Goal: Book appointment/travel/reservation

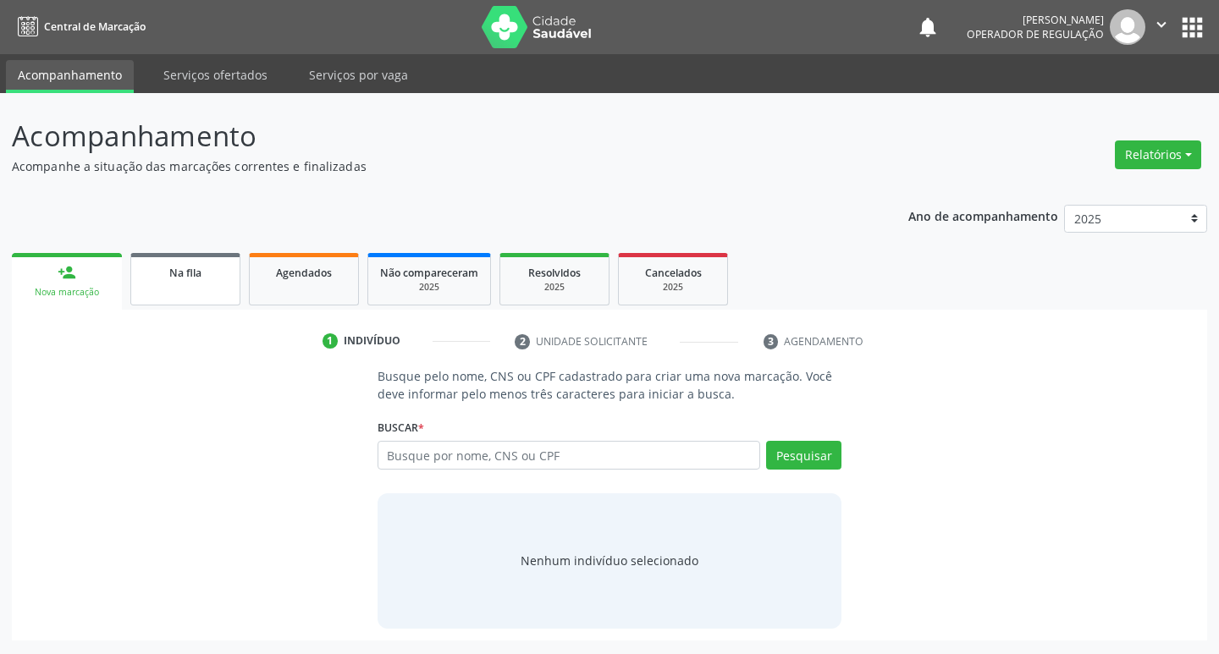
click at [163, 294] on link "Na fila" at bounding box center [185, 279] width 110 height 52
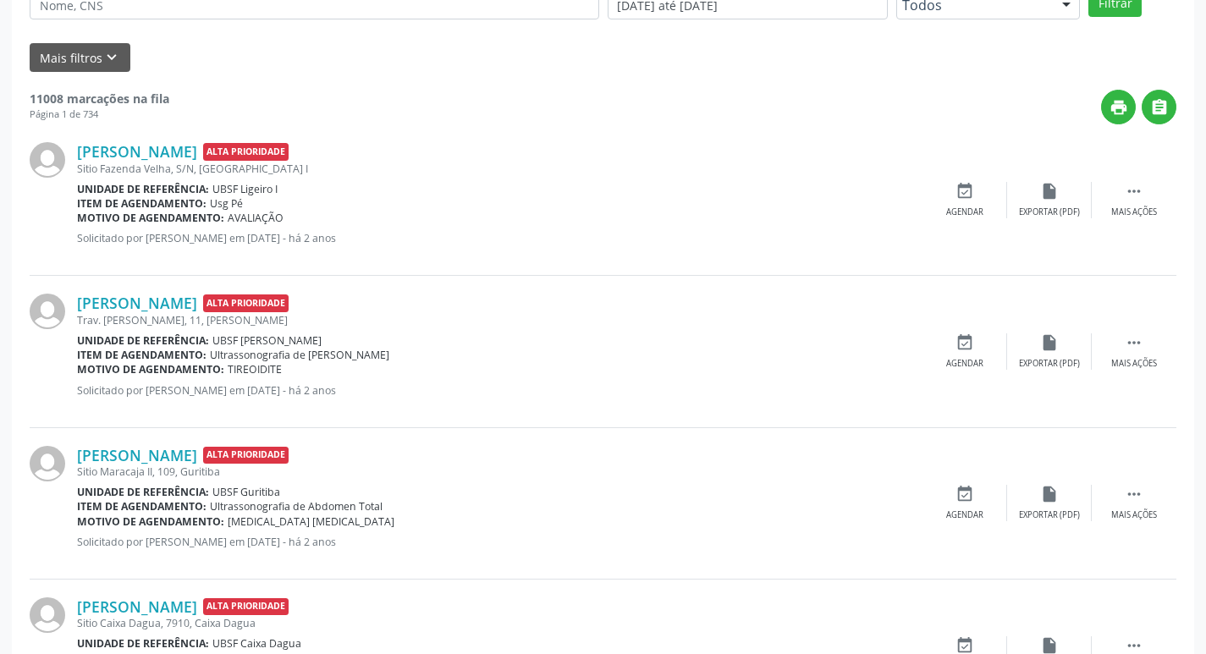
scroll to position [338, 0]
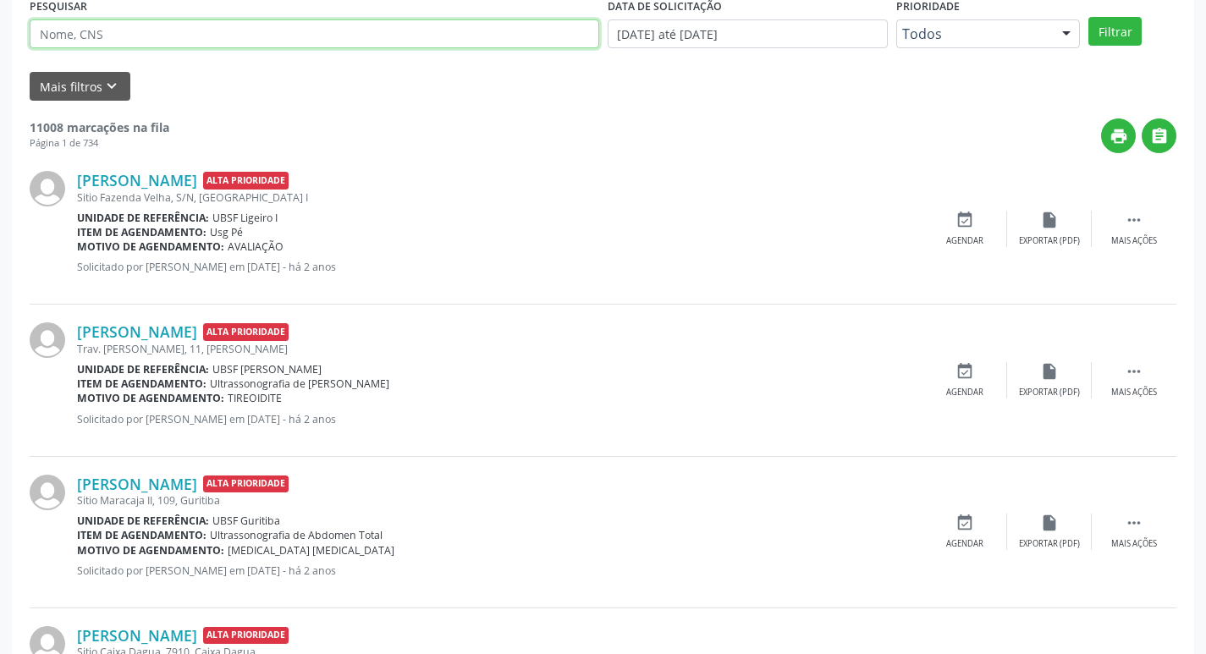
click at [200, 47] on input "text" at bounding box center [314, 33] width 569 height 29
type input "705404482174299"
click at [1088, 17] on button "Filtrar" at bounding box center [1114, 31] width 53 height 29
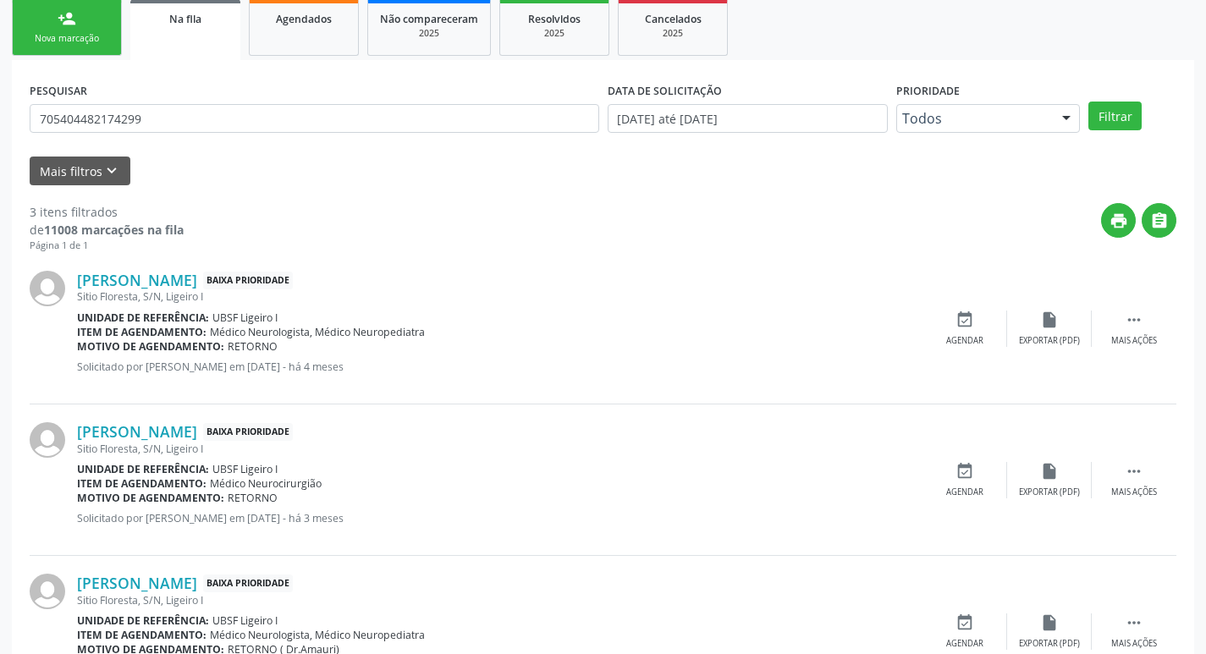
scroll to position [337, 0]
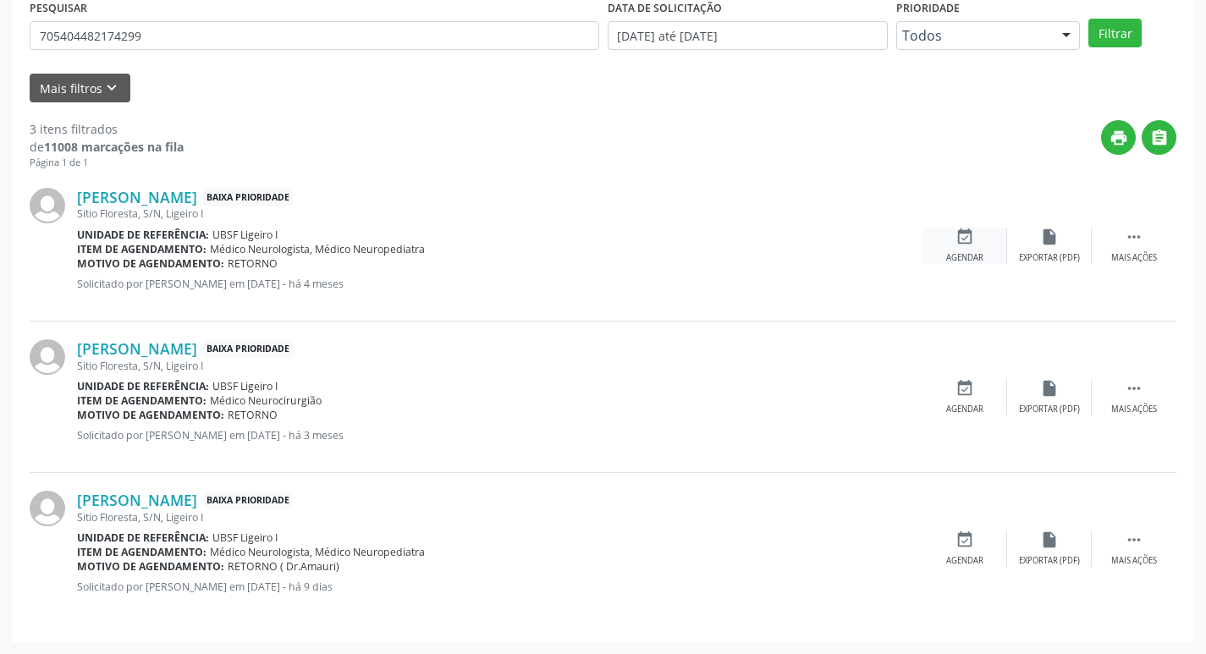
click at [972, 246] on div "event_available Agendar" at bounding box center [964, 246] width 85 height 36
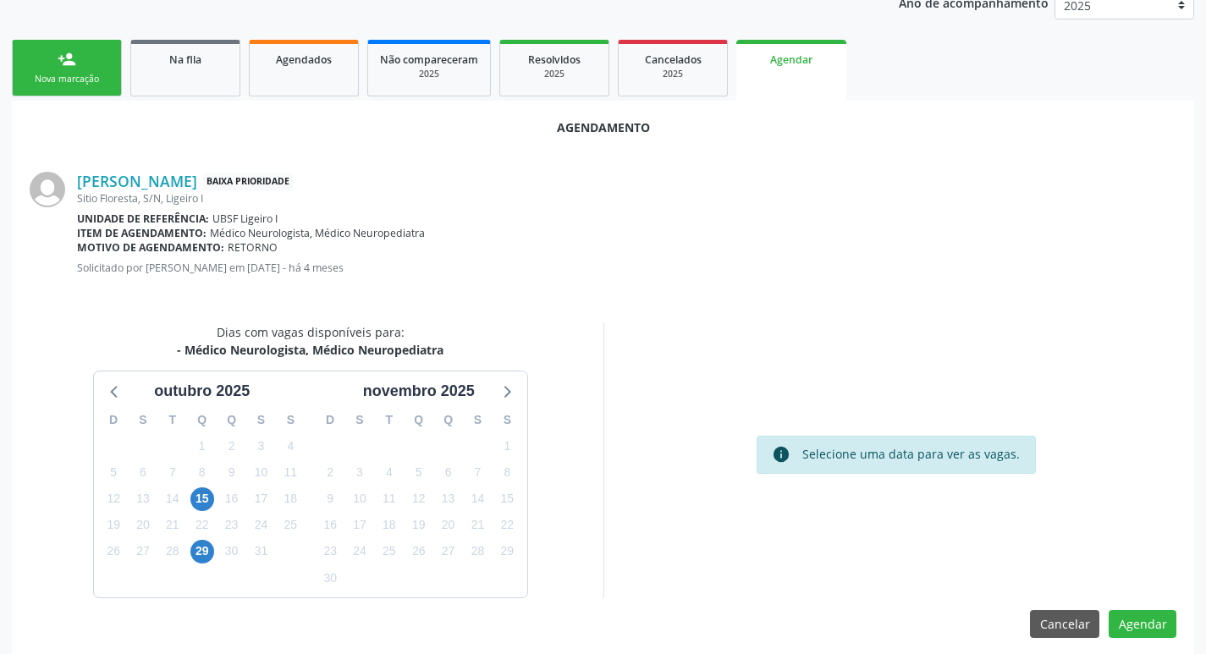
scroll to position [227, 0]
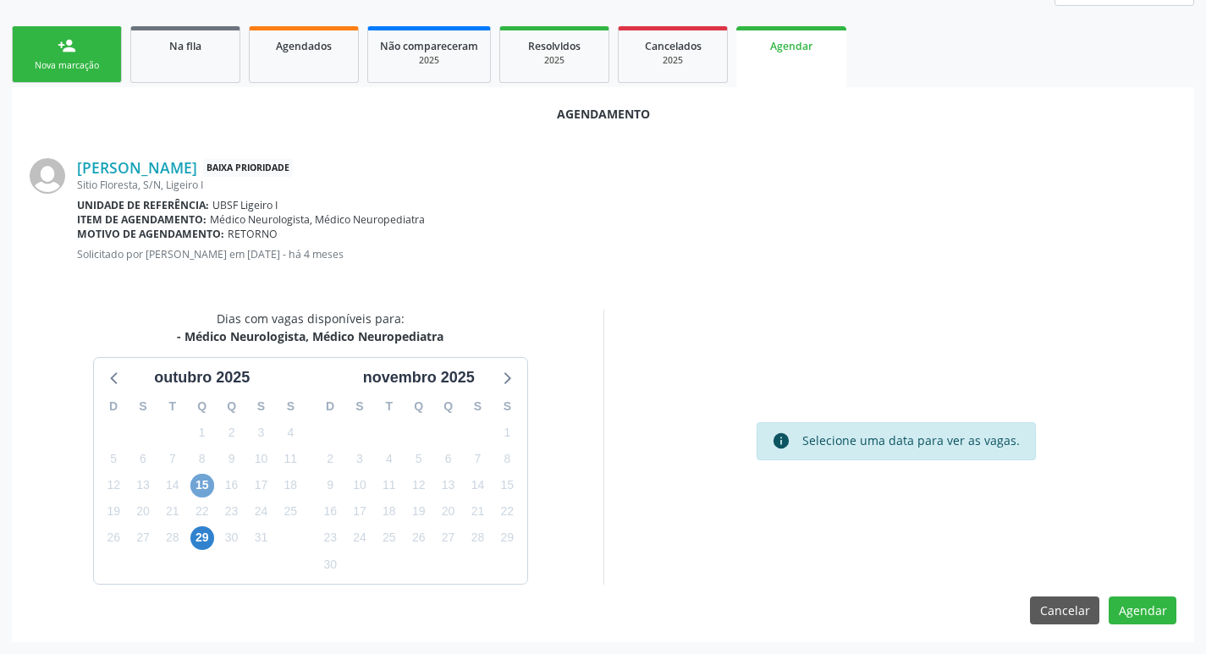
click at [211, 486] on span "15" at bounding box center [202, 486] width 24 height 24
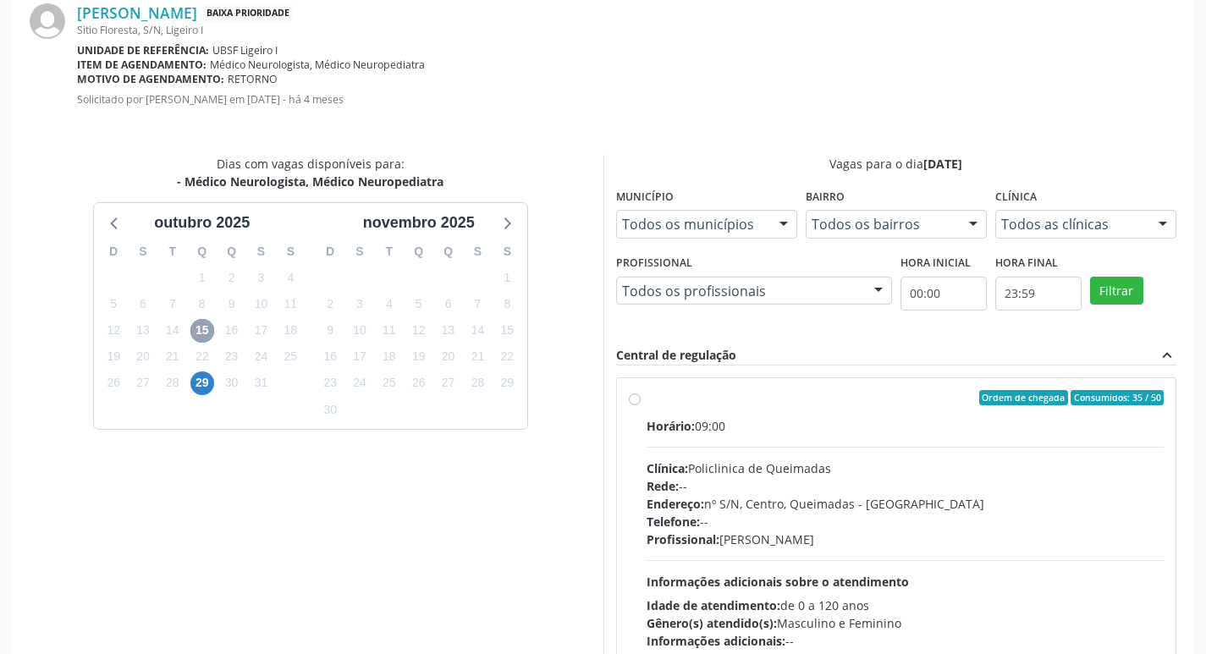
scroll to position [471, 0]
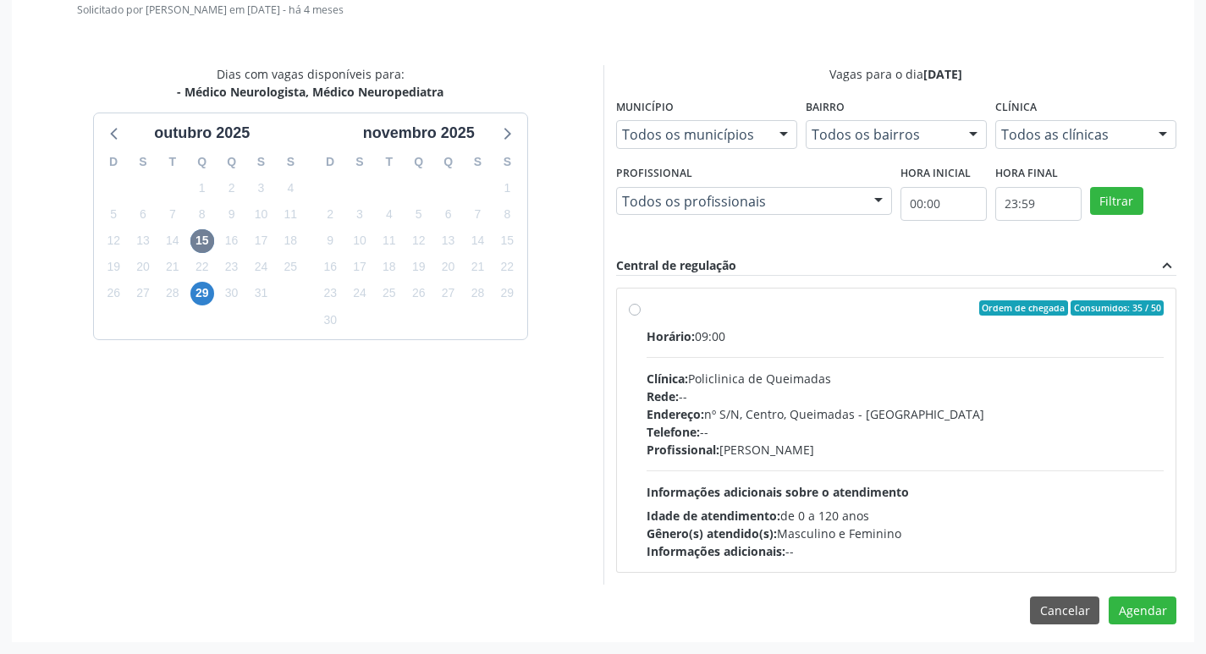
click at [1010, 303] on span "Ordem de chegada" at bounding box center [1023, 307] width 89 height 15
click at [641, 303] on input "Ordem de chegada Consumidos: 35 / 50 Horário: 09:00 Clínica: Policlinica de Que…" at bounding box center [635, 307] width 12 height 15
radio input "true"
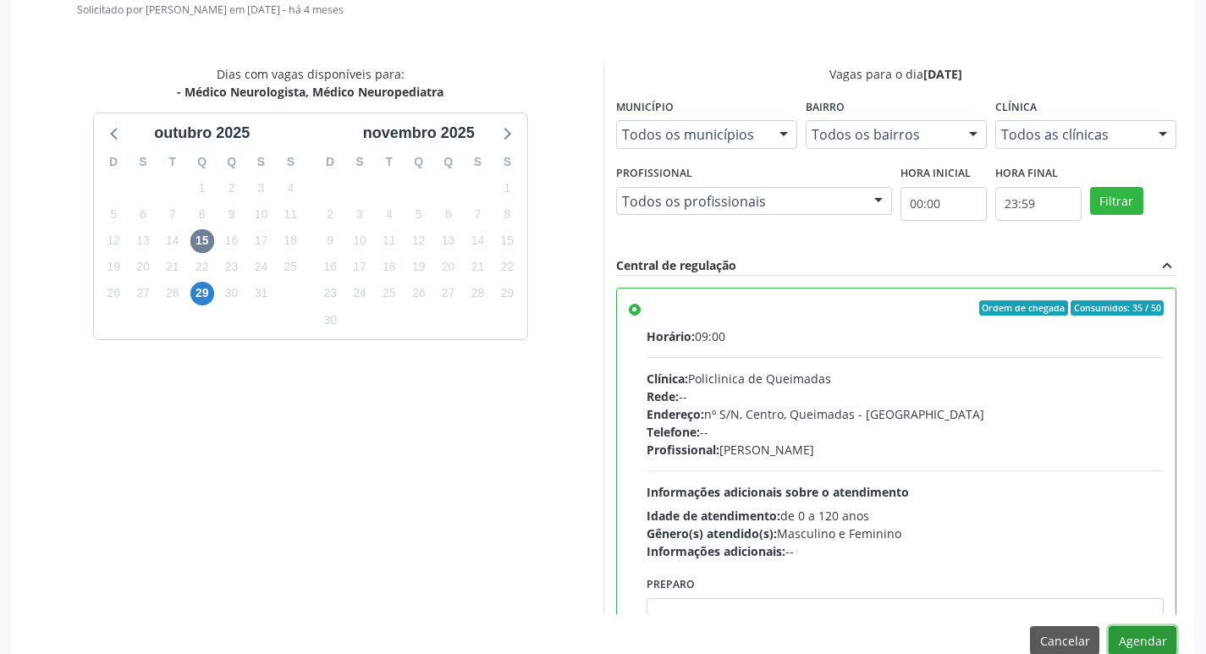
click at [1135, 640] on button "Agendar" at bounding box center [1143, 640] width 68 height 29
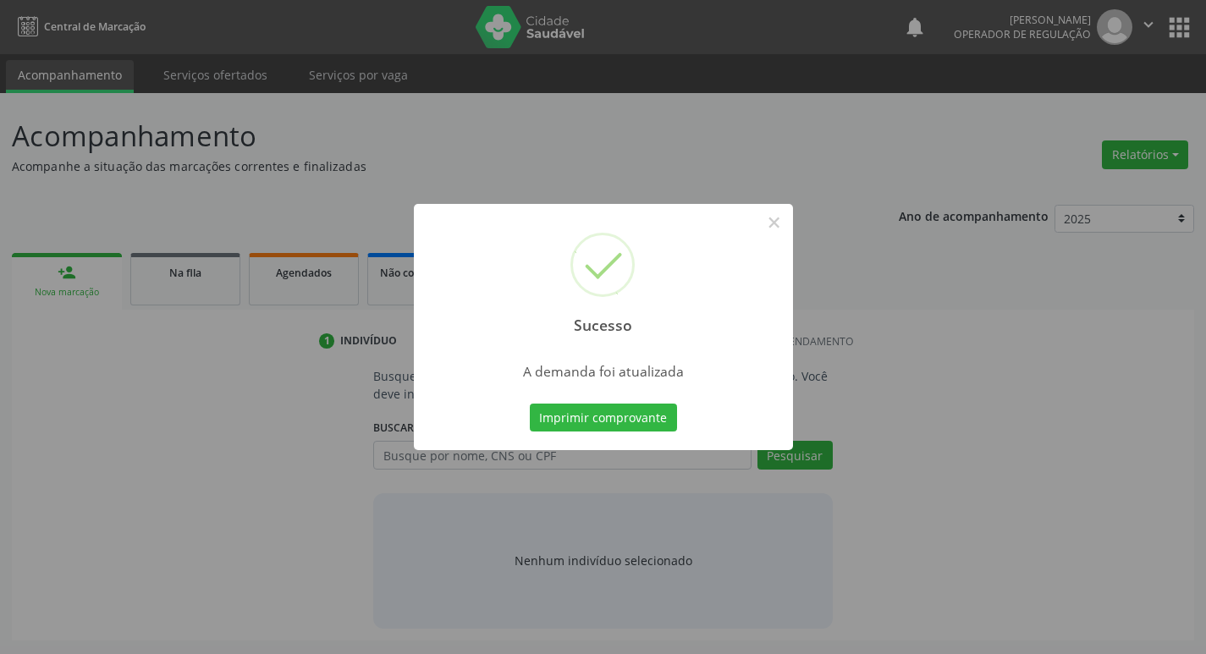
scroll to position [0, 0]
click at [647, 414] on button "Imprimir comprovante" at bounding box center [609, 418] width 147 height 29
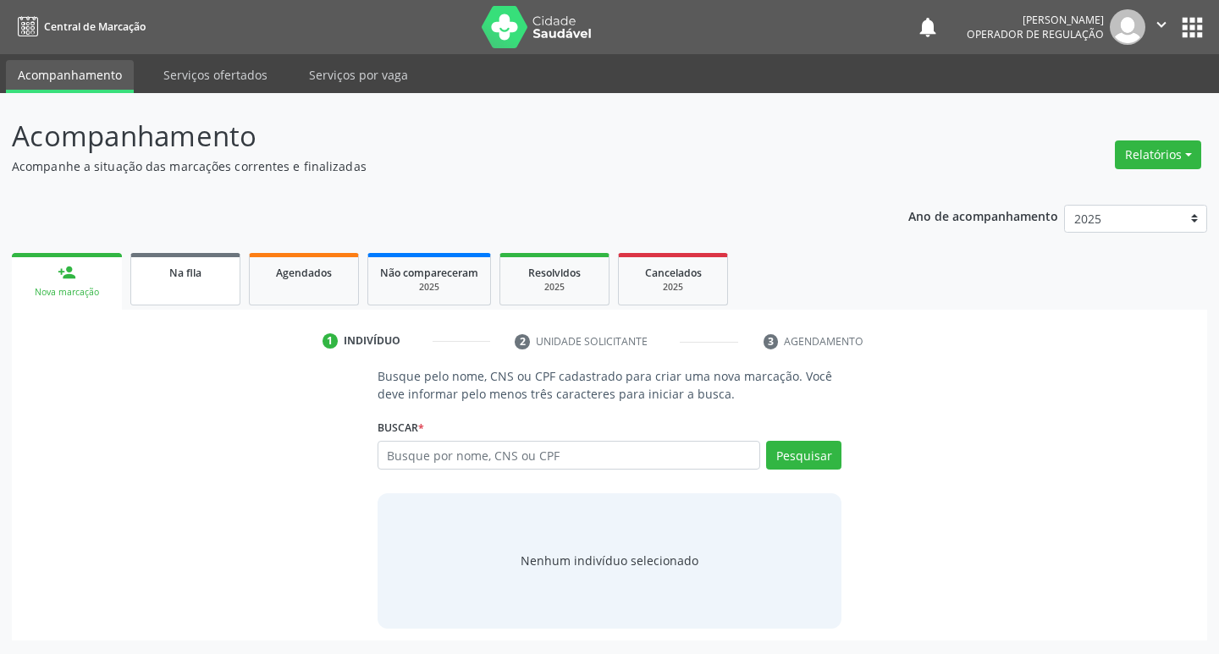
click at [179, 289] on link "Na fila" at bounding box center [185, 279] width 110 height 52
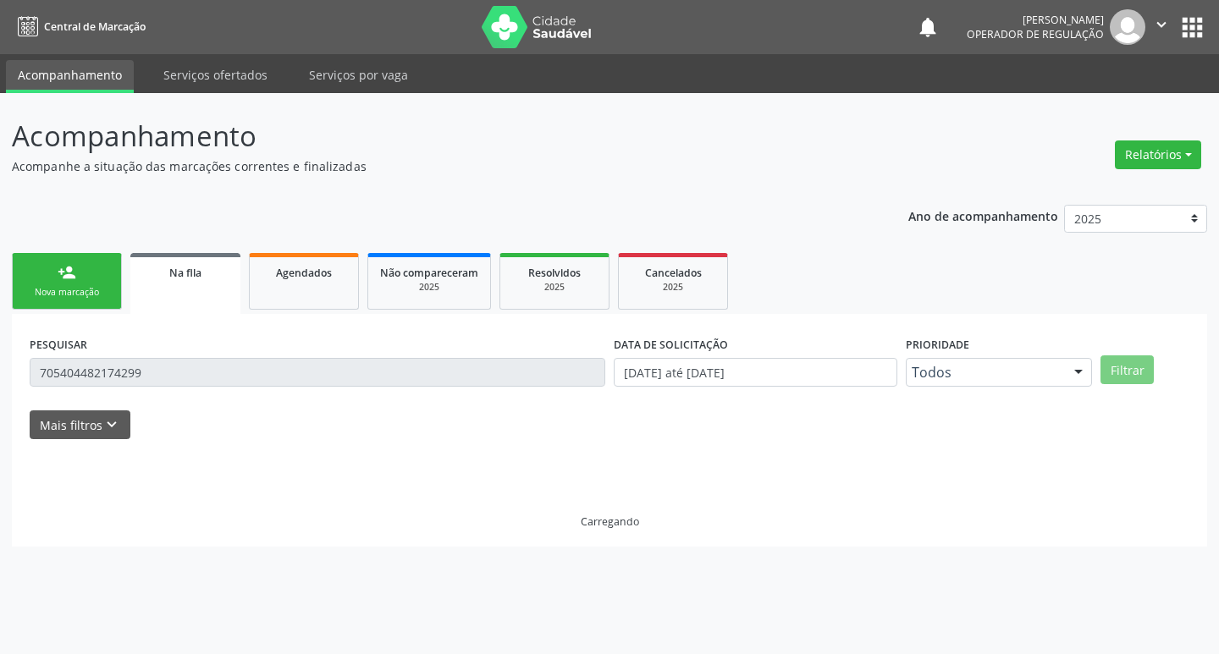
click at [359, 373] on input "705404482174299" at bounding box center [317, 372] width 575 height 29
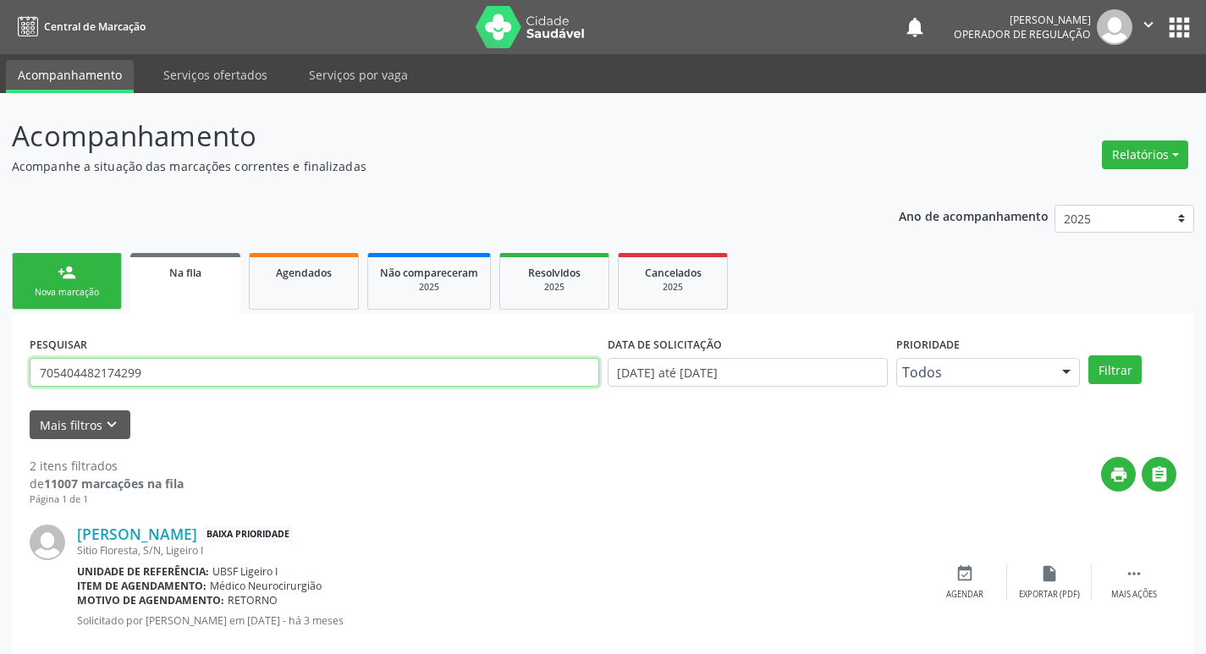
click at [359, 373] on input "705404482174299" at bounding box center [314, 372] width 569 height 29
click at [1088, 355] on button "Filtrar" at bounding box center [1114, 369] width 53 height 29
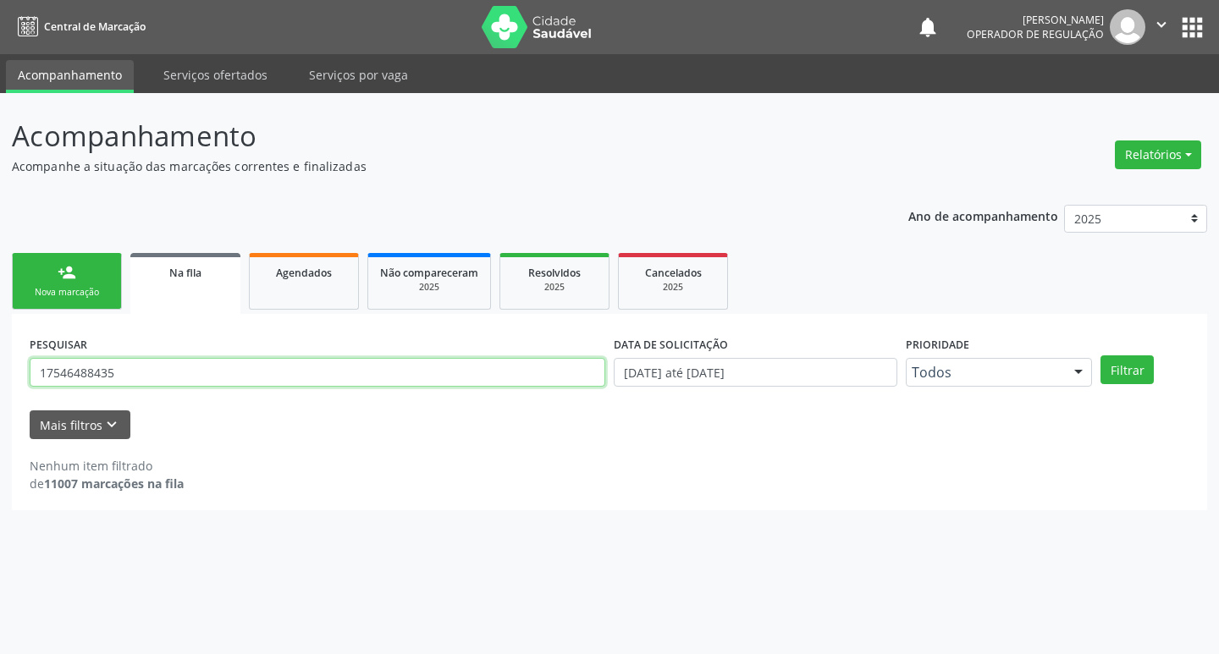
drag, startPoint x: 126, startPoint y: 385, endPoint x: 74, endPoint y: 333, distance: 73.0
click at [61, 396] on div "PESQUISAR 17546488435" at bounding box center [317, 365] width 584 height 66
type input "1"
type input "702003866418184"
click at [1100, 355] on button "Filtrar" at bounding box center [1126, 369] width 53 height 29
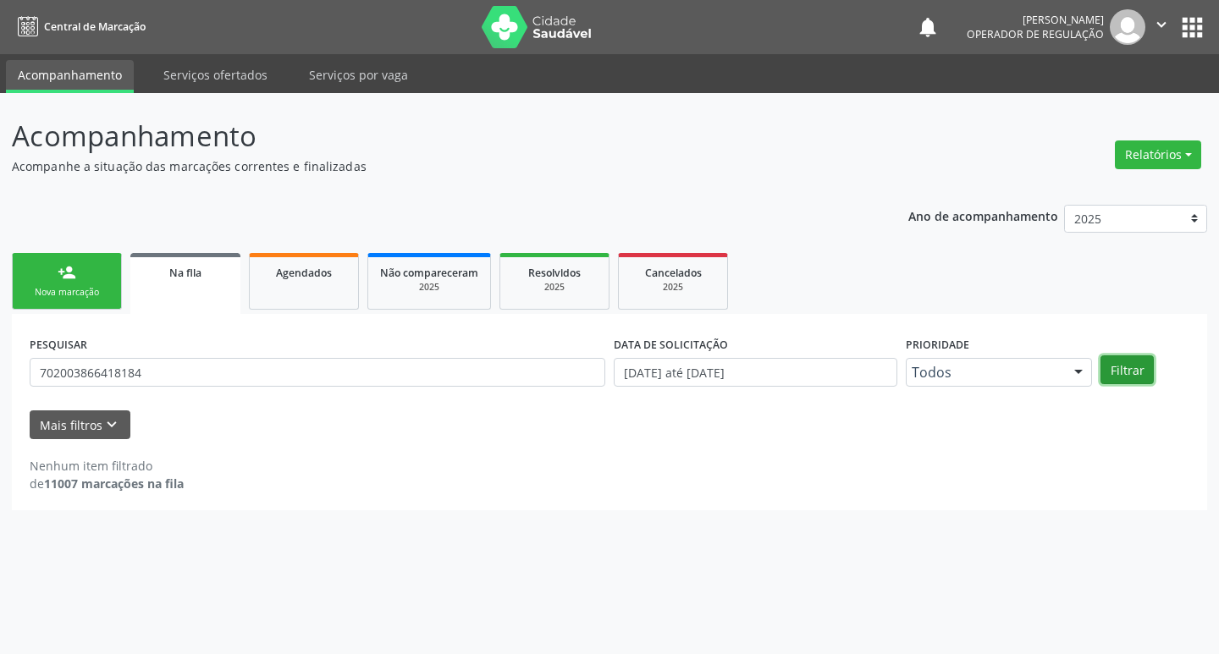
click at [1113, 362] on button "Filtrar" at bounding box center [1126, 369] width 53 height 29
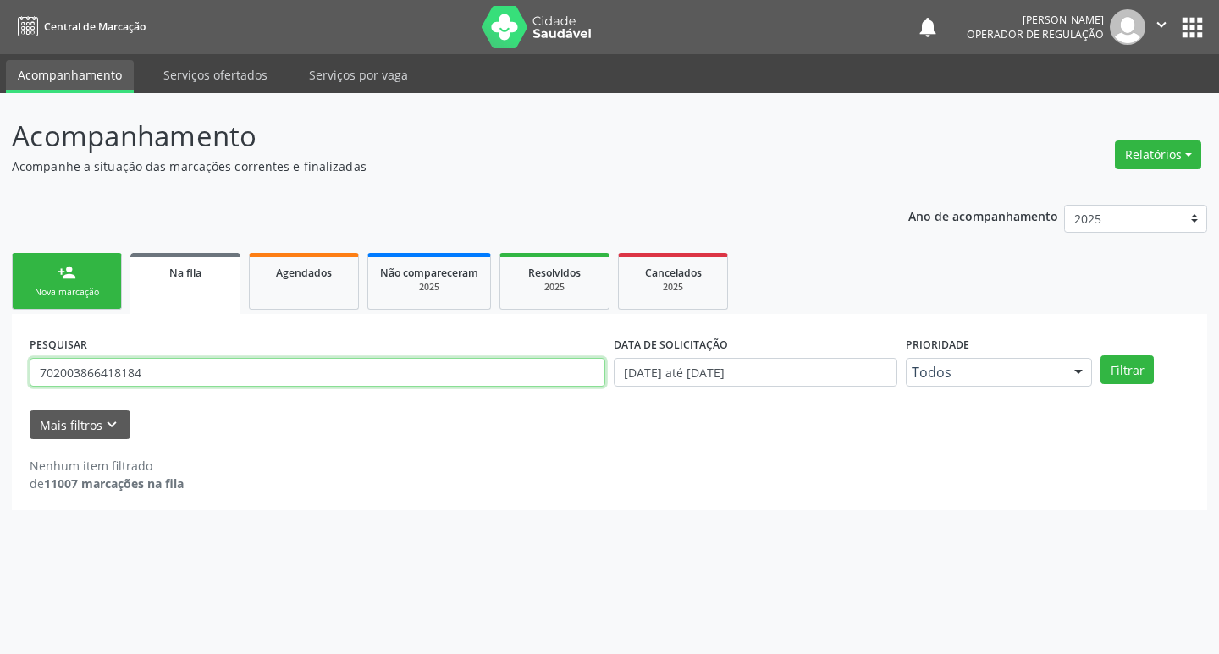
click at [164, 378] on input "702003866418184" at bounding box center [317, 372] width 575 height 29
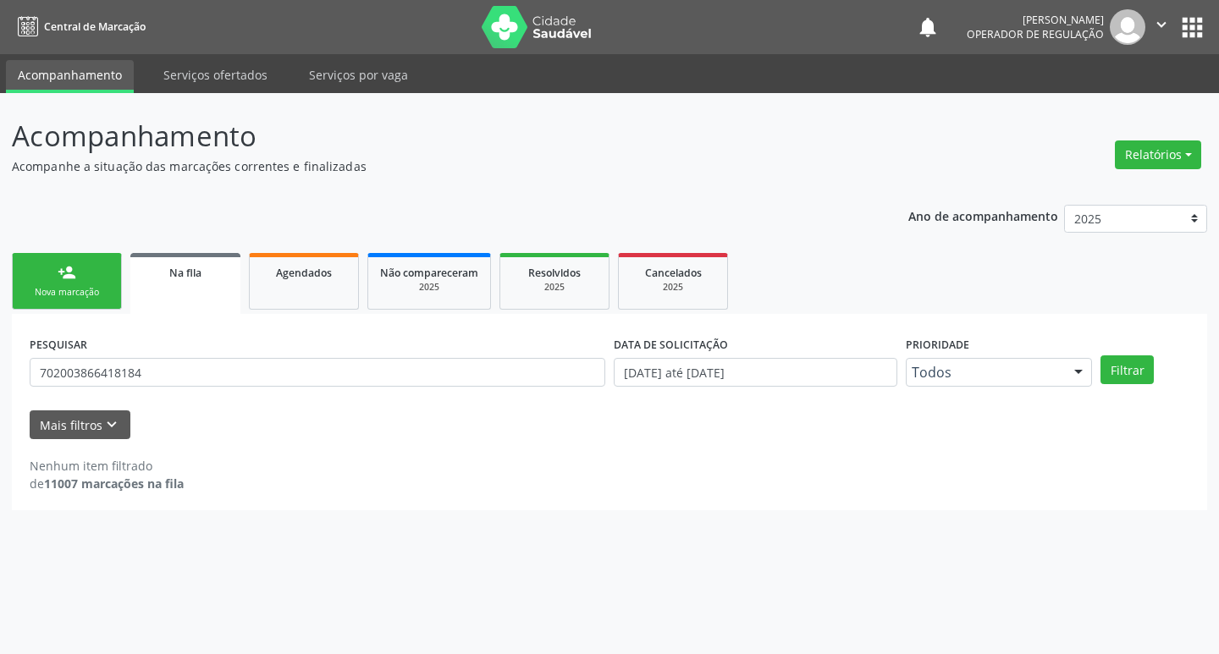
click at [57, 275] on link "person_add Nova marcação" at bounding box center [67, 281] width 110 height 57
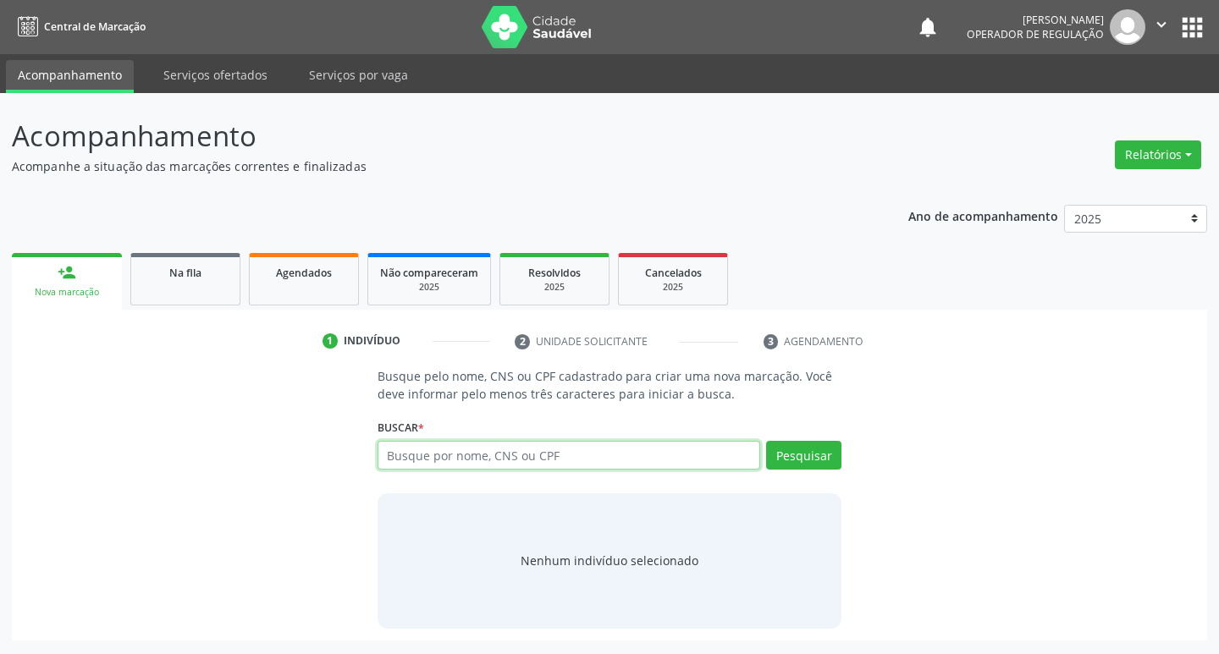
click at [529, 454] on input "text" at bounding box center [568, 455] width 383 height 29
paste input "702003866418184"
type input "702003866418184"
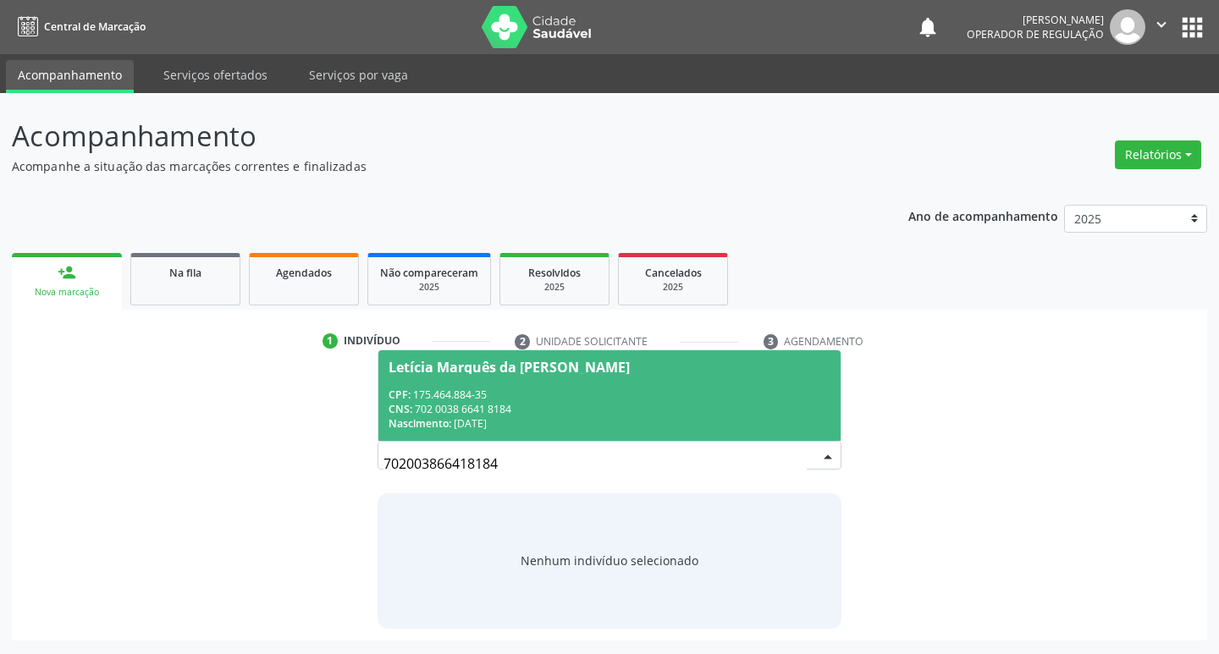
click at [496, 400] on div "CPF: 175.464.884-35" at bounding box center [609, 395] width 443 height 14
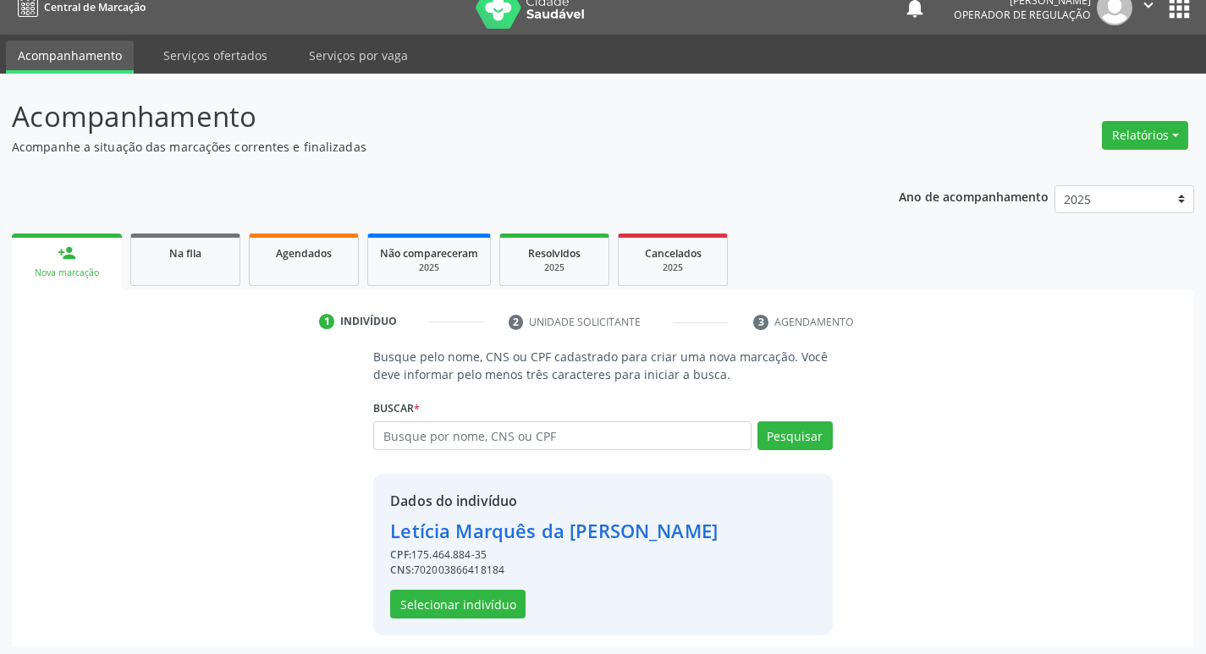
scroll to position [25, 0]
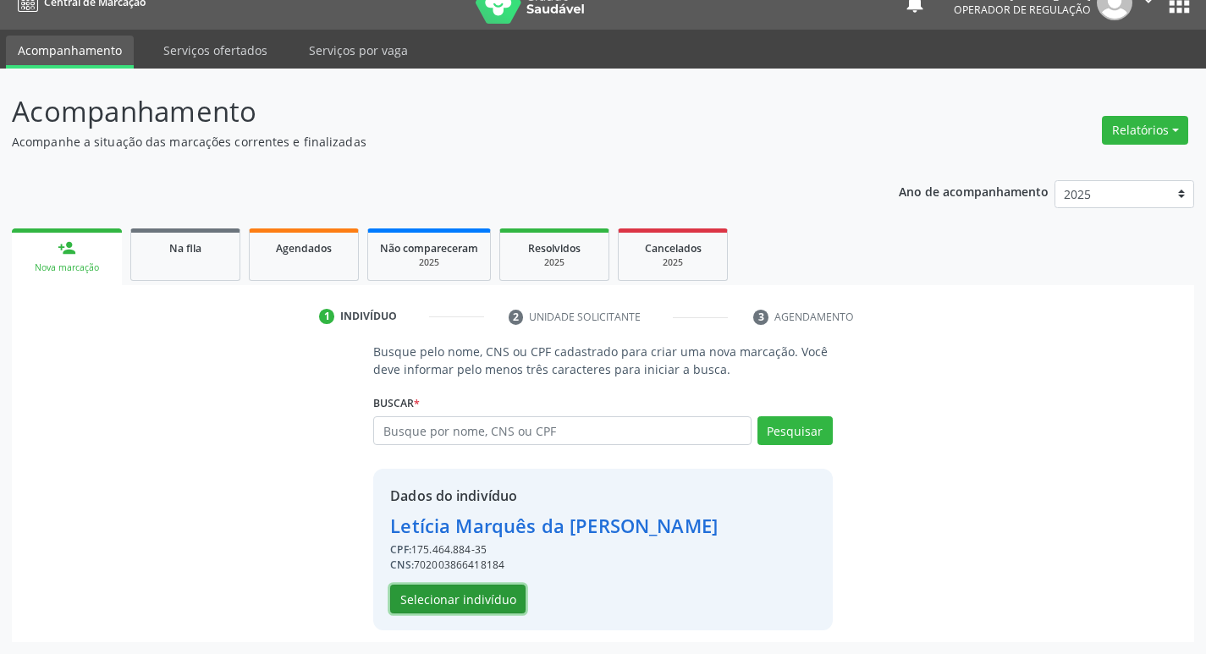
click at [481, 592] on button "Selecionar indivíduo" at bounding box center [457, 599] width 135 height 29
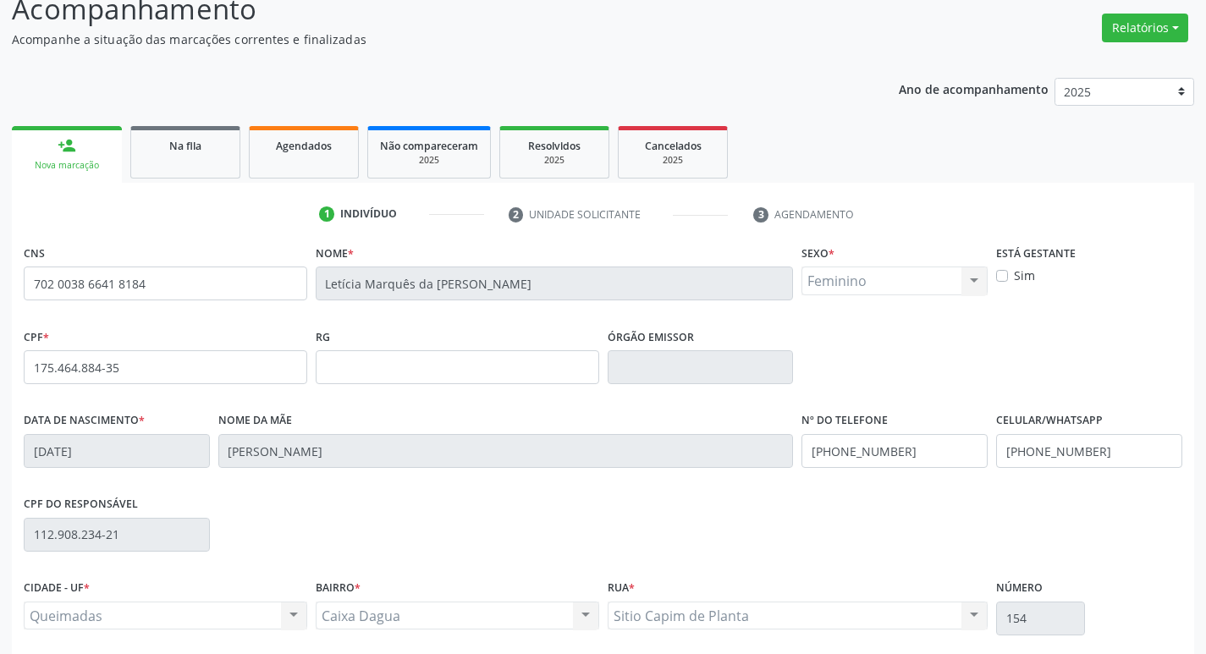
scroll to position [263, 0]
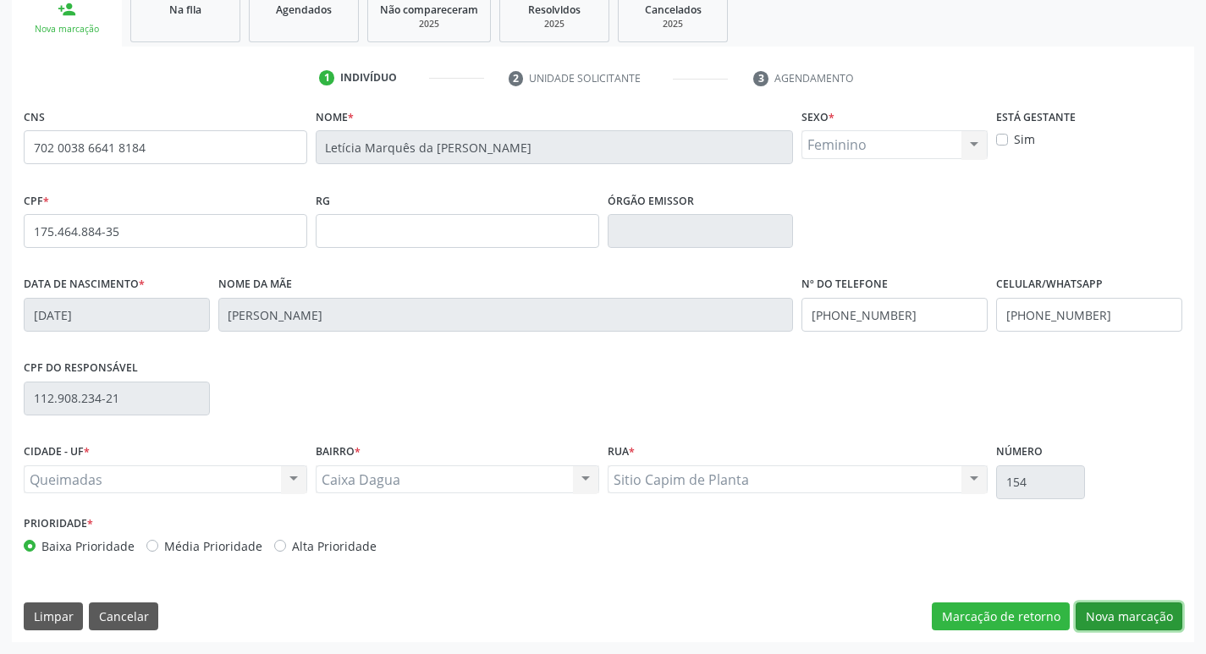
click at [1107, 609] on button "Nova marcação" at bounding box center [1129, 617] width 107 height 29
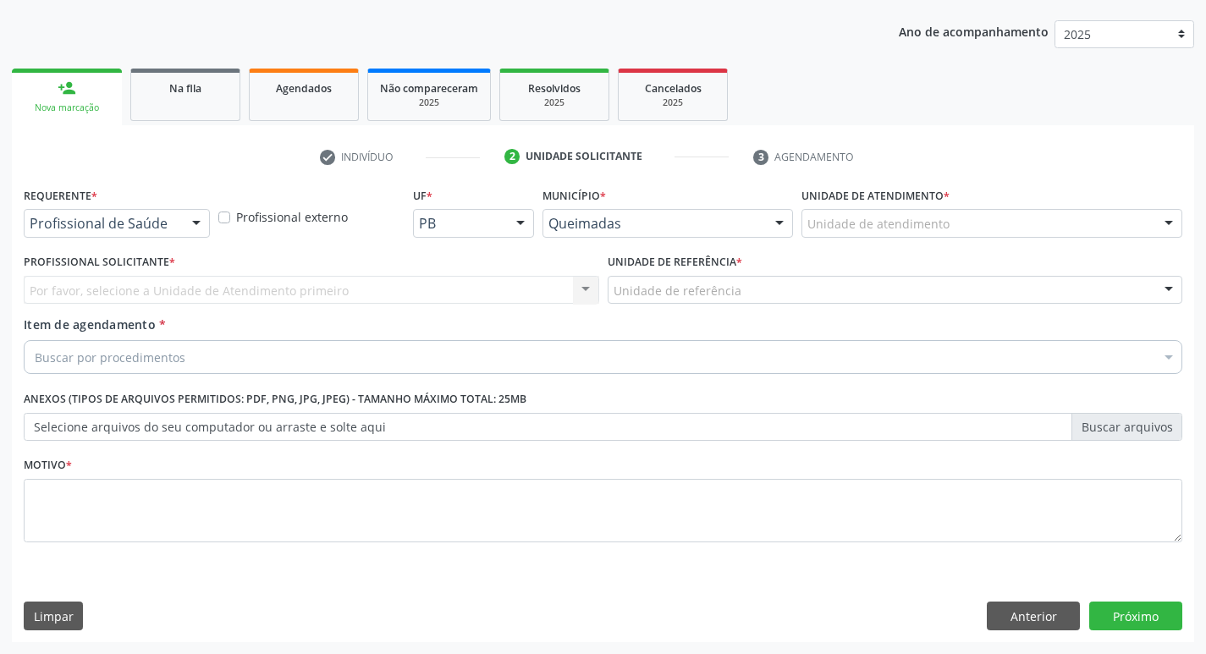
drag, startPoint x: 140, startPoint y: 204, endPoint x: 140, endPoint y: 222, distance: 17.8
click at [140, 216] on div "Requerente * Profissional de Saúde Profissional de Saúde Paciente Nenhum result…" at bounding box center [117, 210] width 186 height 54
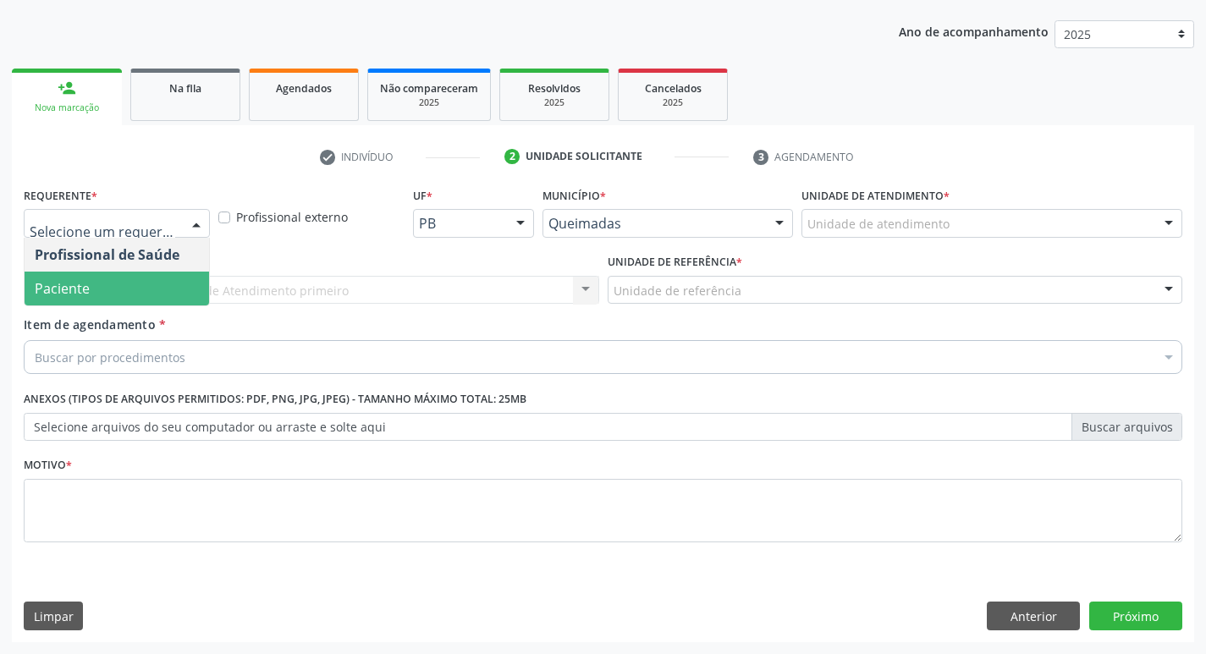
click at [130, 283] on span "Paciente" at bounding box center [117, 289] width 184 height 34
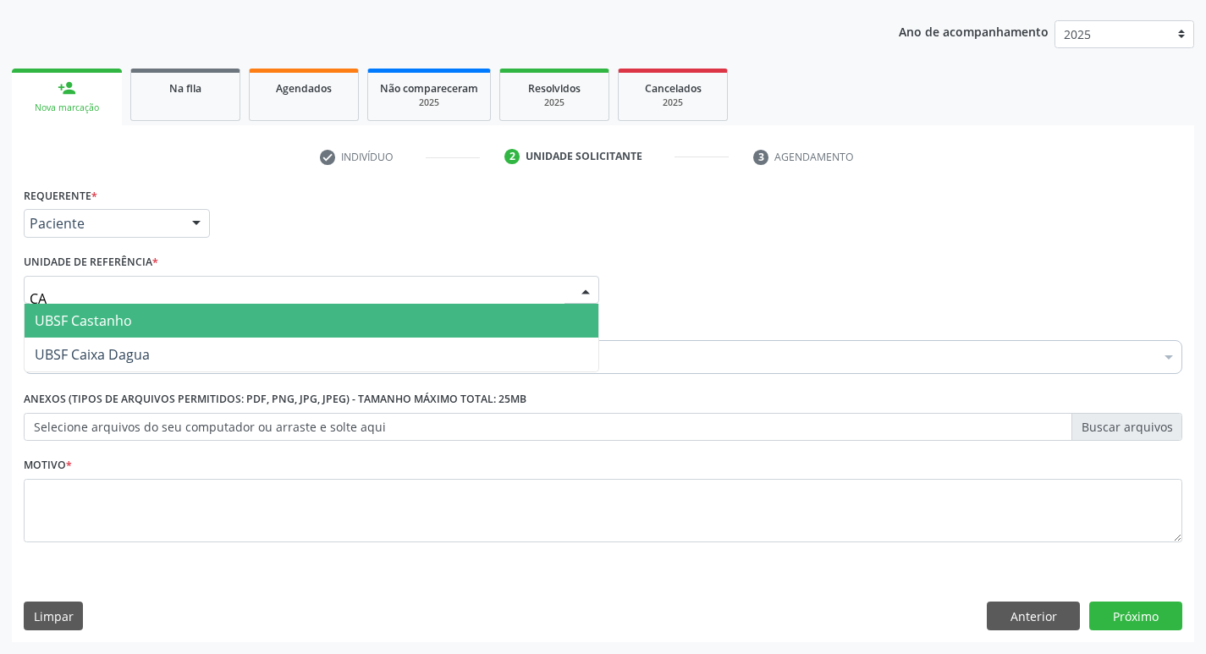
type input "CAI"
click at [124, 322] on span "UBSF Caixa Dagua" at bounding box center [92, 320] width 115 height 19
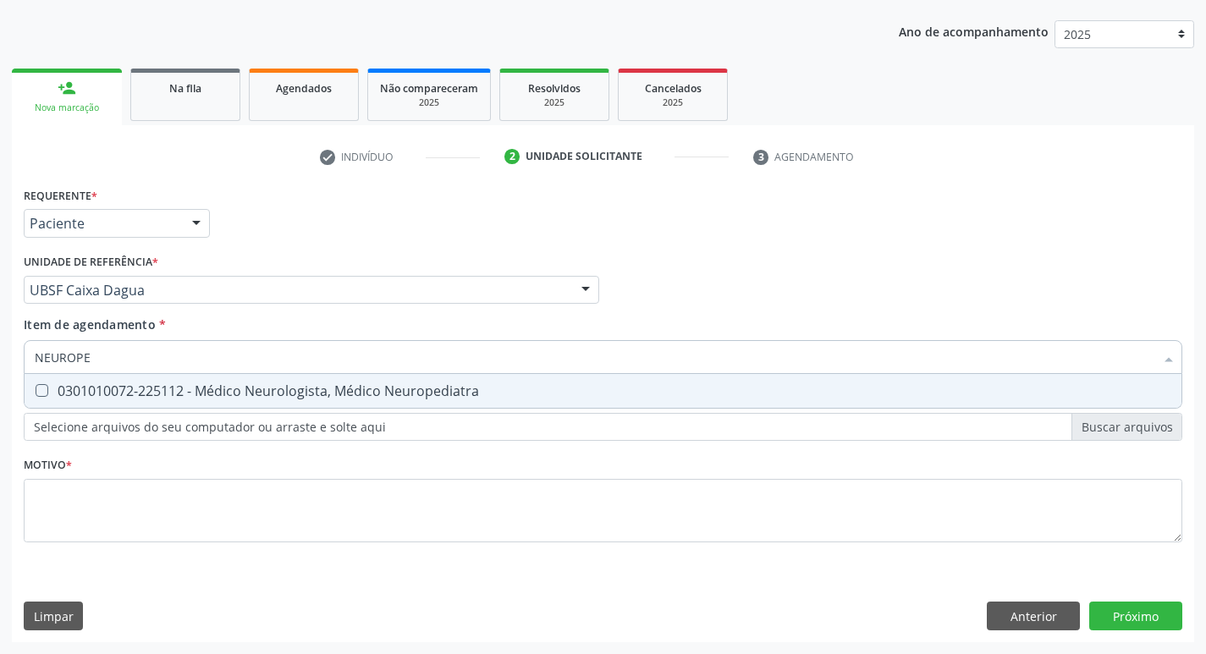
type input "NEUROPED"
click at [109, 385] on div "0301010072-225112 - Médico Neurologista, Médico Neuropediatra" at bounding box center [603, 391] width 1136 height 14
checkbox Neuropediatra "true"
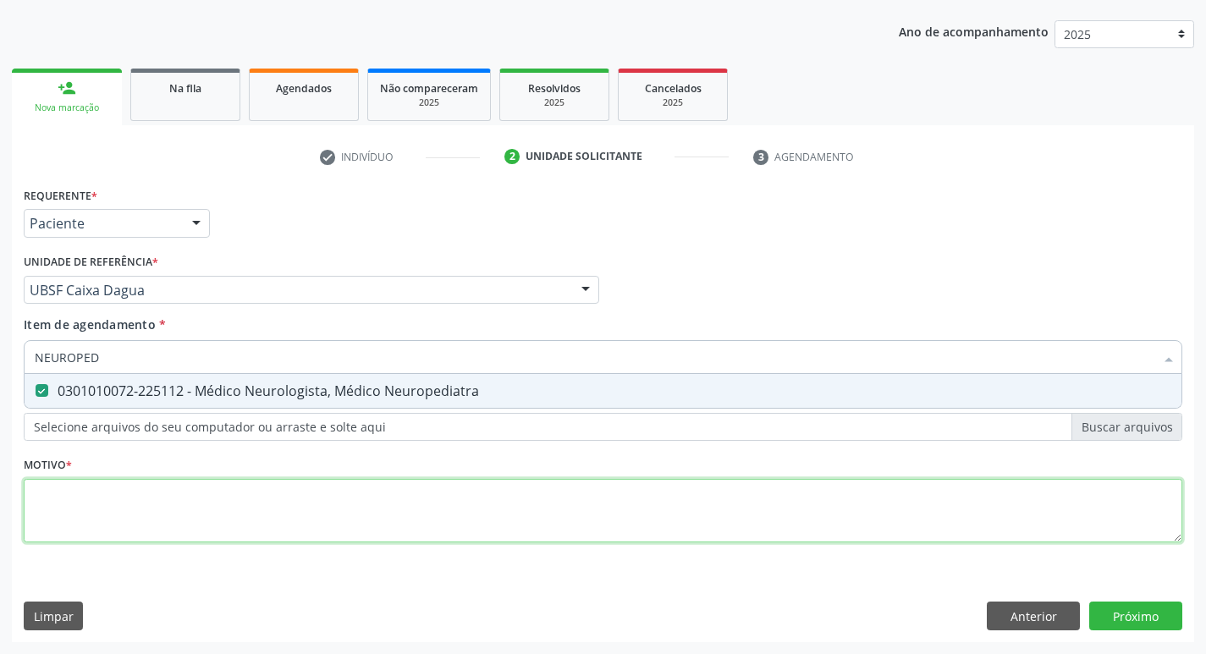
click at [113, 511] on div "Requerente * Paciente Profissional de Saúde Paciente Nenhum resultado encontrad…" at bounding box center [603, 374] width 1158 height 383
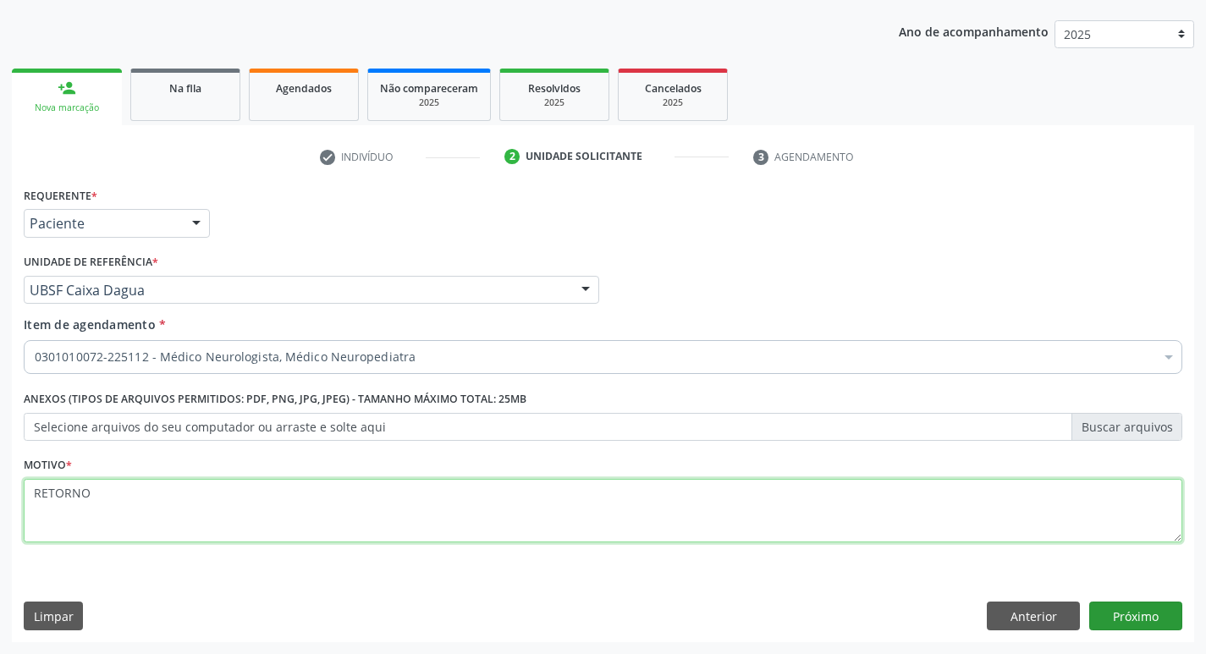
type textarea "RETORNO"
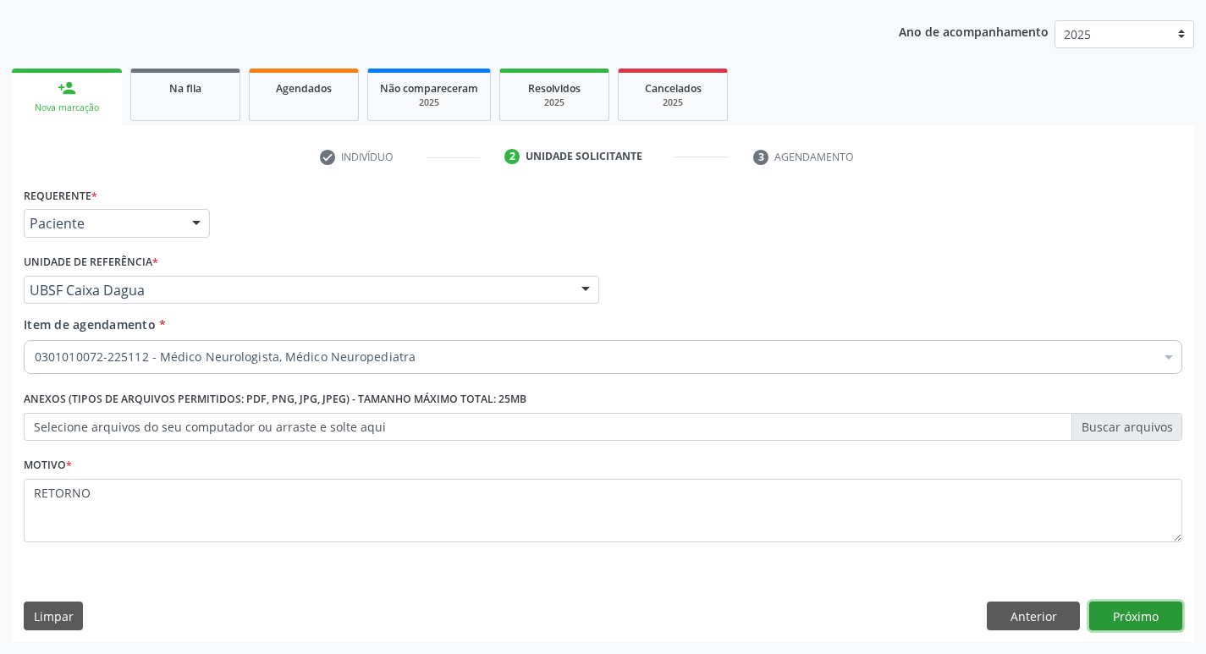
click at [1121, 617] on button "Próximo" at bounding box center [1135, 616] width 93 height 29
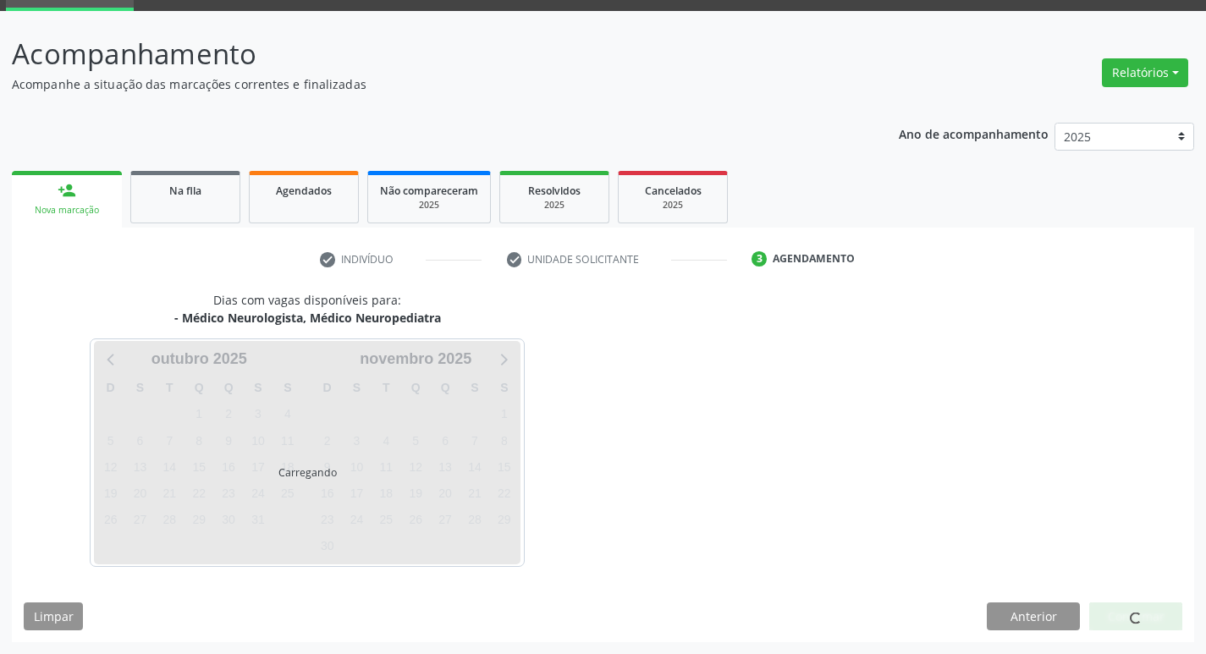
scroll to position [82, 0]
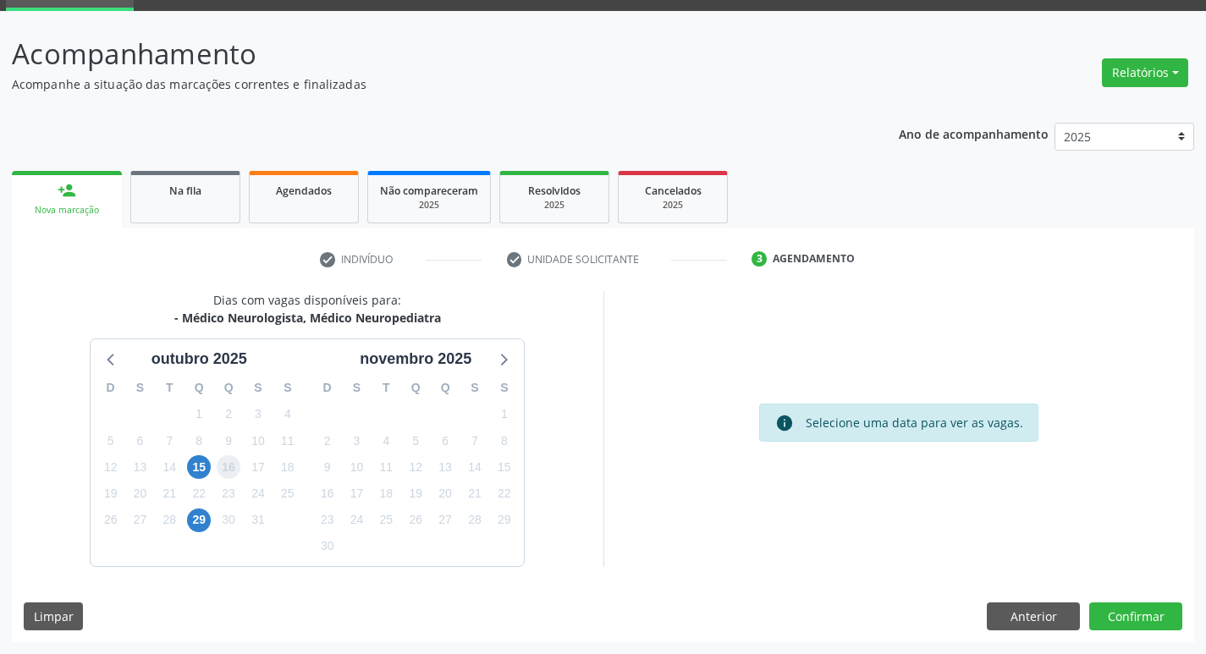
click at [216, 468] on div "16" at bounding box center [229, 467] width 30 height 26
click at [206, 468] on span "15" at bounding box center [199, 467] width 24 height 24
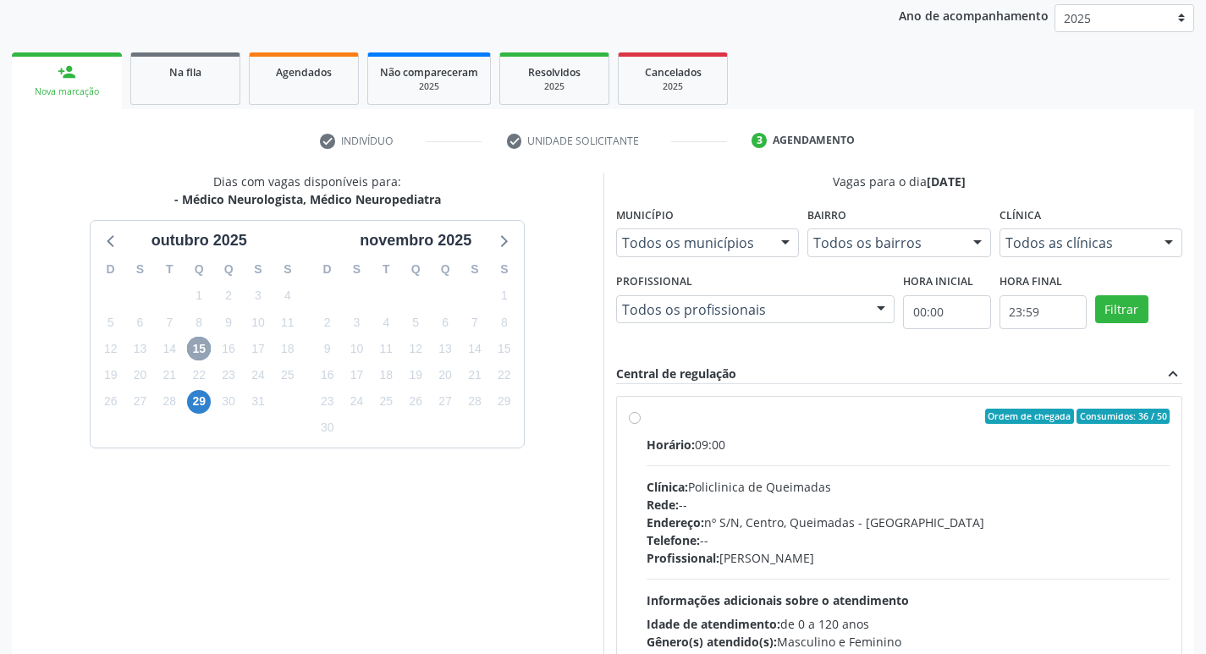
scroll to position [327, 0]
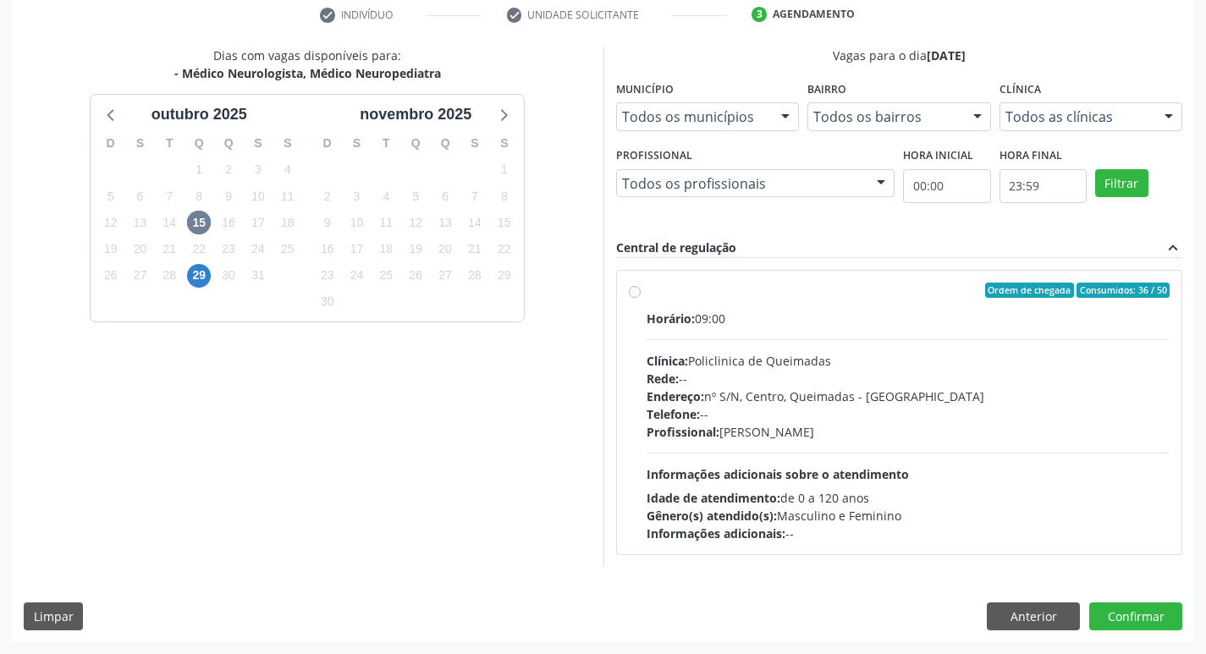
click at [890, 353] on div "Clínica: Policlinica de Queimadas" at bounding box center [909, 361] width 524 height 18
click at [641, 298] on input "Ordem de chegada Consumidos: 36 / 50 Horário: 09:00 Clínica: Policlinica de Que…" at bounding box center [635, 290] width 12 height 15
radio input "true"
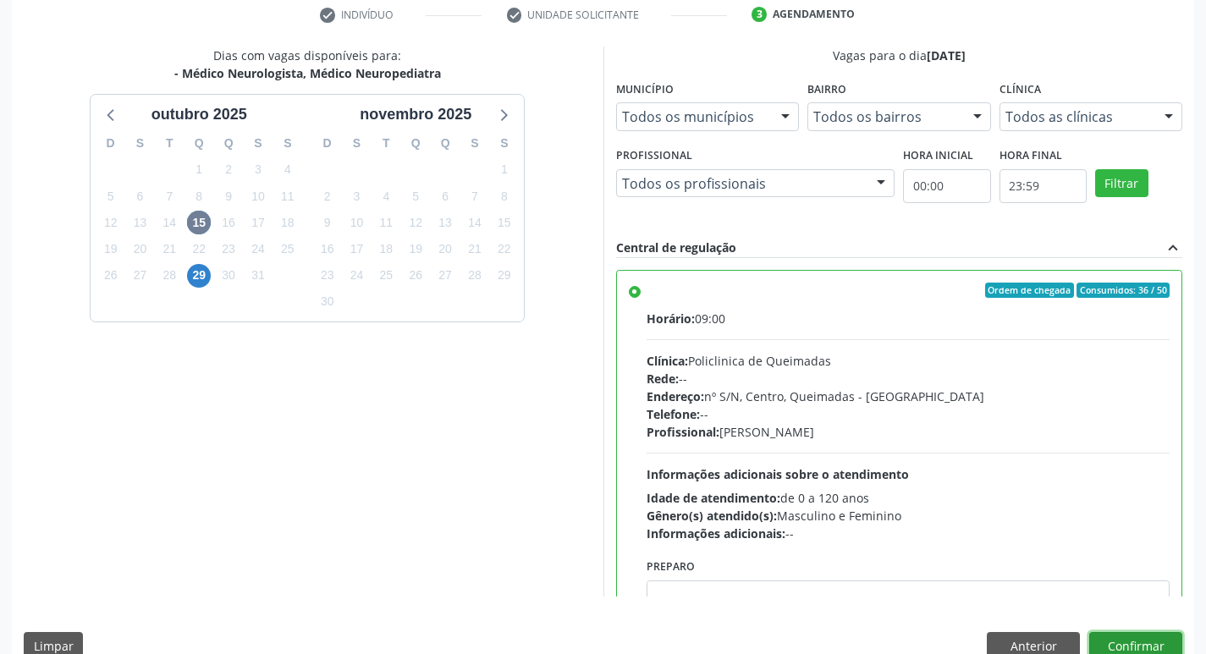
click at [1122, 646] on button "Confirmar" at bounding box center [1135, 646] width 93 height 29
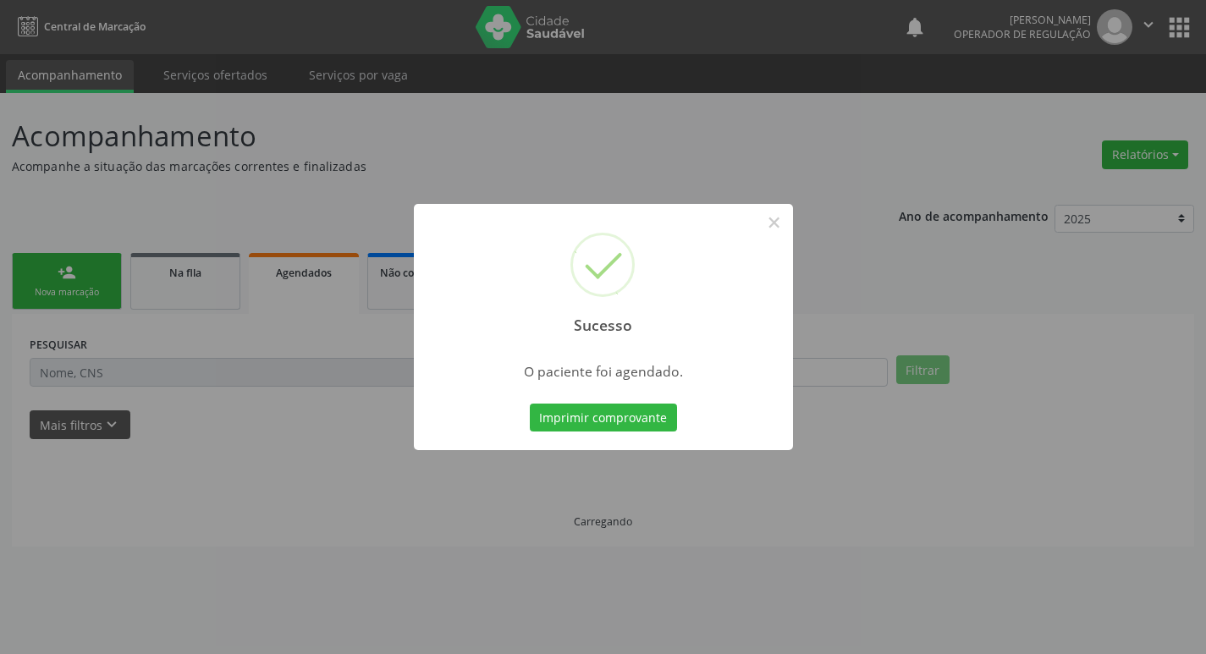
scroll to position [0, 0]
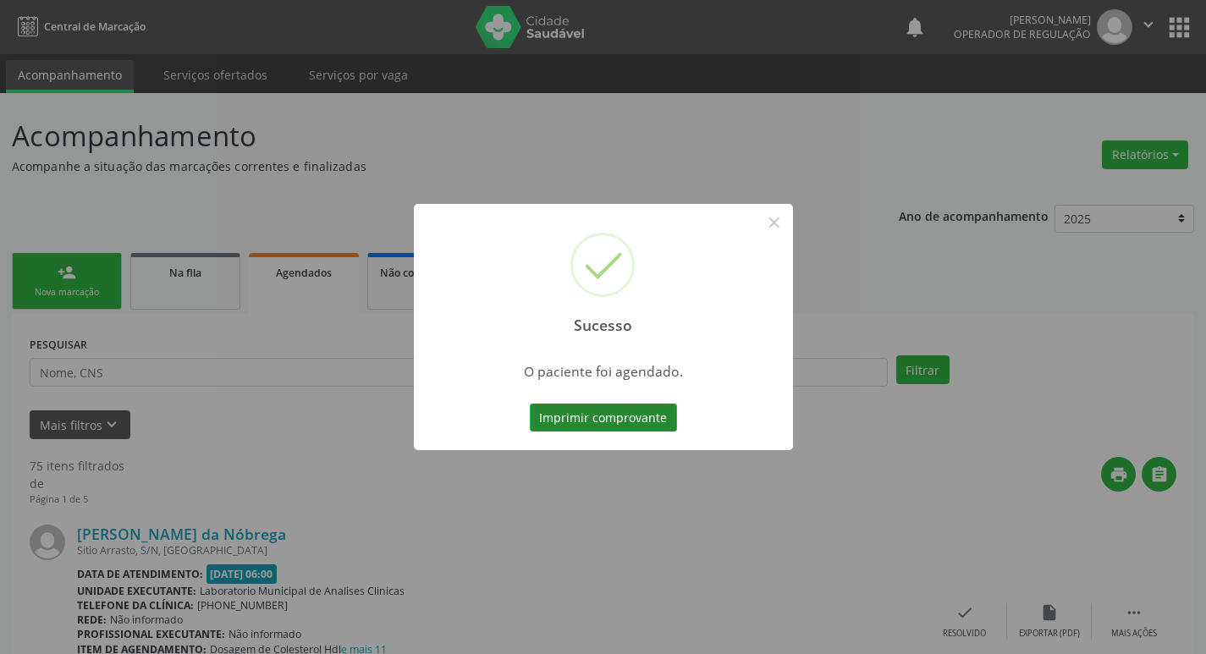
click at [631, 421] on button "Imprimir comprovante" at bounding box center [603, 418] width 147 height 29
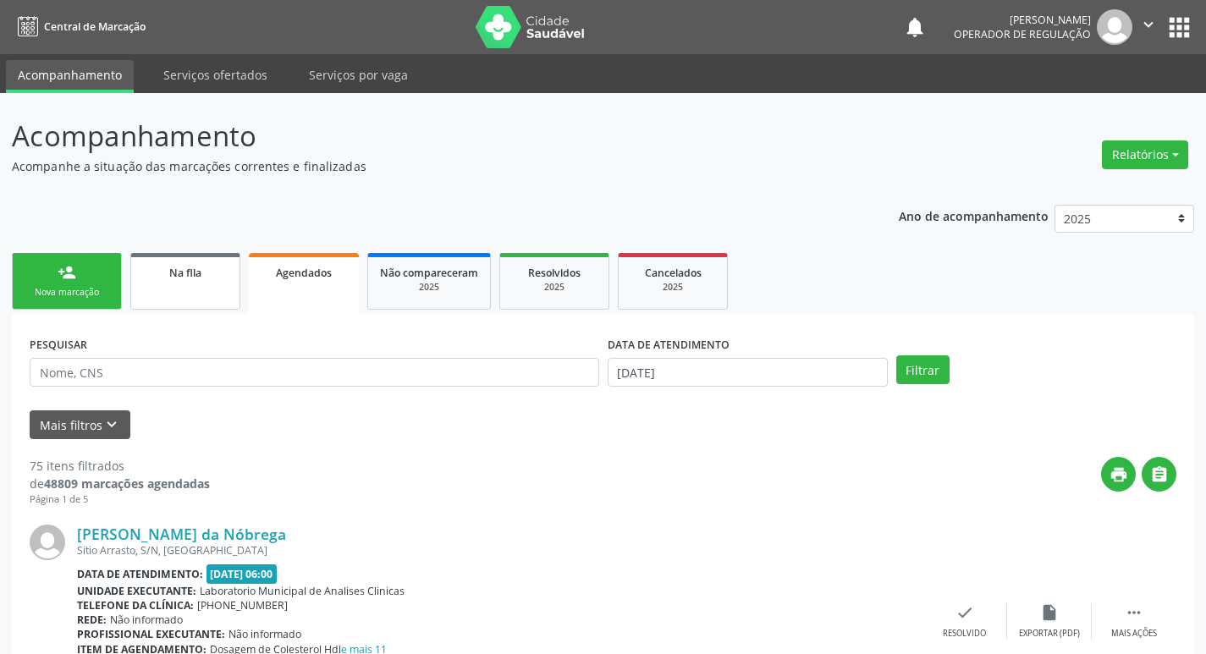
click at [160, 279] on div "Na fila" at bounding box center [185, 272] width 85 height 18
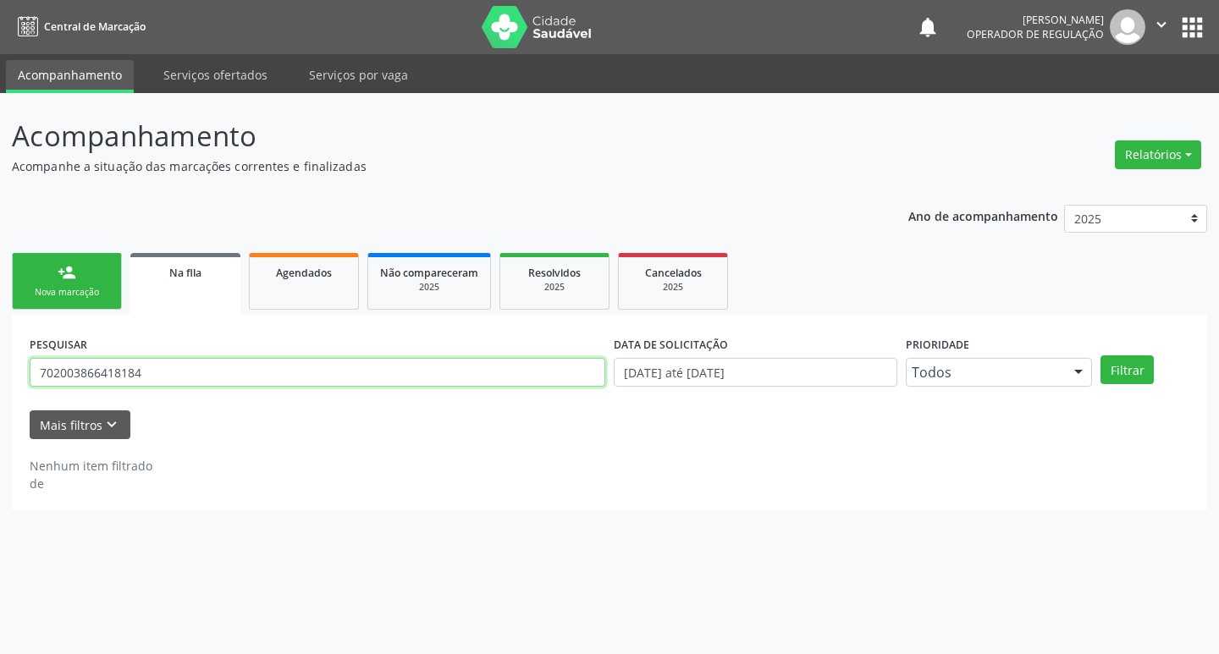
click at [248, 377] on input "702003866418184" at bounding box center [317, 372] width 575 height 29
type input "708002848881127"
click at [1100, 355] on button "Filtrar" at bounding box center [1126, 369] width 53 height 29
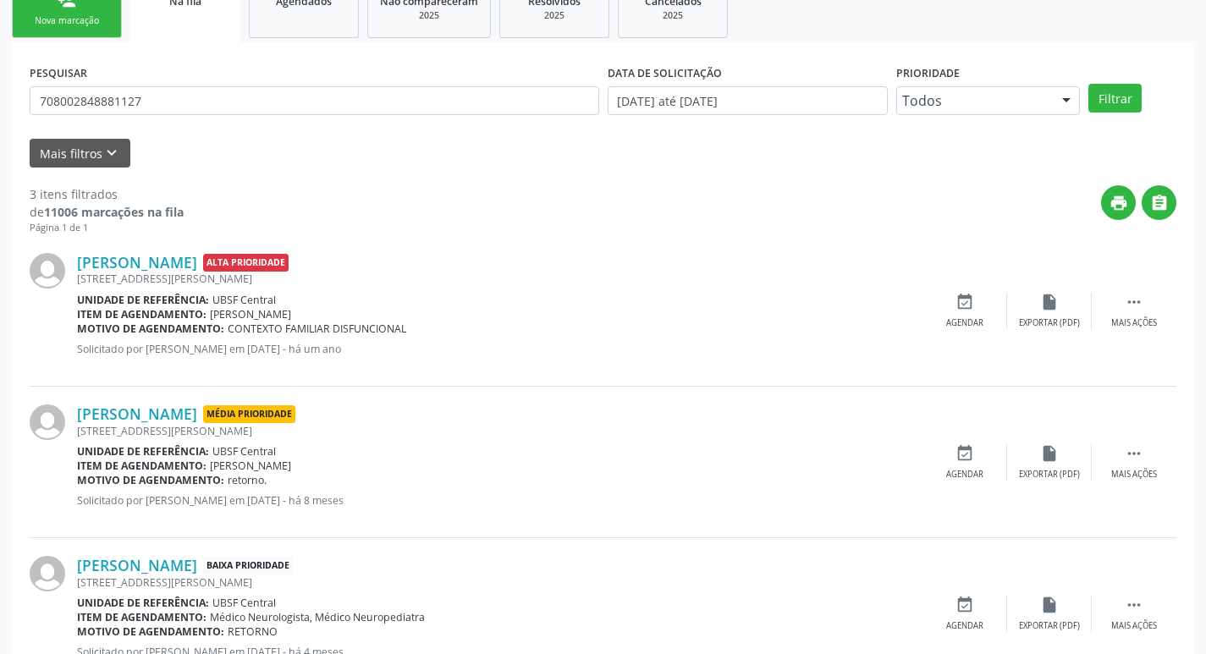
scroll to position [337, 0]
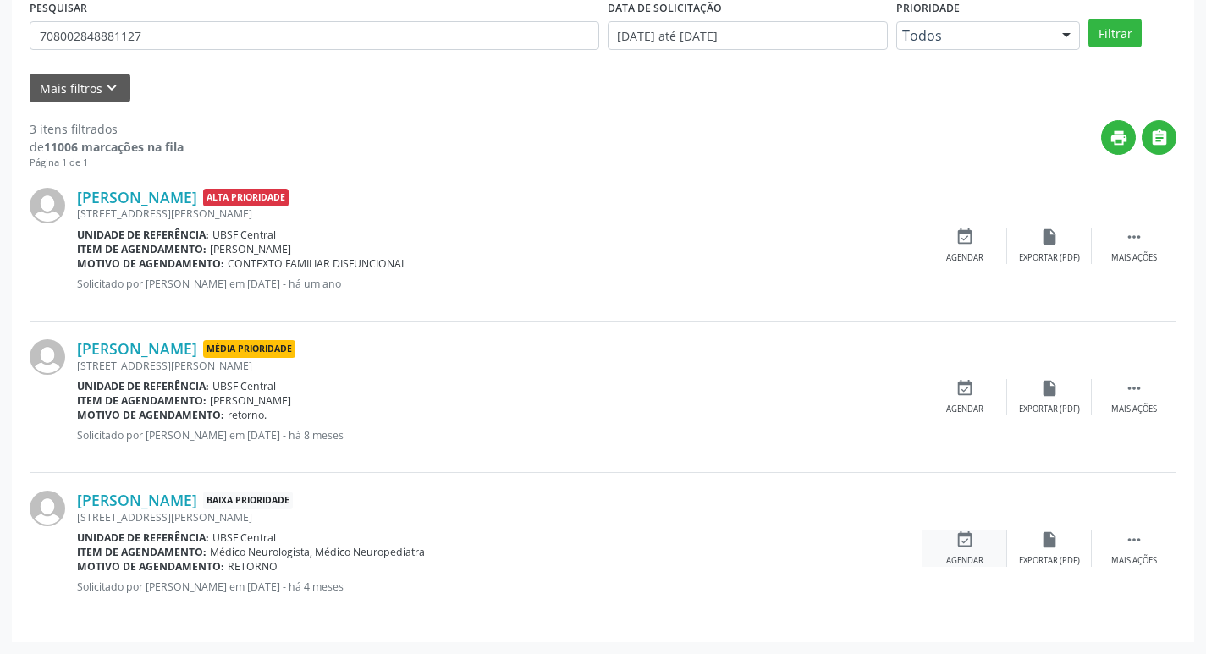
click at [963, 550] on div "event_available Agendar" at bounding box center [964, 549] width 85 height 36
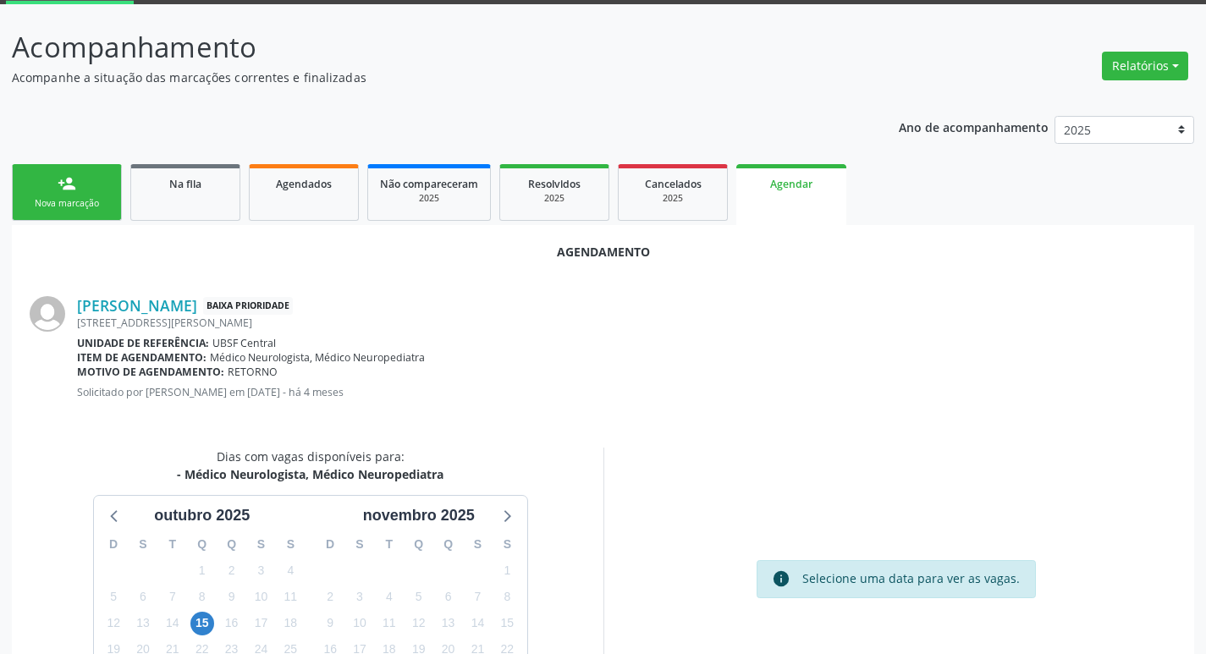
scroll to position [187, 0]
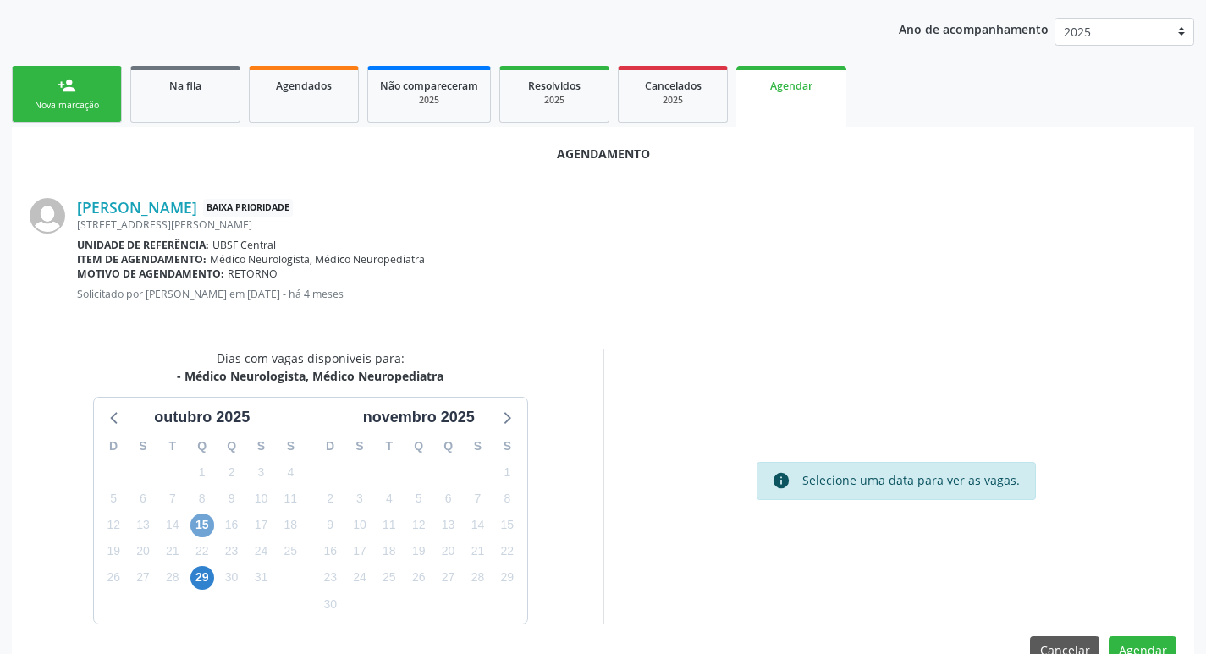
click at [212, 526] on span "15" at bounding box center [202, 526] width 24 height 24
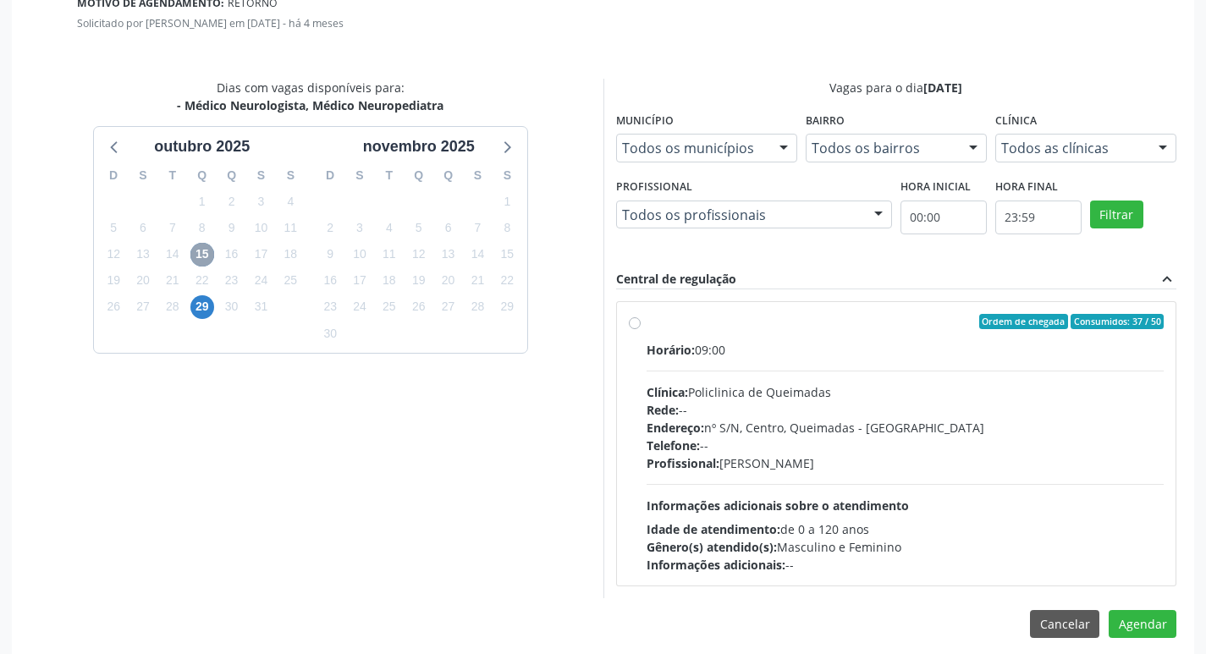
scroll to position [471, 0]
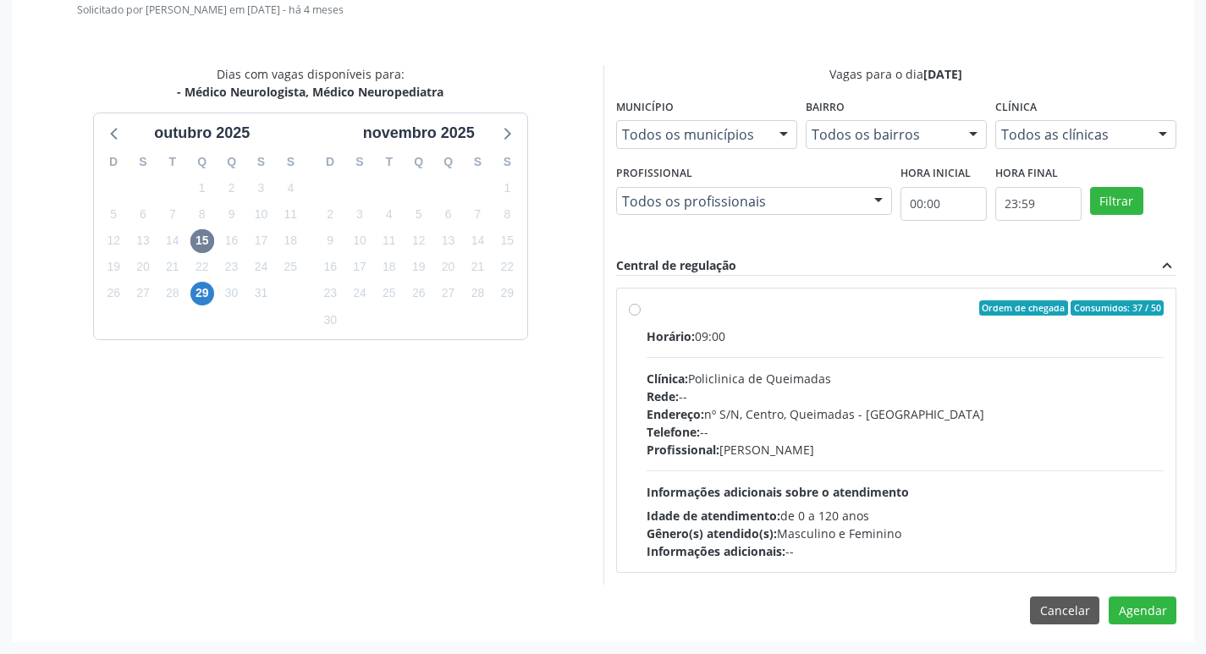
click at [871, 330] on div "Horário: 09:00" at bounding box center [906, 336] width 518 height 18
click at [641, 316] on input "Ordem de chegada Consumidos: 37 / 50 Horário: 09:00 Clínica: Policlinica de Que…" at bounding box center [635, 307] width 12 height 15
radio input "true"
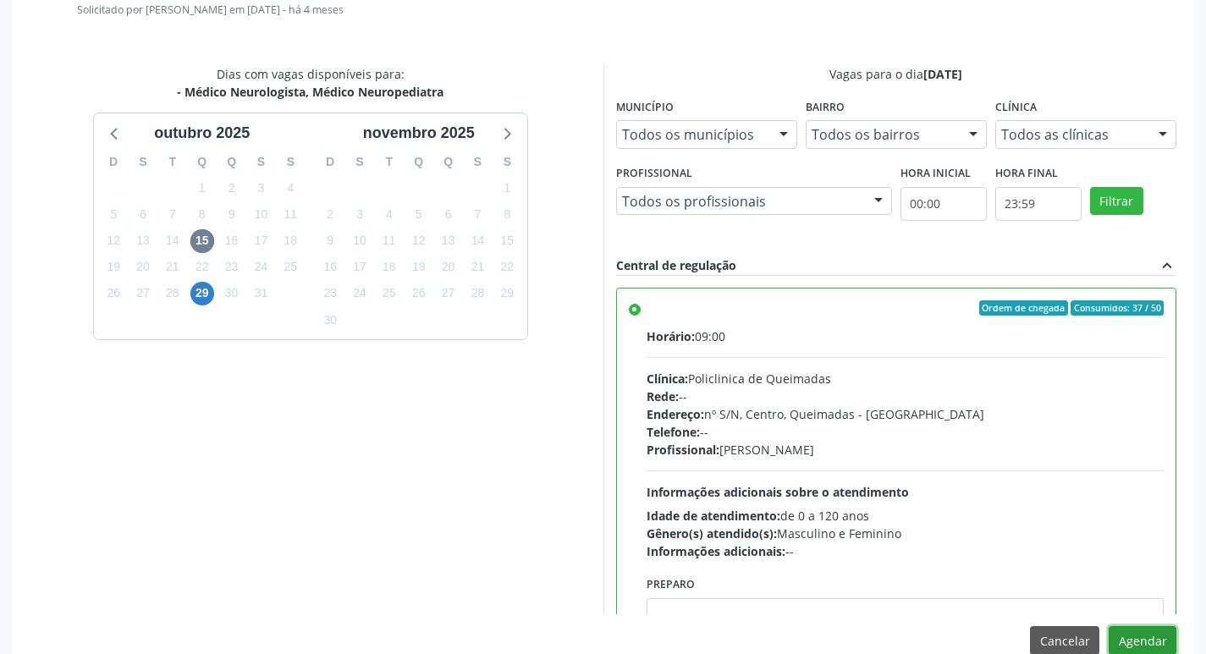
click at [1133, 628] on button "Agendar" at bounding box center [1143, 640] width 68 height 29
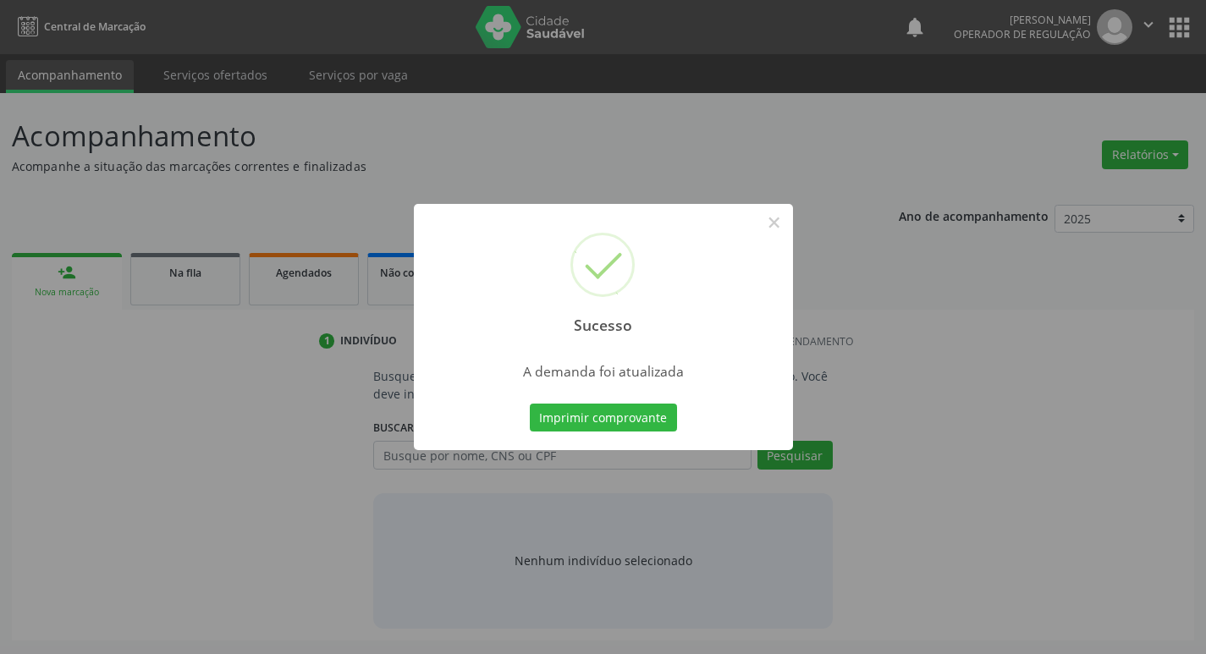
scroll to position [0, 0]
click at [619, 415] on button "Imprimir comprovante" at bounding box center [609, 418] width 147 height 29
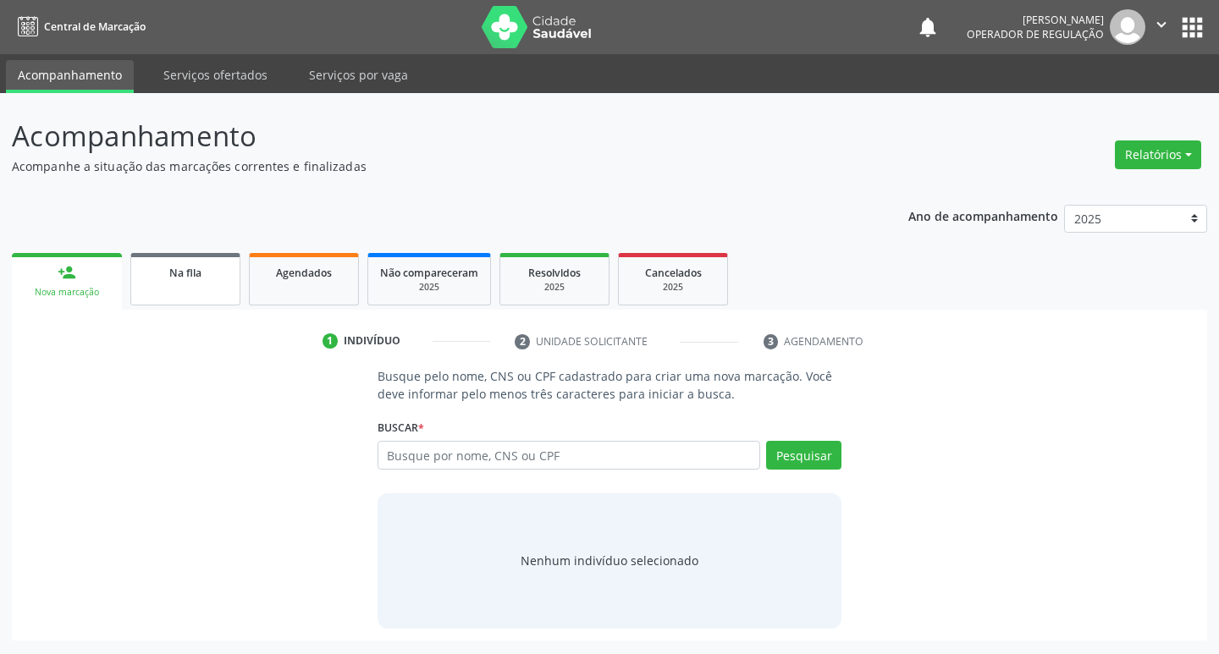
click at [223, 286] on link "Na fila" at bounding box center [185, 279] width 110 height 52
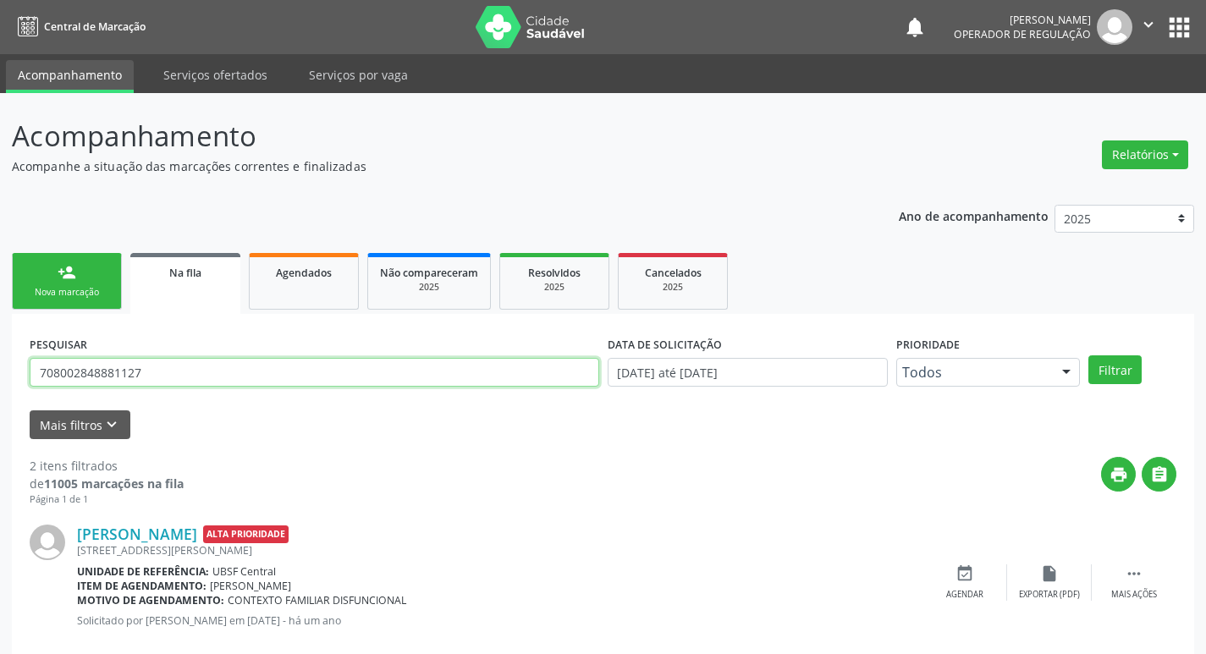
click at [278, 371] on input "708002848881127" at bounding box center [314, 372] width 569 height 29
type input "705807492168932"
click at [1088, 355] on button "Filtrar" at bounding box center [1114, 369] width 53 height 29
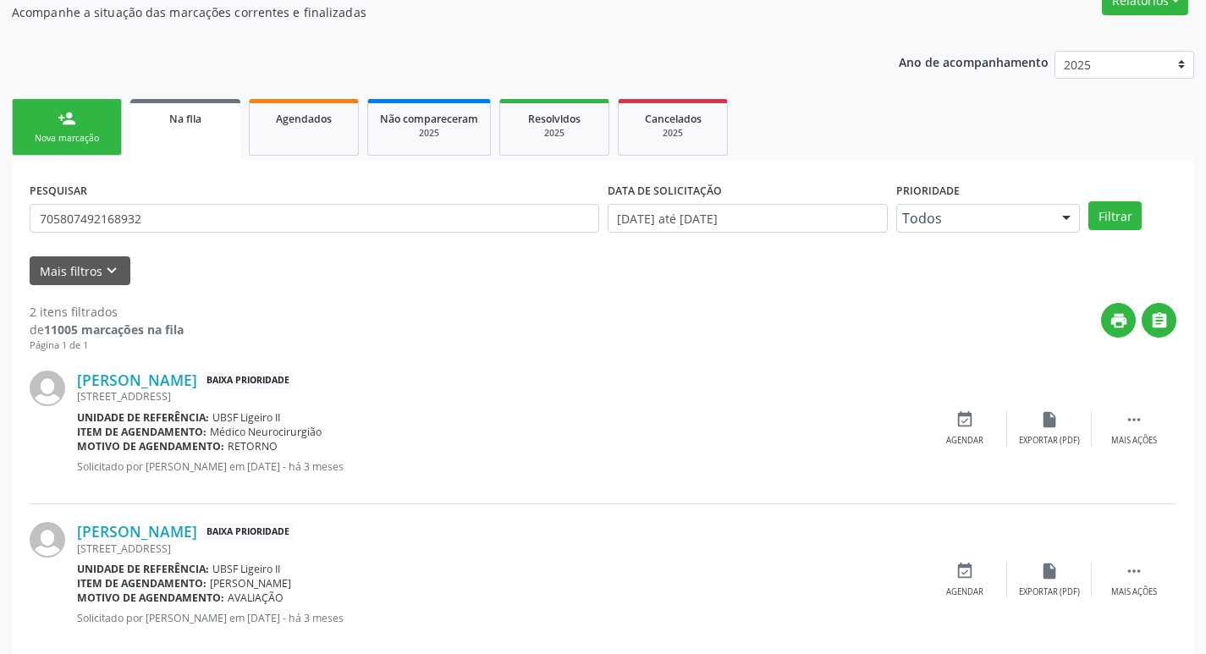
scroll to position [184, 0]
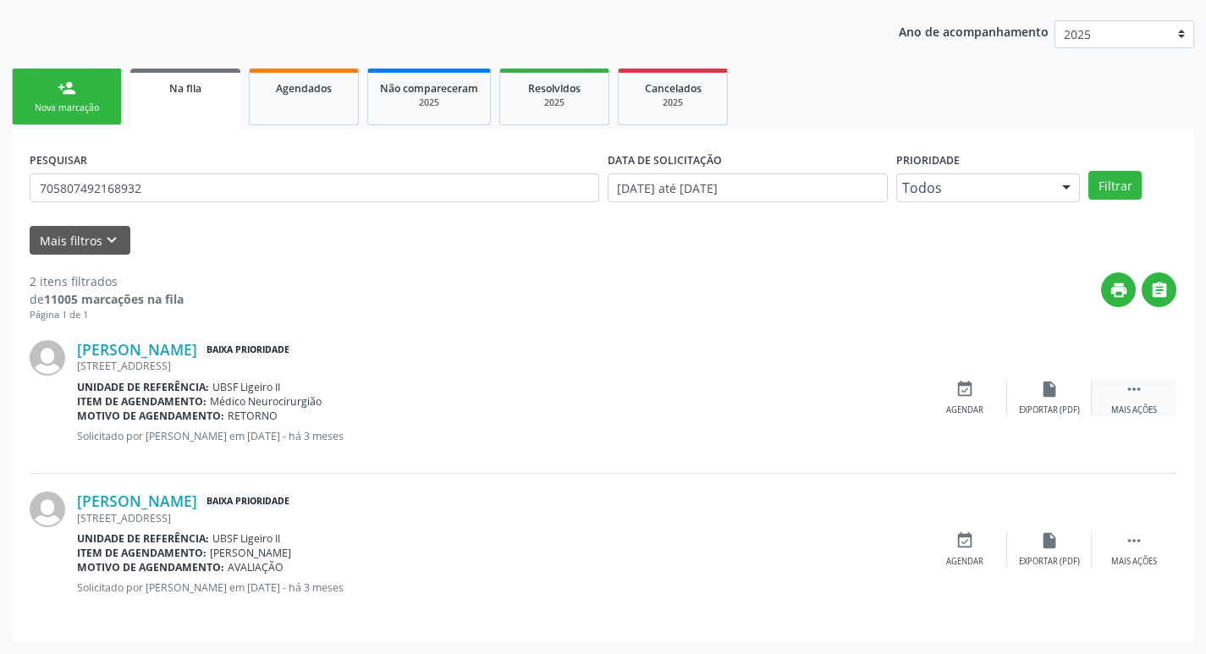
click at [1149, 386] on div " Mais ações" at bounding box center [1134, 398] width 85 height 36
click at [1071, 389] on div "edit Editar" at bounding box center [1049, 398] width 85 height 36
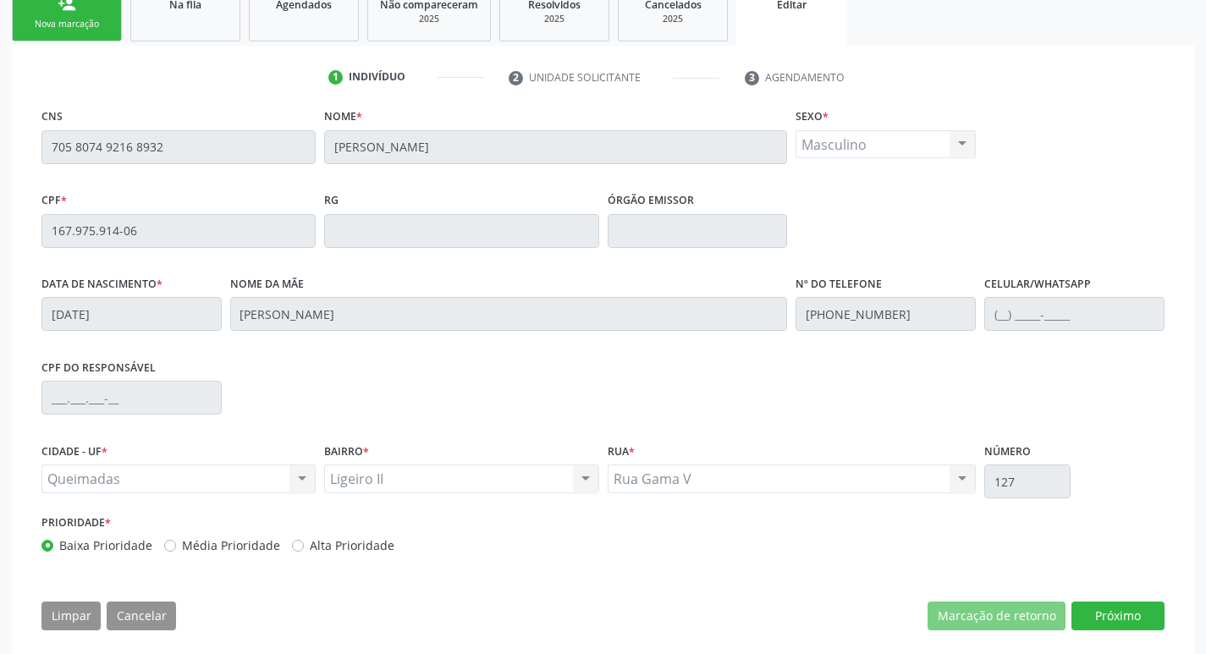
scroll to position [286, 0]
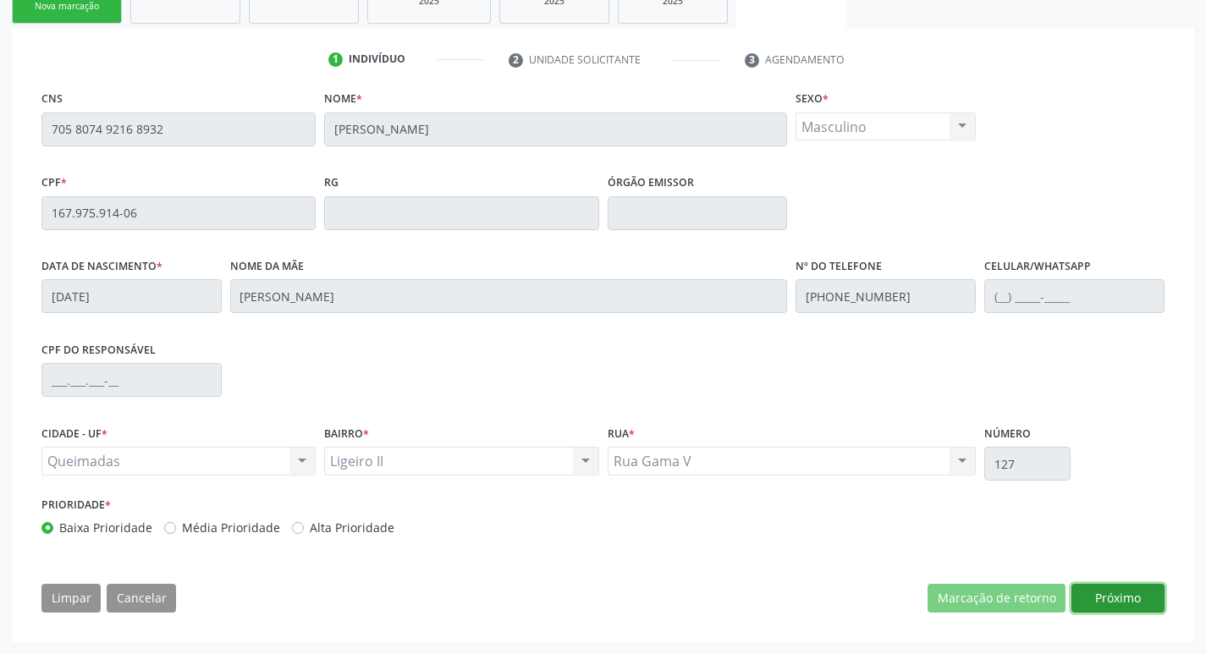
click at [1111, 592] on button "Próximo" at bounding box center [1117, 598] width 93 height 29
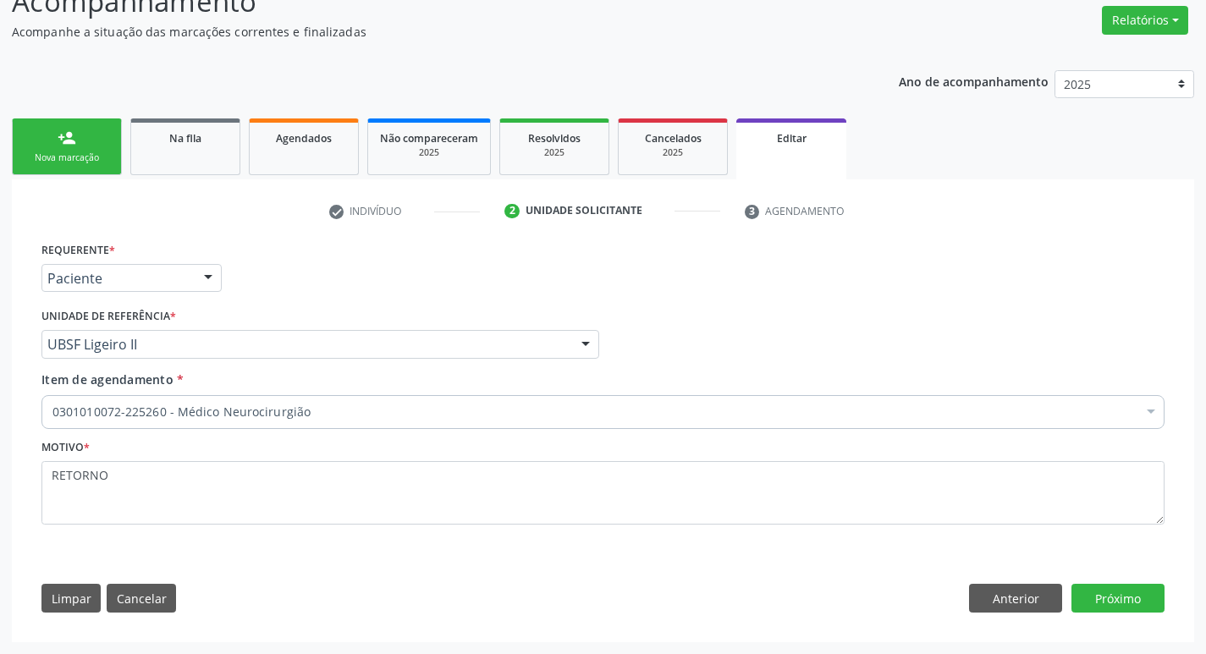
scroll to position [135, 0]
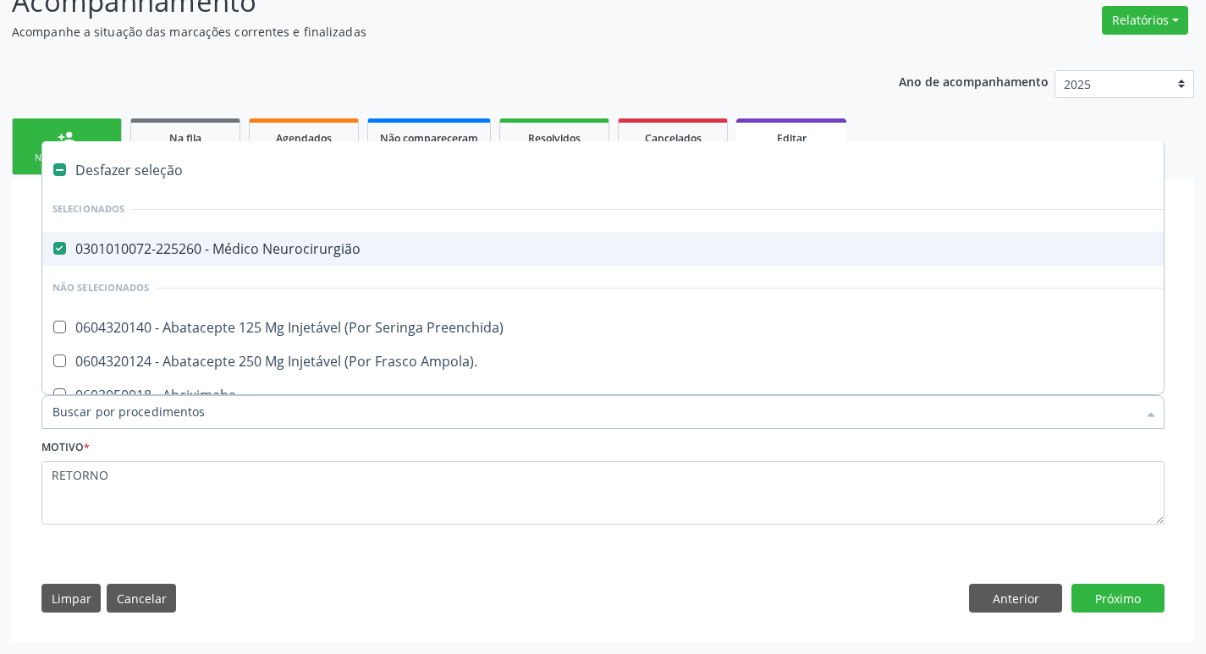
click at [285, 249] on div "0301010072-225260 - Médico Neurocirurgião" at bounding box center [711, 249] width 1318 height 14
checkbox Neurocirurgião "false"
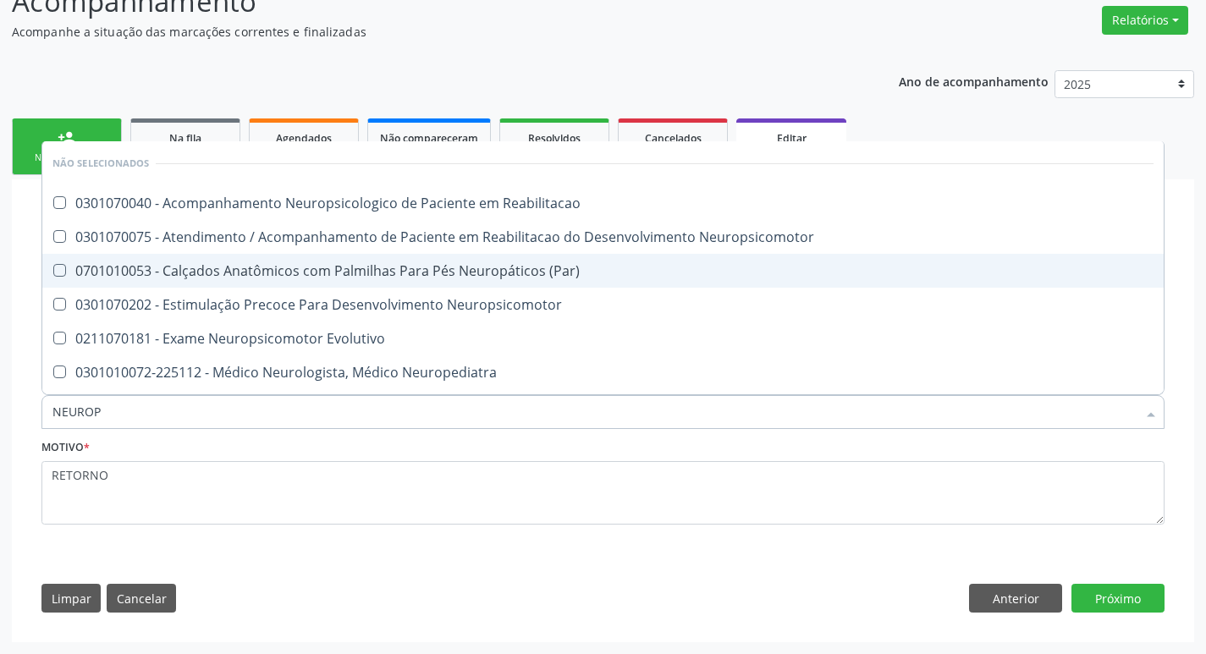
type input "NEUROPE"
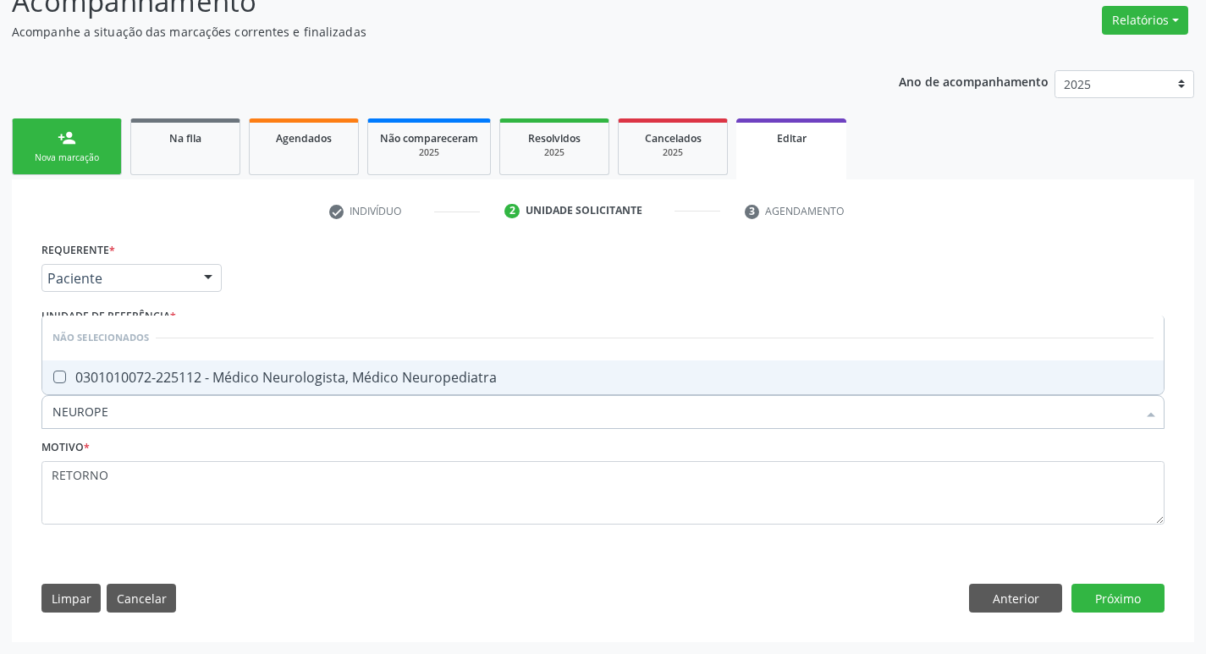
click at [214, 378] on div "0301010072-225112 - Médico Neurologista, Médico Neuropediatra" at bounding box center [602, 378] width 1101 height 14
checkbox Neuropediatra "true"
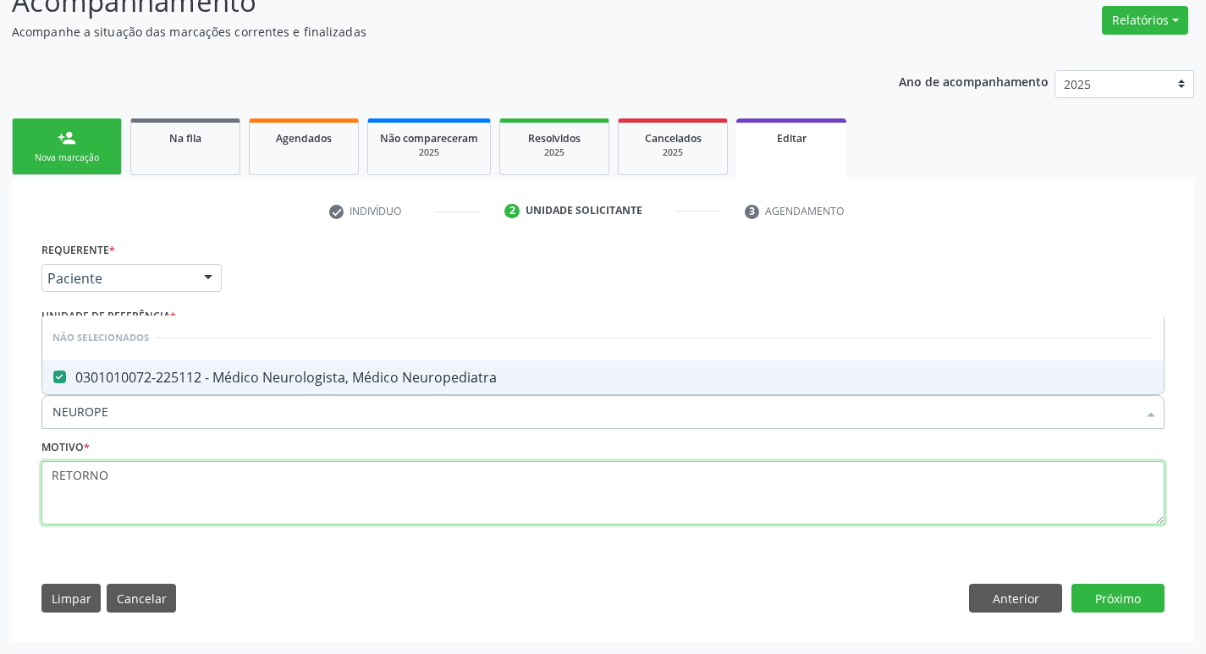
click at [169, 495] on textarea "RETORNO" at bounding box center [602, 493] width 1123 height 64
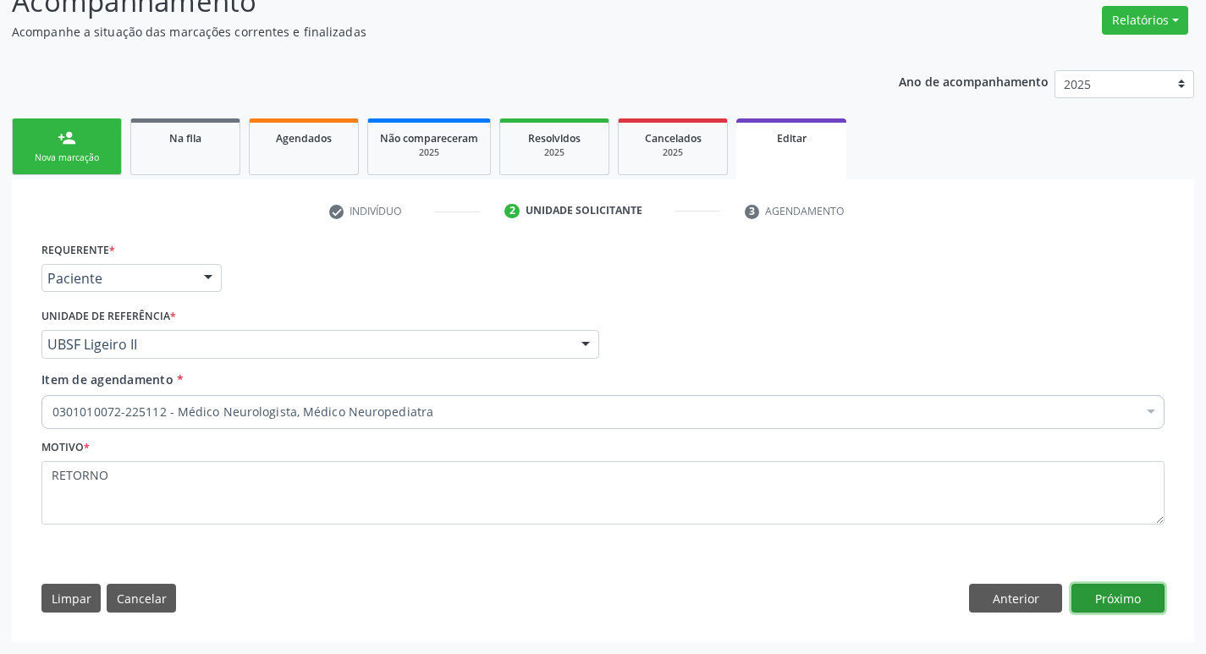
click at [1122, 590] on button "Próximo" at bounding box center [1117, 598] width 93 height 29
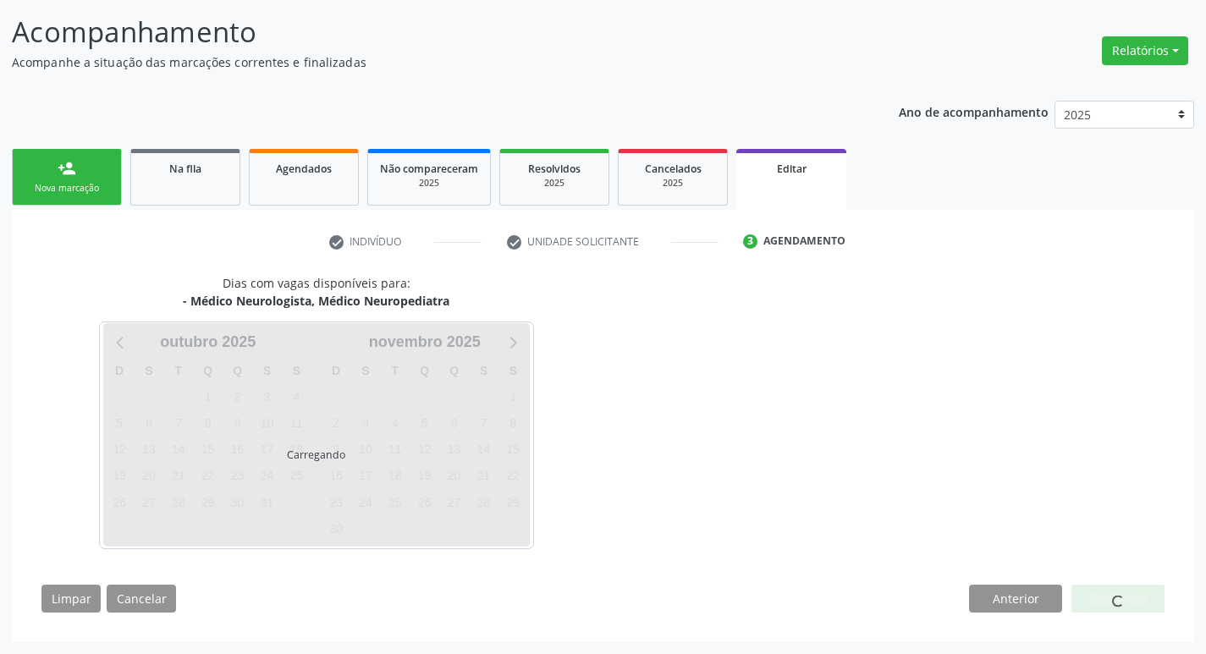
scroll to position [104, 0]
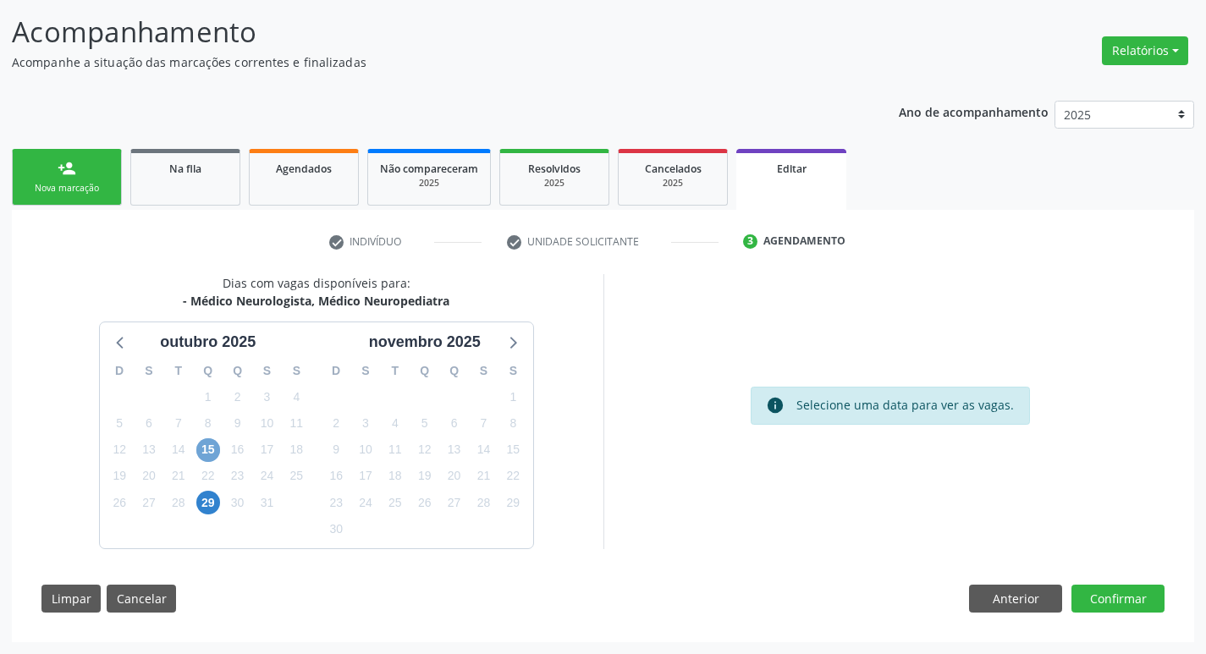
click at [206, 446] on span "15" at bounding box center [208, 450] width 24 height 24
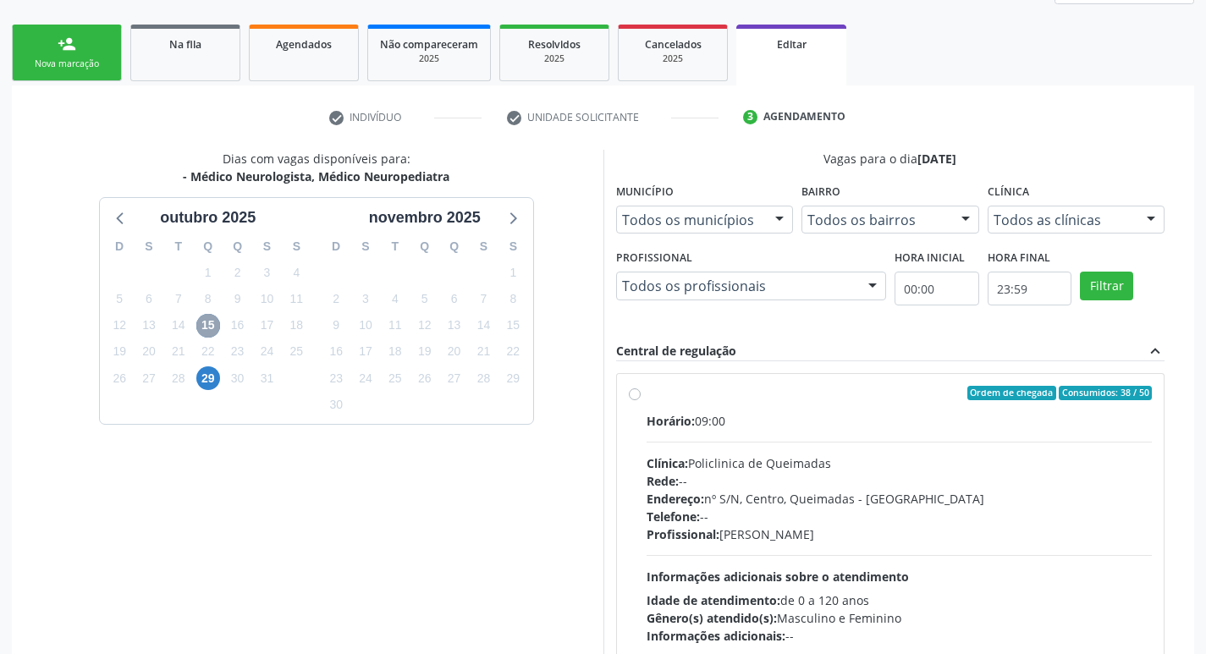
scroll to position [349, 0]
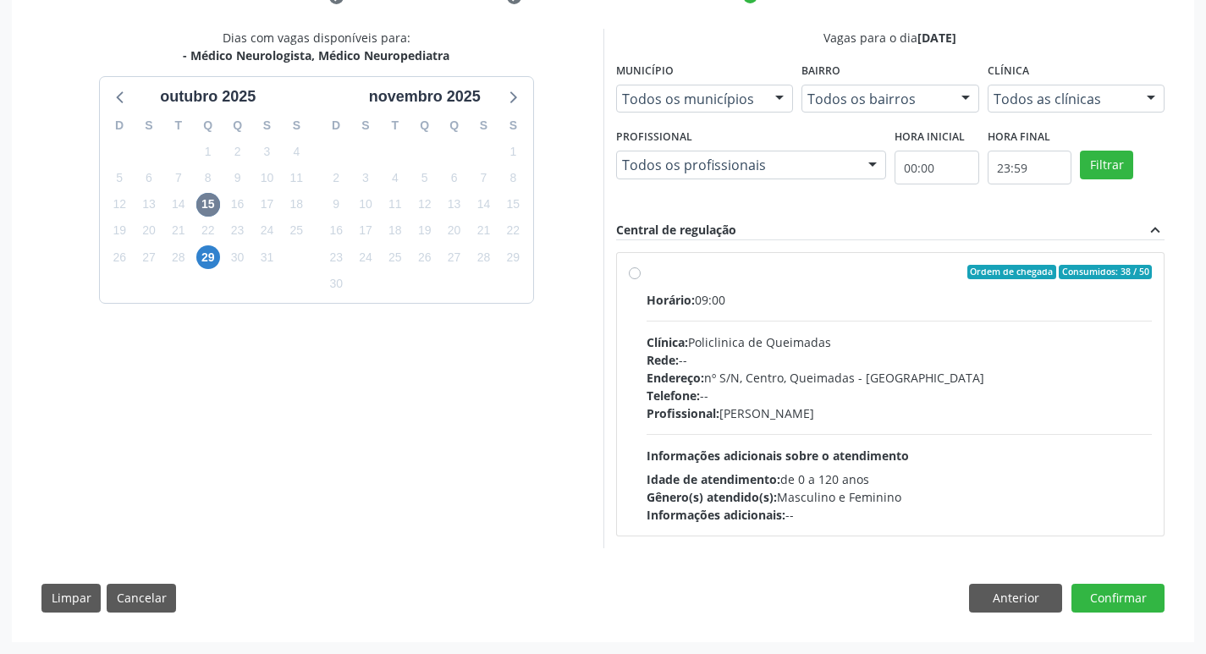
click at [773, 286] on label "Ordem de chegada Consumidos: 38 / 50 Horário: 09:00 Clínica: Policlinica de Que…" at bounding box center [900, 395] width 506 height 260
click at [641, 280] on input "Ordem de chegada Consumidos: 38 / 50 Horário: 09:00 Clínica: Policlinica de Que…" at bounding box center [635, 272] width 12 height 15
radio input "true"
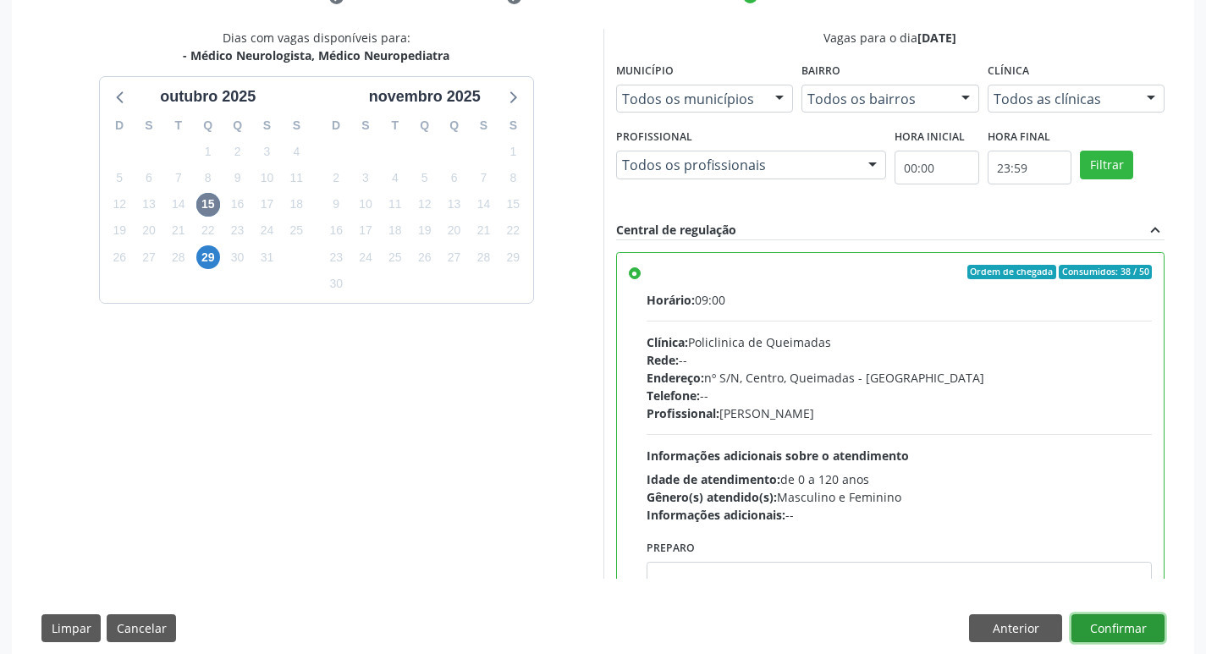
click at [1097, 620] on button "Confirmar" at bounding box center [1117, 628] width 93 height 29
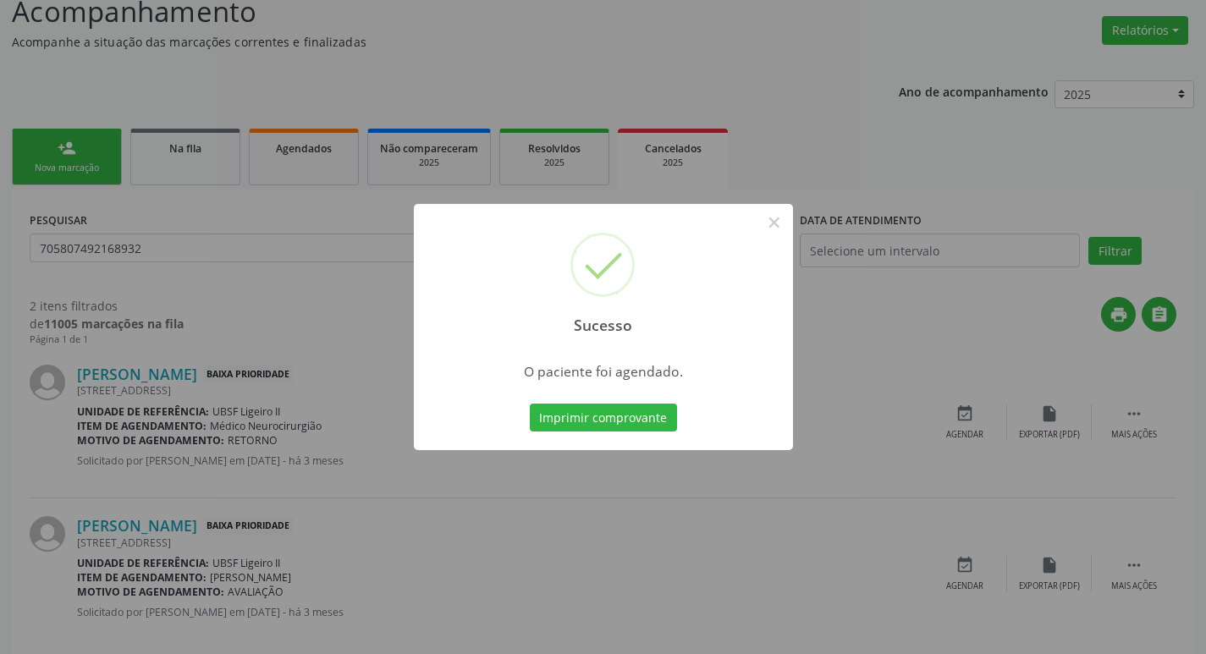
scroll to position [149, 0]
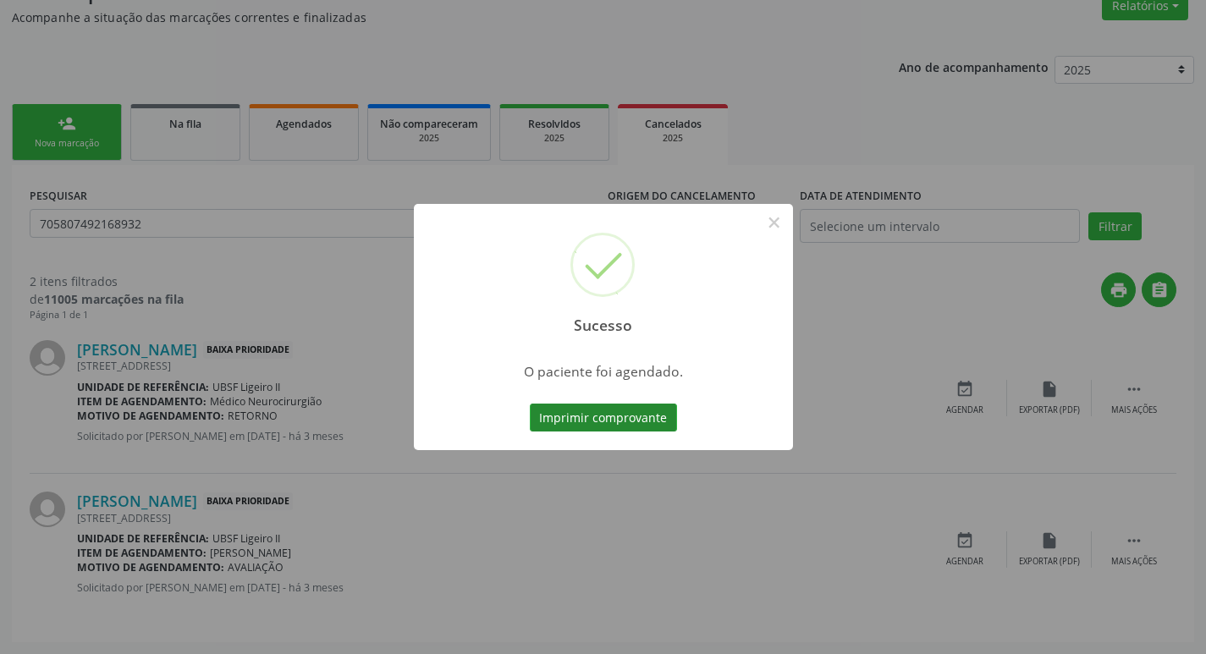
click at [565, 413] on button "Imprimir comprovante" at bounding box center [603, 418] width 147 height 29
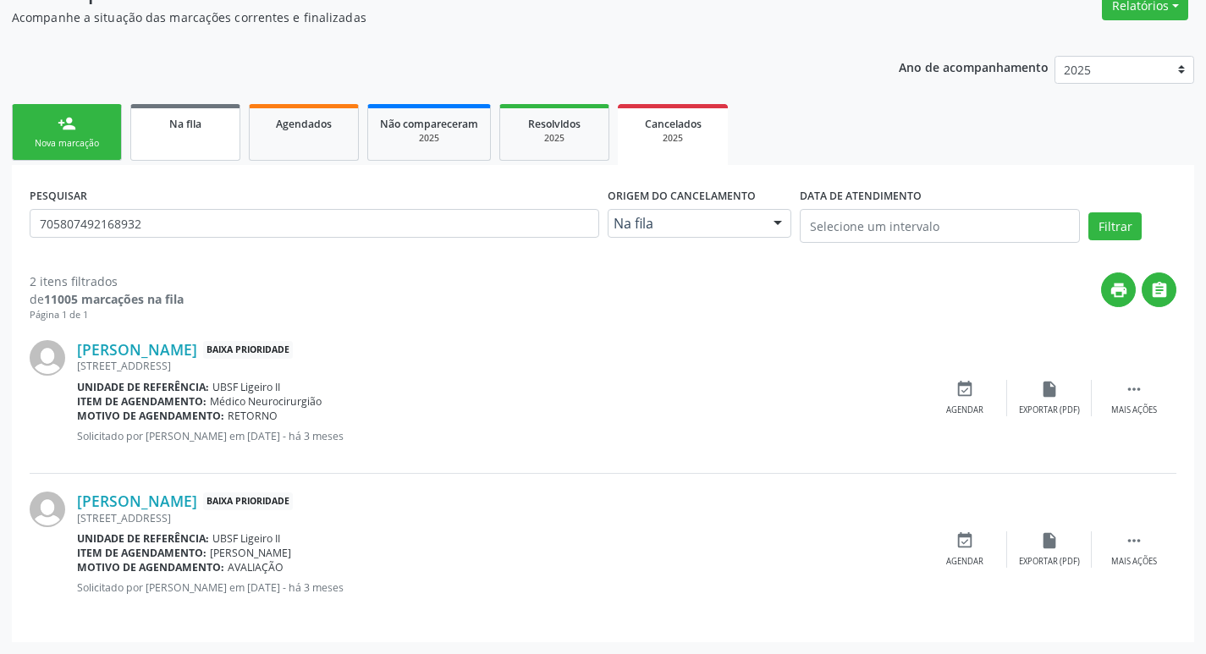
click at [164, 146] on link "Na fila" at bounding box center [185, 132] width 110 height 57
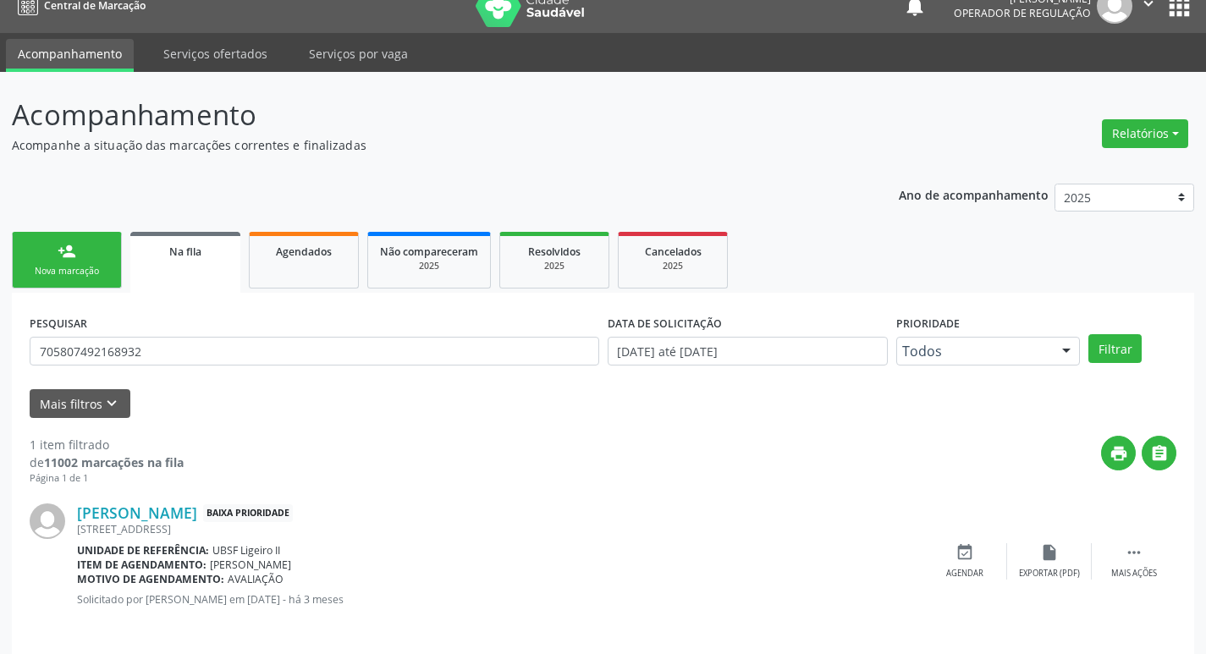
scroll to position [33, 0]
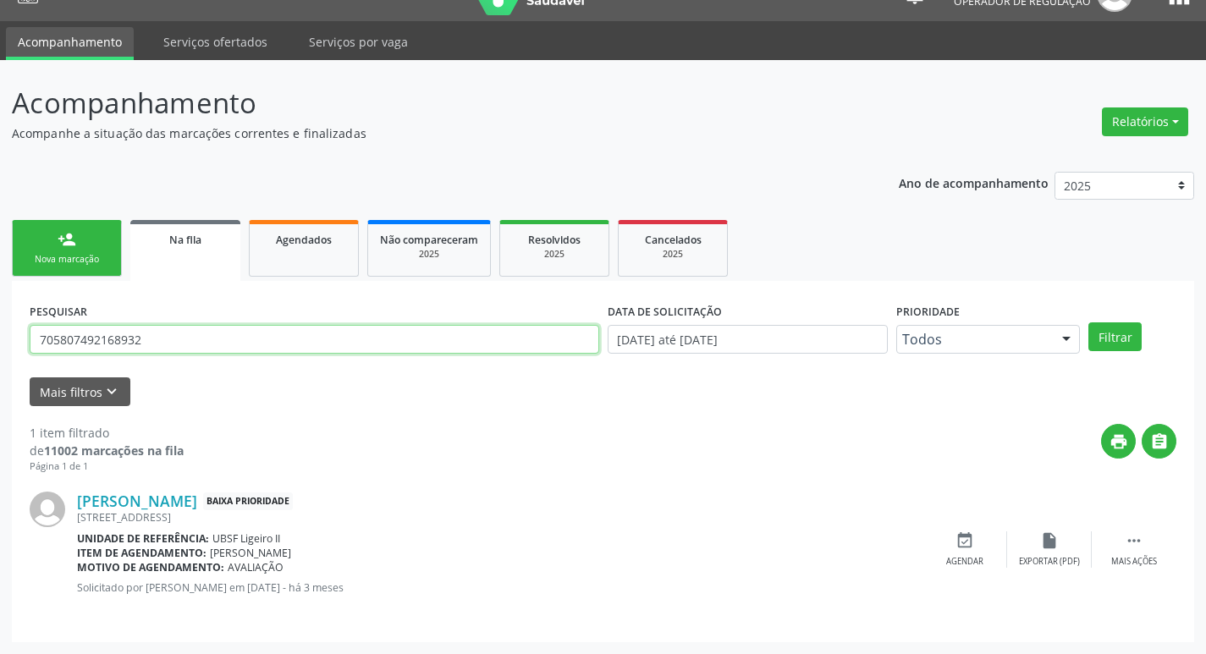
click at [193, 329] on input "705807492168932" at bounding box center [314, 339] width 569 height 29
type input "705007022296753"
click at [1088, 322] on button "Filtrar" at bounding box center [1114, 336] width 53 height 29
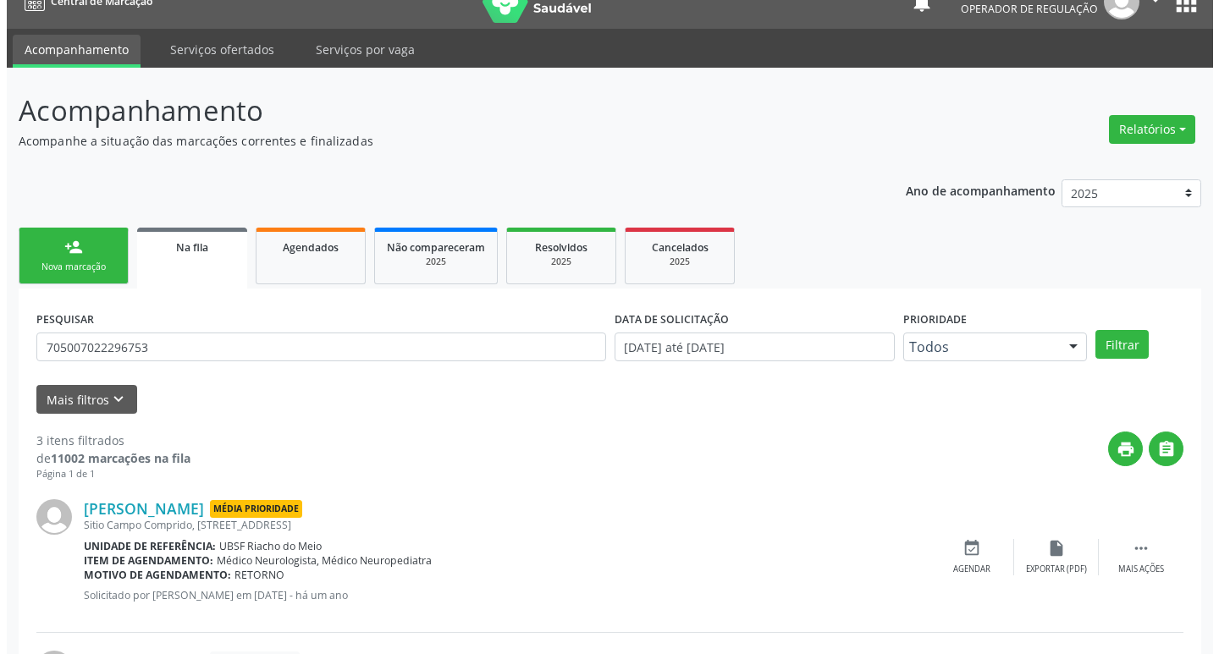
scroll to position [337, 0]
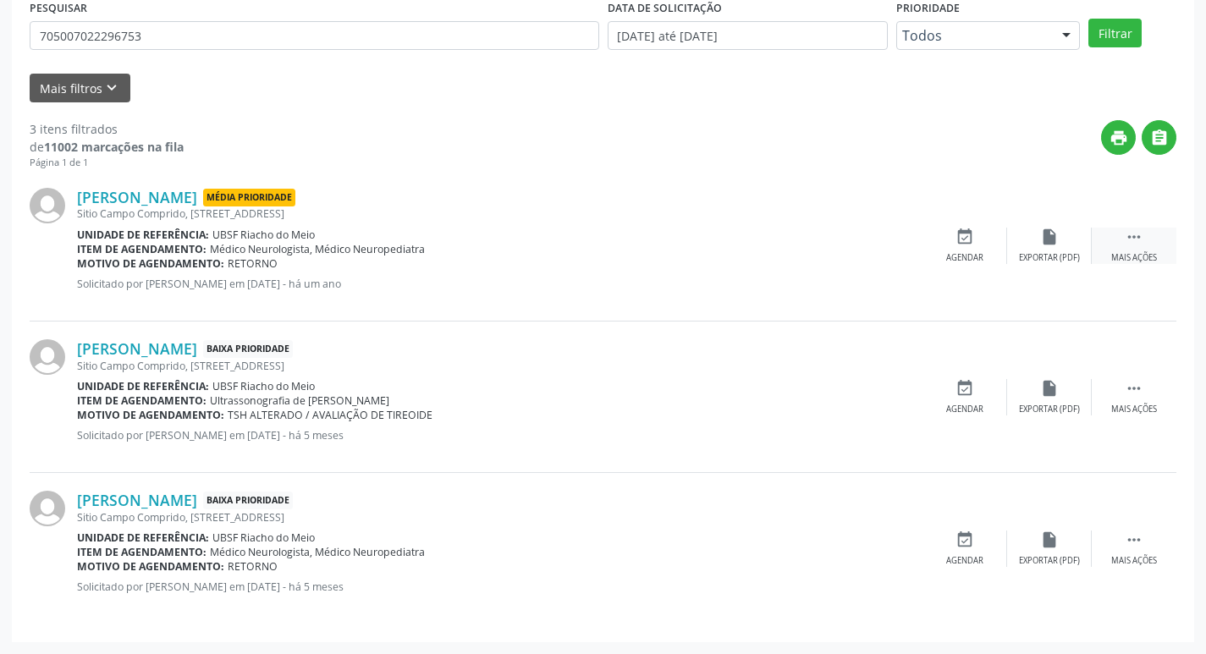
click at [1153, 234] on div " Mais ações" at bounding box center [1134, 246] width 85 height 36
click at [954, 245] on div "cancel Cancelar" at bounding box center [964, 246] width 85 height 36
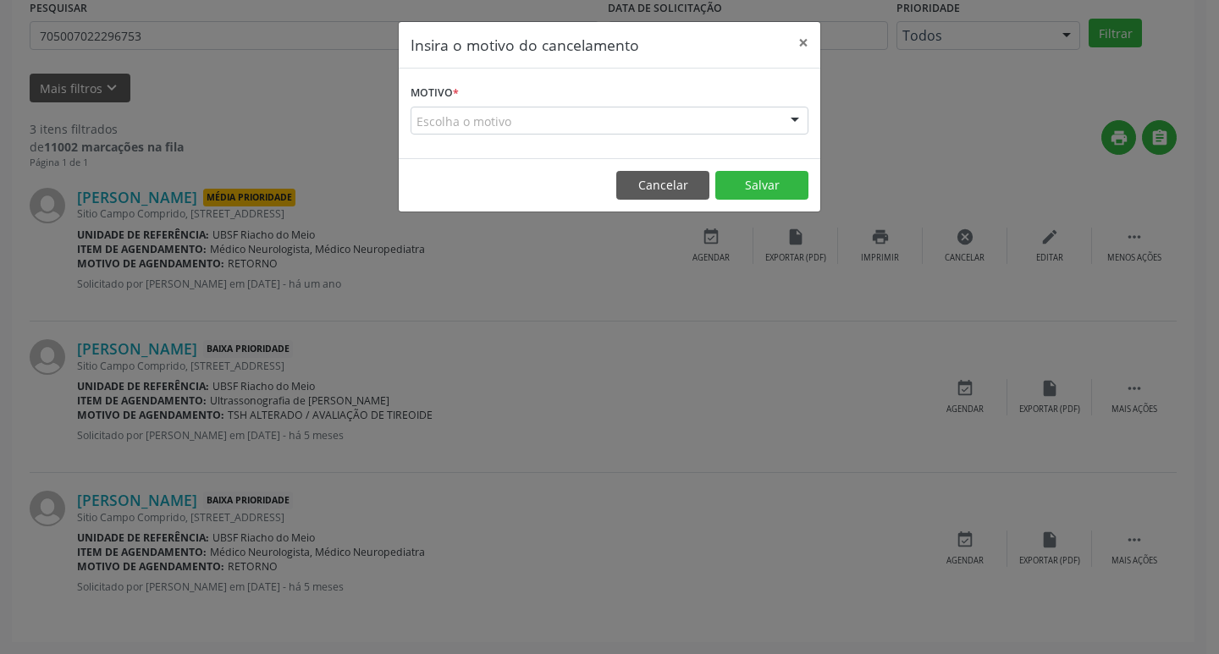
click at [679, 112] on div "Escolha o motivo" at bounding box center [609, 121] width 398 height 29
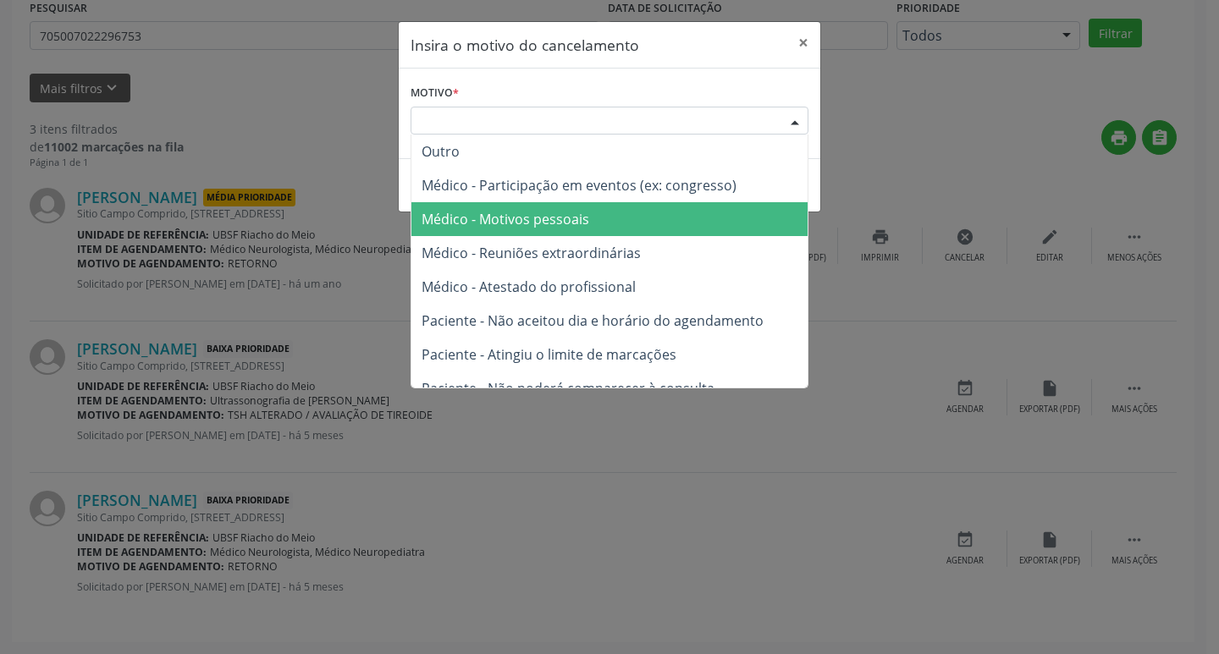
click at [624, 220] on span "Médico - Motivos pessoais" at bounding box center [609, 219] width 396 height 34
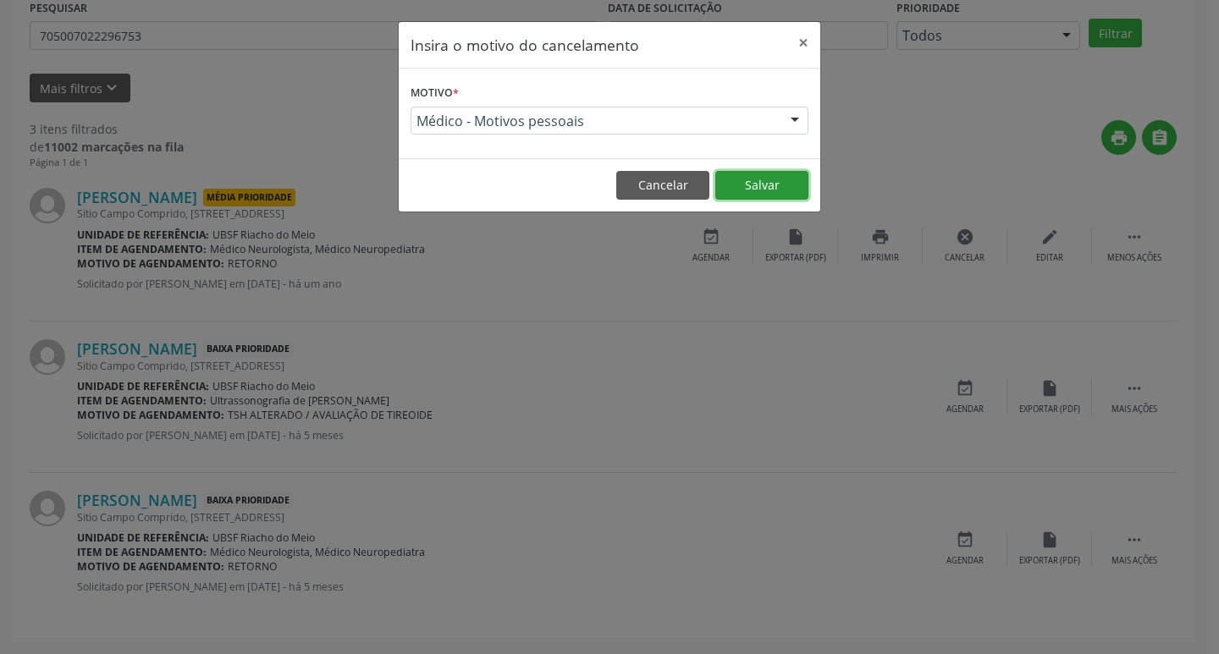
click at [754, 182] on button "Salvar" at bounding box center [761, 185] width 93 height 29
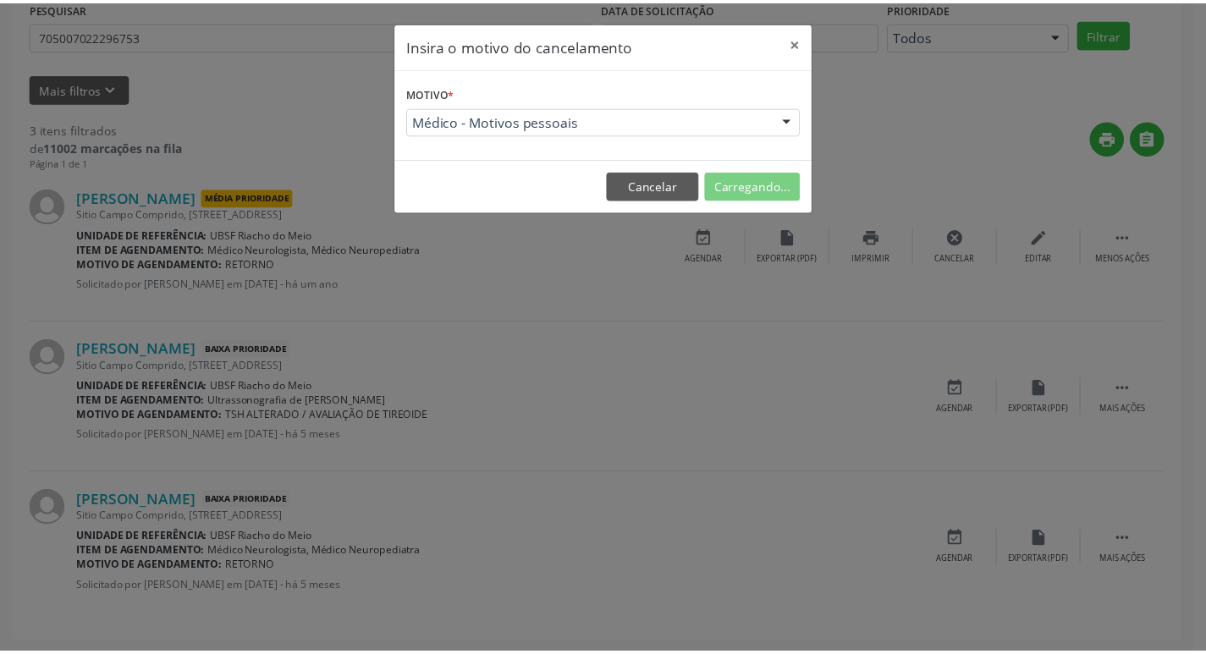
scroll to position [0, 0]
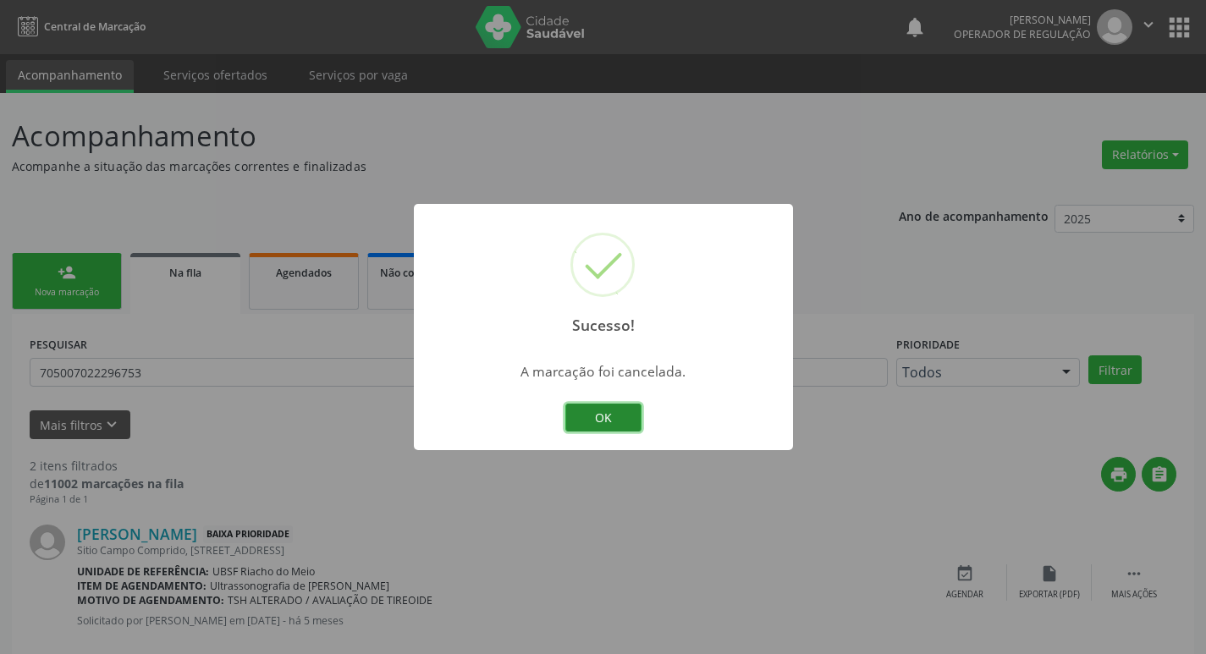
click at [614, 406] on button "OK" at bounding box center [603, 418] width 76 height 29
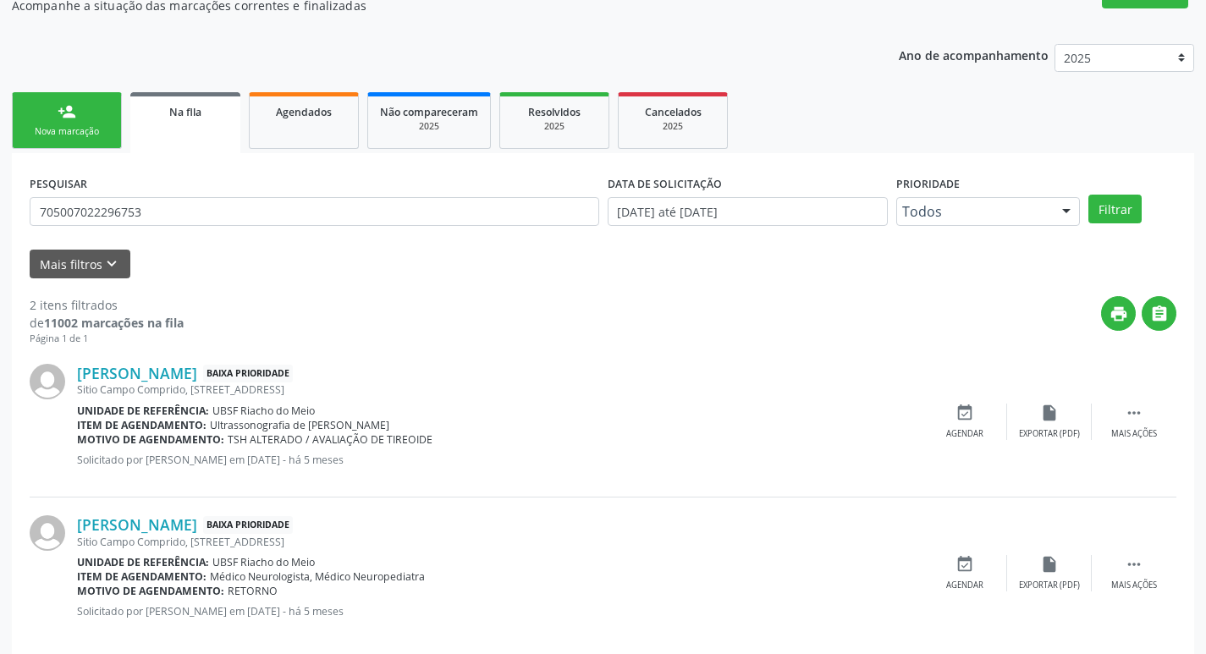
scroll to position [184, 0]
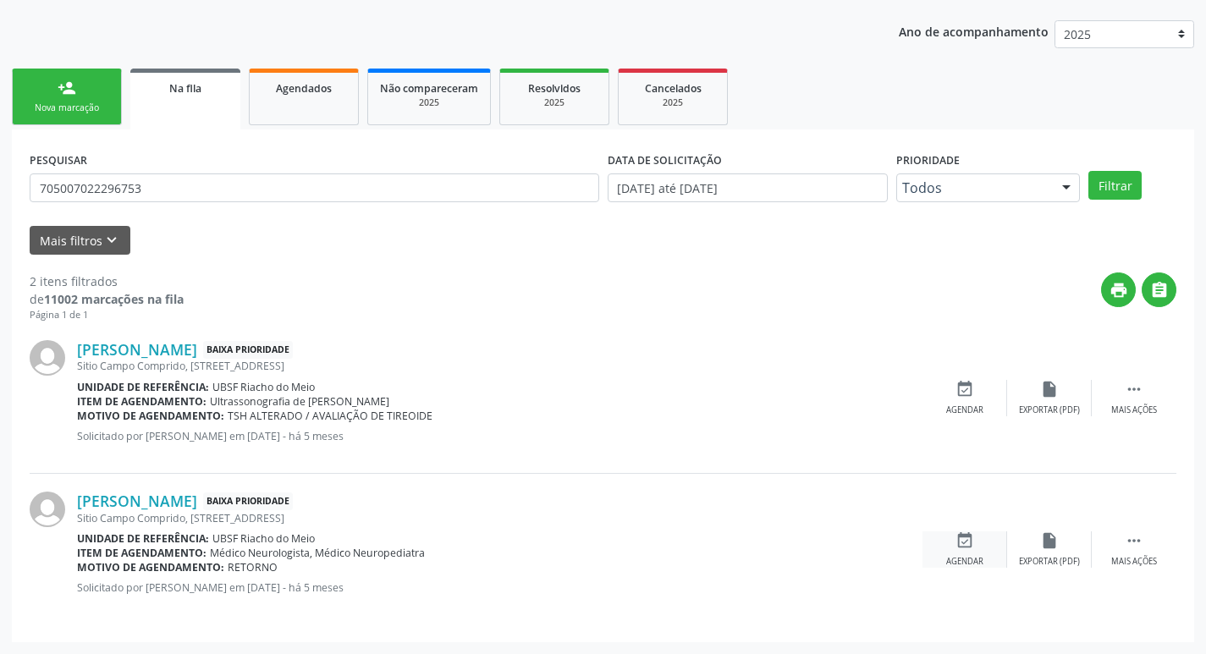
click at [944, 540] on div "event_available Agendar" at bounding box center [964, 549] width 85 height 36
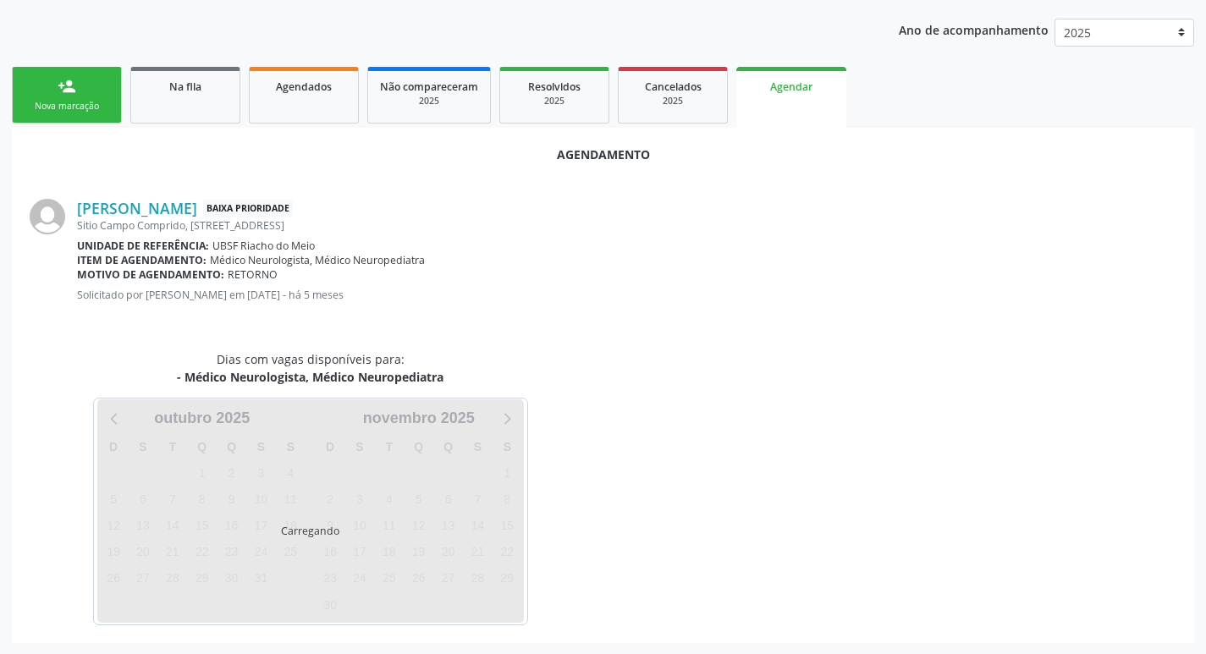
scroll to position [187, 0]
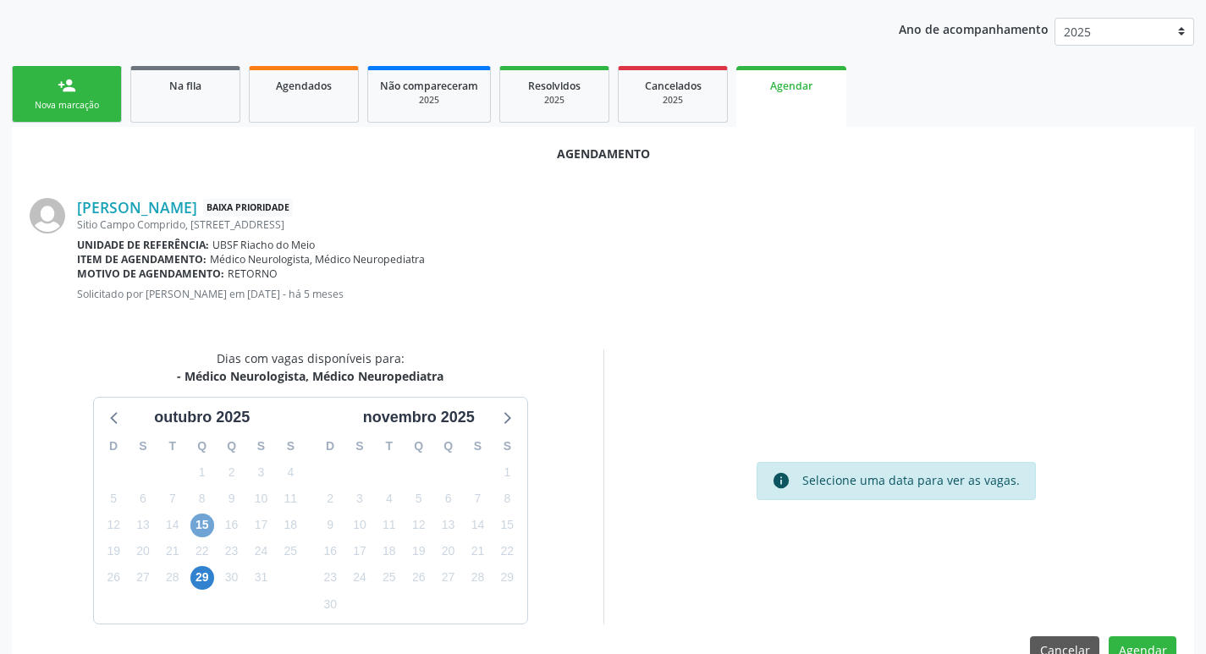
drag, startPoint x: 198, startPoint y: 534, endPoint x: 206, endPoint y: 536, distance: 8.8
click at [198, 536] on span "15" at bounding box center [202, 526] width 24 height 24
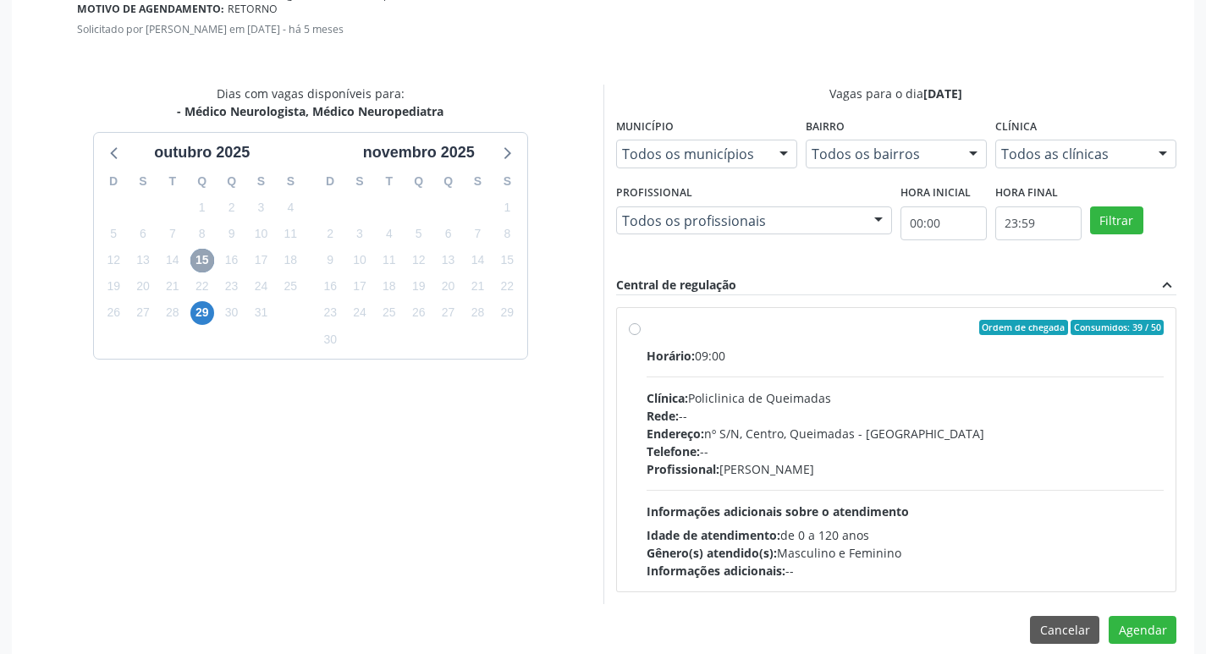
scroll to position [471, 0]
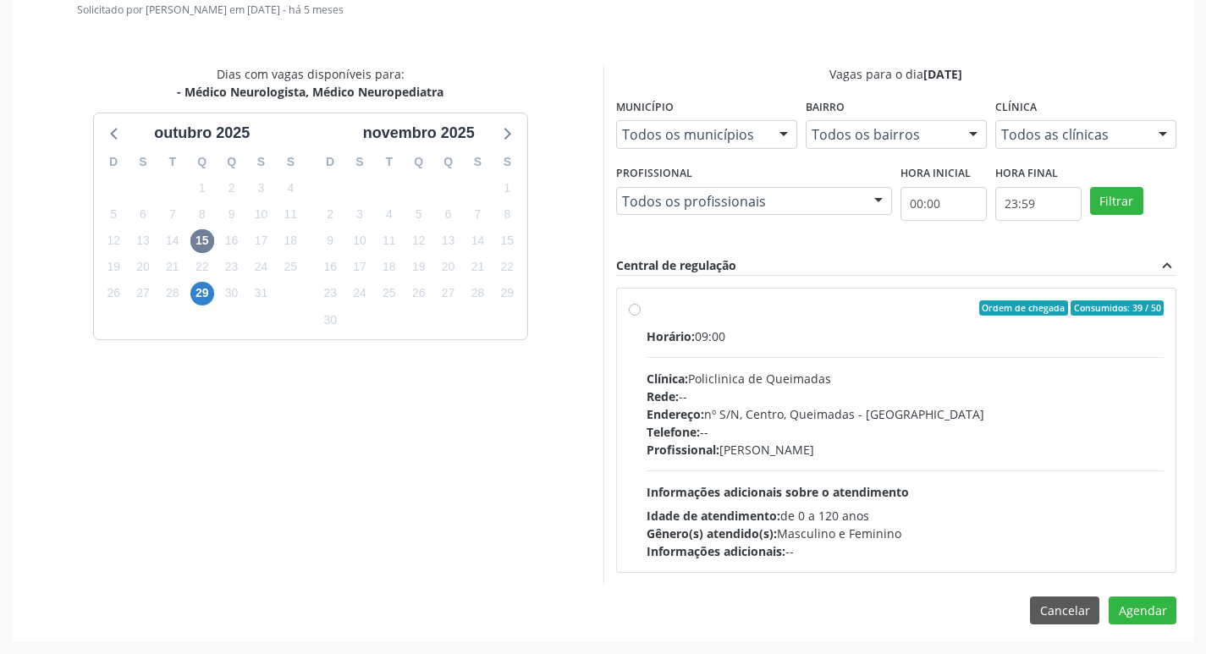
click at [839, 331] on div "Horário: 09:00" at bounding box center [906, 336] width 518 height 18
click at [641, 316] on input "Ordem de chegada Consumidos: 39 / 50 Horário: 09:00 Clínica: Policlinica de Que…" at bounding box center [635, 307] width 12 height 15
radio input "true"
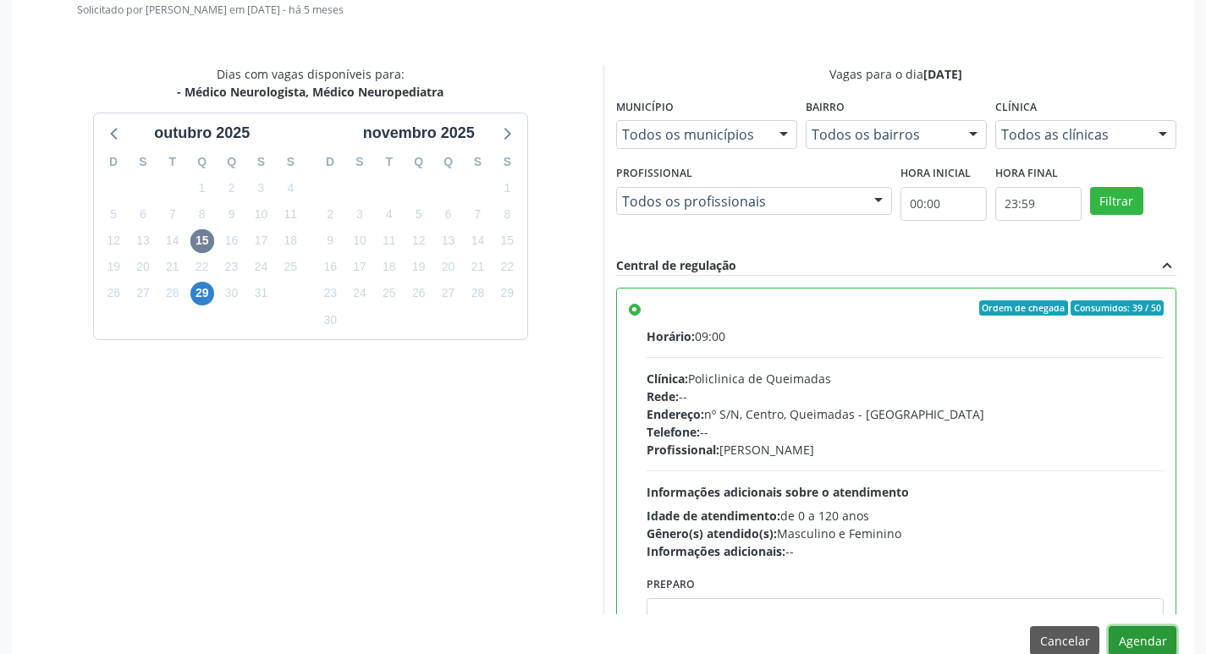
click at [1139, 640] on button "Agendar" at bounding box center [1143, 640] width 68 height 29
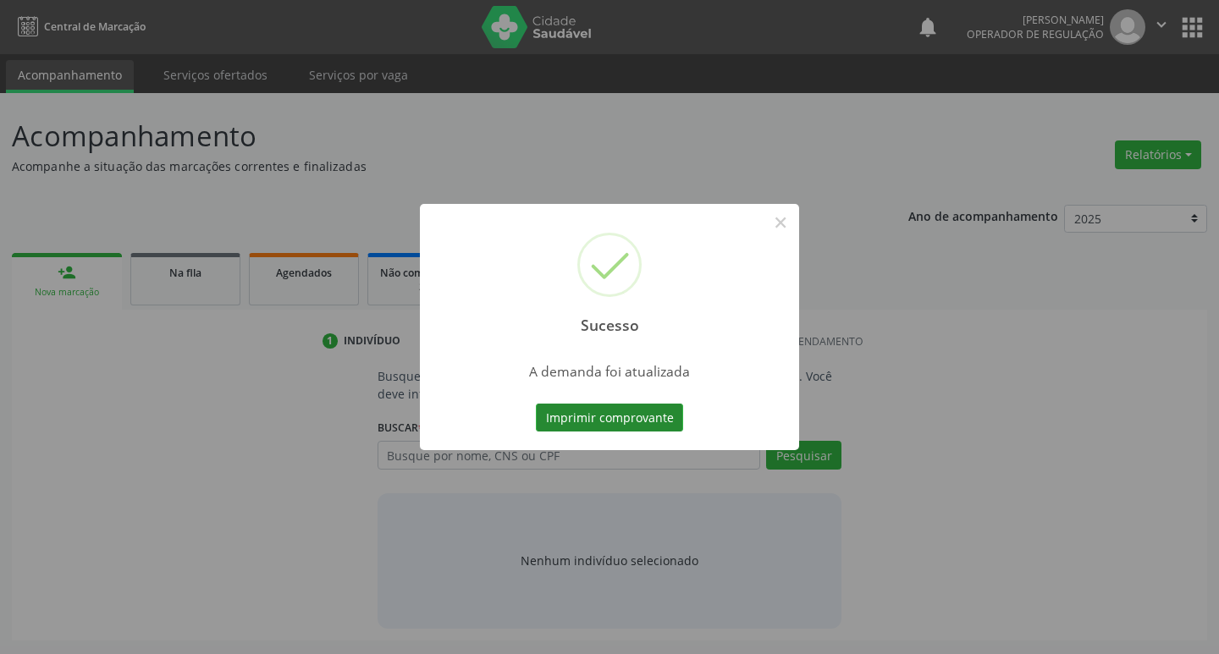
click at [632, 421] on button "Imprimir comprovante" at bounding box center [609, 418] width 147 height 29
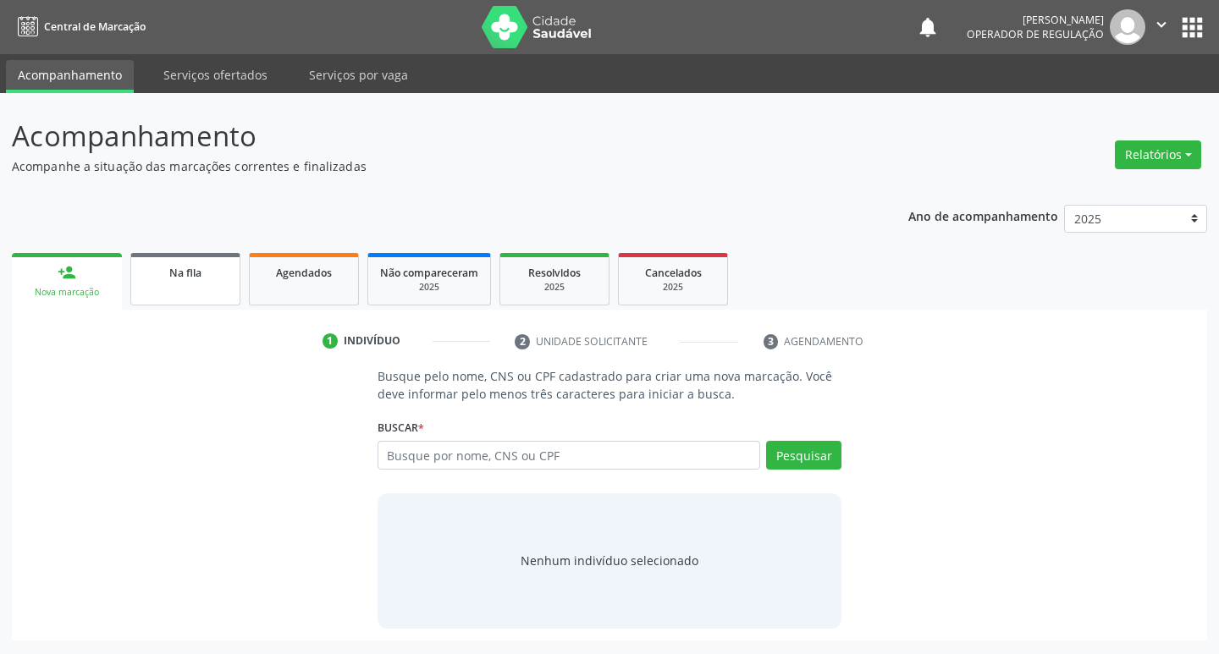
click at [202, 274] on div "Na fila" at bounding box center [185, 272] width 85 height 18
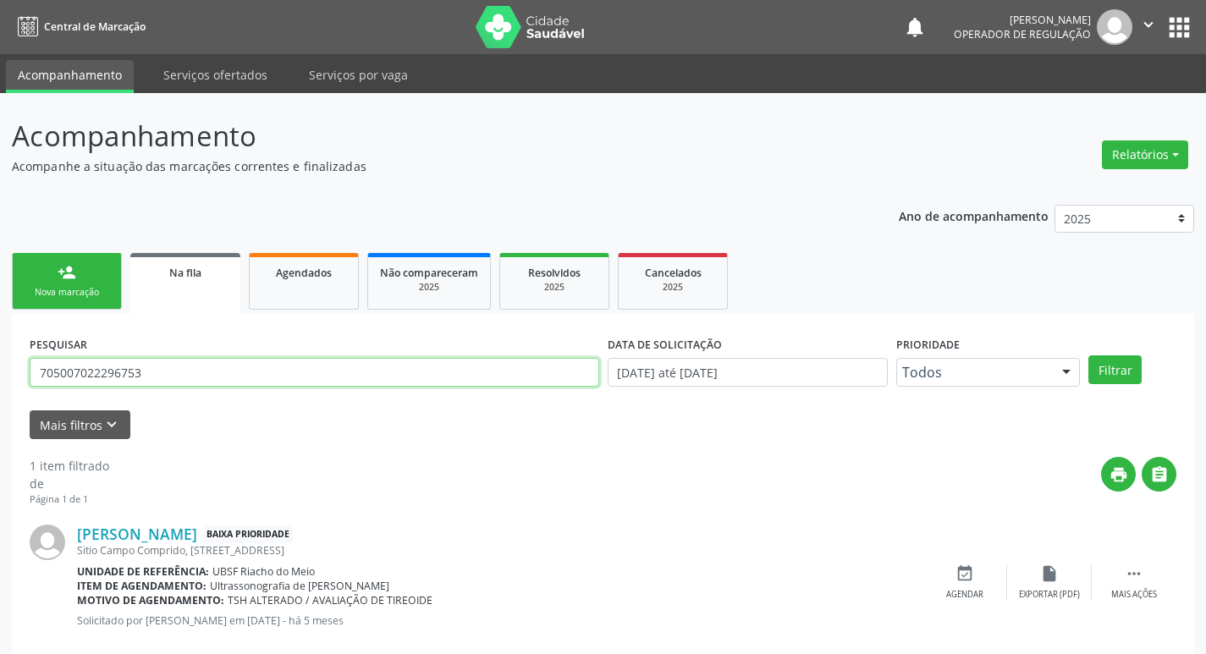
click at [277, 360] on input "705007022296753" at bounding box center [314, 372] width 569 height 29
type input "709205289958831"
click at [1088, 355] on button "Filtrar" at bounding box center [1114, 369] width 53 height 29
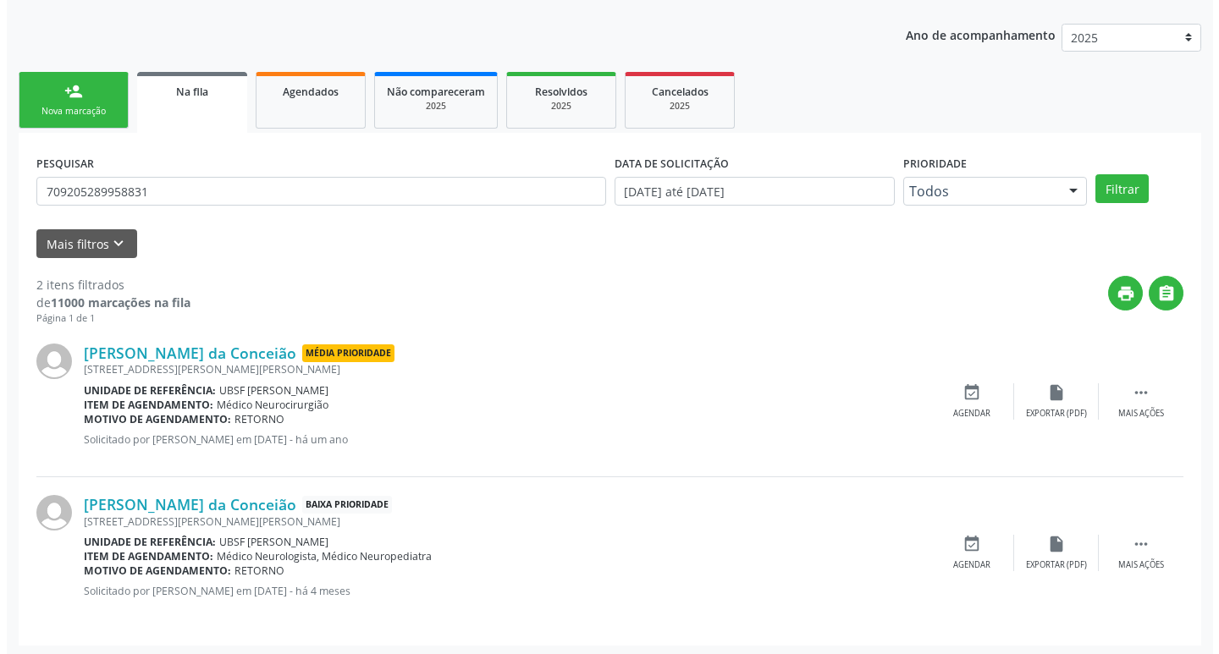
scroll to position [184, 0]
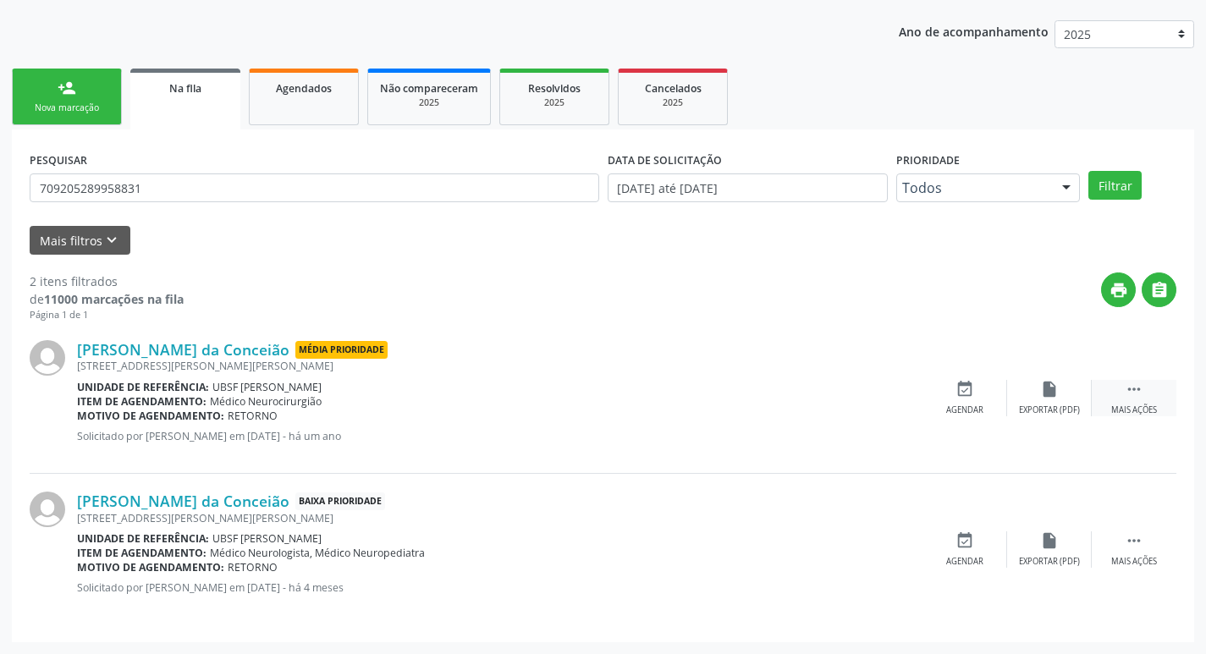
click at [1146, 392] on div " Mais ações" at bounding box center [1134, 398] width 85 height 36
click at [976, 400] on div "cancel Cancelar" at bounding box center [964, 398] width 85 height 36
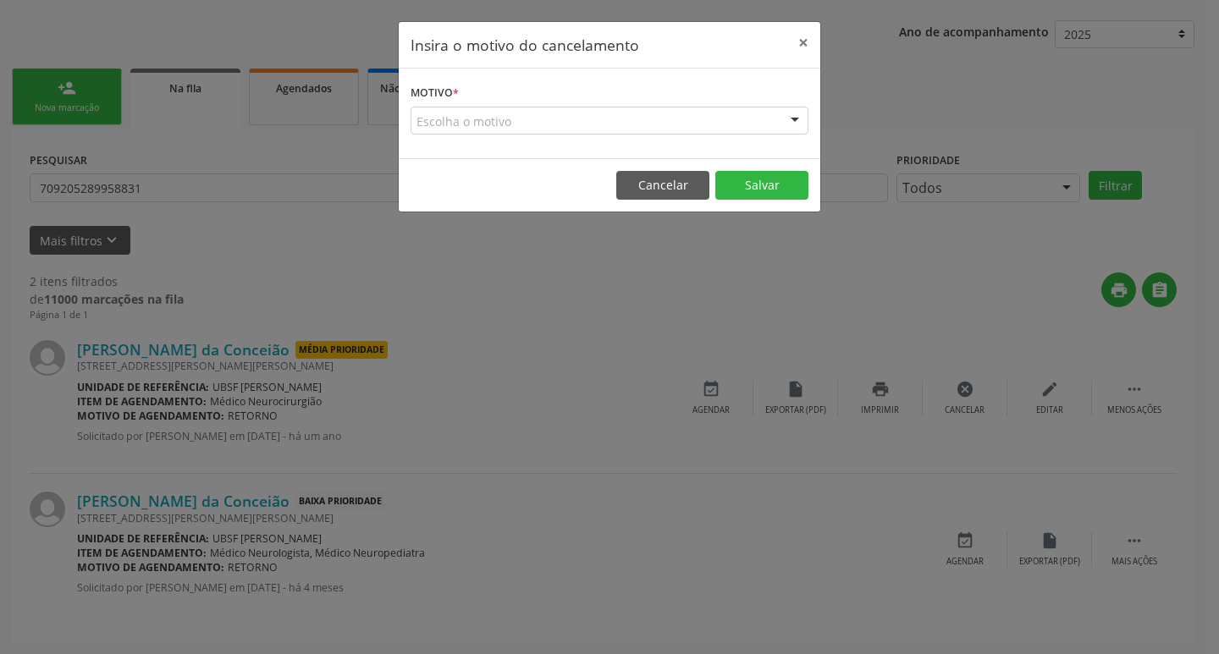
click at [750, 103] on form "Motivo * Escolha o motivo Outro Médico - Participação em eventos (ex: congresso…" at bounding box center [609, 107] width 398 height 54
click at [745, 111] on div "Escolha o motivo" at bounding box center [609, 121] width 398 height 29
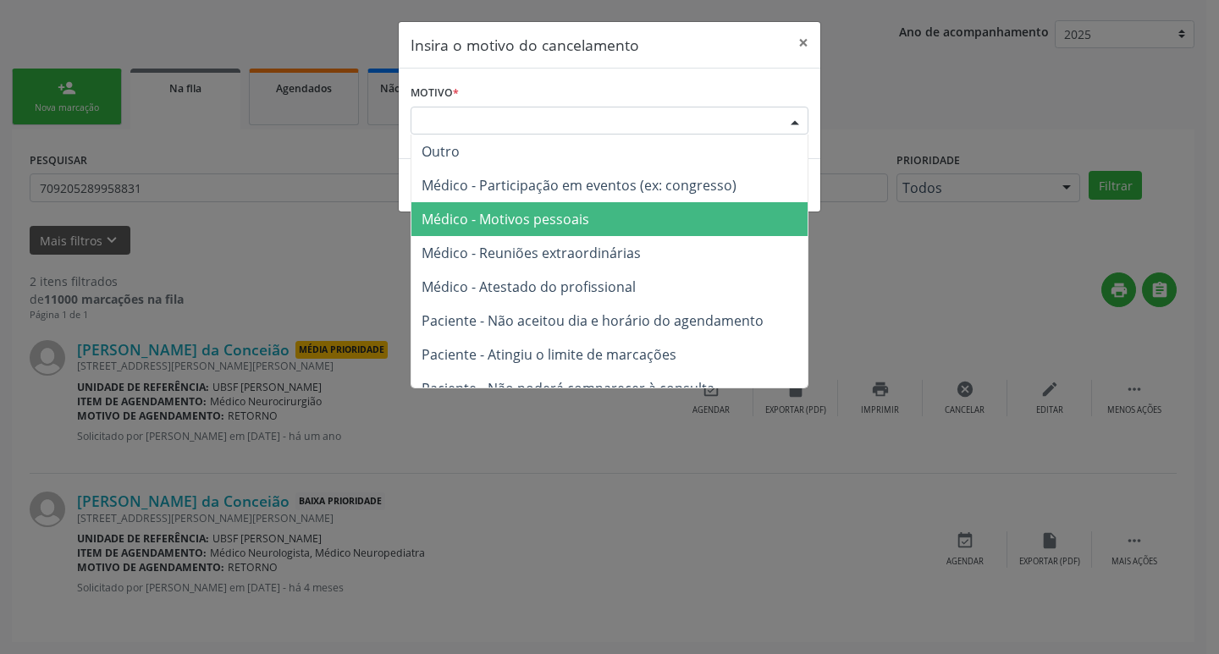
click at [678, 212] on span "Médico - Motivos pessoais" at bounding box center [609, 219] width 396 height 34
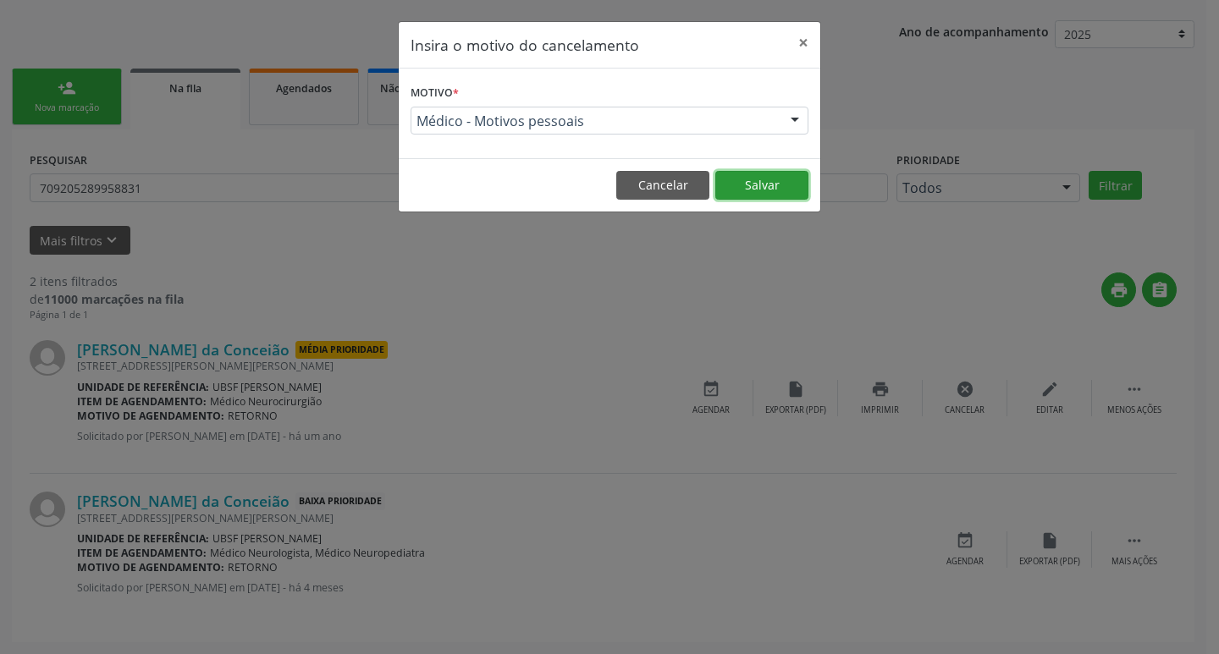
click at [792, 181] on button "Salvar" at bounding box center [761, 185] width 93 height 29
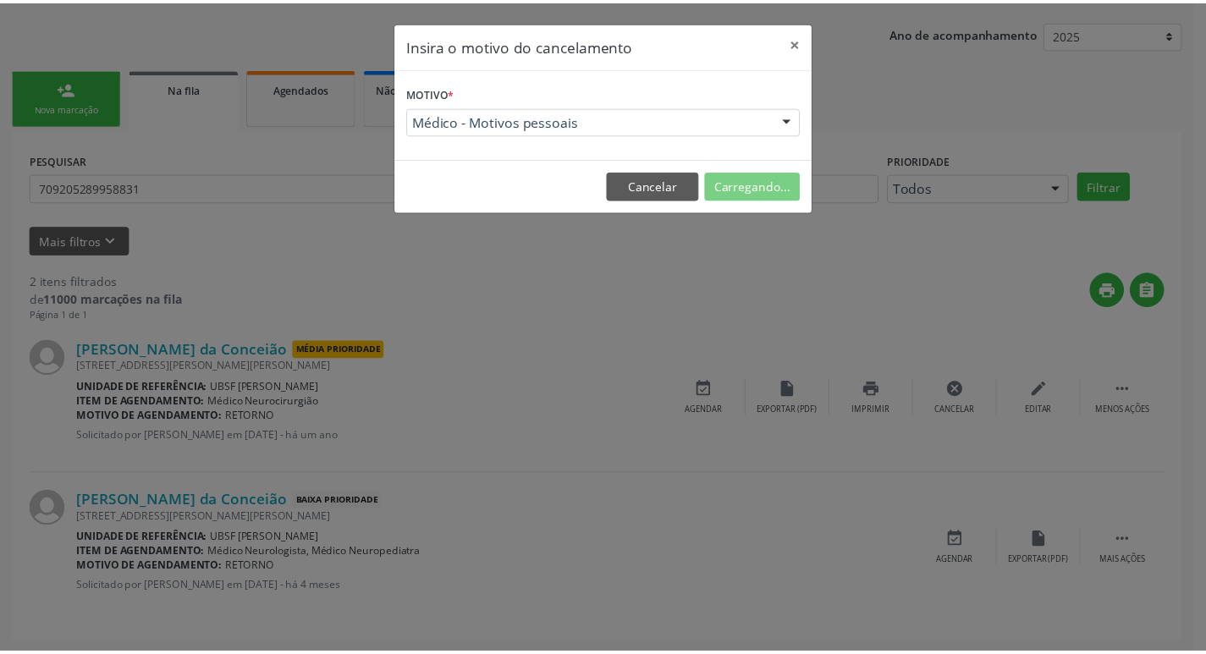
scroll to position [0, 0]
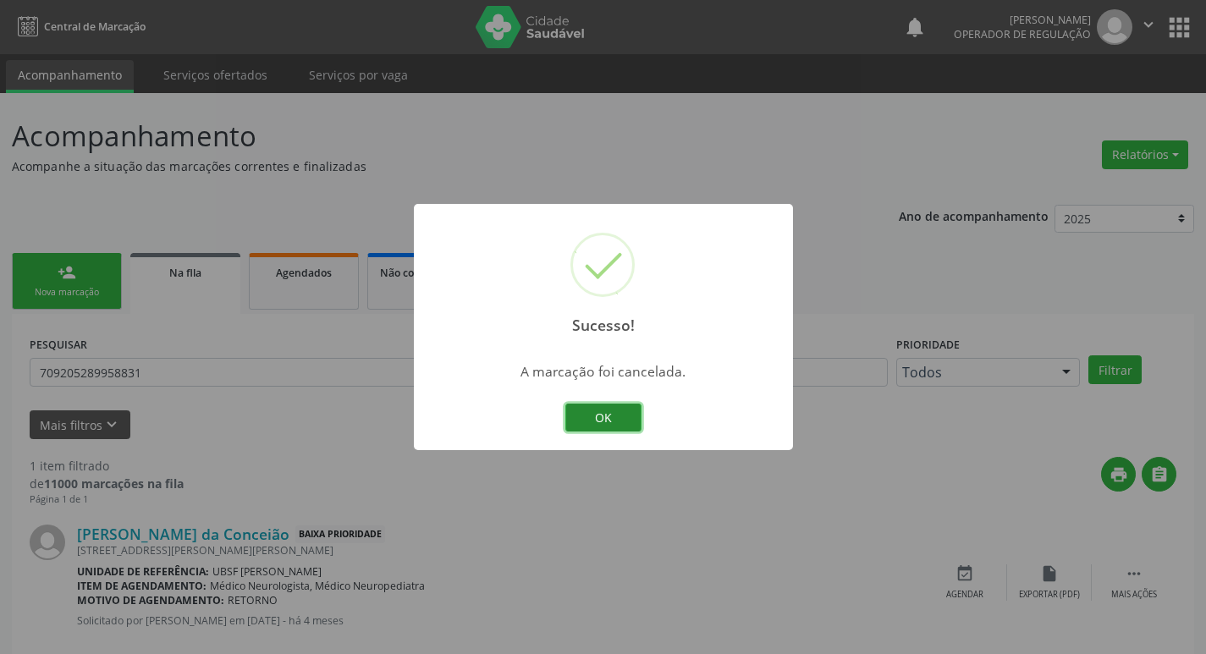
click at [616, 427] on button "OK" at bounding box center [603, 418] width 76 height 29
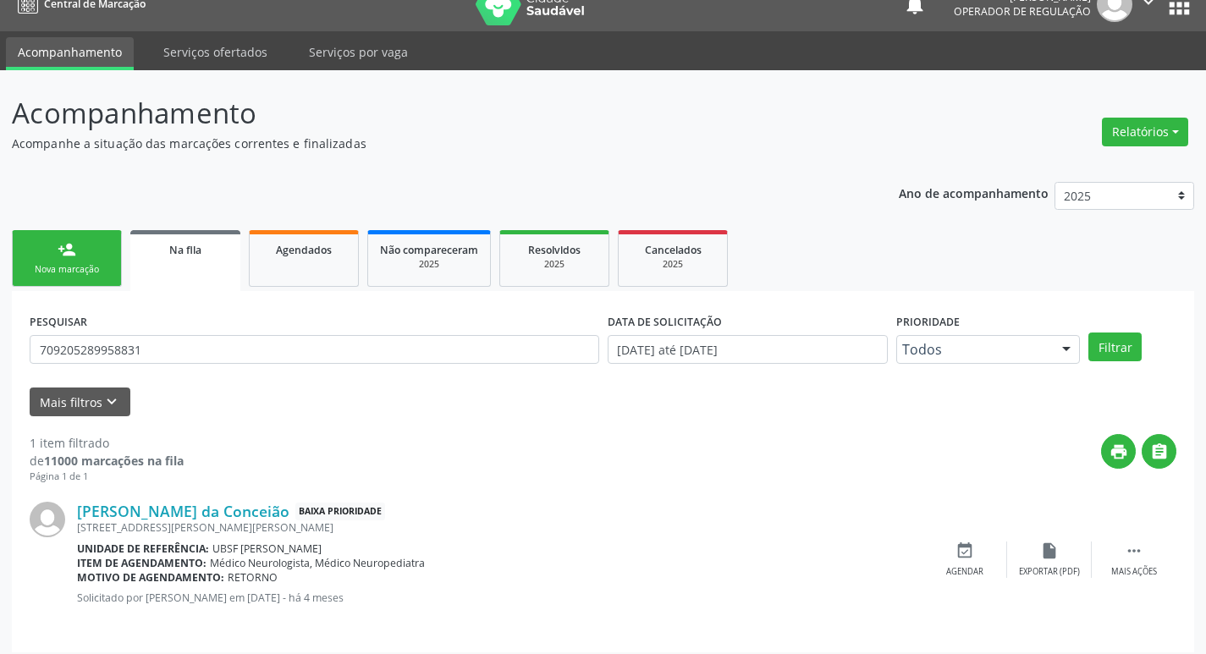
scroll to position [33, 0]
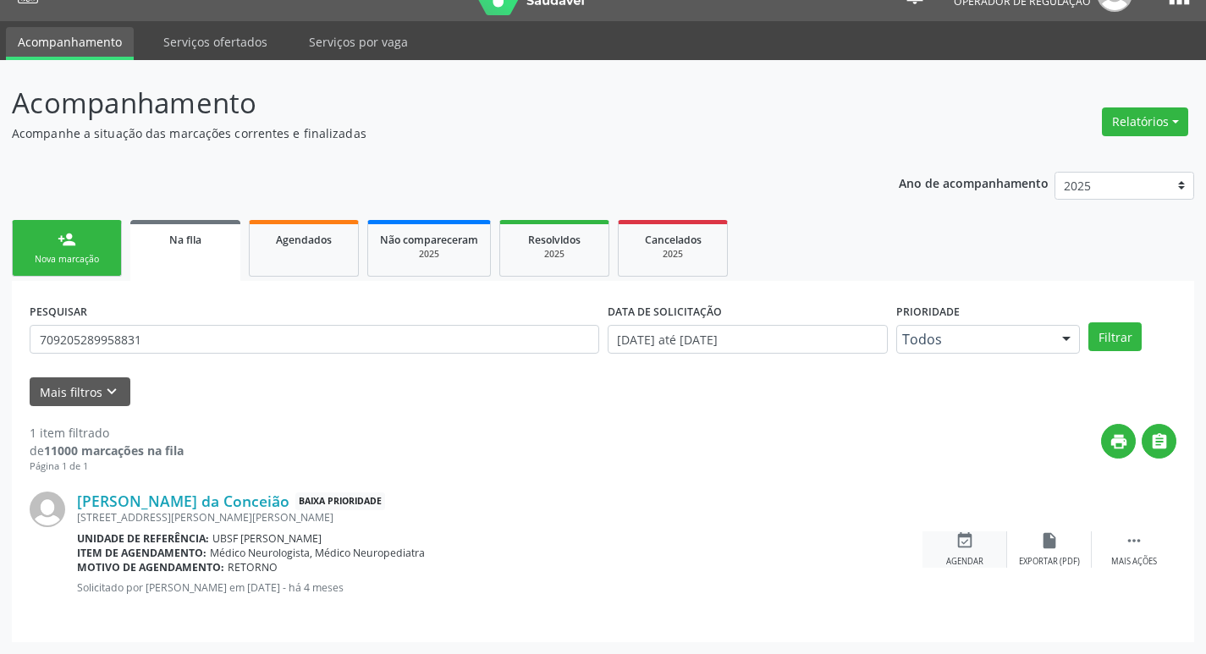
click at [979, 547] on div "event_available Agendar" at bounding box center [964, 549] width 85 height 36
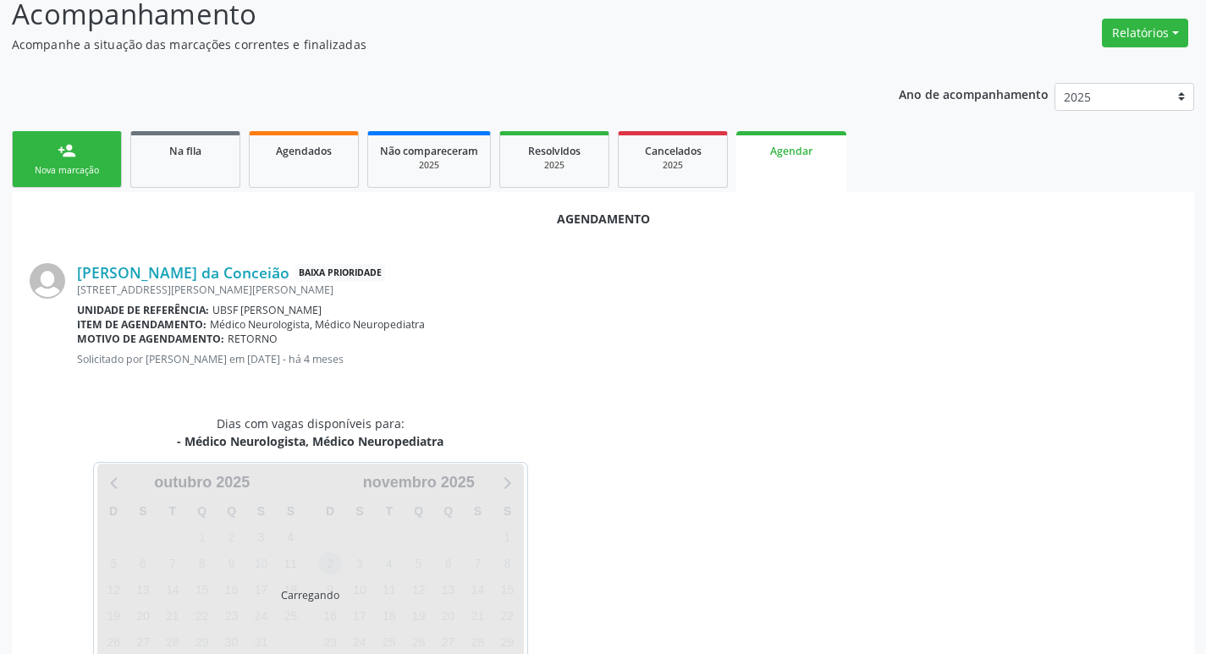
scroll to position [187, 0]
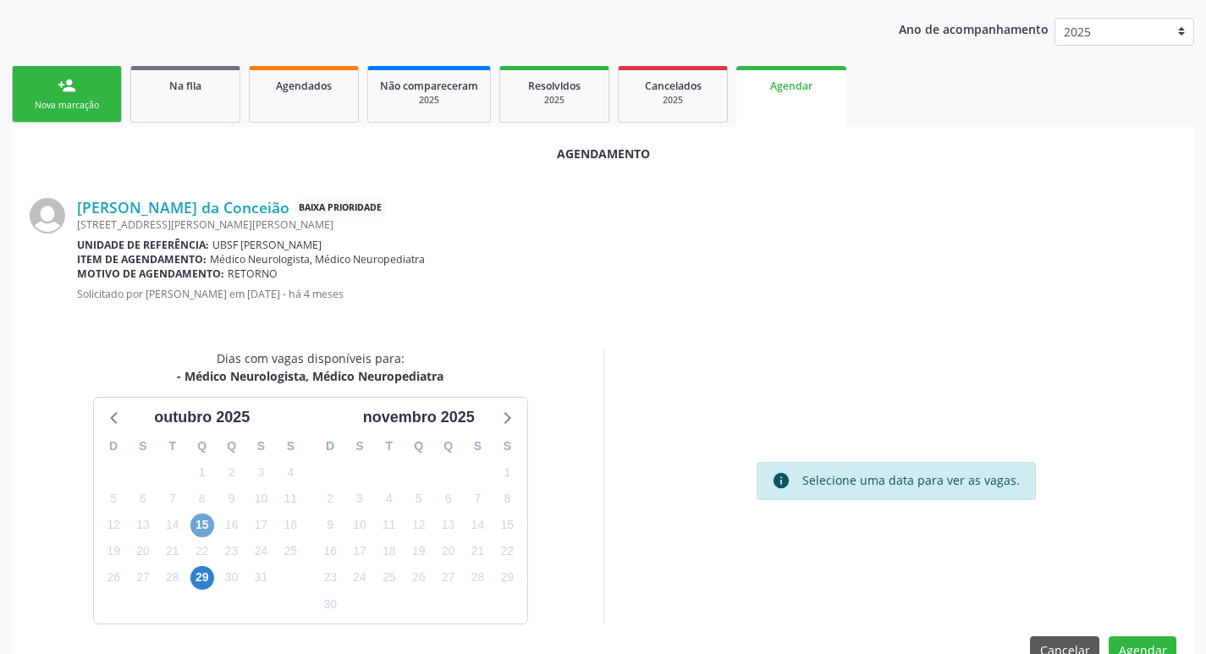
click at [209, 520] on span "15" at bounding box center [202, 526] width 24 height 24
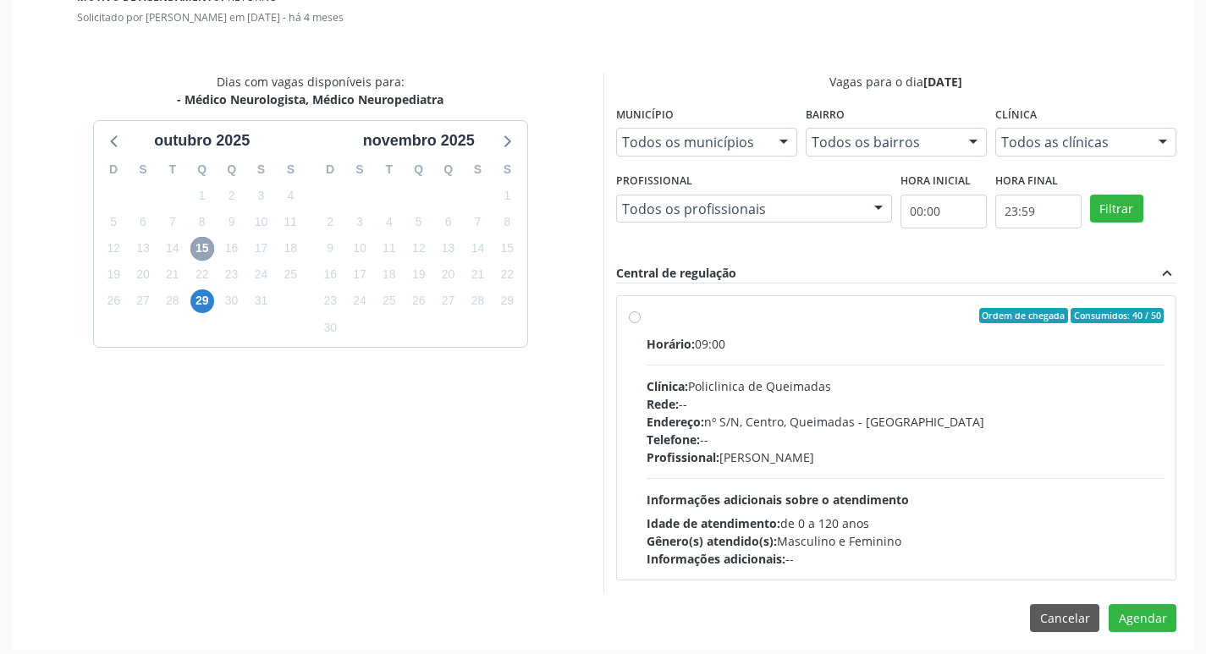
scroll to position [471, 0]
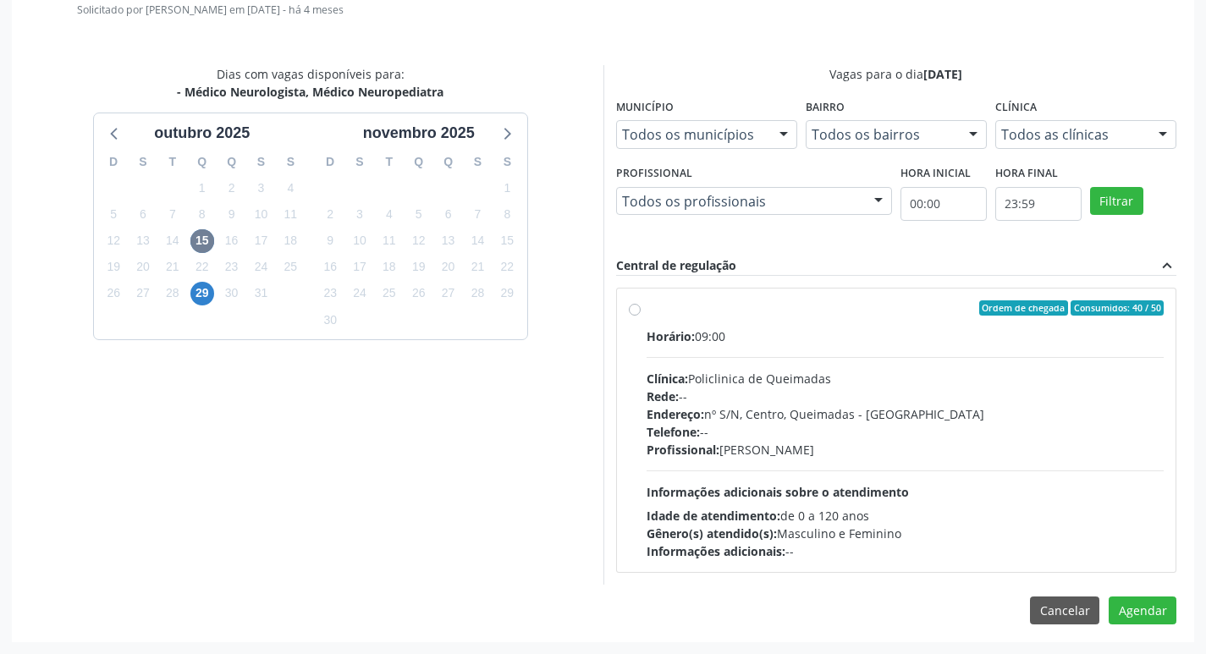
click at [948, 339] on div "Horário: 09:00" at bounding box center [906, 336] width 518 height 18
click at [641, 316] on input "Ordem de chegada Consumidos: 40 / 50 Horário: 09:00 Clínica: Policlinica de Que…" at bounding box center [635, 307] width 12 height 15
radio input "true"
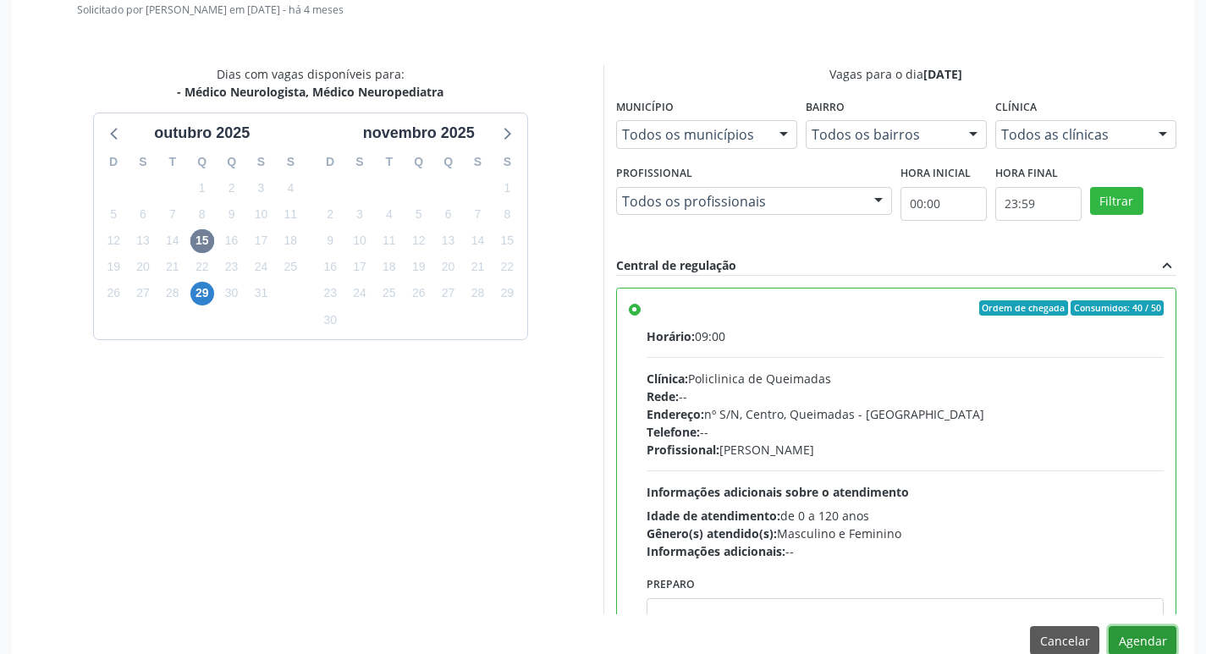
click at [1141, 638] on button "Agendar" at bounding box center [1143, 640] width 68 height 29
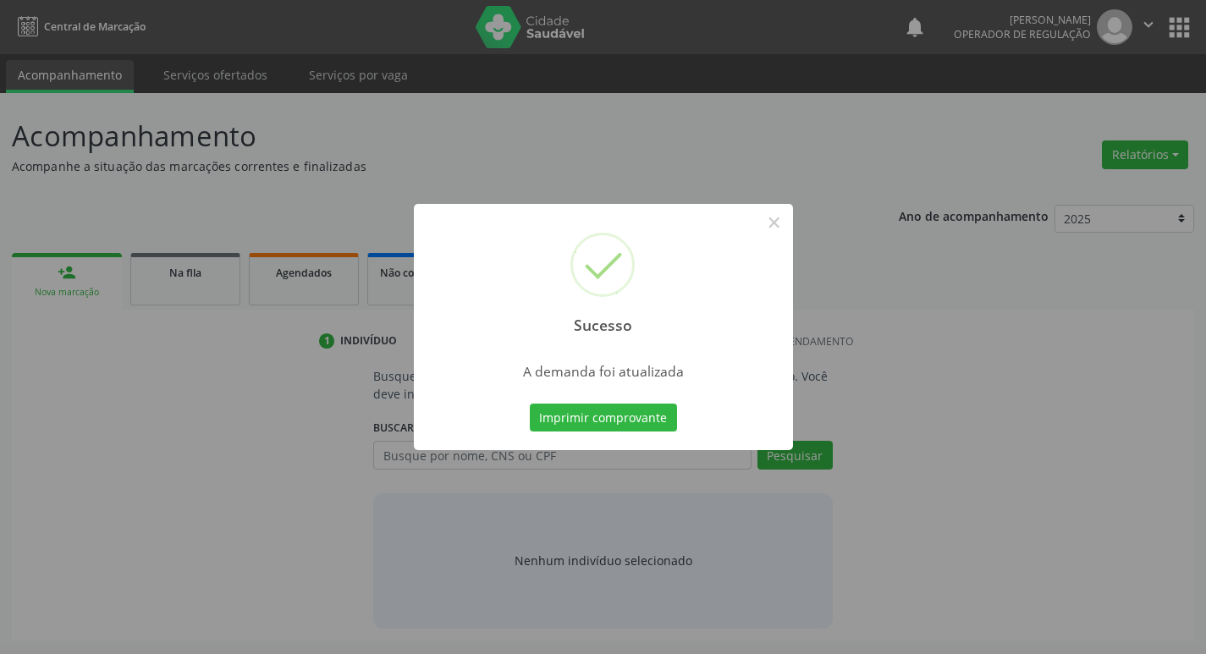
scroll to position [0, 0]
click at [656, 428] on button "Imprimir comprovante" at bounding box center [609, 418] width 147 height 29
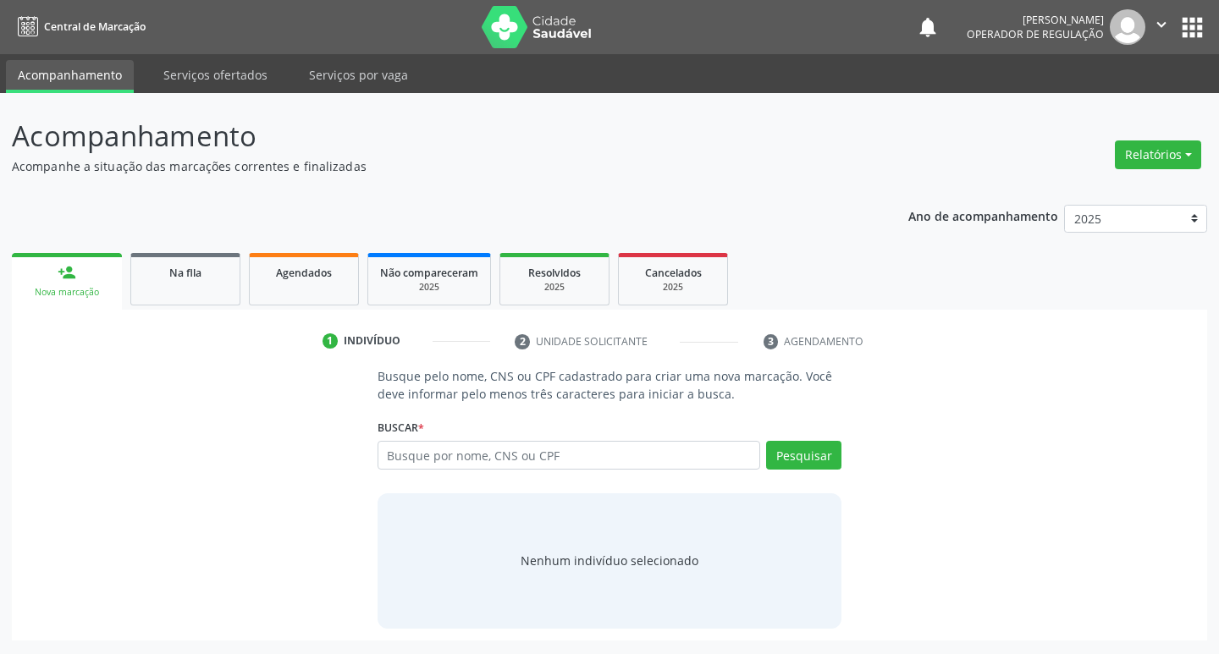
click at [196, 279] on span "Na fila" at bounding box center [185, 273] width 32 height 14
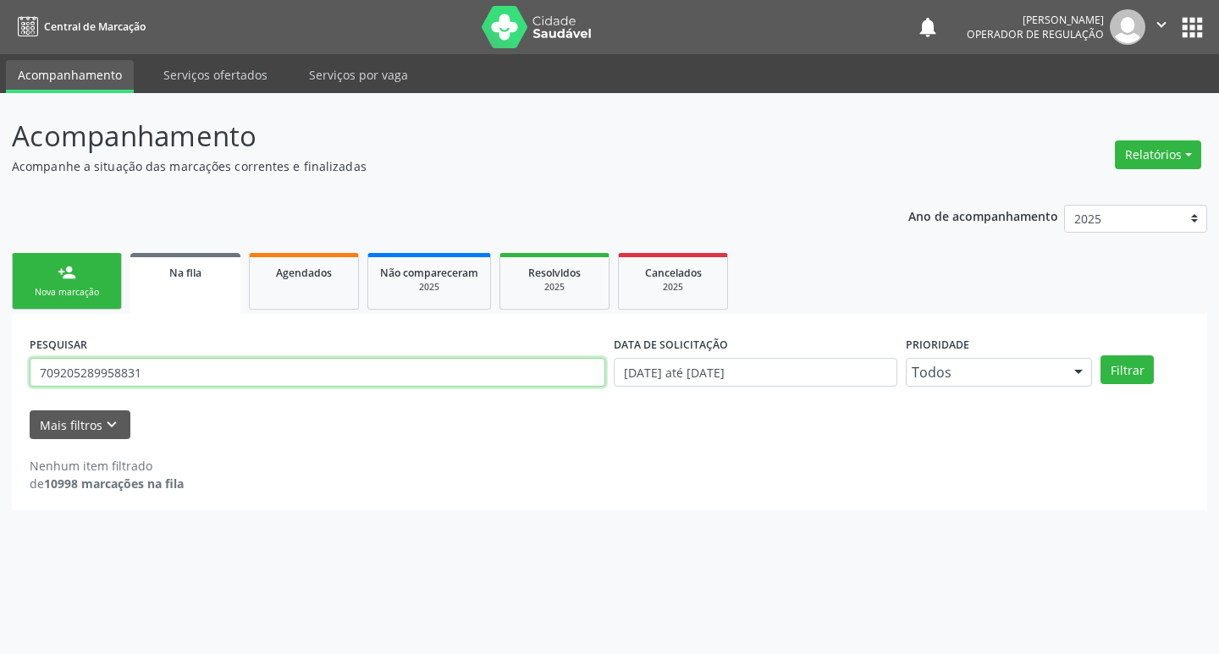
click at [177, 375] on input "709205289958831" at bounding box center [317, 372] width 575 height 29
type input "7"
type input "18083959480"
click at [1100, 355] on button "Filtrar" at bounding box center [1126, 369] width 53 height 29
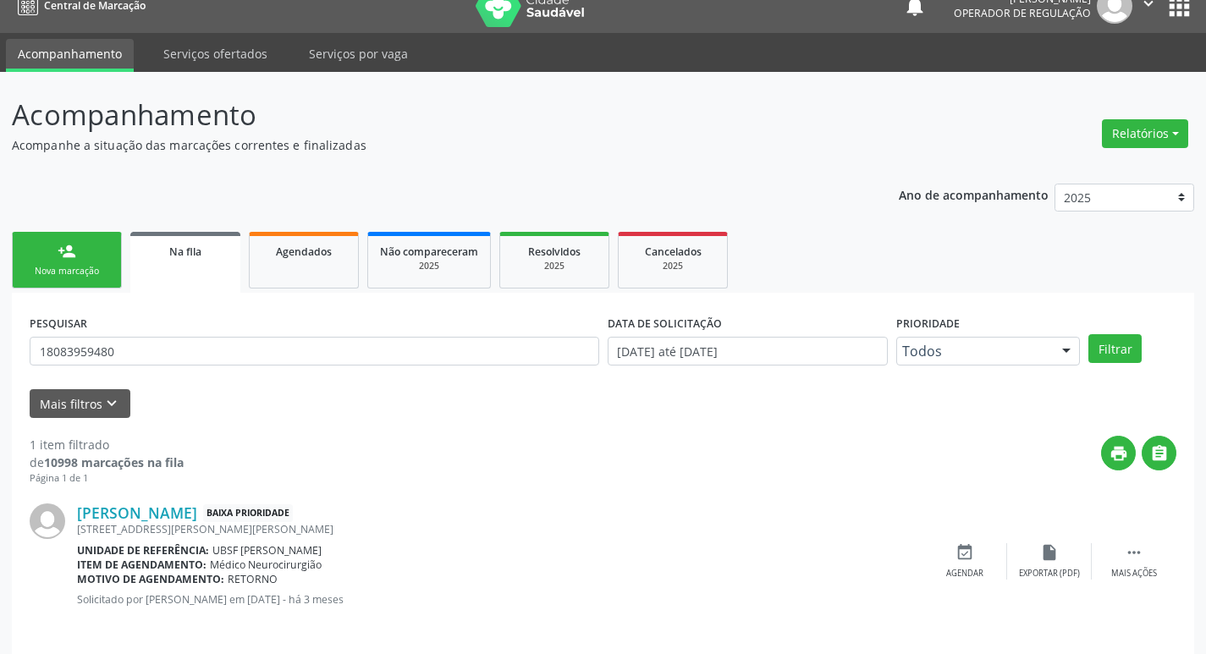
scroll to position [33, 0]
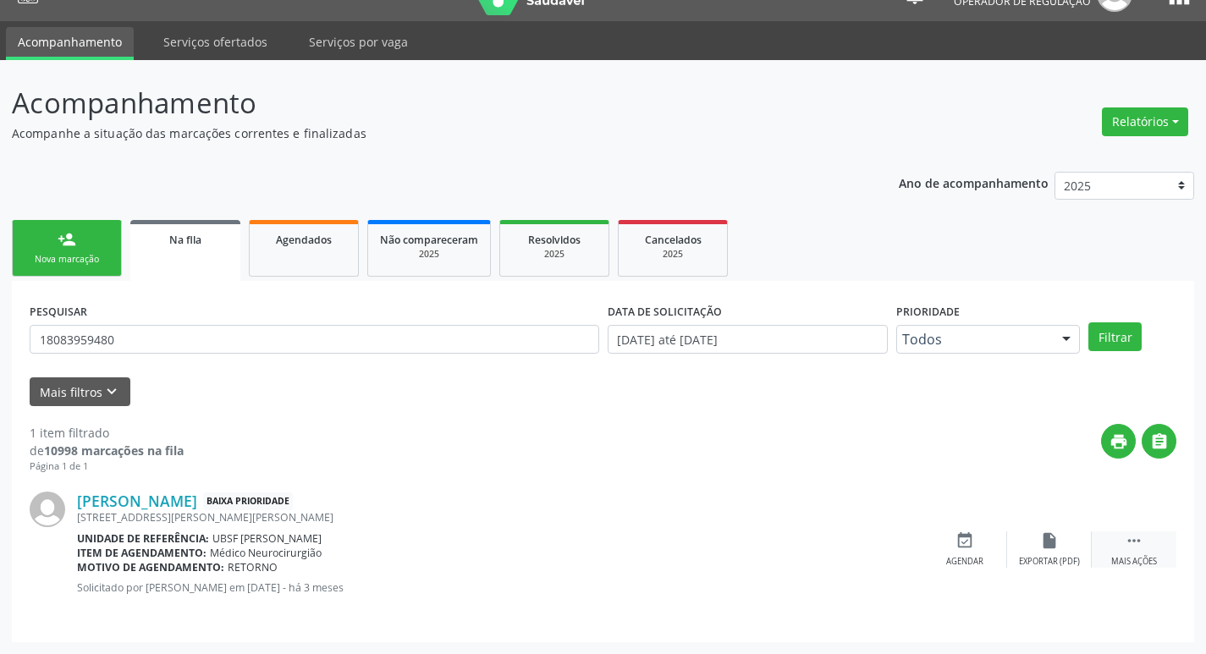
click at [1129, 540] on icon "" at bounding box center [1134, 540] width 19 height 19
click at [1047, 553] on div "edit Editar" at bounding box center [1049, 549] width 85 height 36
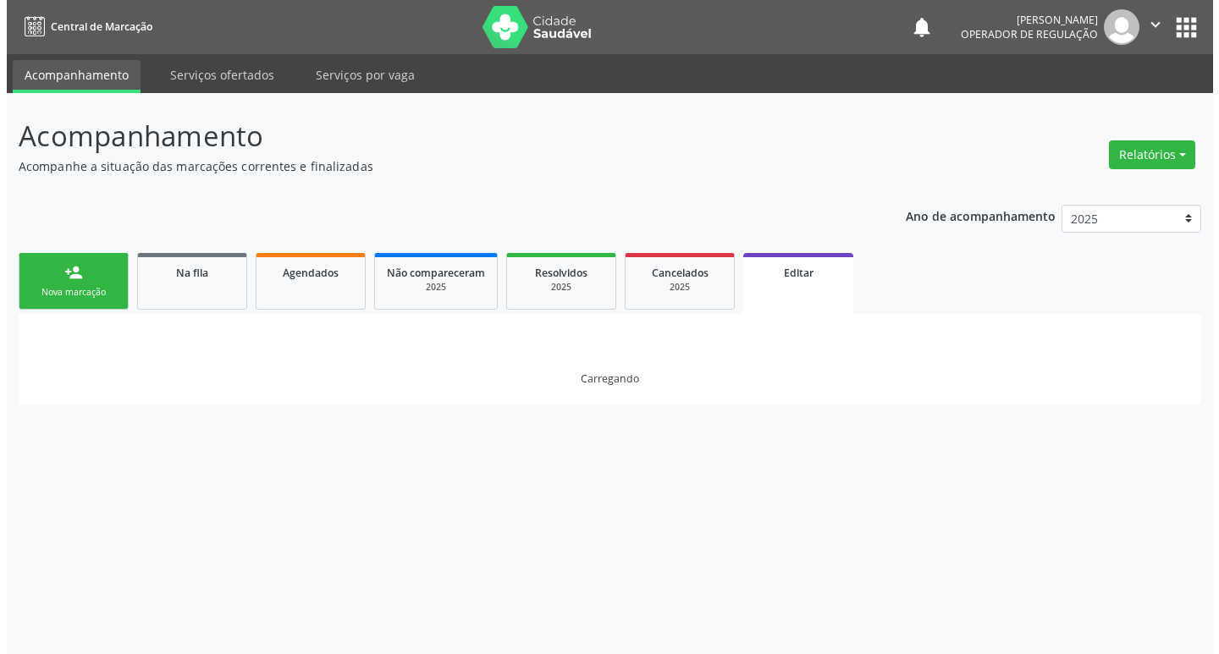
scroll to position [0, 0]
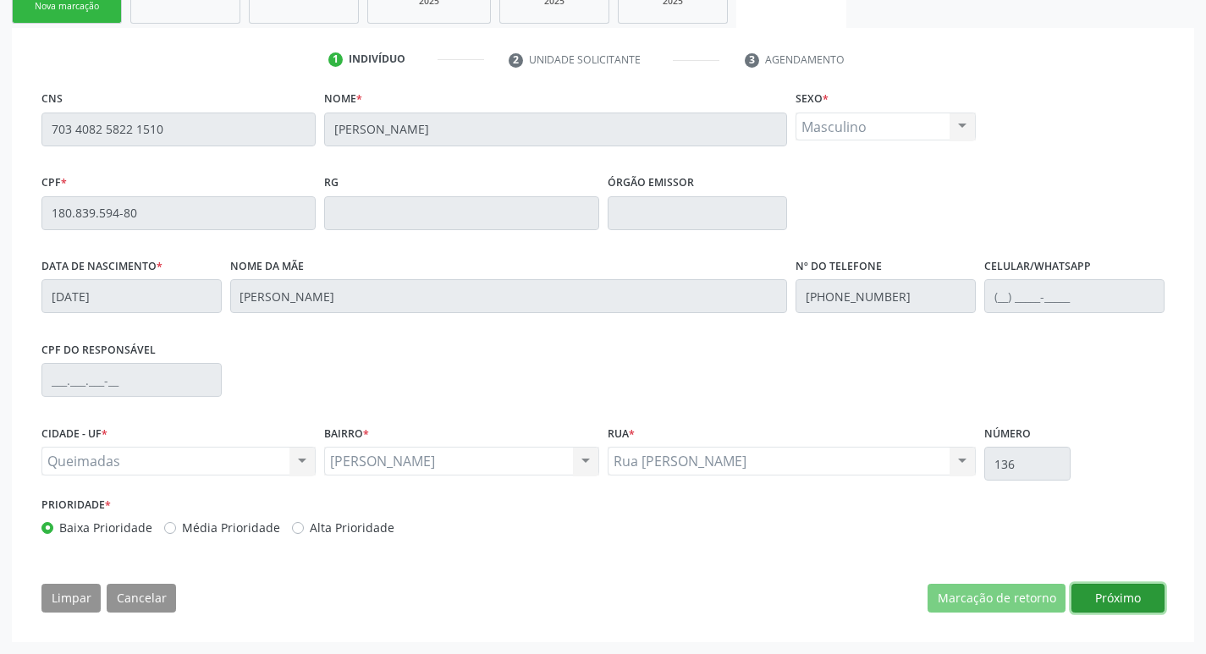
drag, startPoint x: 1096, startPoint y: 593, endPoint x: 681, endPoint y: 554, distance: 416.5
click at [1097, 593] on button "Próximo" at bounding box center [1117, 598] width 93 height 29
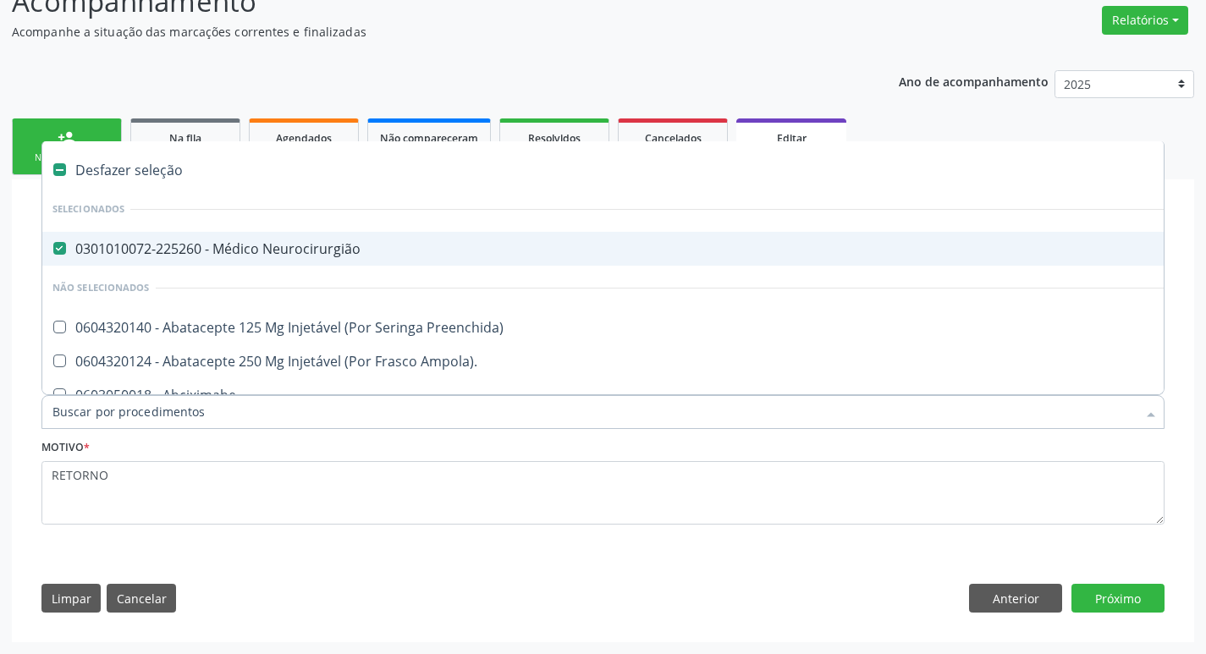
click at [245, 242] on div "0301010072-225260 - Médico Neurocirurgião" at bounding box center [711, 249] width 1318 height 14
checkbox Neurocirurgião "false"
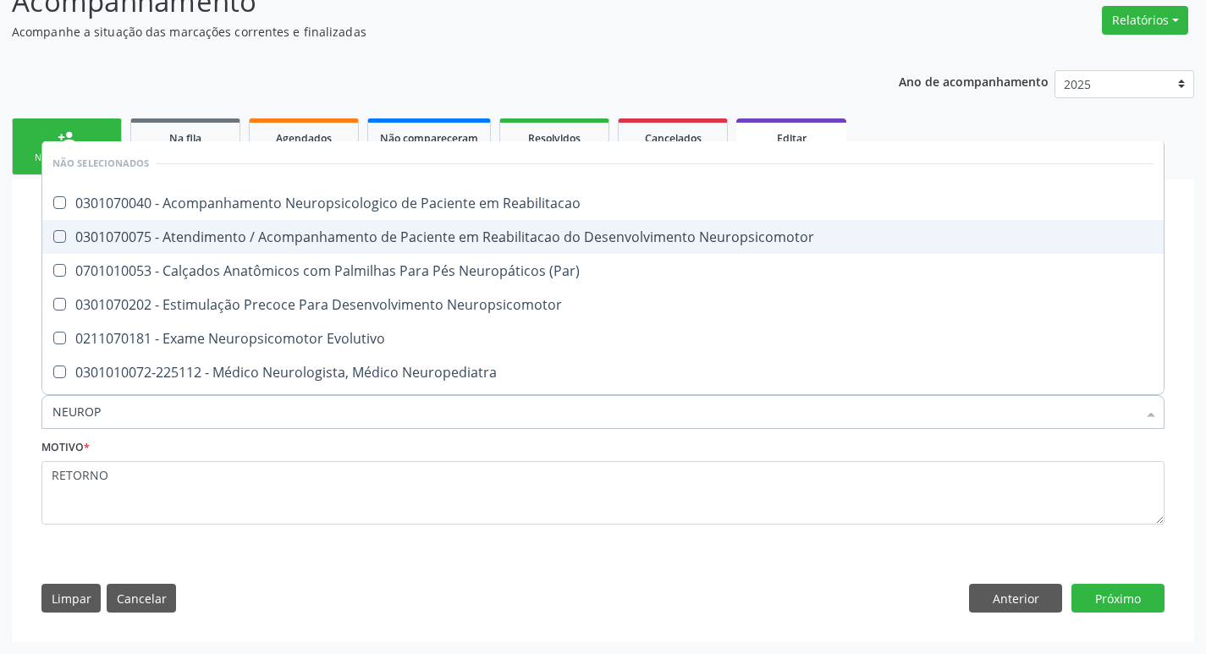
type input "NEUROPE"
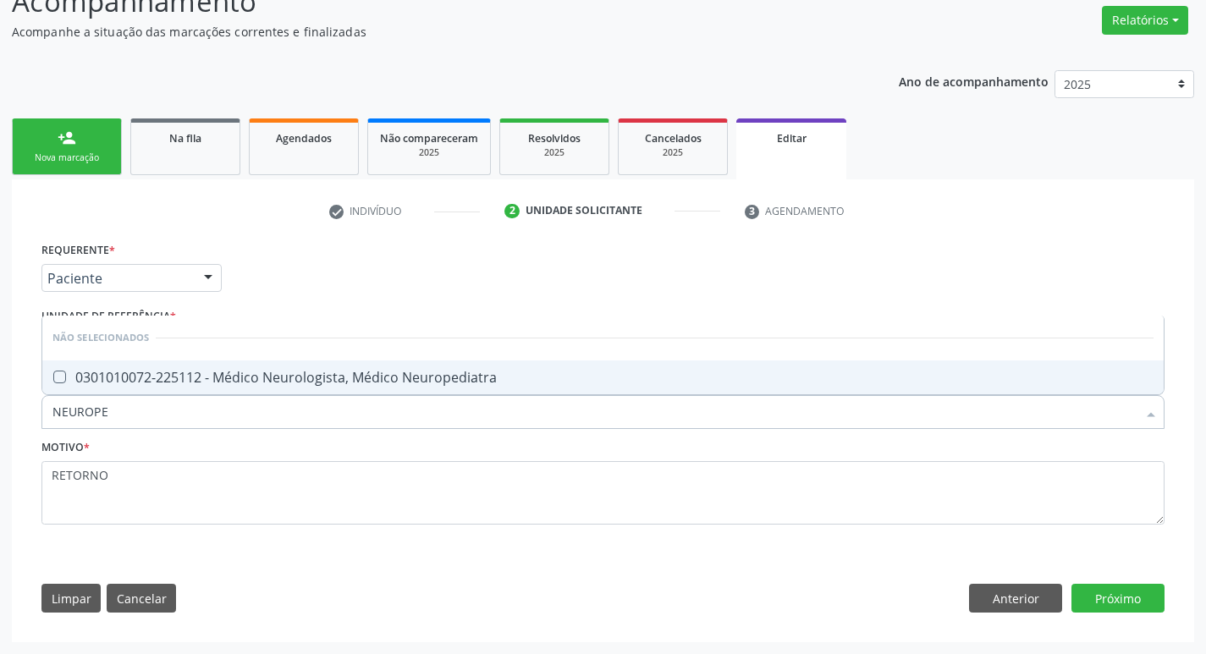
click at [261, 372] on div "0301010072-225112 - Médico Neurologista, Médico Neuropediatra" at bounding box center [602, 378] width 1101 height 14
checkbox Neuropediatra "true"
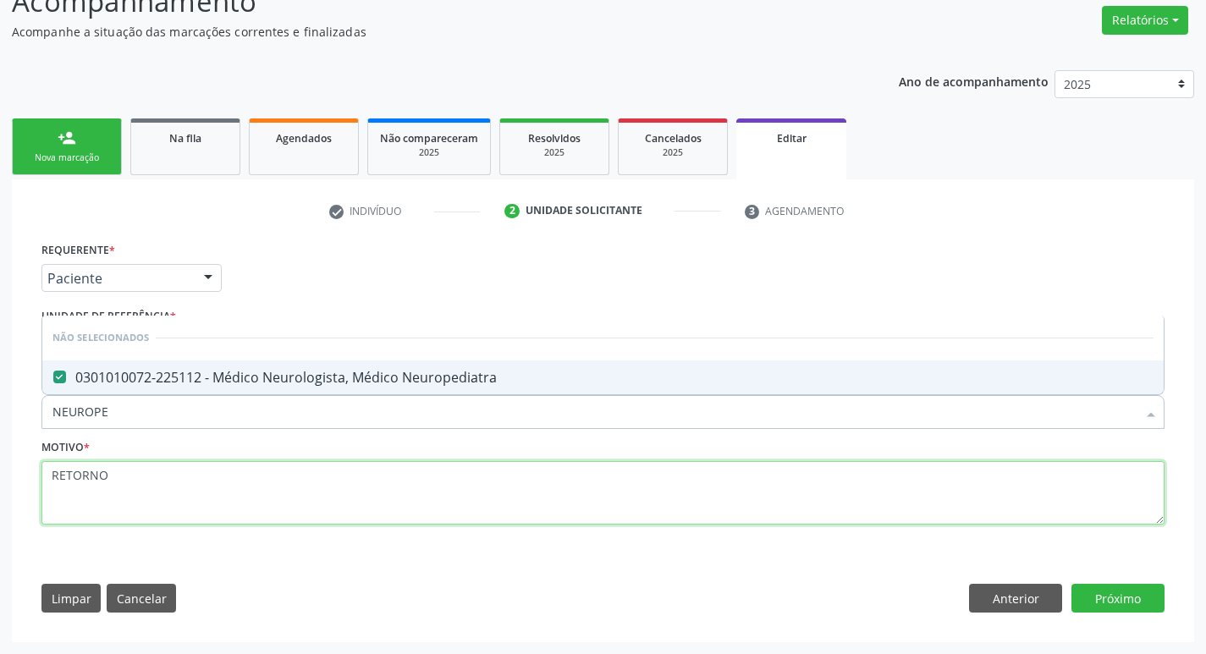
click at [271, 485] on textarea "RETORNO" at bounding box center [602, 493] width 1123 height 64
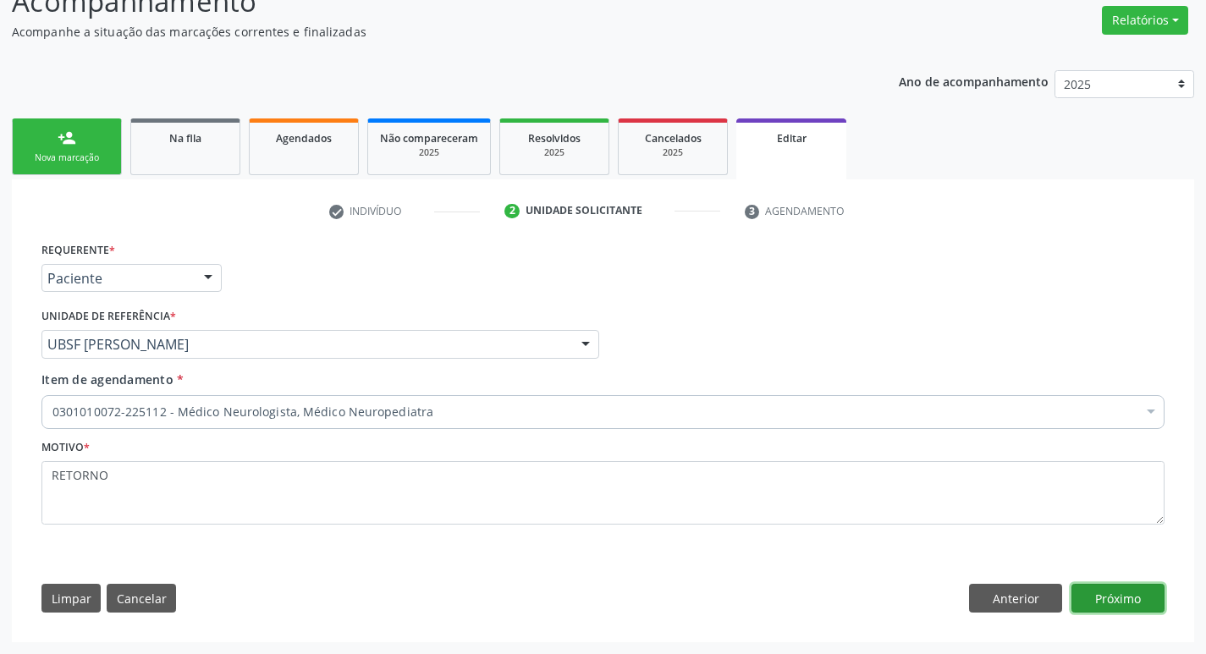
click at [1158, 589] on button "Próximo" at bounding box center [1117, 598] width 93 height 29
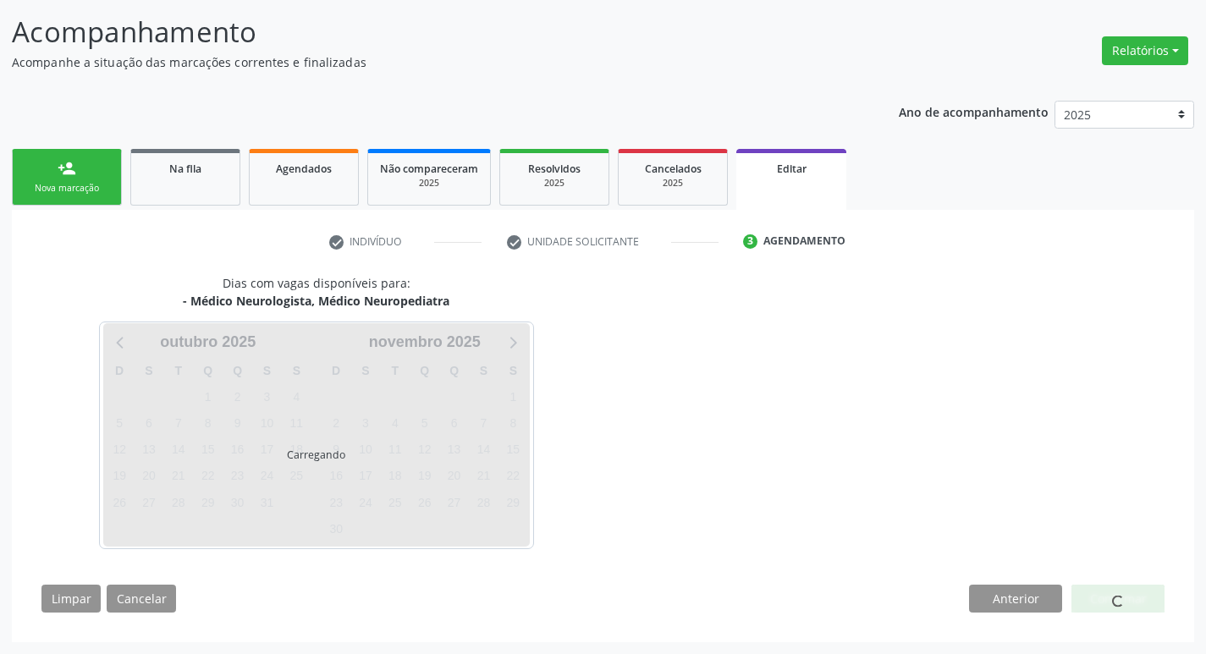
scroll to position [104, 0]
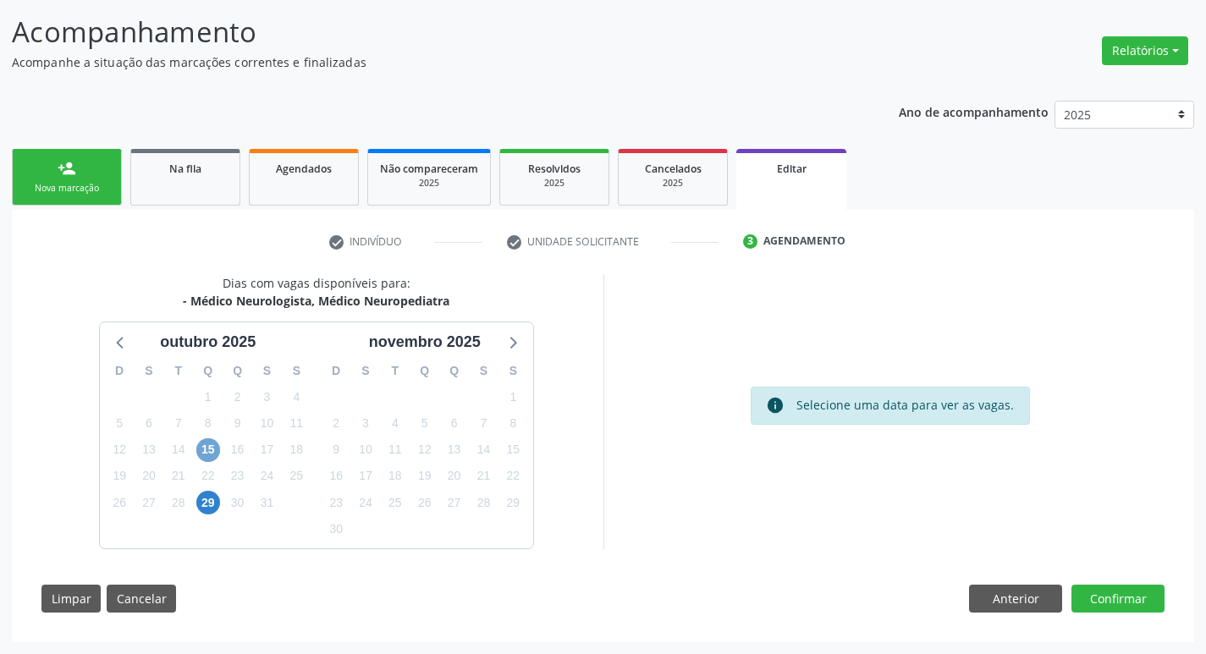
click at [198, 448] on span "15" at bounding box center [208, 450] width 24 height 24
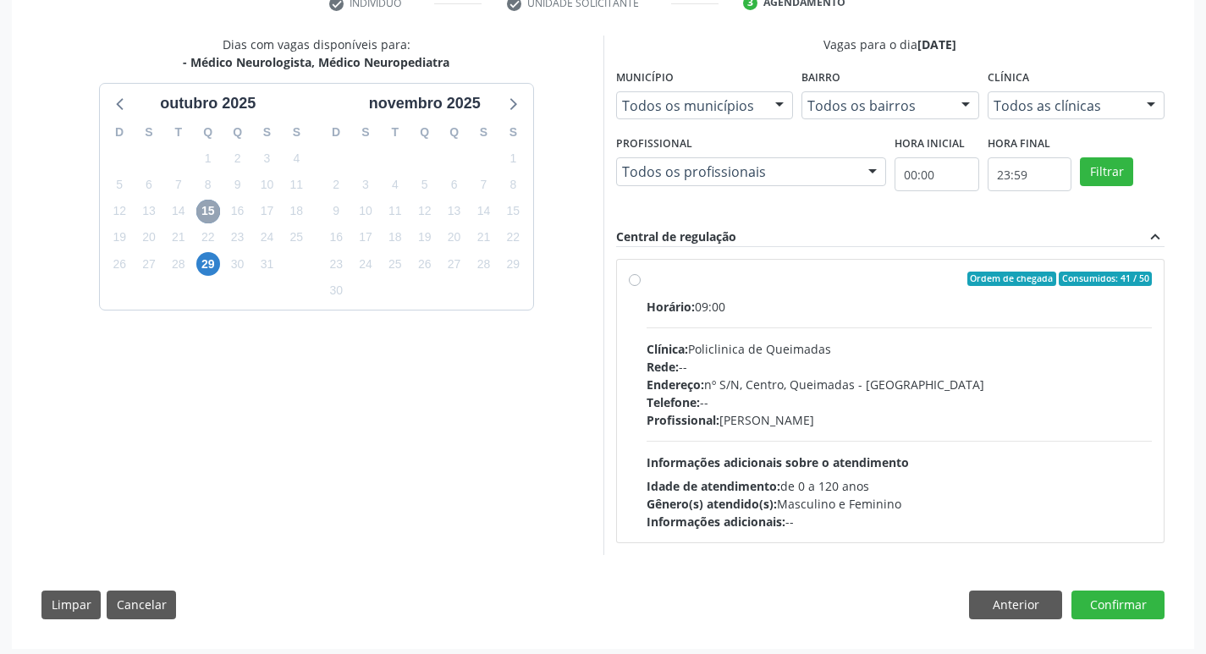
scroll to position [349, 0]
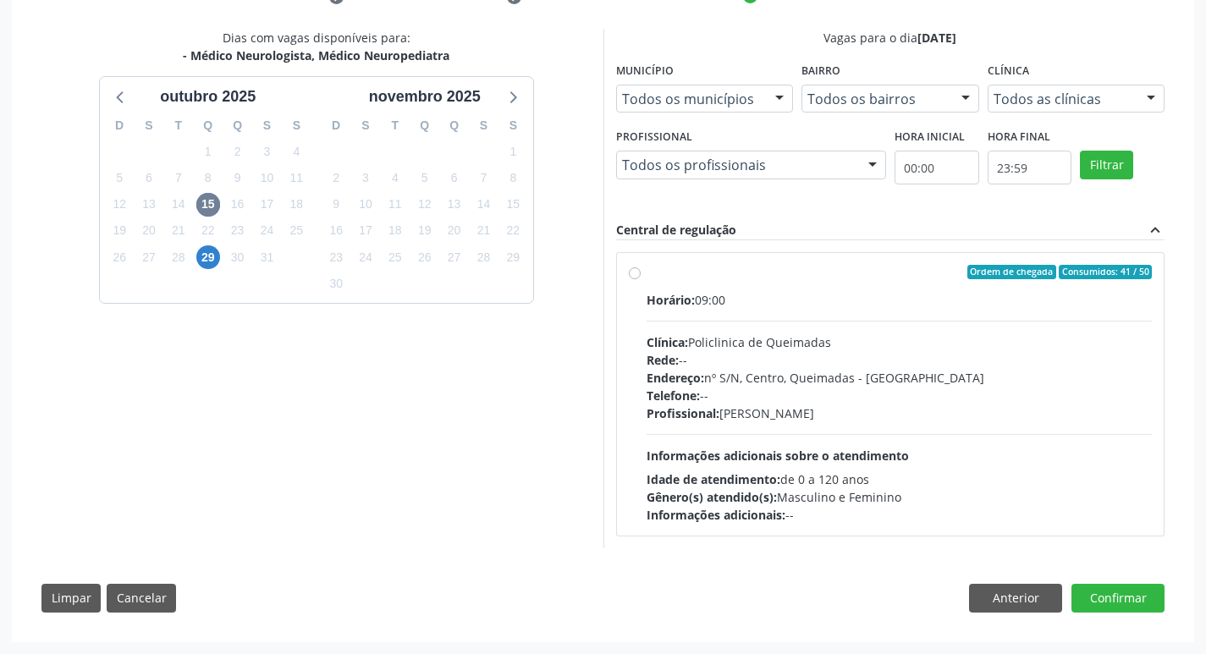
click at [977, 273] on span "Ordem de chegada" at bounding box center [1011, 272] width 89 height 15
radio input "true"
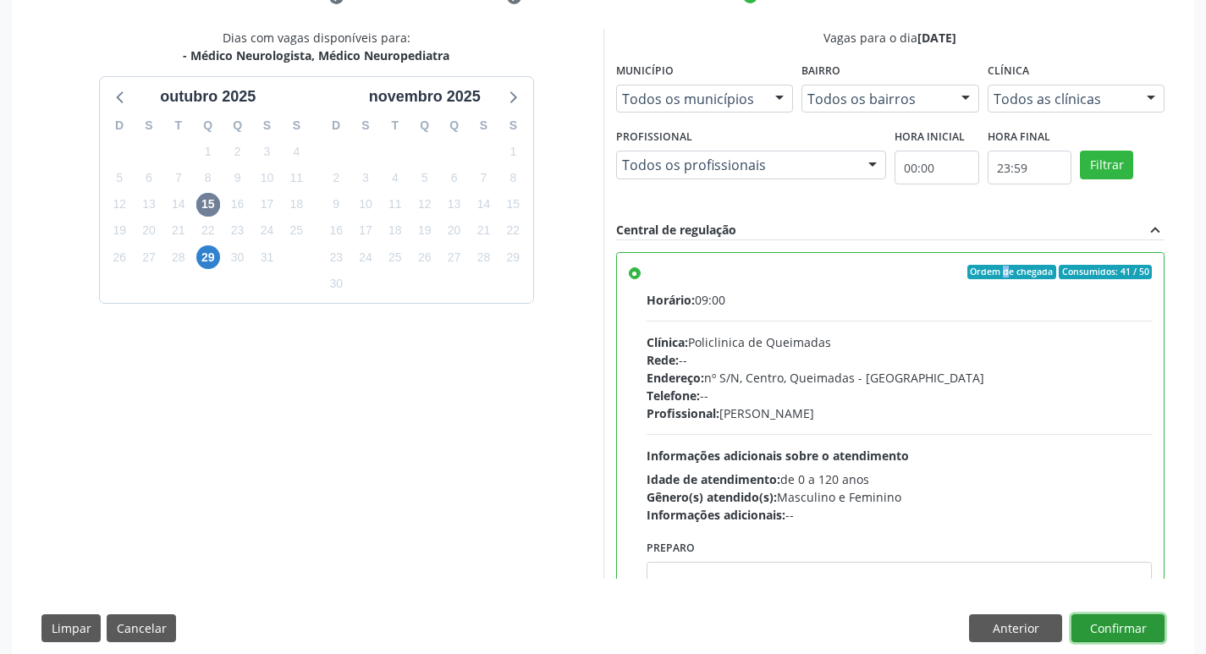
click at [1134, 620] on button "Confirmar" at bounding box center [1117, 628] width 93 height 29
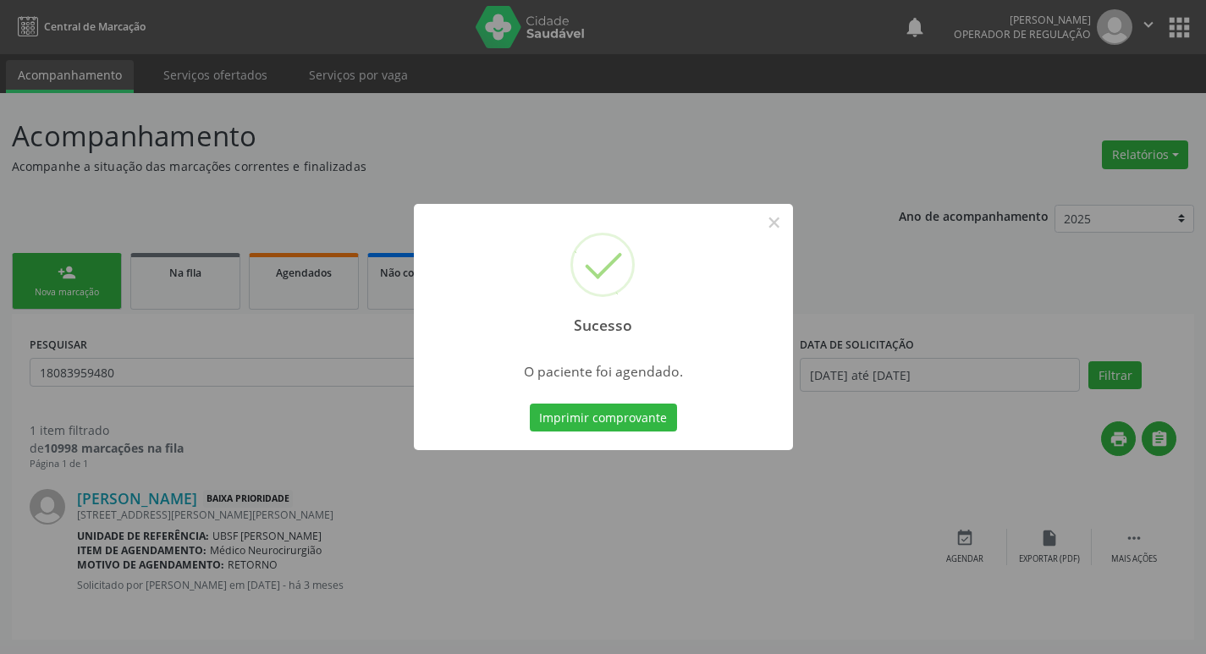
scroll to position [0, 0]
click at [651, 404] on button "Imprimir comprovante" at bounding box center [609, 418] width 147 height 29
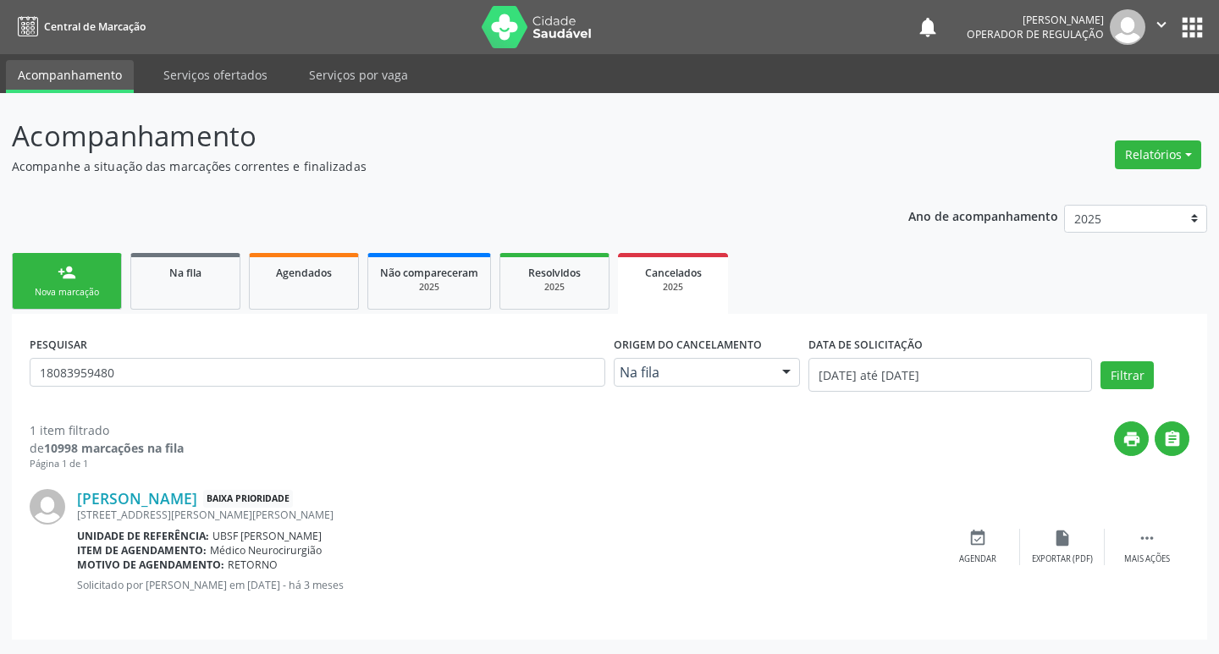
click at [188, 349] on div "PESQUISAR 18083959480" at bounding box center [317, 368] width 584 height 72
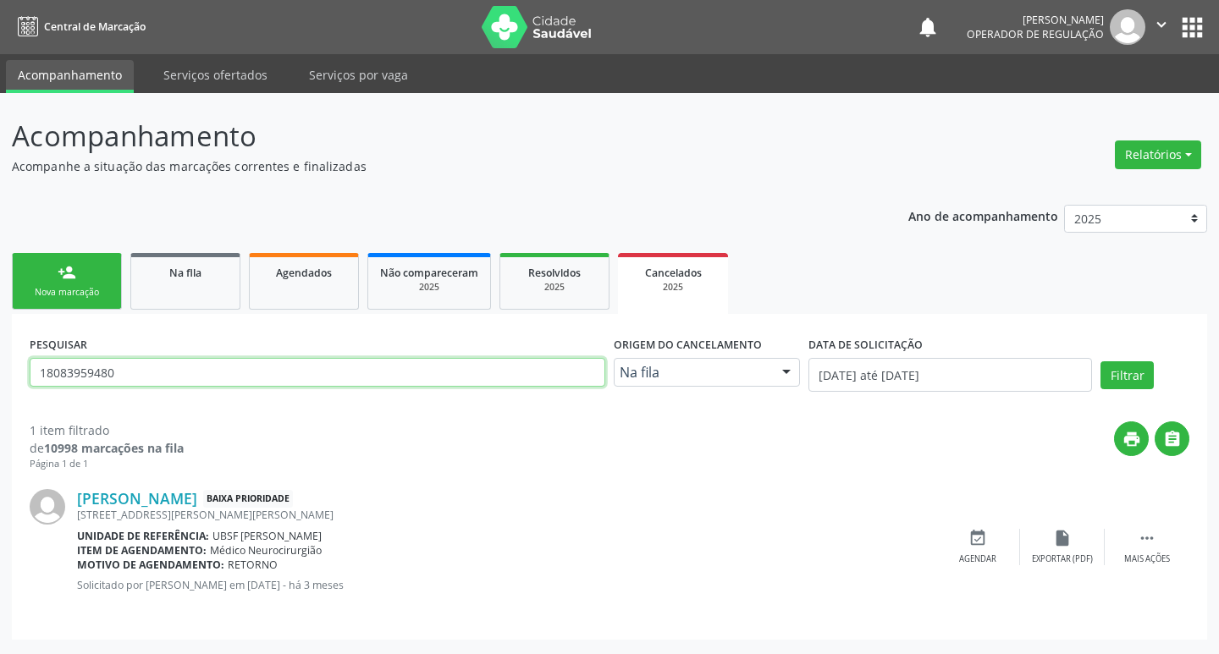
click at [186, 364] on input "18083959480" at bounding box center [317, 372] width 575 height 29
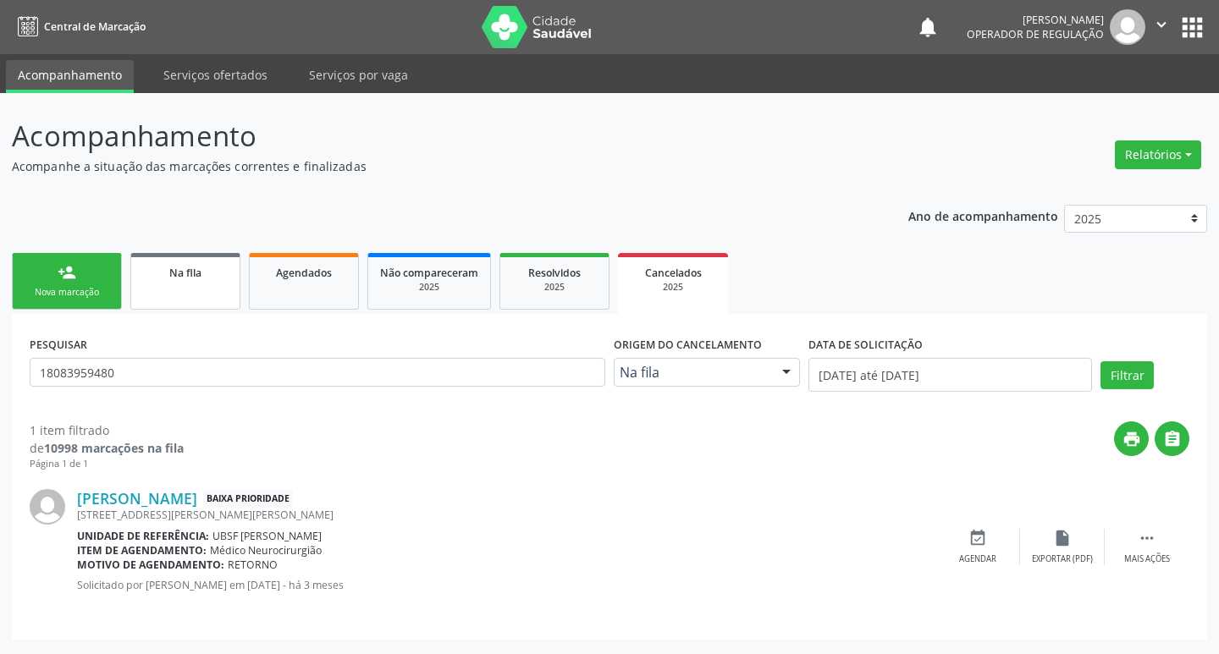
click at [221, 254] on link "Na fila" at bounding box center [185, 281] width 110 height 57
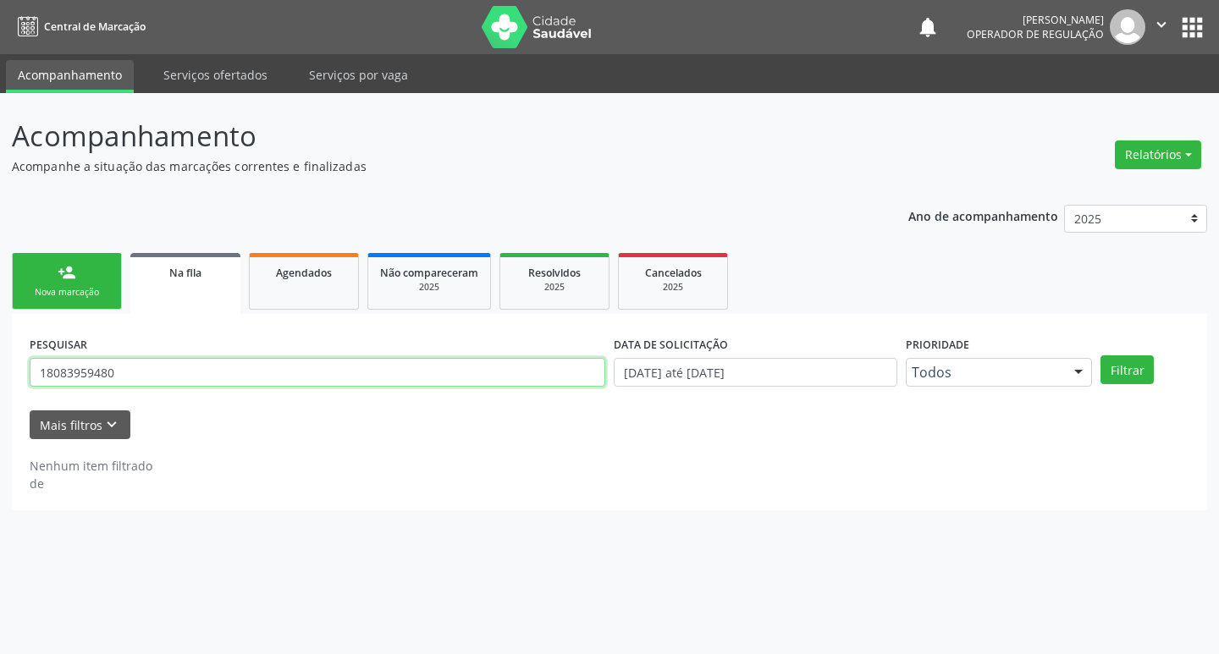
click at [146, 374] on input "18083959480" at bounding box center [317, 372] width 575 height 29
click at [146, 374] on input "text" at bounding box center [317, 372] width 575 height 29
type input "702003864252785"
click at [1100, 355] on button "Filtrar" at bounding box center [1126, 369] width 53 height 29
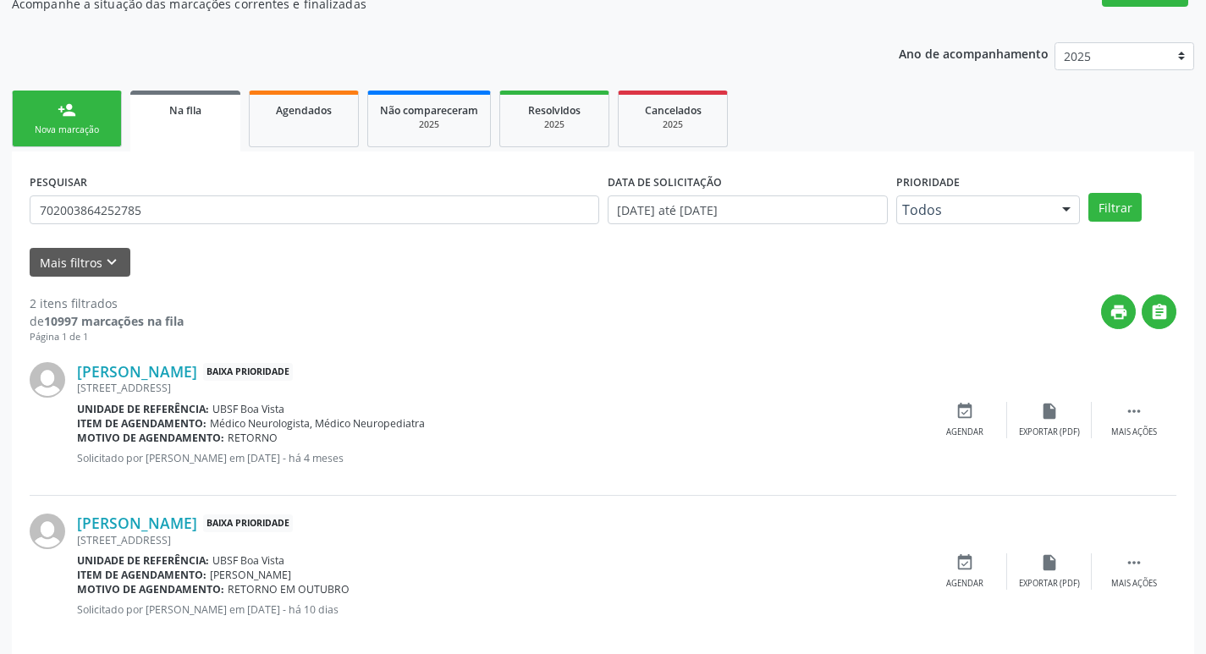
scroll to position [184, 0]
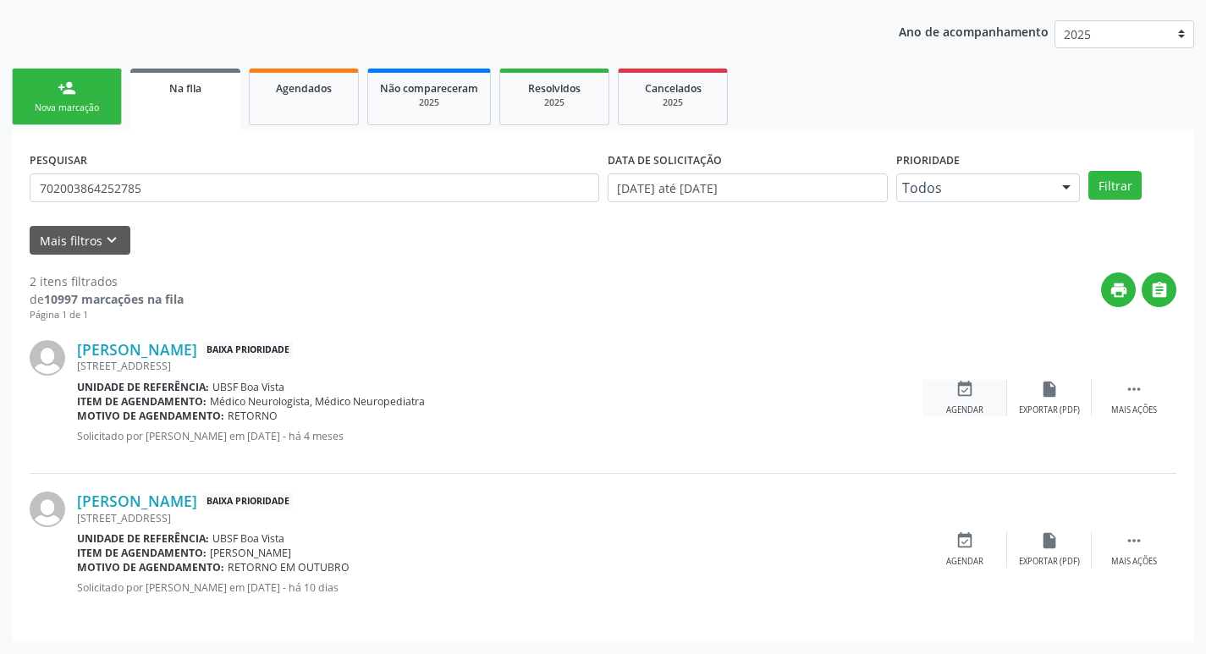
click at [966, 391] on icon "event_available" at bounding box center [964, 389] width 19 height 19
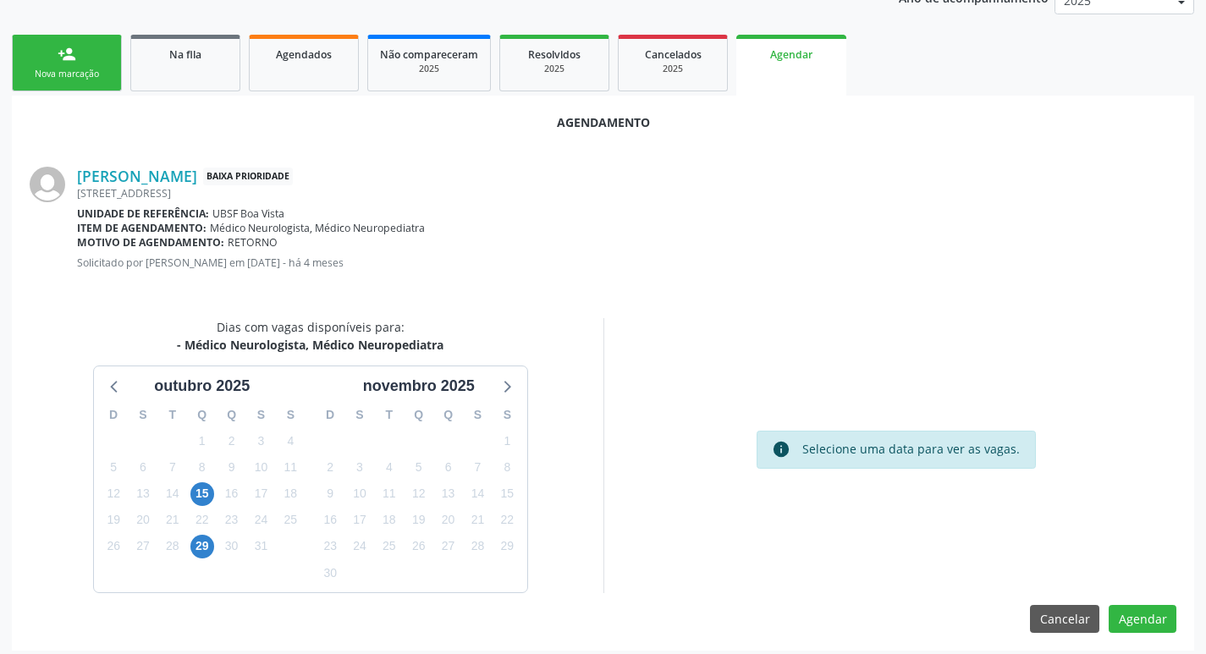
scroll to position [227, 0]
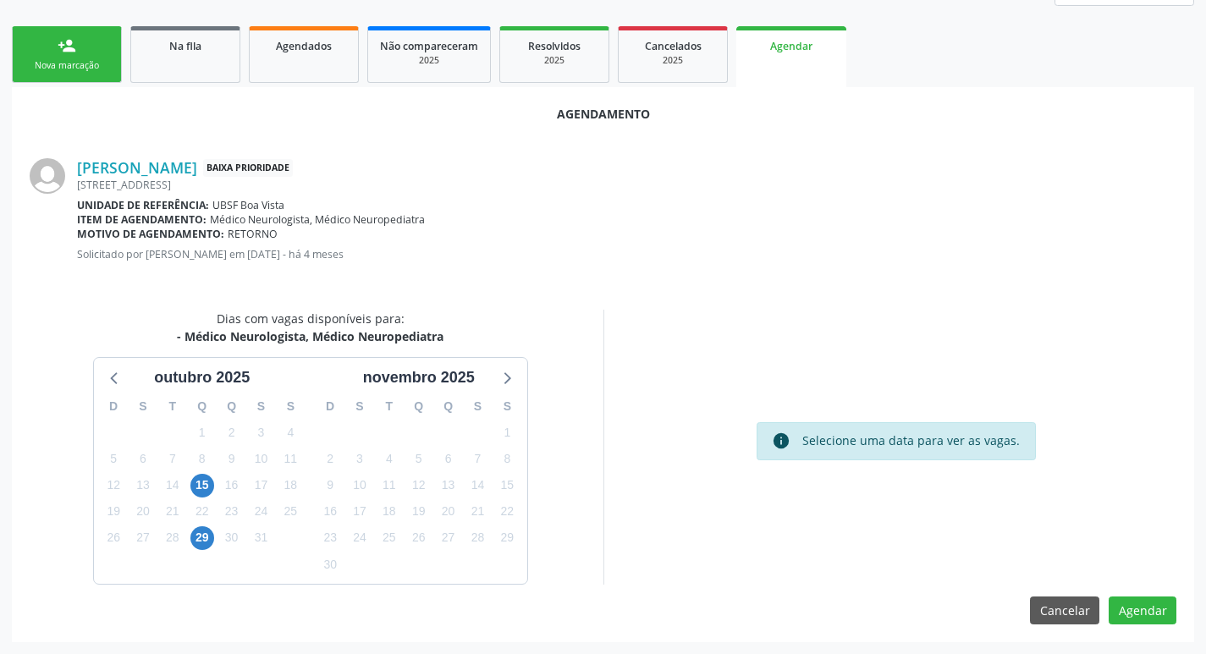
click at [198, 472] on div "15" at bounding box center [202, 485] width 24 height 26
drag, startPoint x: 200, startPoint y: 478, endPoint x: 209, endPoint y: 476, distance: 9.6
click at [200, 479] on span "15" at bounding box center [202, 486] width 24 height 24
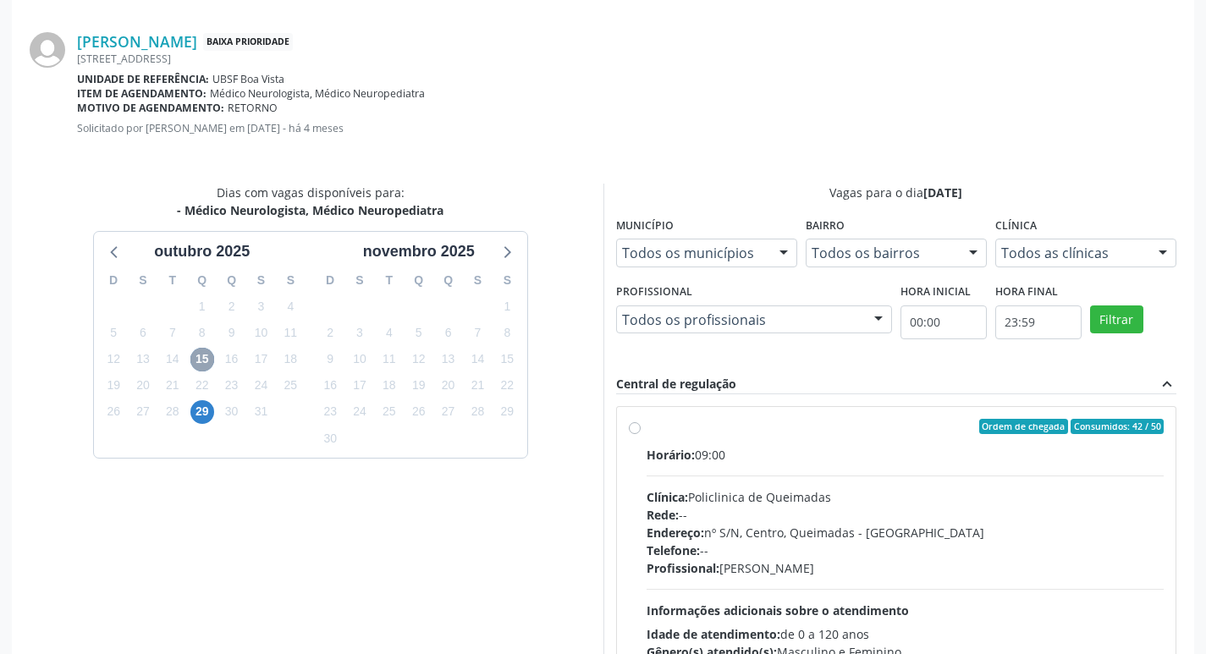
scroll to position [471, 0]
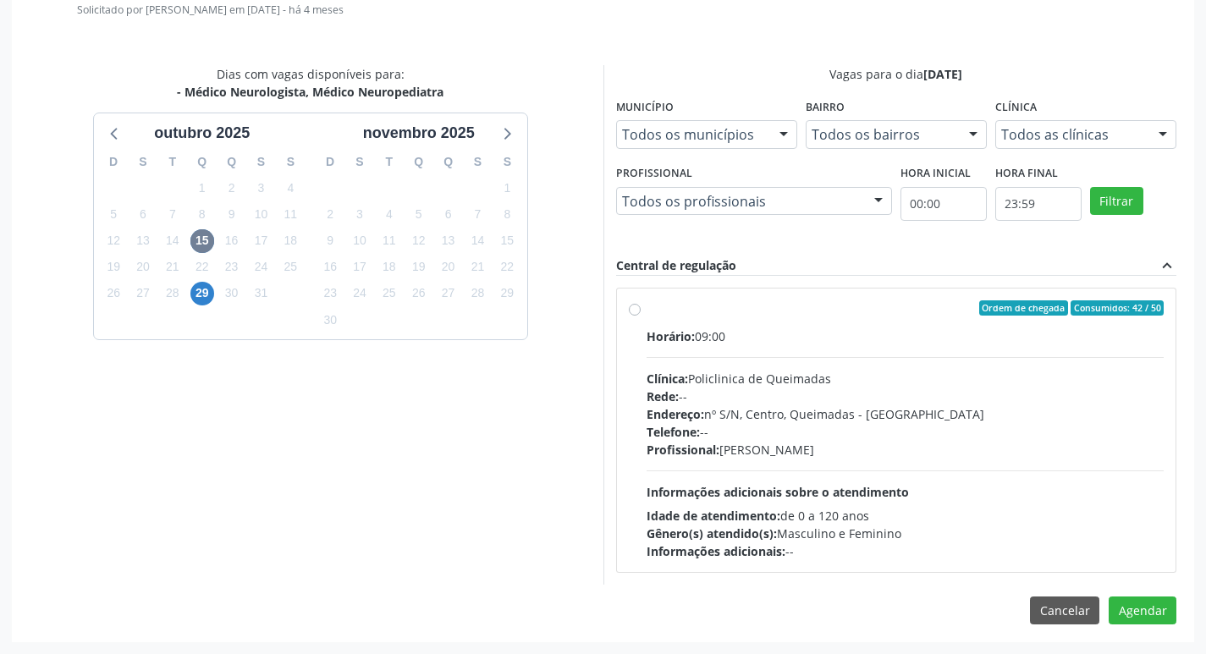
click at [871, 318] on label "Ordem de chegada Consumidos: 42 / 50 Horário: 09:00 Clínica: Policlinica de Que…" at bounding box center [906, 430] width 518 height 260
click at [641, 316] on input "Ordem de chegada Consumidos: 42 / 50 Horário: 09:00 Clínica: Policlinica de Que…" at bounding box center [635, 307] width 12 height 15
radio input "true"
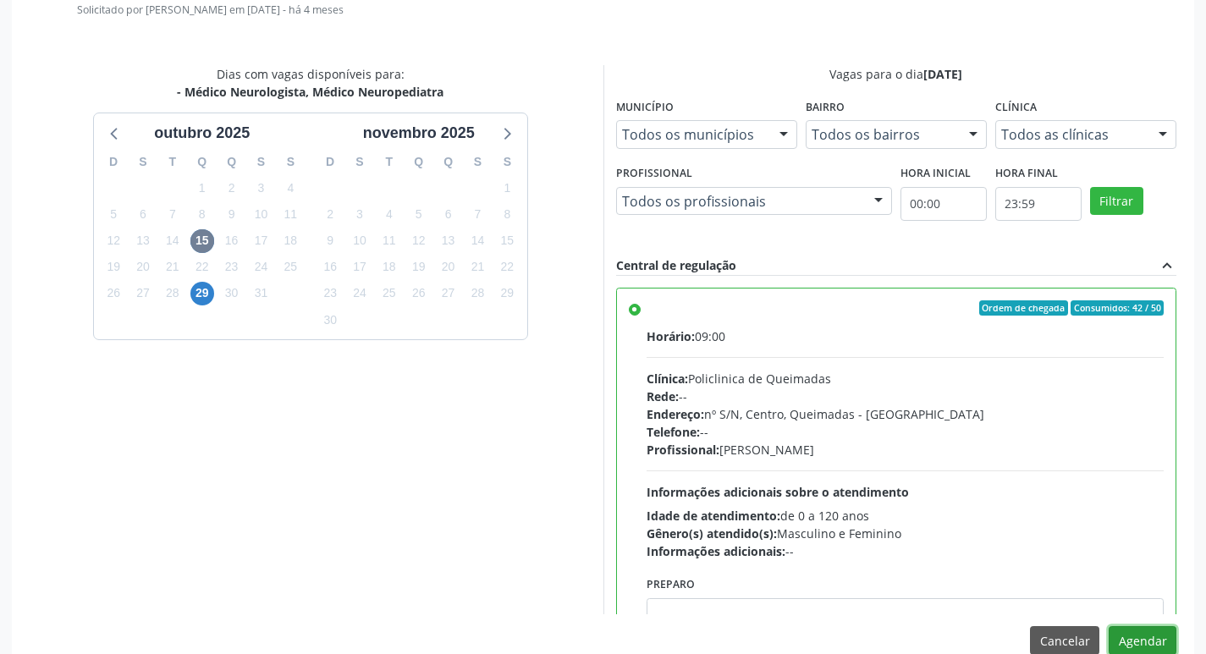
click at [1160, 645] on button "Agendar" at bounding box center [1143, 640] width 68 height 29
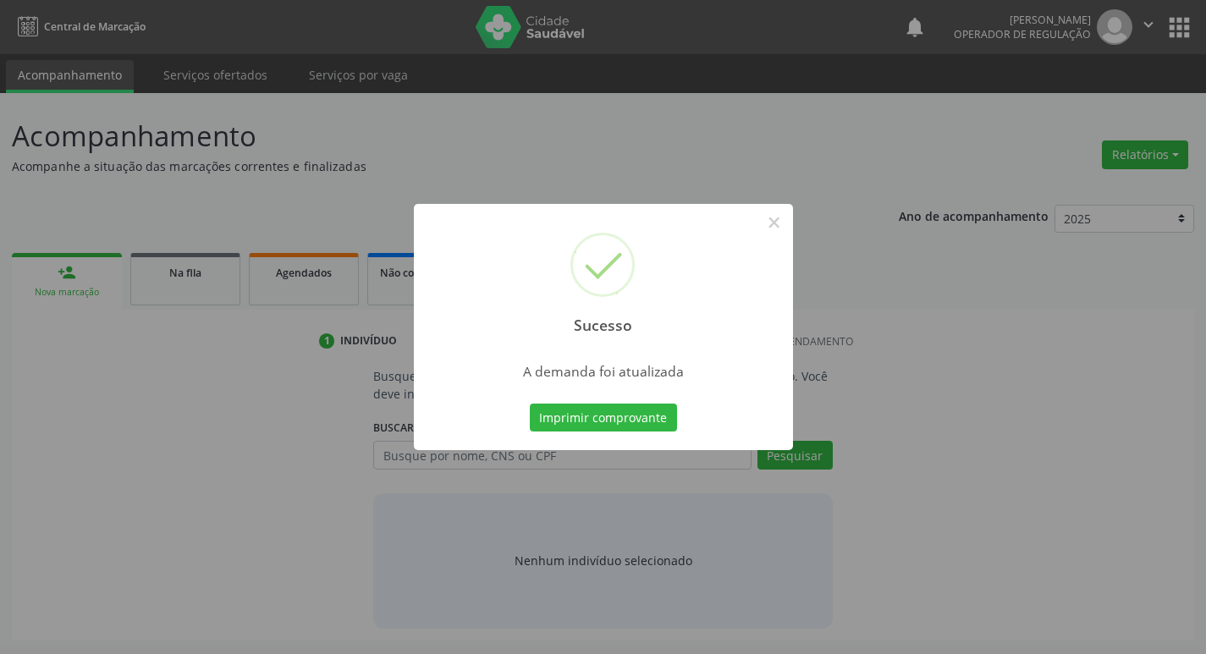
scroll to position [0, 0]
click at [641, 411] on button "Imprimir comprovante" at bounding box center [609, 418] width 147 height 29
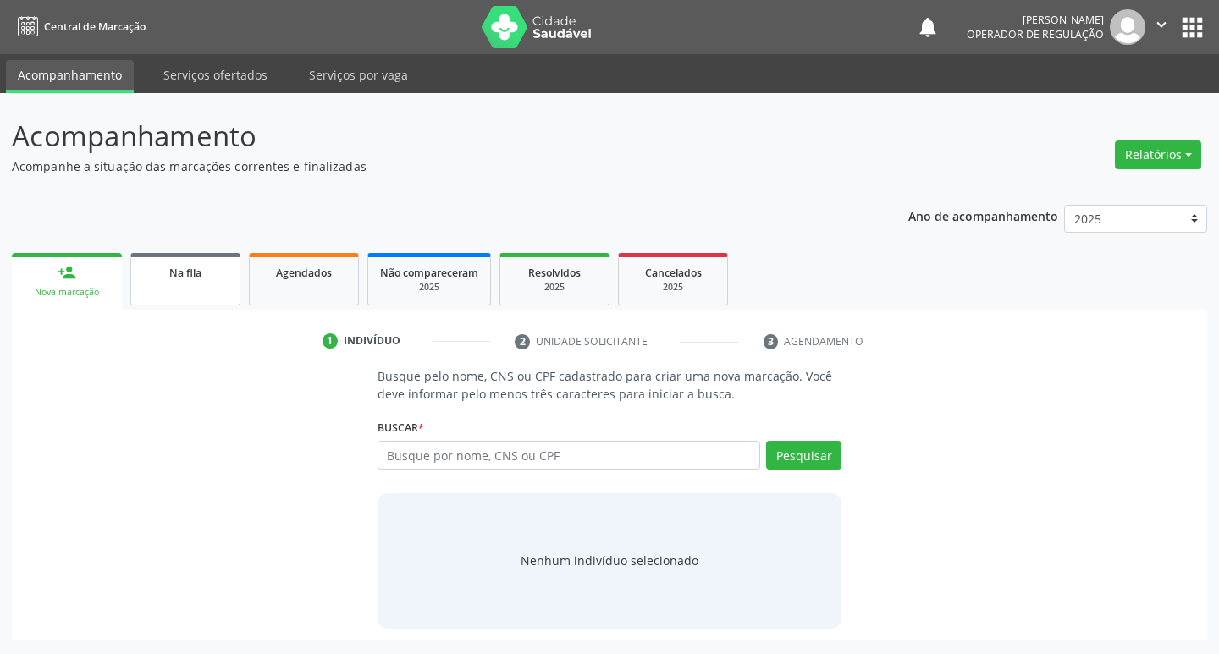
click at [225, 287] on link "Na fila" at bounding box center [185, 279] width 110 height 52
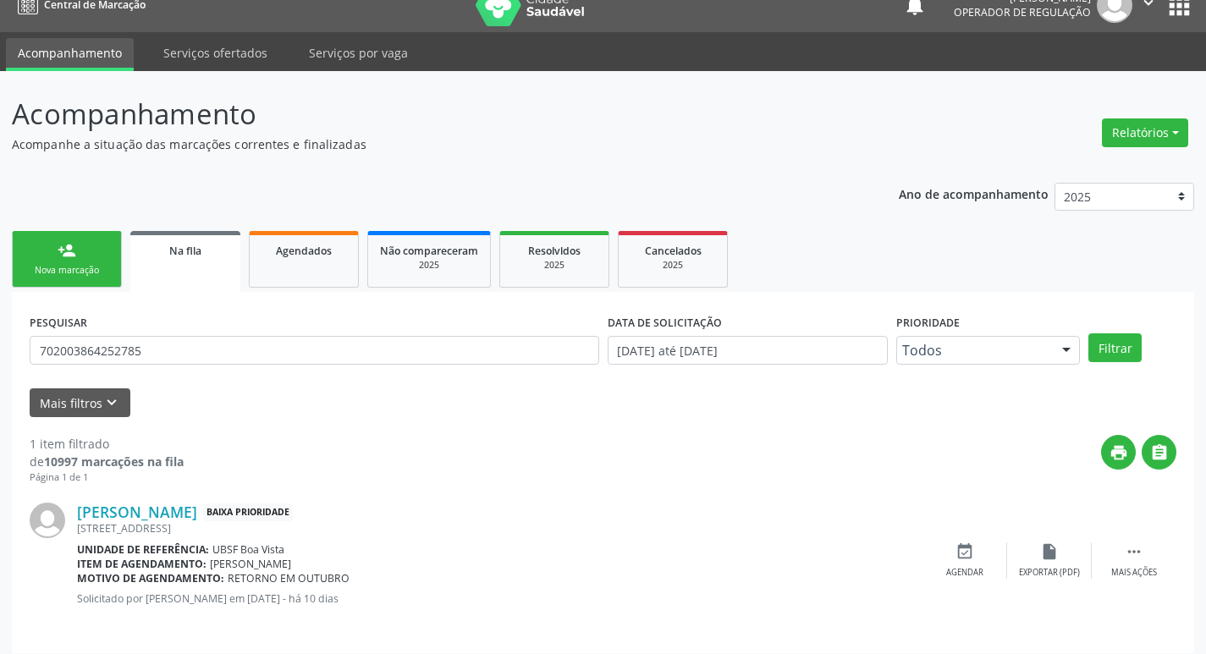
scroll to position [33, 0]
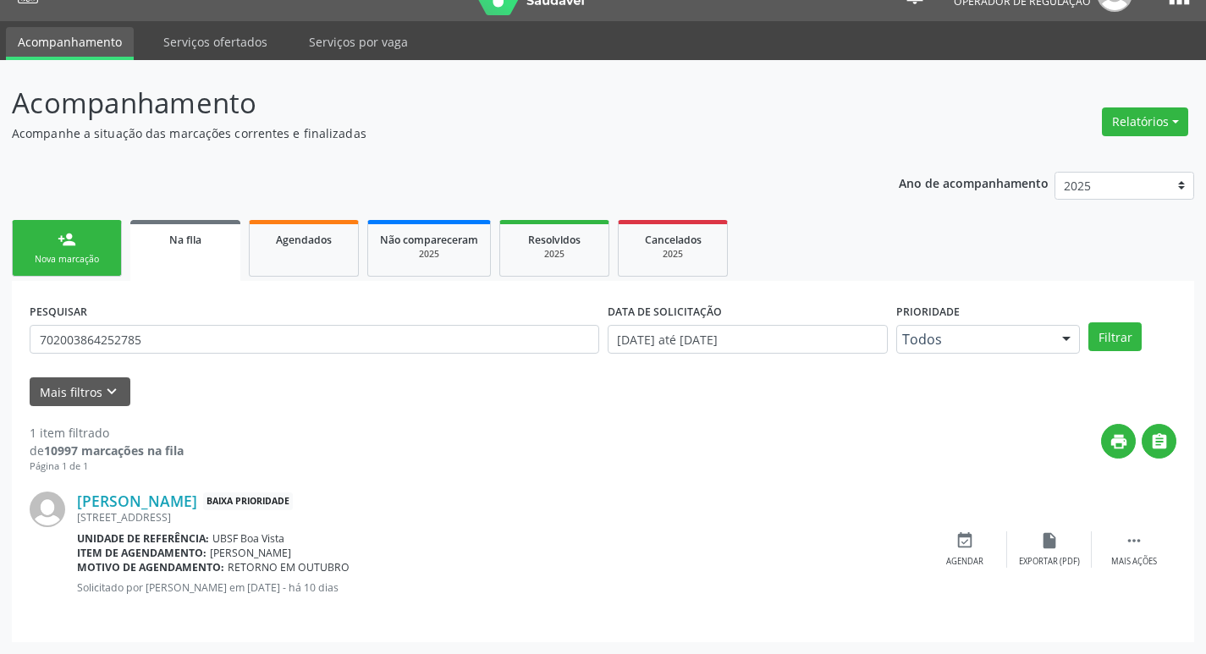
click at [76, 255] on div "Nova marcação" at bounding box center [67, 259] width 85 height 13
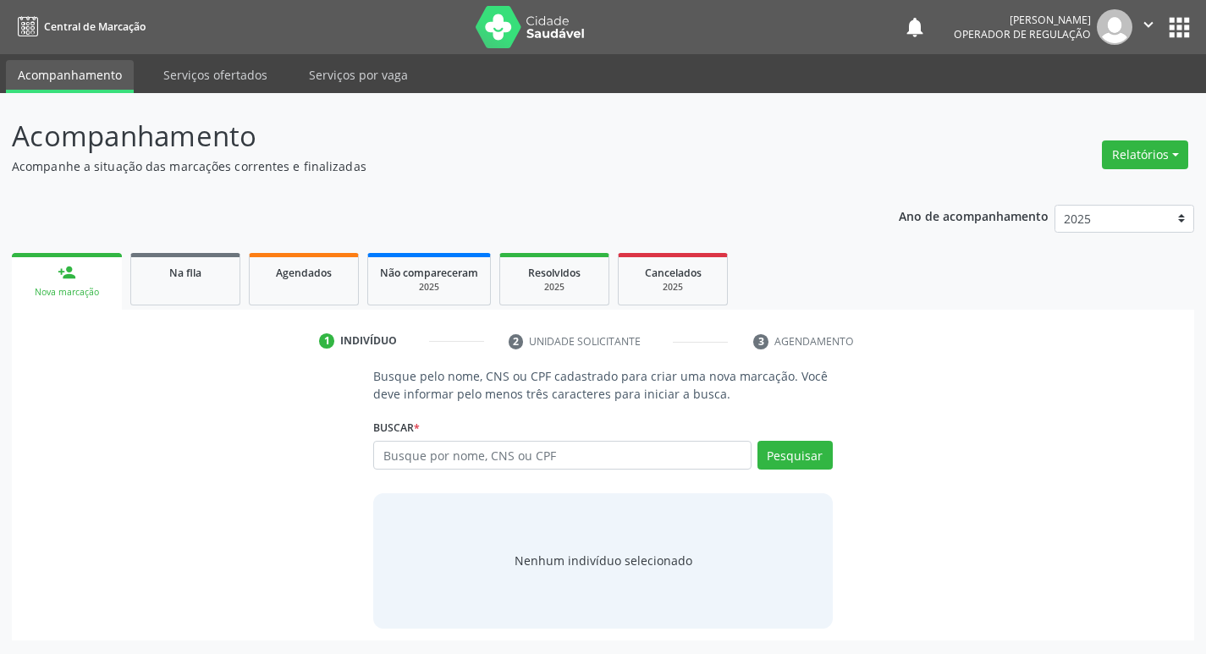
scroll to position [0, 0]
click at [184, 302] on link "Na fila" at bounding box center [185, 279] width 110 height 52
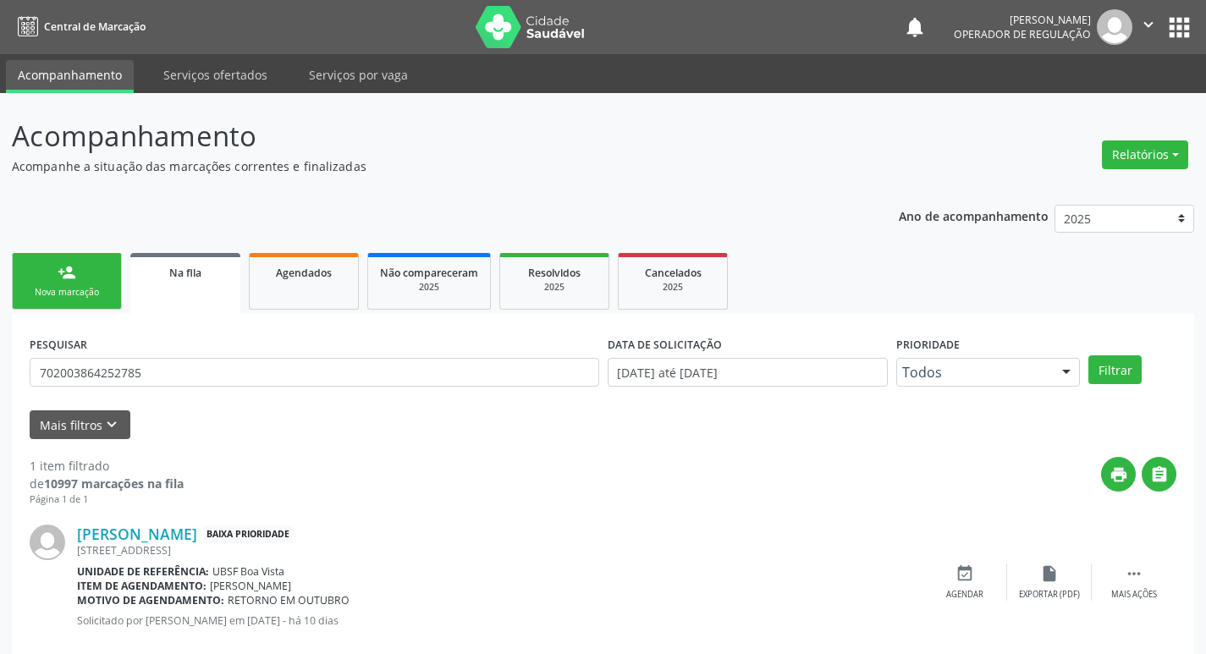
scroll to position [33, 0]
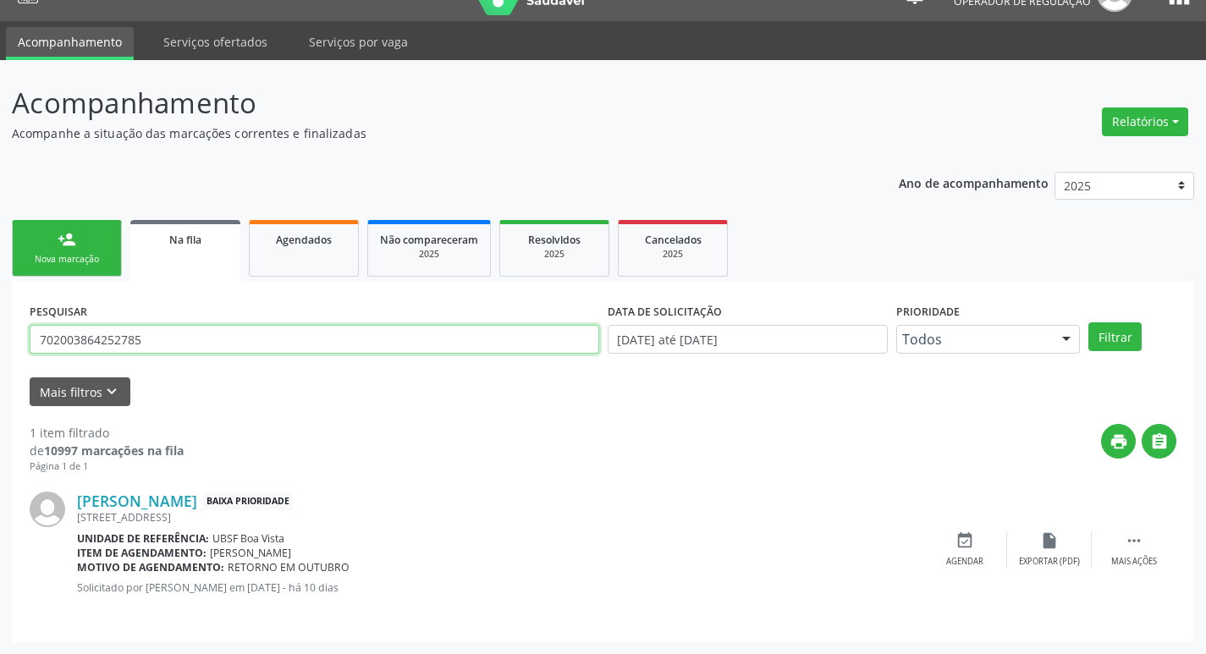
click at [179, 335] on input "702003864252785" at bounding box center [314, 339] width 569 height 29
type input "706801729330920"
click at [1088, 322] on button "Filtrar" at bounding box center [1114, 336] width 53 height 29
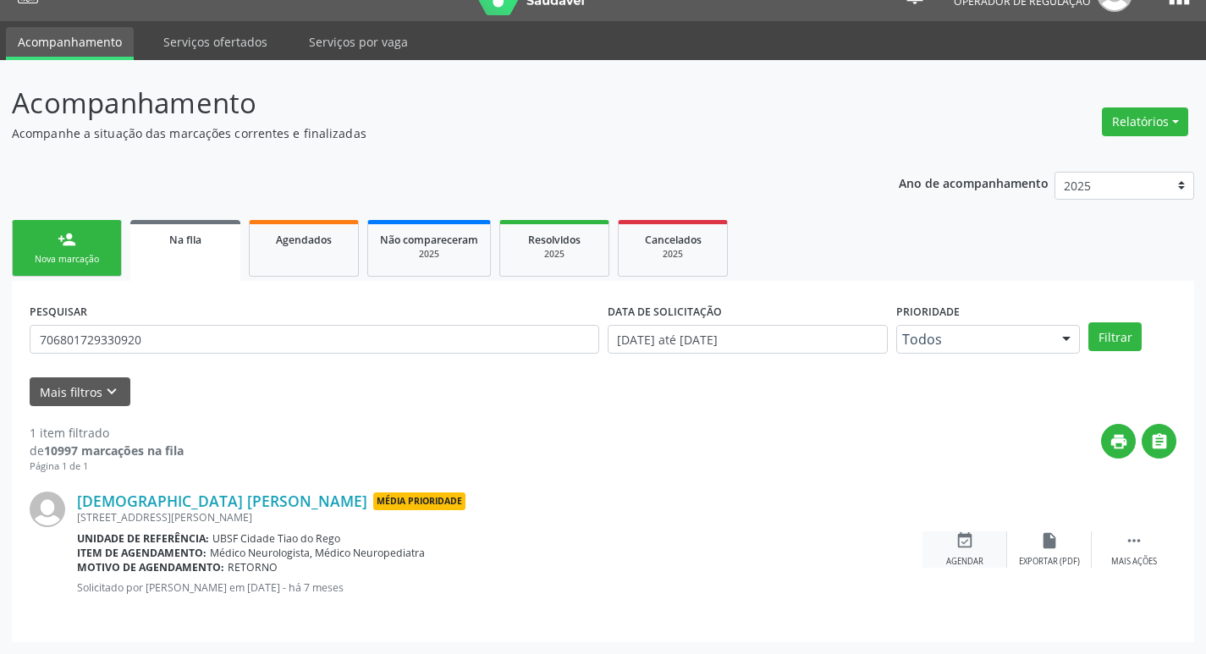
click at [955, 544] on icon "event_available" at bounding box center [964, 540] width 19 height 19
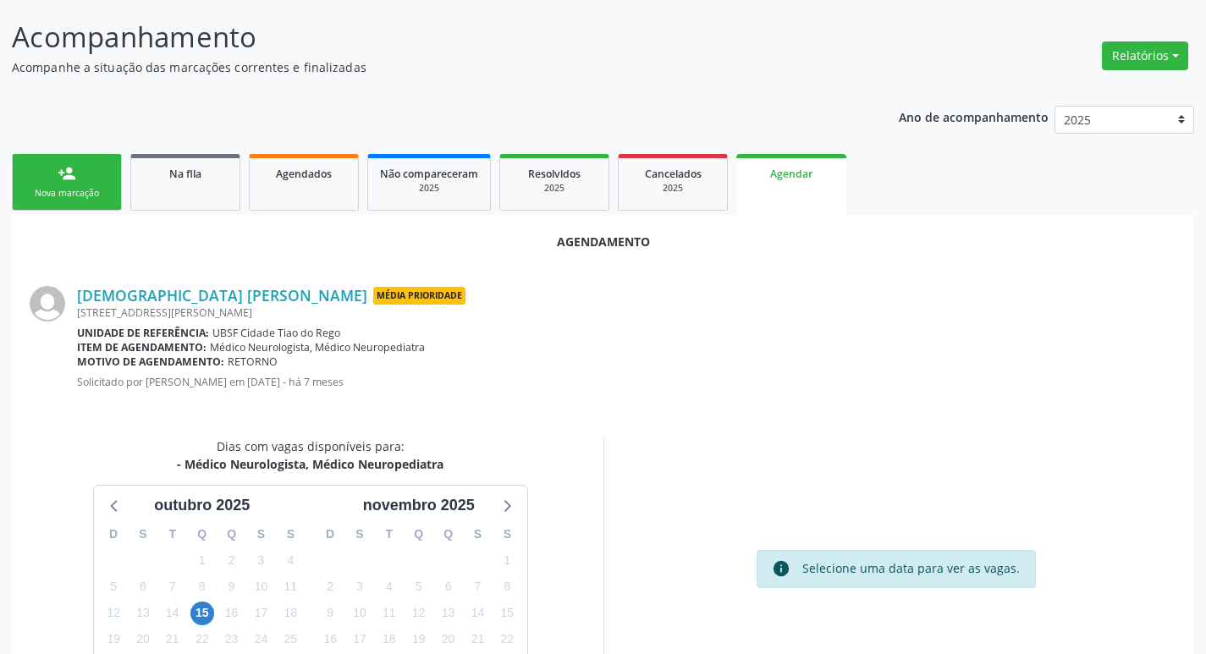
scroll to position [227, 0]
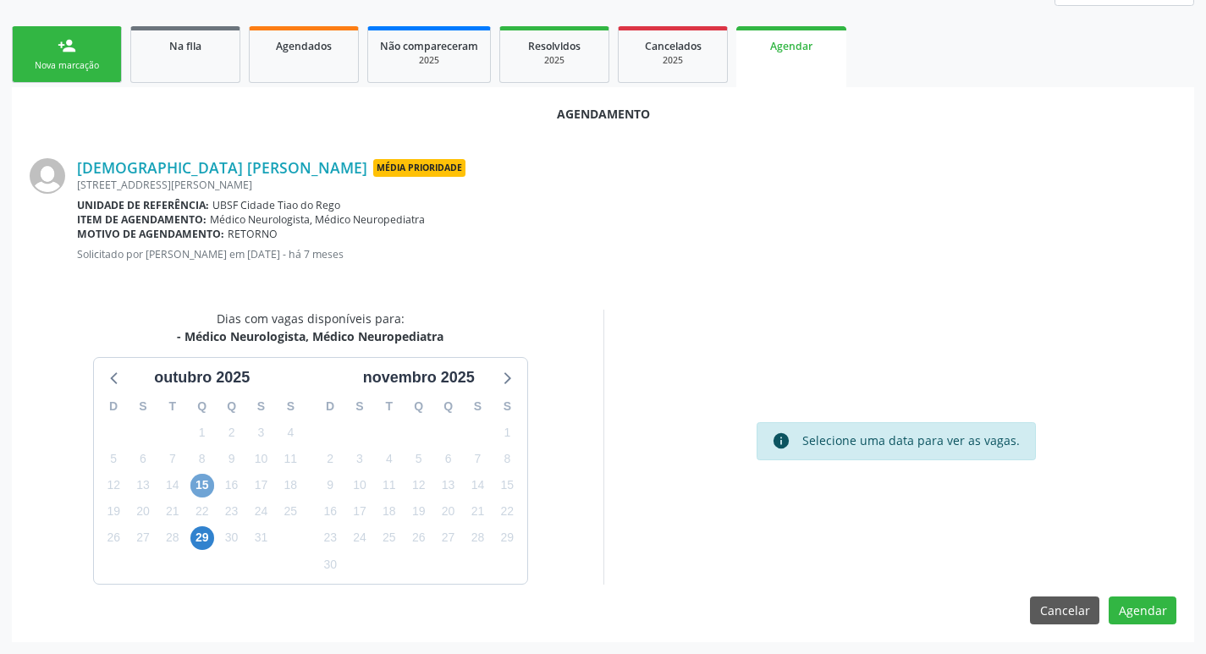
click at [212, 485] on span "15" at bounding box center [202, 486] width 24 height 24
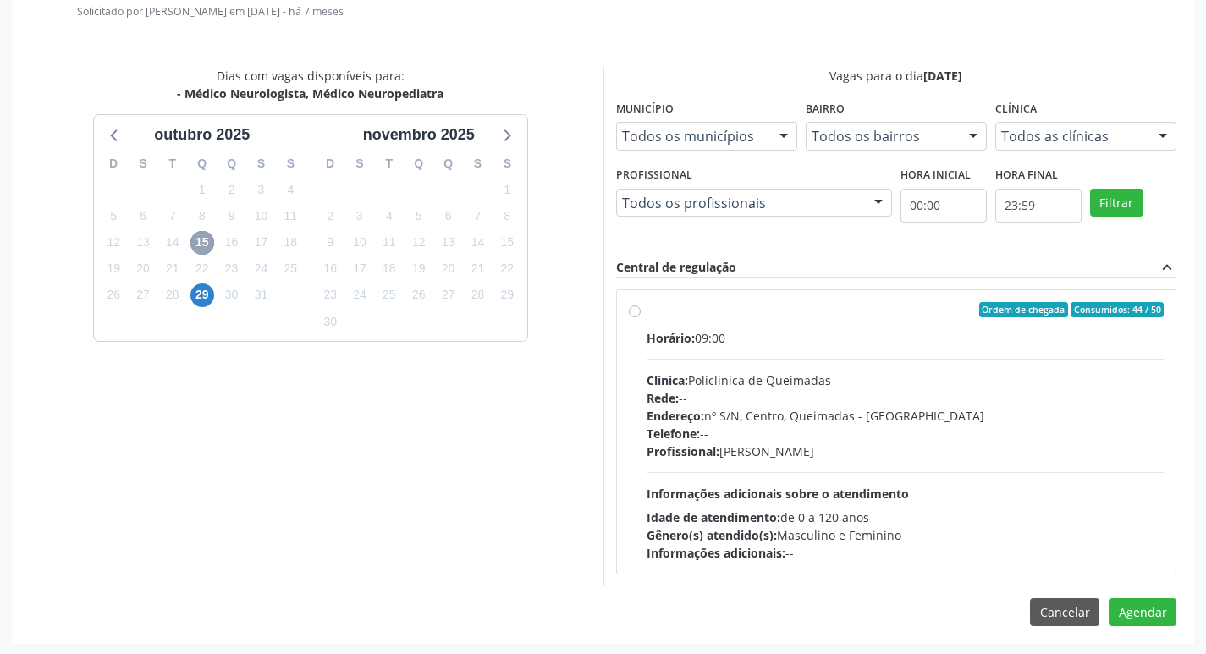
scroll to position [471, 0]
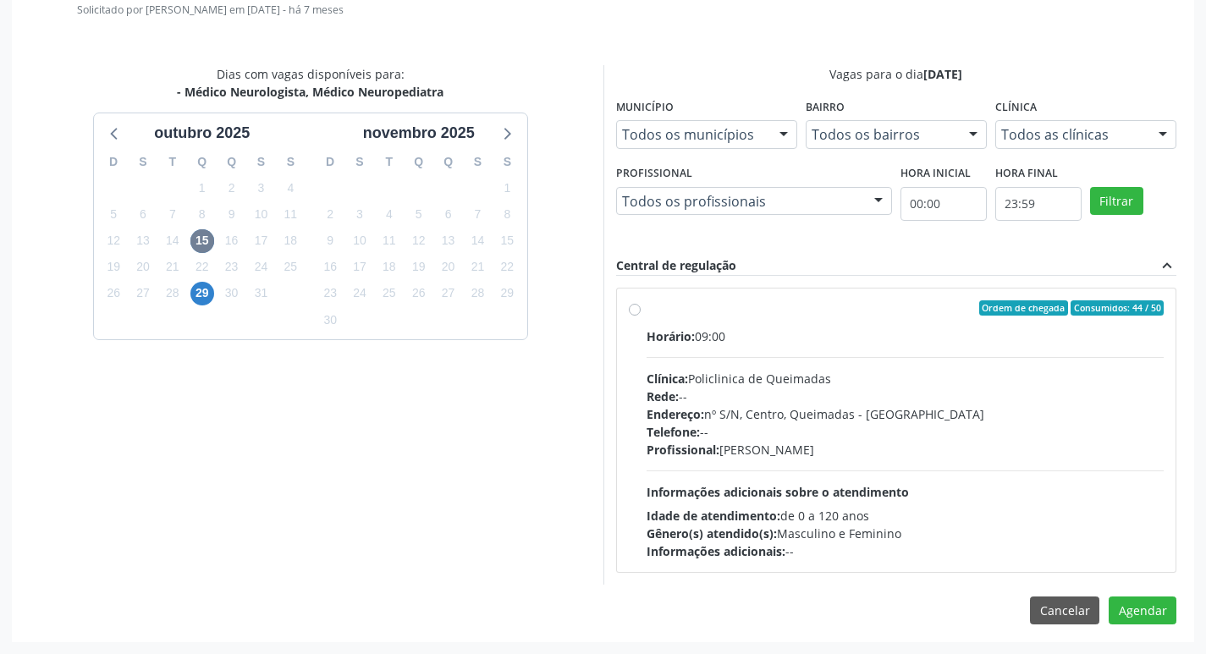
click at [884, 320] on label "Ordem de chegada Consumidos: 44 / 50 Horário: 09:00 Clínica: Policlinica de Que…" at bounding box center [906, 430] width 518 height 260
click at [641, 316] on input "Ordem de chegada Consumidos: 44 / 50 Horário: 09:00 Clínica: Policlinica de Que…" at bounding box center [635, 307] width 12 height 15
radio input "true"
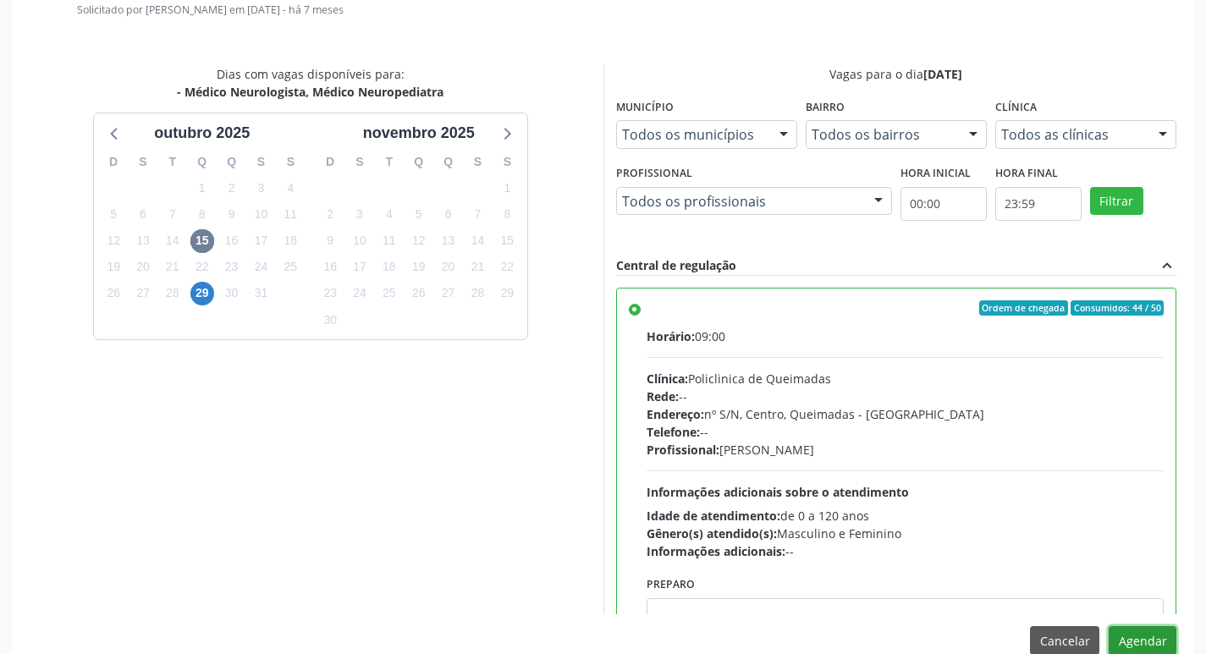
click at [1121, 636] on button "Agendar" at bounding box center [1143, 640] width 68 height 29
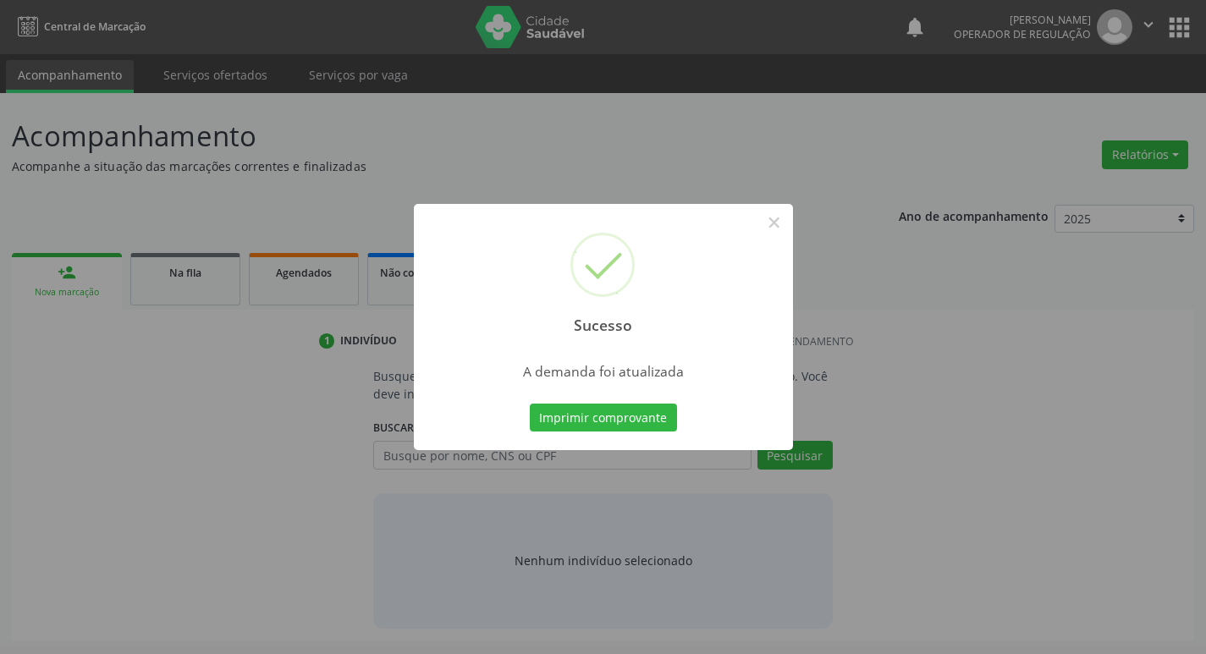
scroll to position [0, 0]
click at [660, 409] on button "Imprimir comprovante" at bounding box center [609, 418] width 147 height 29
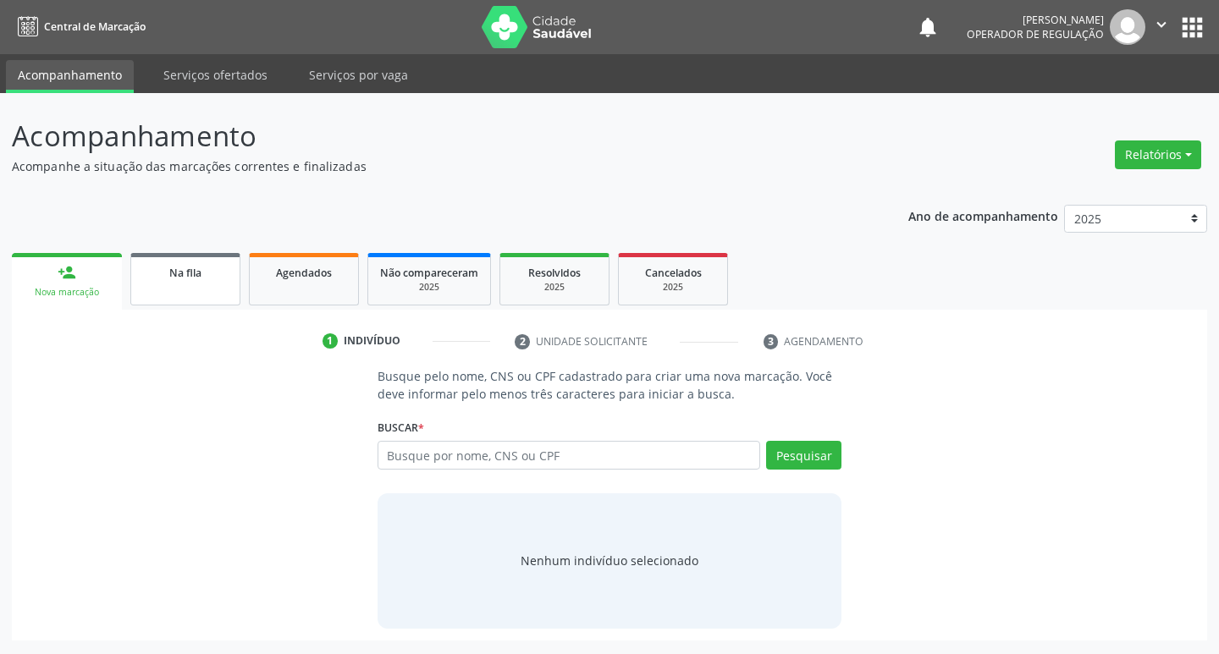
click at [202, 297] on link "Na fila" at bounding box center [185, 279] width 110 height 52
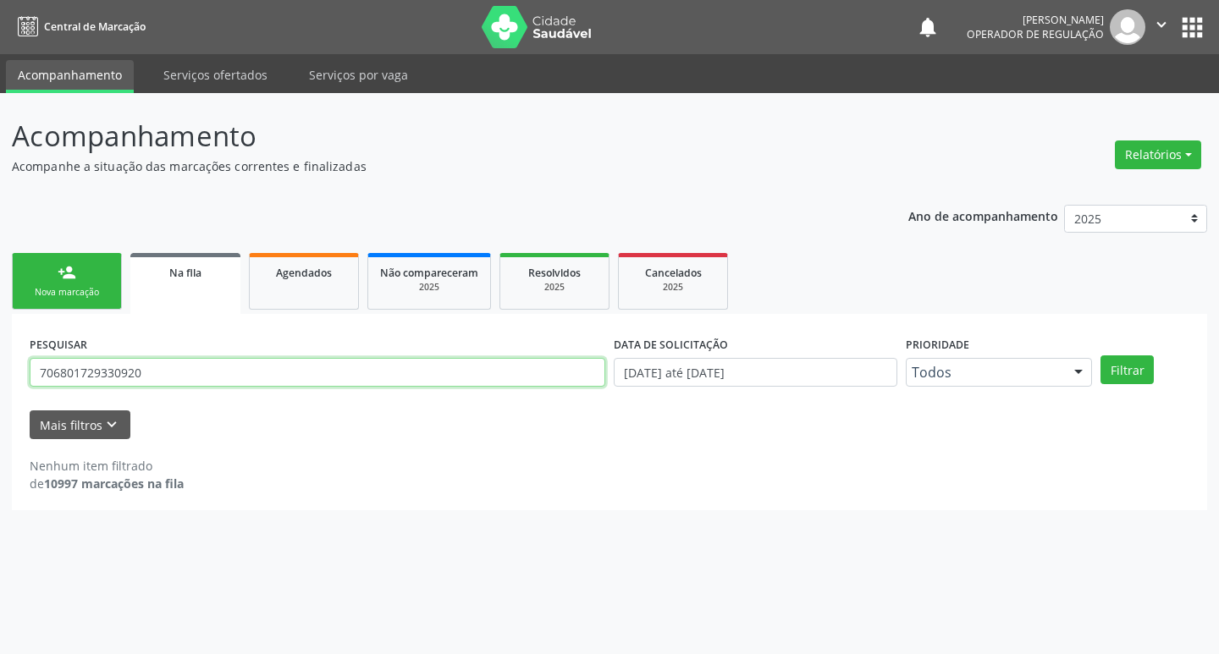
click at [325, 377] on input "706801729330920" at bounding box center [317, 372] width 575 height 29
type input "704801079465049"
click at [1100, 355] on button "Filtrar" at bounding box center [1126, 369] width 53 height 29
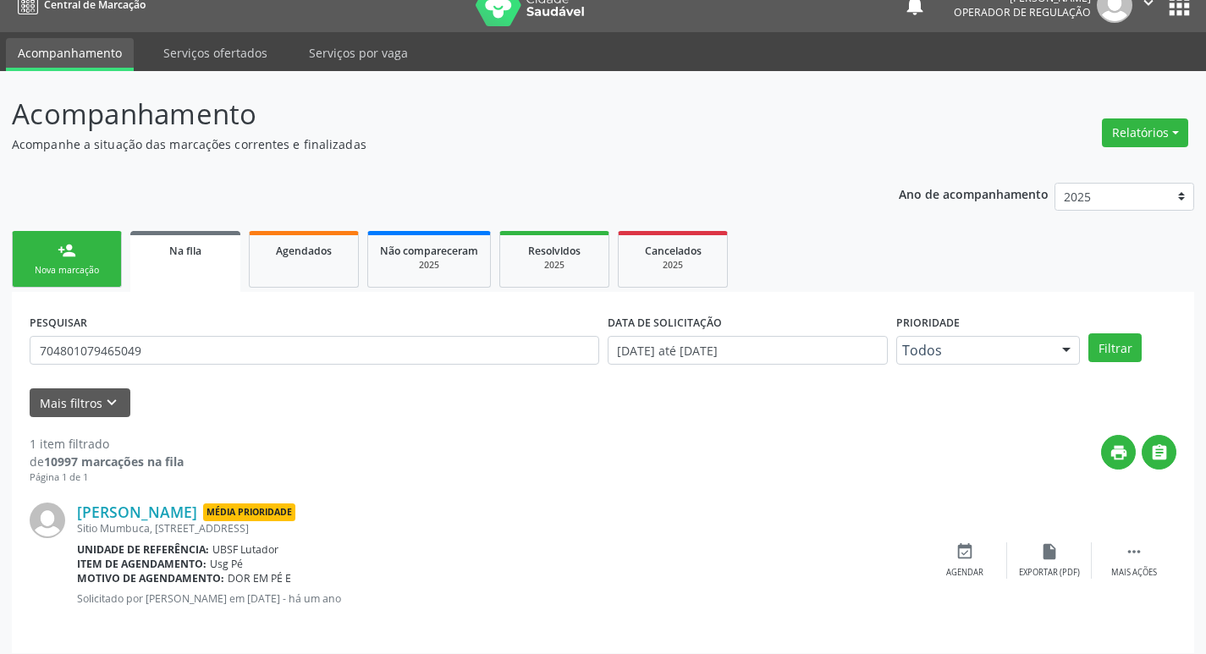
scroll to position [33, 0]
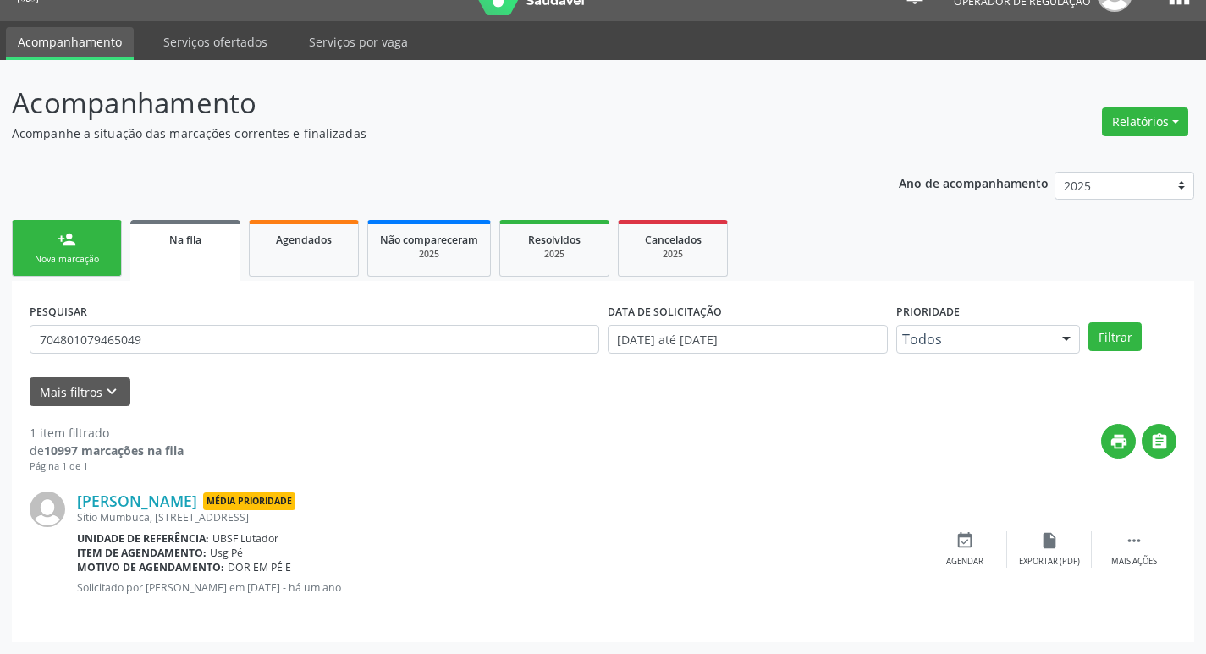
click at [206, 318] on div "PESQUISAR 704801079465049" at bounding box center [314, 332] width 578 height 66
click at [212, 338] on input "704801079465049" at bounding box center [314, 339] width 569 height 29
click at [26, 234] on link "person_add Nova marcação" at bounding box center [67, 248] width 110 height 57
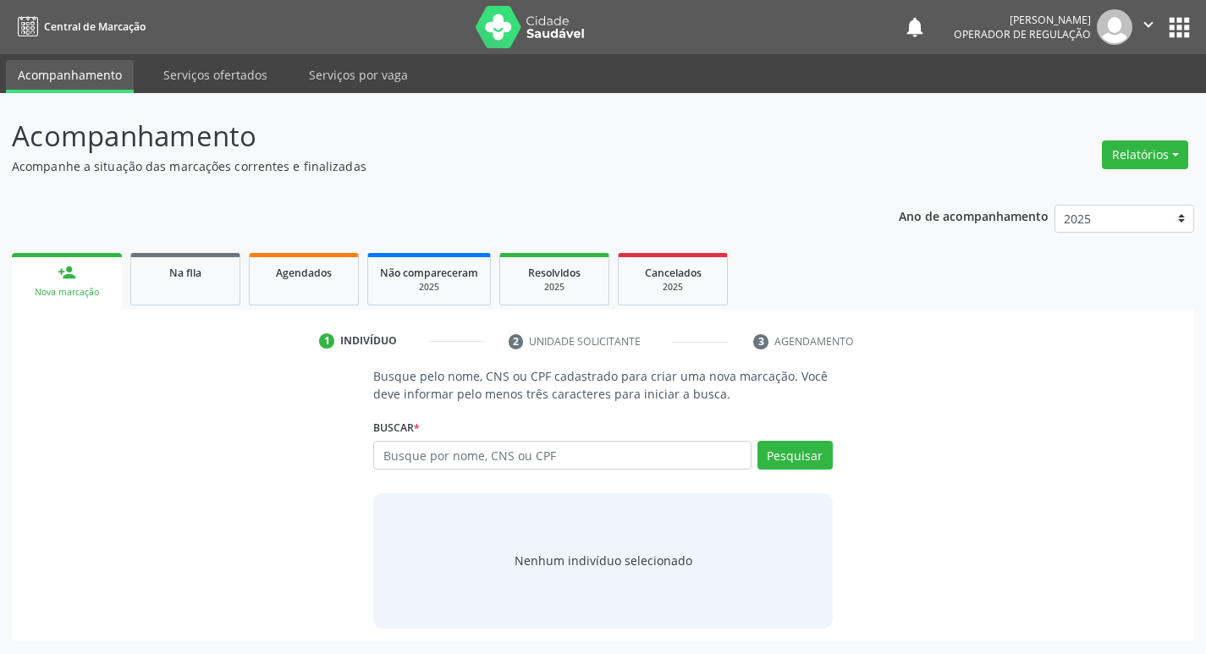
scroll to position [0, 0]
click at [69, 244] on div "Ano de acompanhamento 2025 2024 2023 2022 2021 person_add Nova marcação Na fila…" at bounding box center [609, 417] width 1195 height 448
click at [513, 469] on input "text" at bounding box center [568, 455] width 383 height 29
paste input "704801079465049"
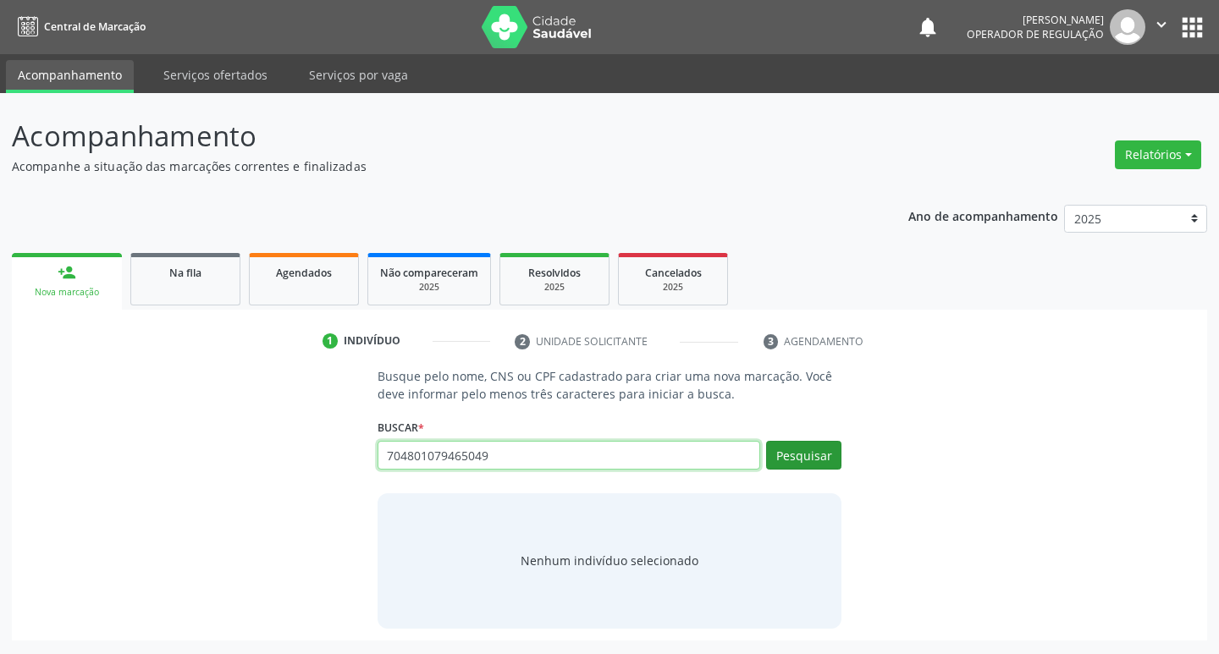
type input "704801079465049"
click at [795, 466] on button "Pesquisar" at bounding box center [803, 455] width 75 height 29
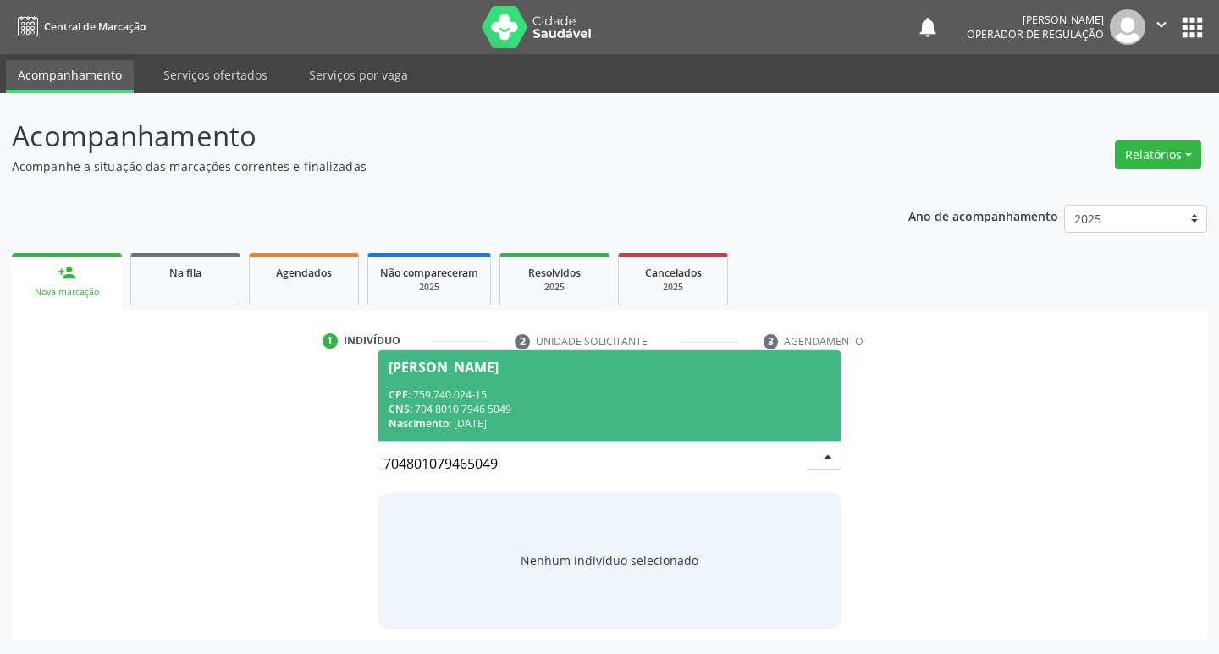
click at [680, 388] on div "CPF: 759.740.024-15" at bounding box center [609, 395] width 443 height 14
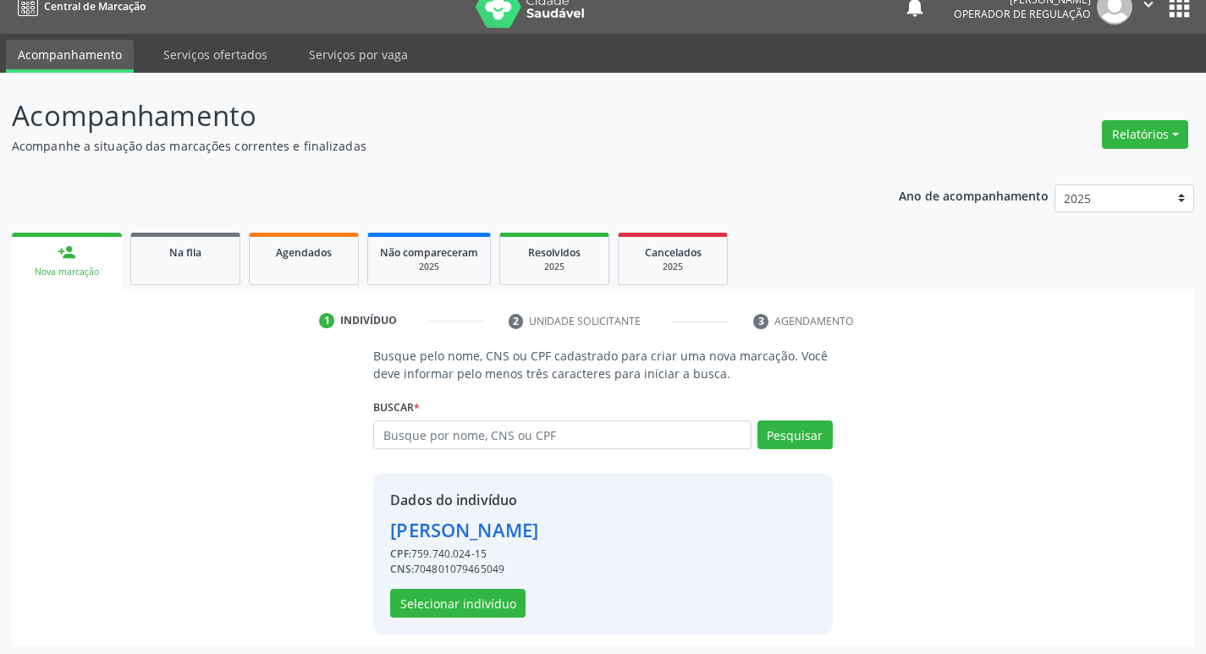
scroll to position [25, 0]
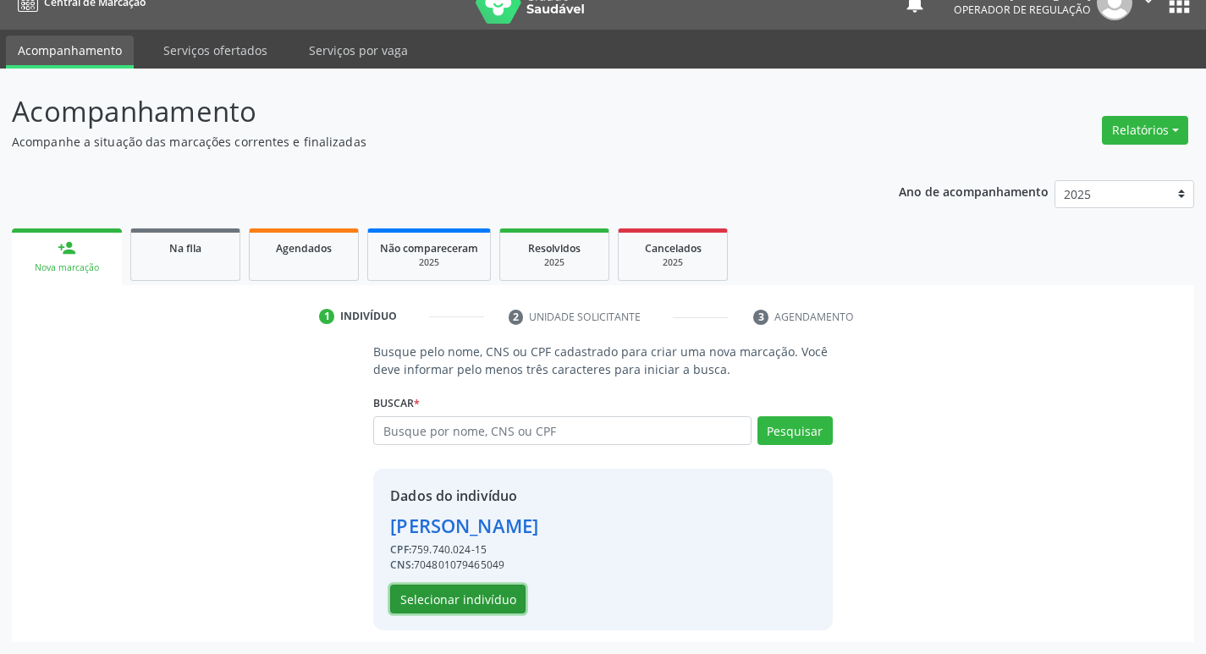
click at [492, 601] on button "Selecionar indivíduo" at bounding box center [457, 599] width 135 height 29
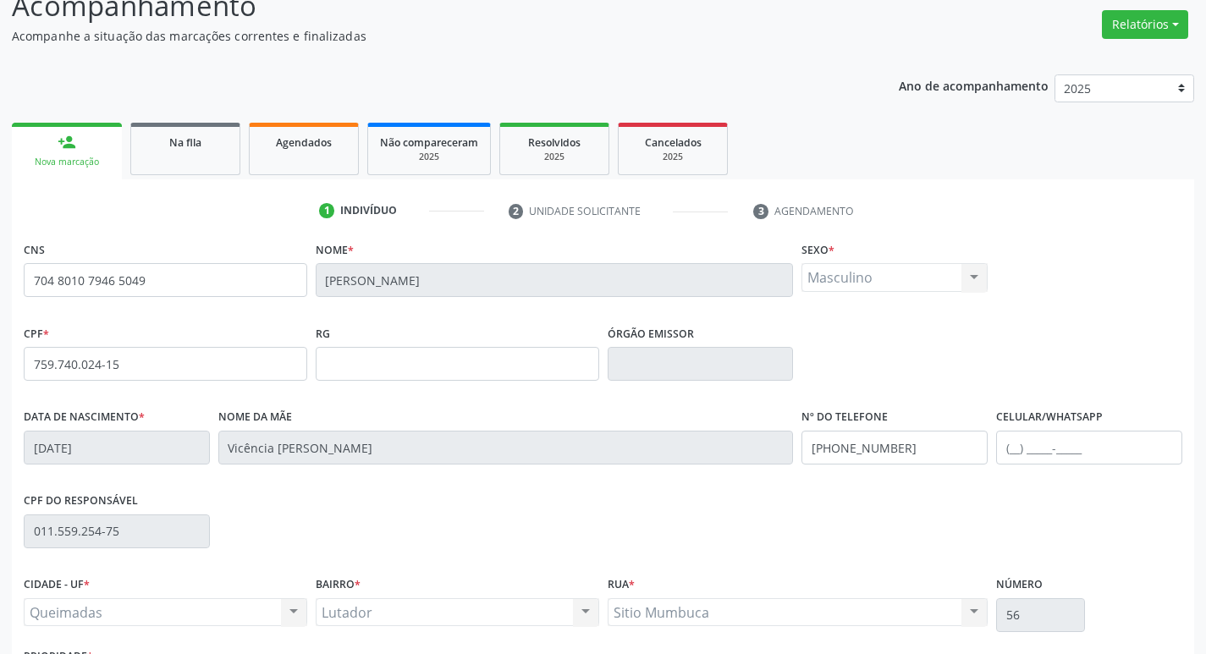
scroll to position [263, 0]
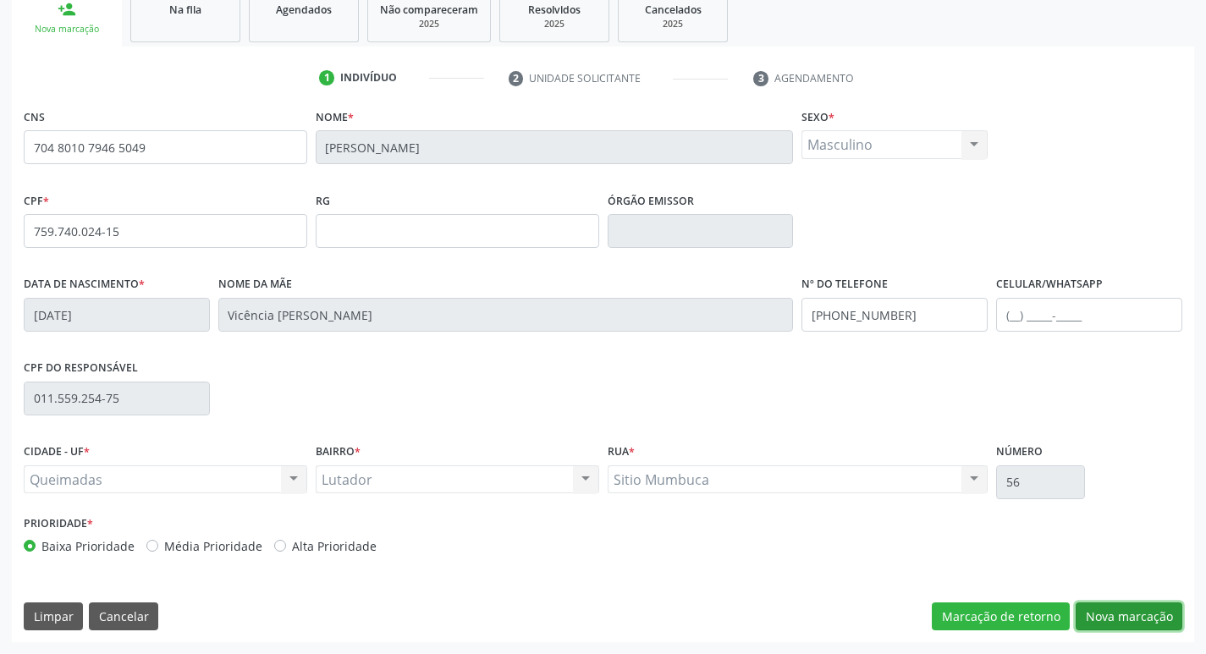
click at [1109, 616] on button "Nova marcação" at bounding box center [1129, 617] width 107 height 29
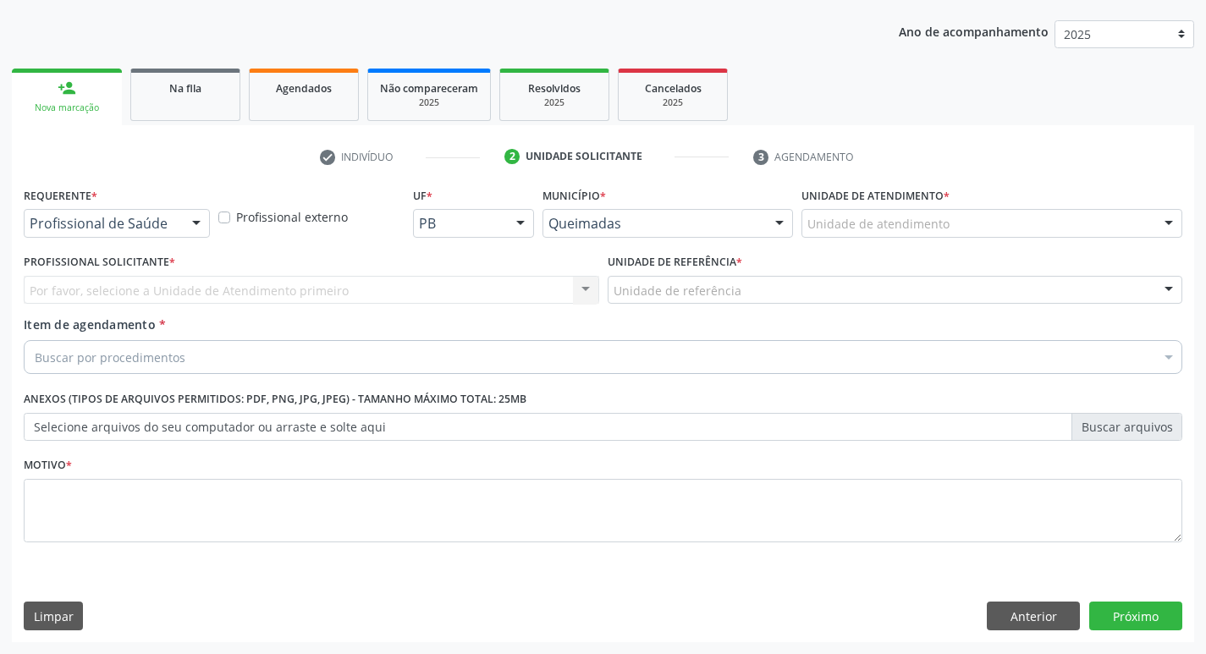
scroll to position [184, 0]
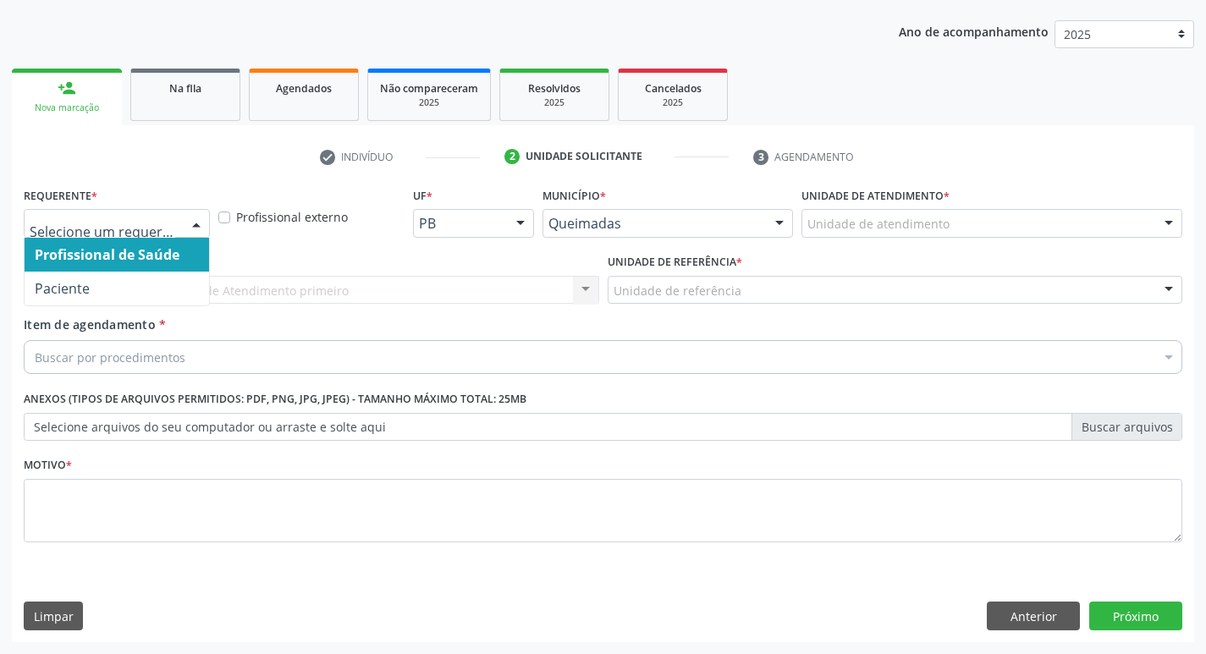
drag, startPoint x: 179, startPoint y: 221, endPoint x: 145, endPoint y: 265, distance: 56.0
click at [179, 220] on div "Profissional de Saúde Paciente Nenhum resultado encontrado para: " " Não há nen…" at bounding box center [117, 223] width 186 height 29
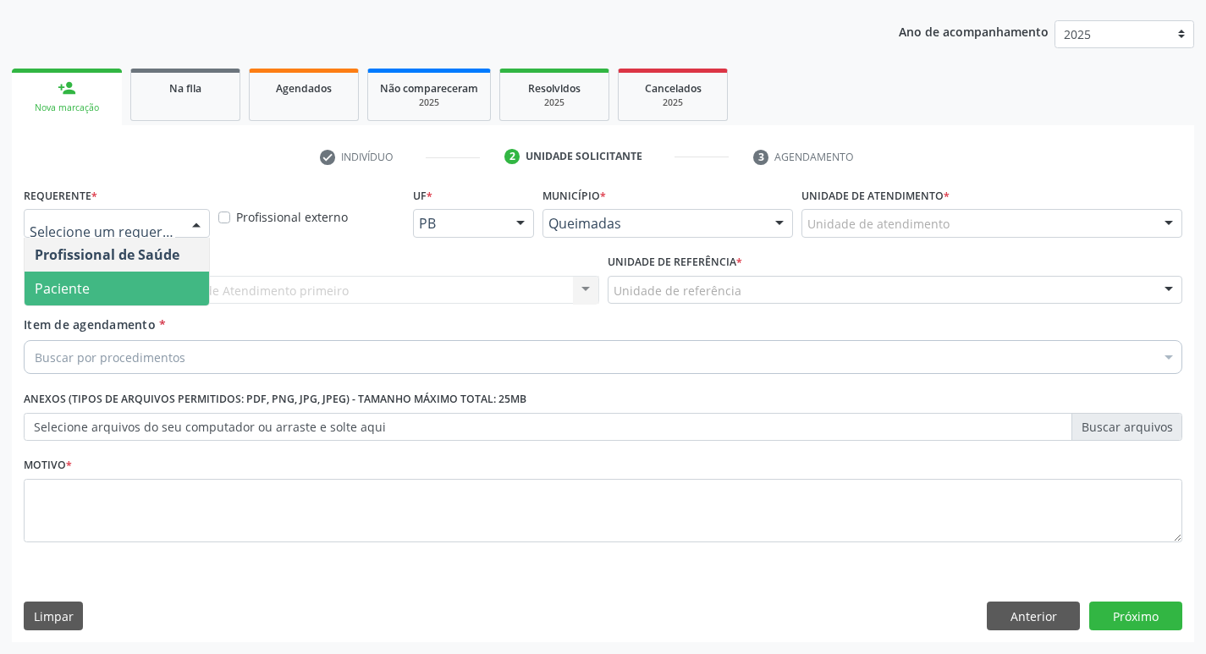
click at [129, 300] on span "Paciente" at bounding box center [117, 289] width 184 height 34
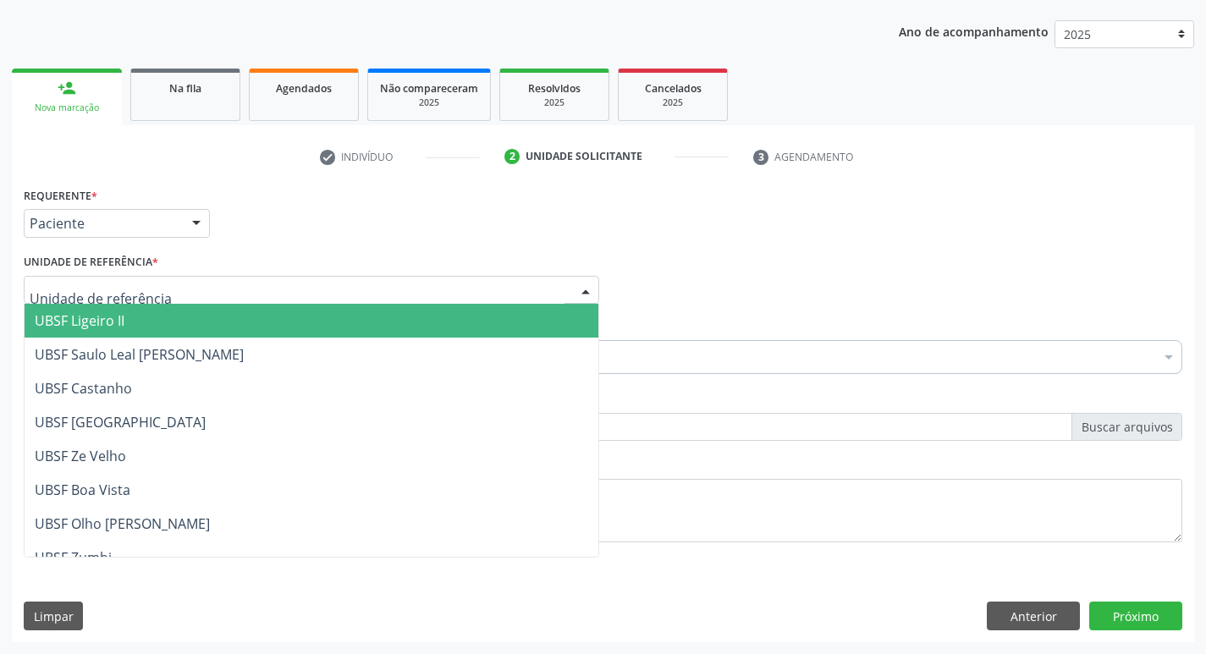
click at [143, 278] on div at bounding box center [311, 290] width 575 height 29
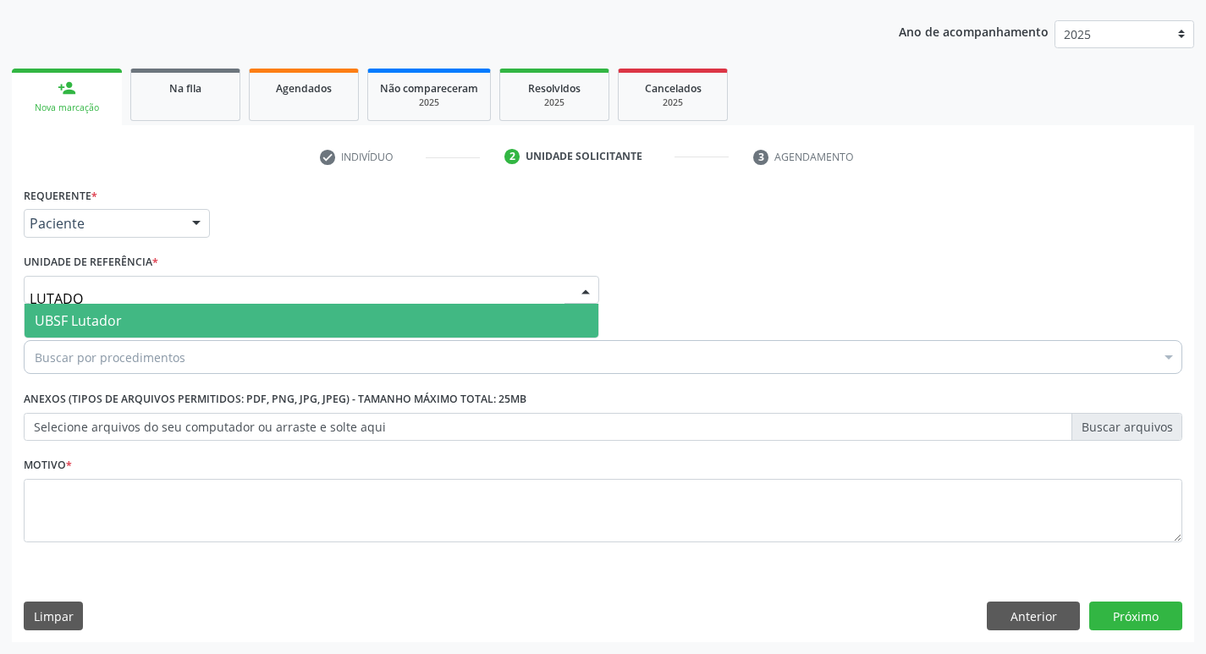
type input "LUTADOR"
click at [148, 320] on span "UBSF Lutador" at bounding box center [312, 321] width 574 height 34
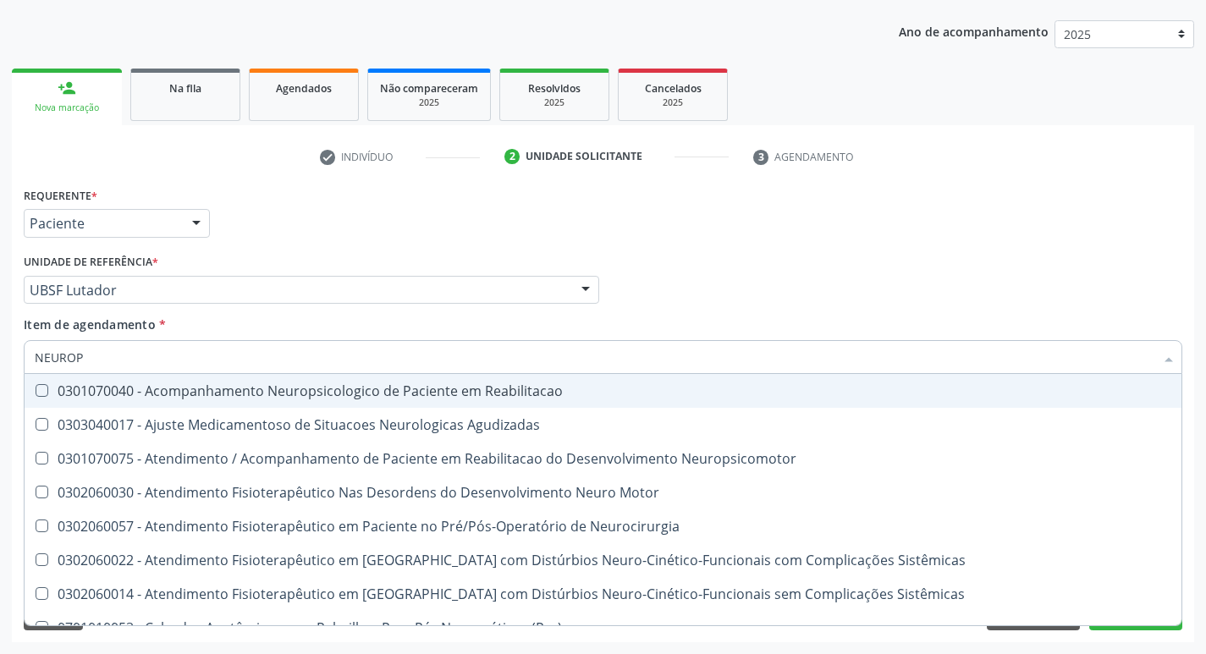
type input "NEUROPE"
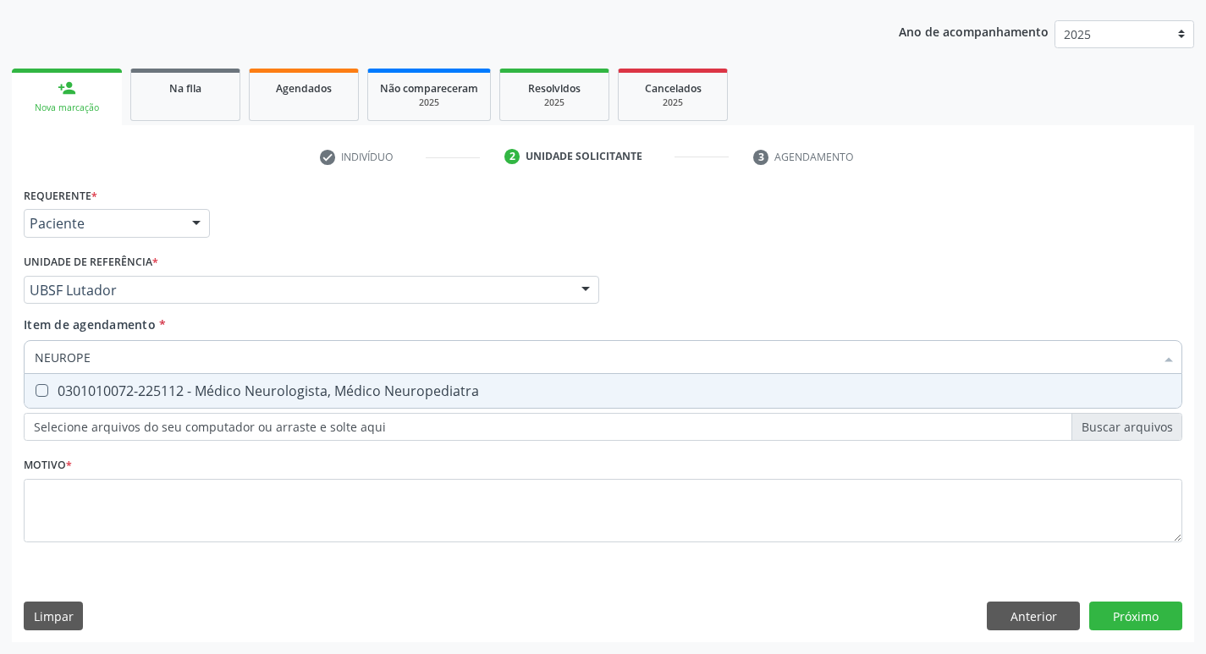
click at [134, 384] on div "0301010072-225112 - Médico Neurologista, Médico Neuropediatra" at bounding box center [603, 391] width 1136 height 14
checkbox Neuropediatra "true"
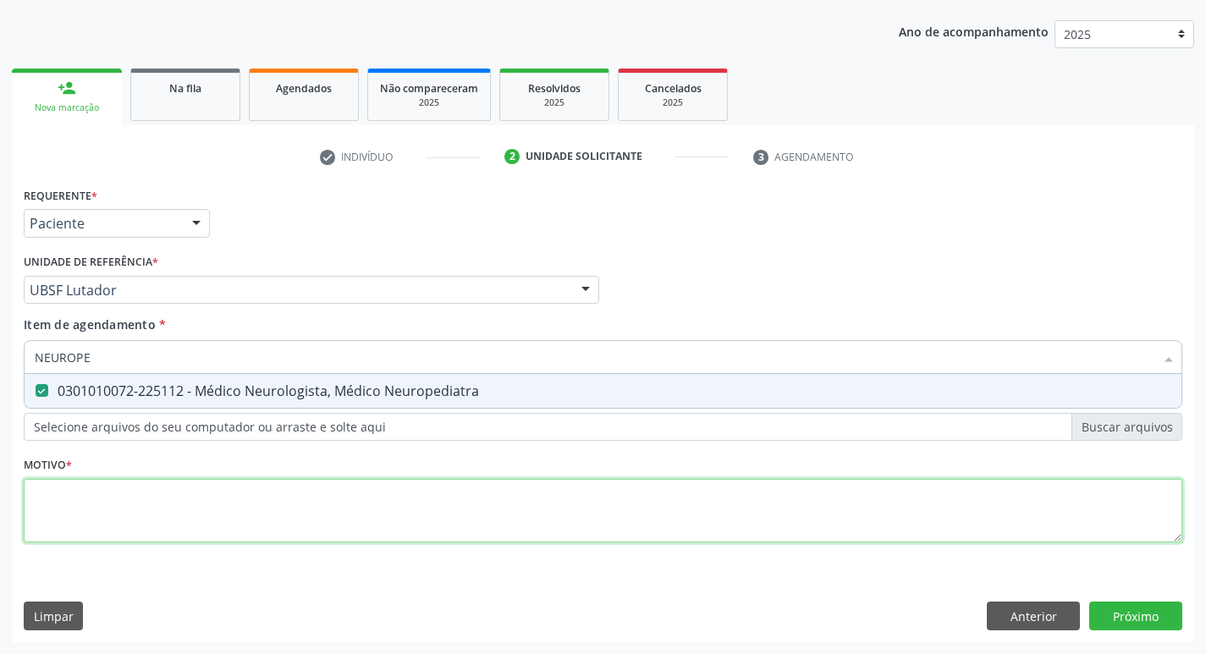
click at [96, 536] on div "Requerente * Paciente Profissional de Saúde Paciente Nenhum resultado encontrad…" at bounding box center [603, 374] width 1158 height 383
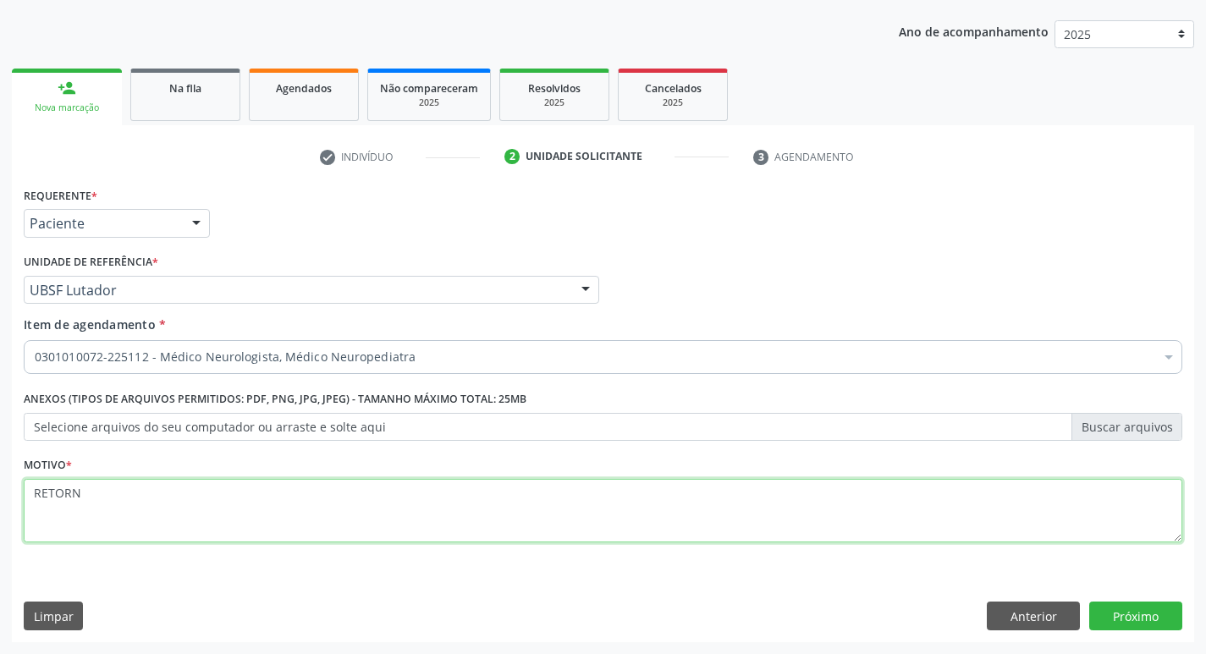
type textarea "RETORNO"
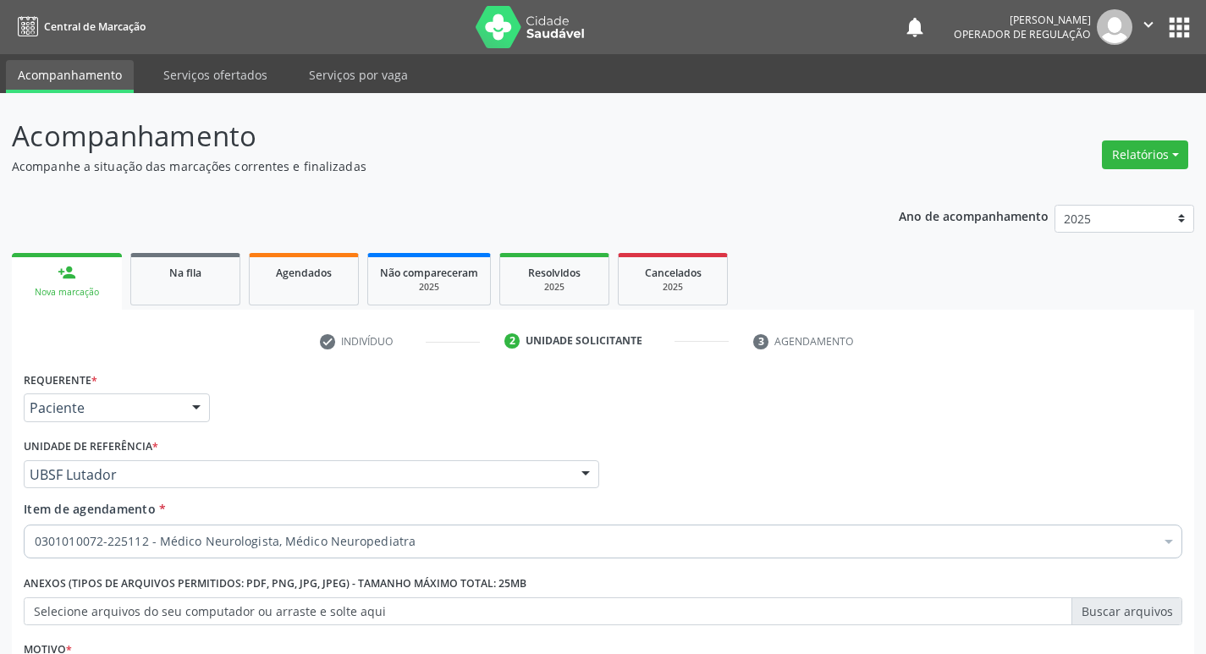
scroll to position [184, 0]
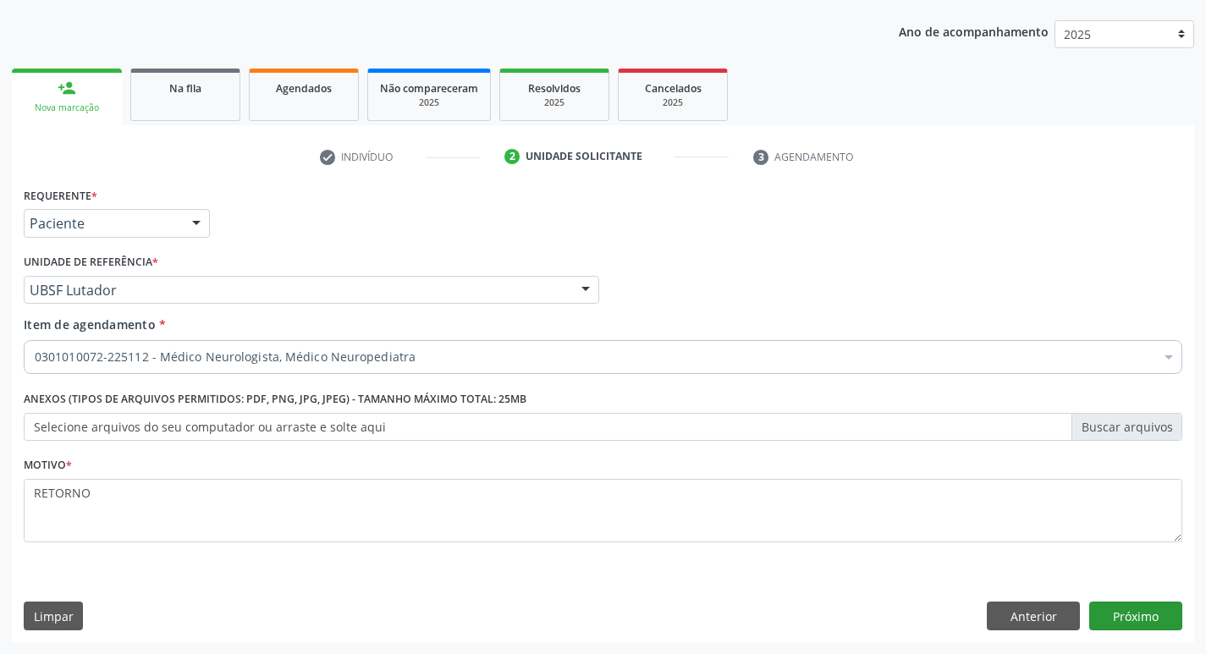
type textarea "RETORNO"
click at [1145, 614] on button "Próximo" at bounding box center [1135, 616] width 93 height 29
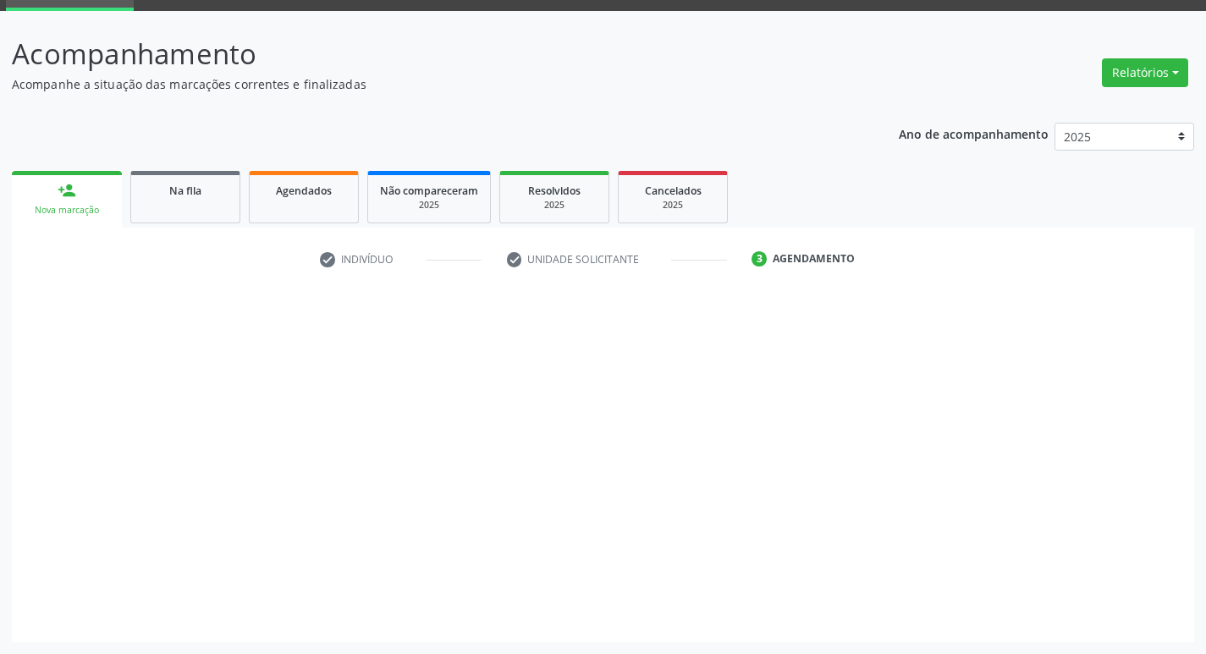
scroll to position [82, 0]
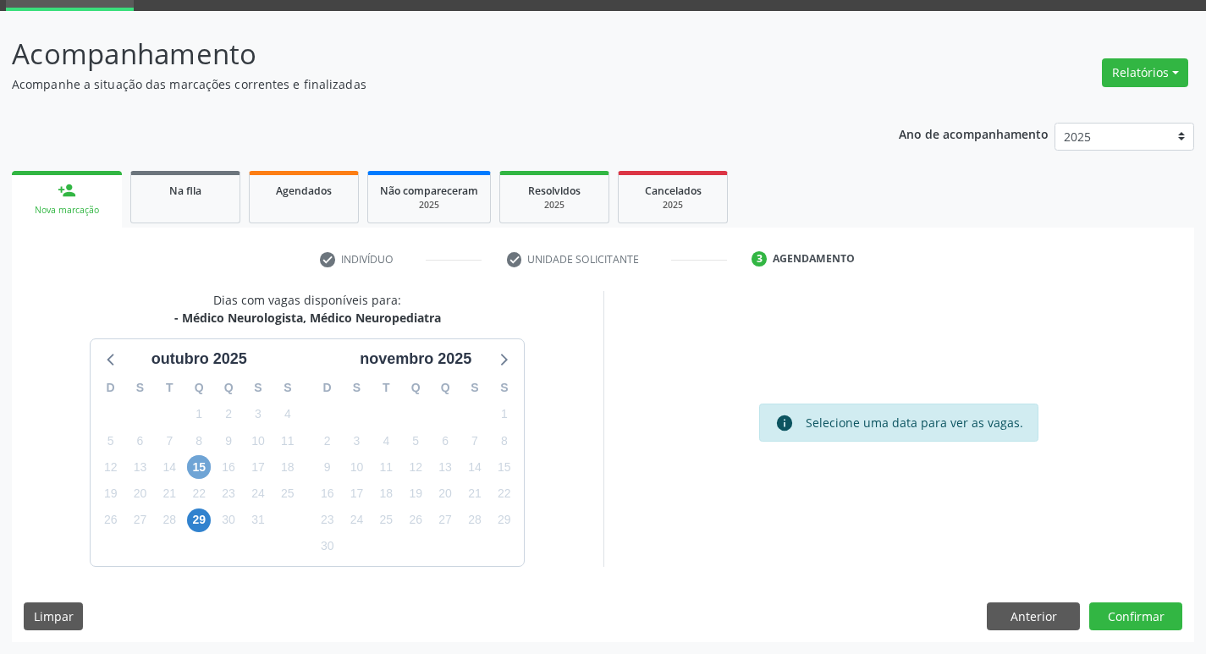
click at [195, 473] on span "15" at bounding box center [199, 467] width 24 height 24
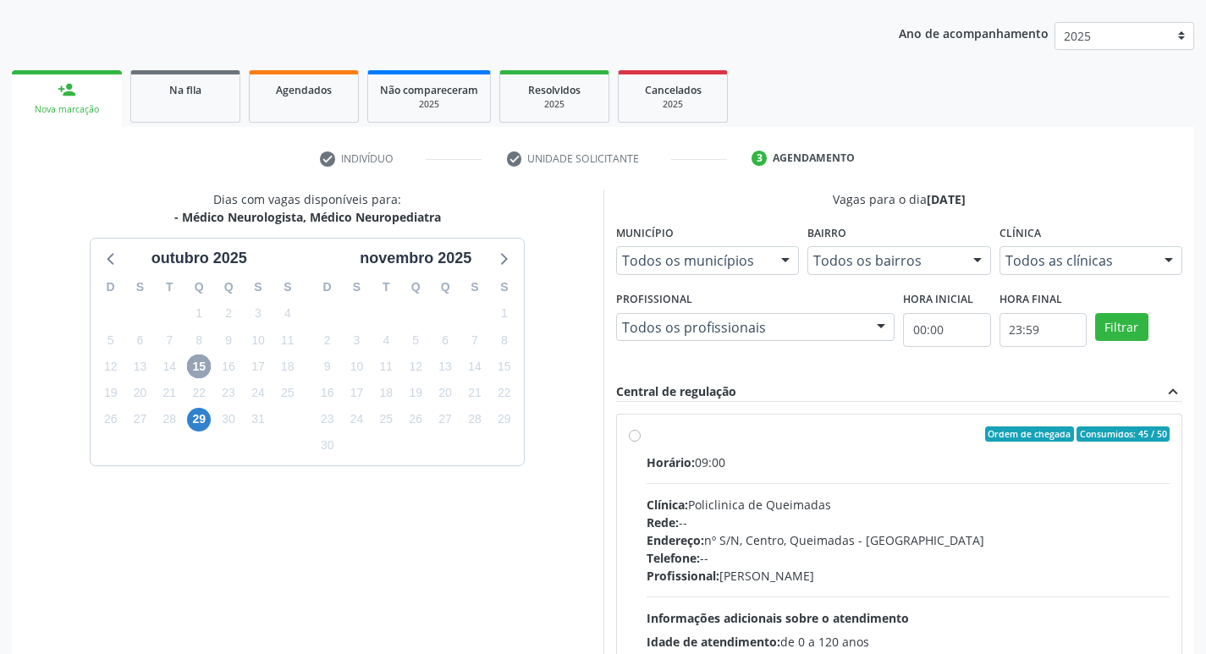
scroll to position [327, 0]
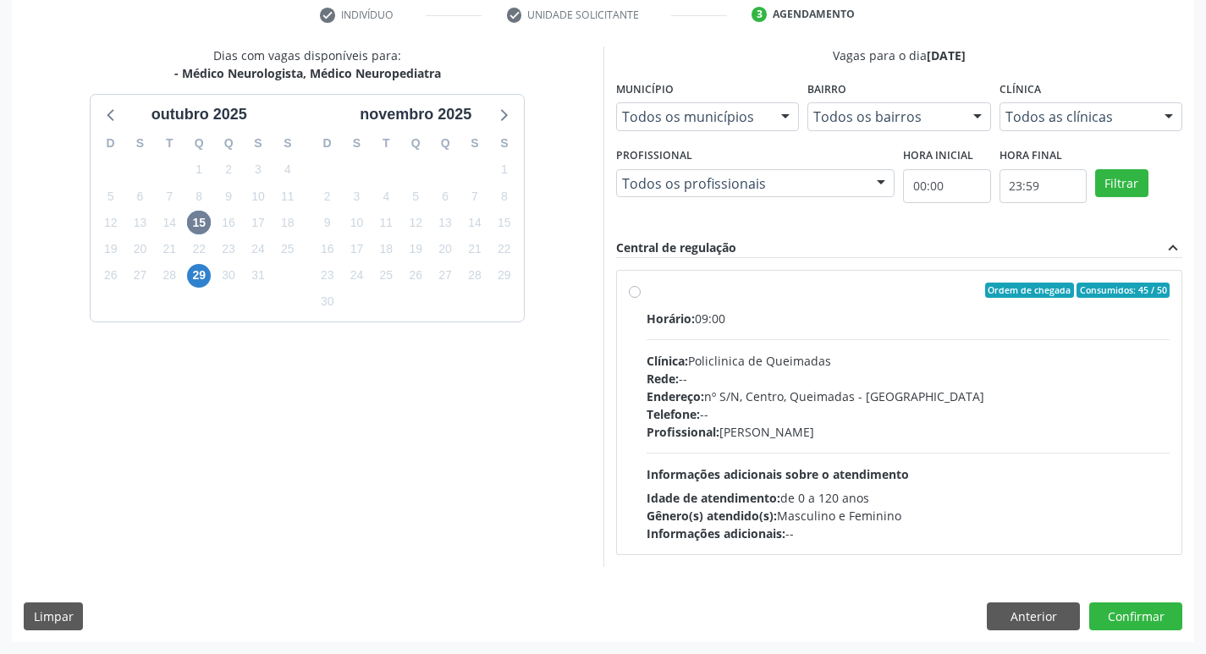
click at [977, 367] on div "Clínica: Policlinica de Queimadas" at bounding box center [909, 361] width 524 height 18
click at [641, 298] on input "Ordem de chegada Consumidos: 45 / 50 Horário: 09:00 Clínica: Policlinica de Que…" at bounding box center [635, 290] width 12 height 15
radio input "true"
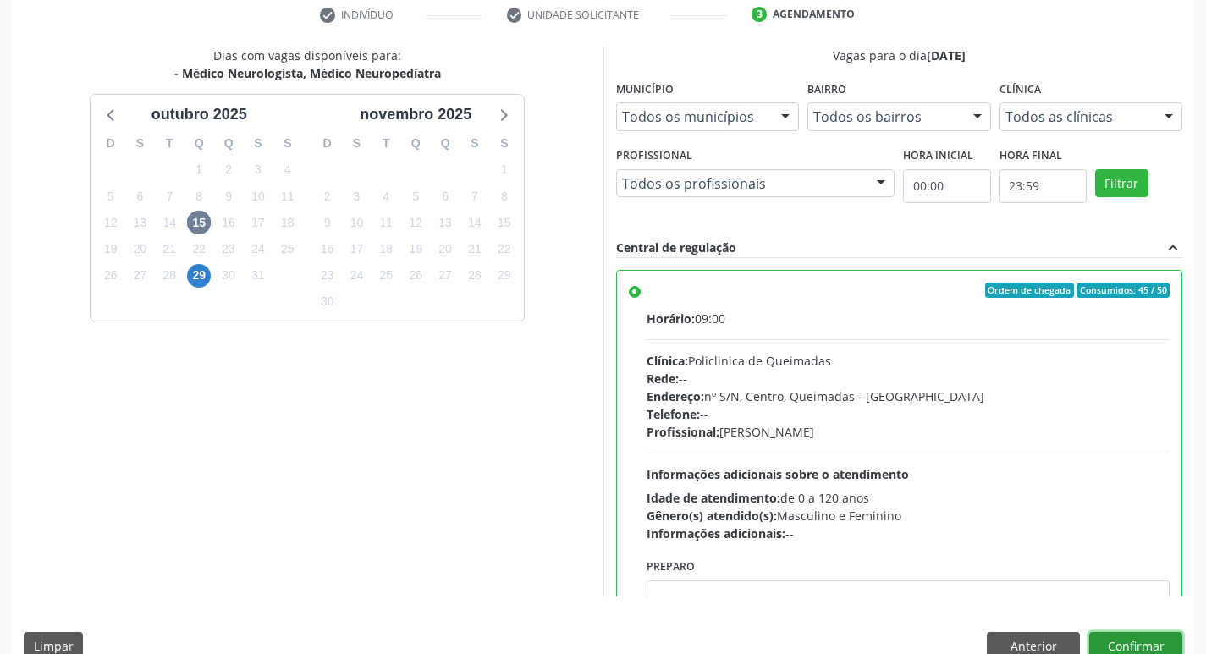
click at [1130, 636] on button "Confirmar" at bounding box center [1135, 646] width 93 height 29
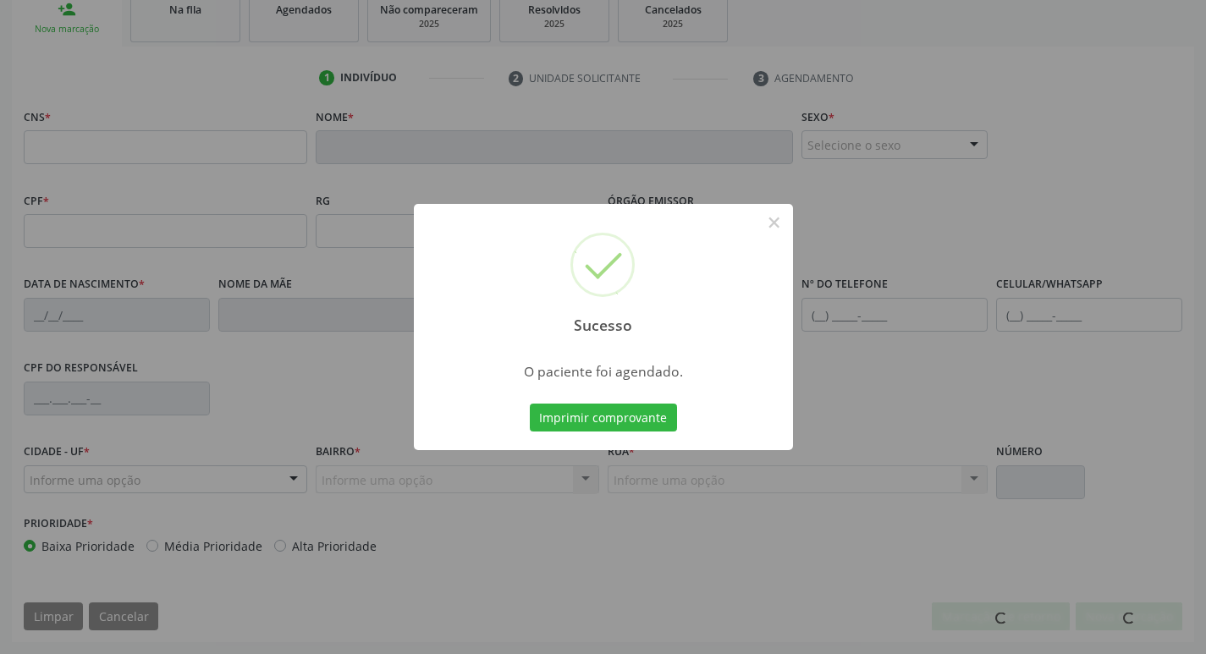
scroll to position [263, 0]
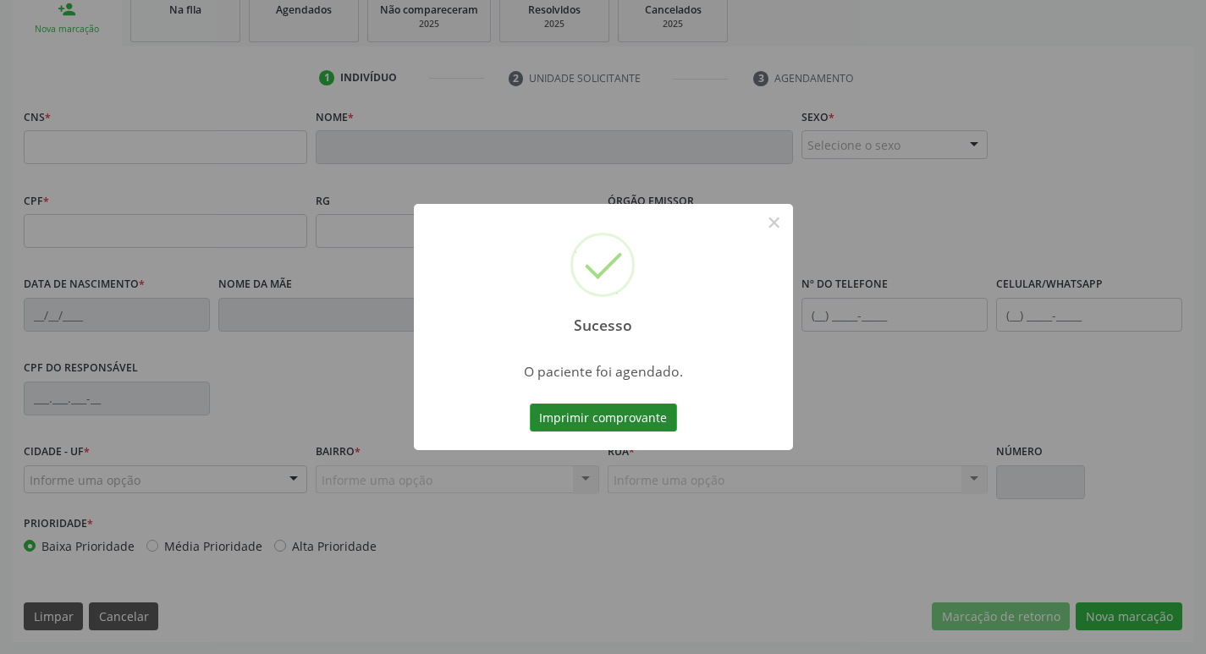
click at [575, 405] on button "Imprimir comprovante" at bounding box center [603, 418] width 147 height 29
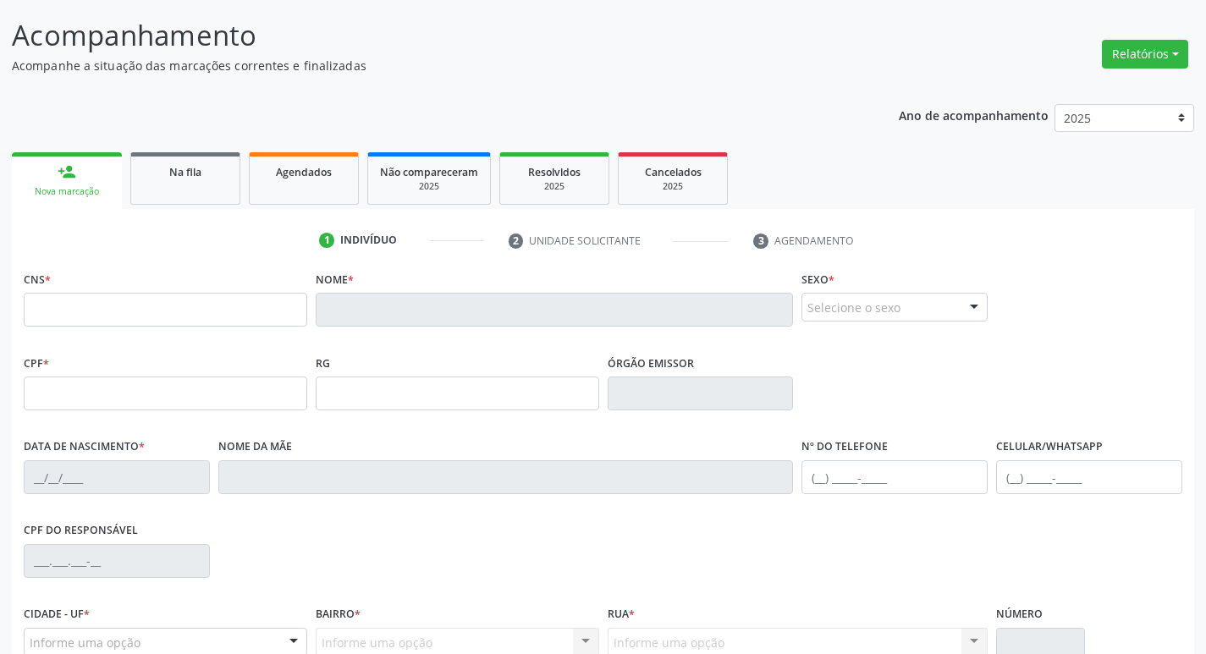
scroll to position [94, 0]
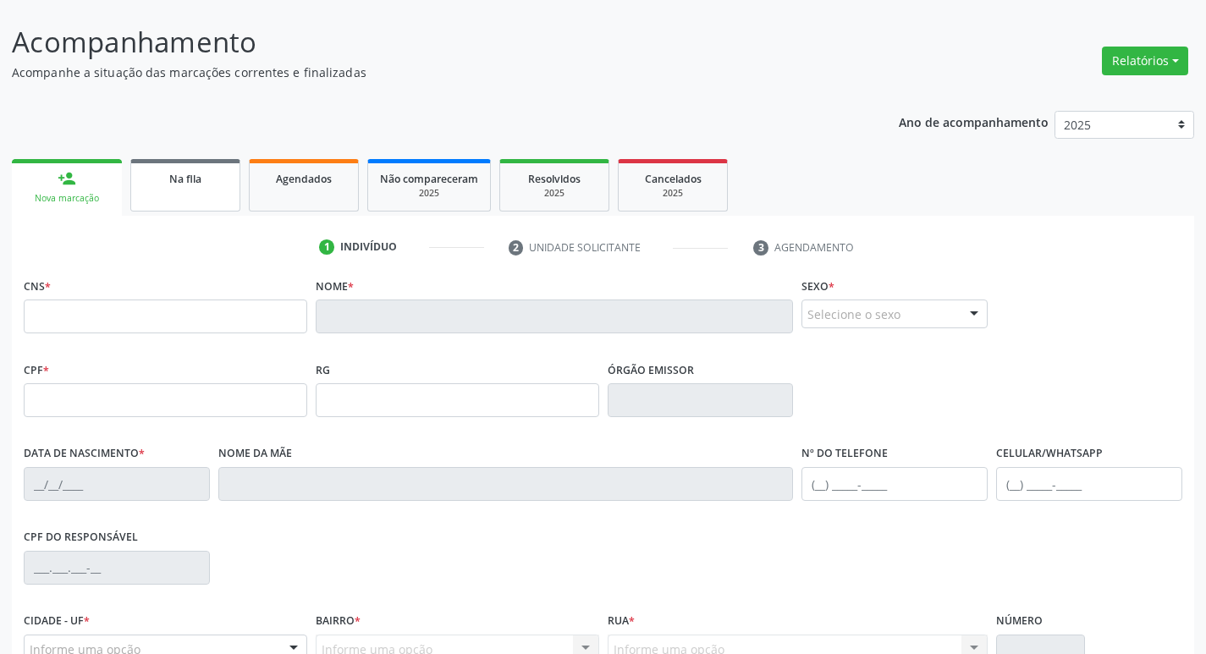
click at [197, 197] on link "Na fila" at bounding box center [185, 185] width 110 height 52
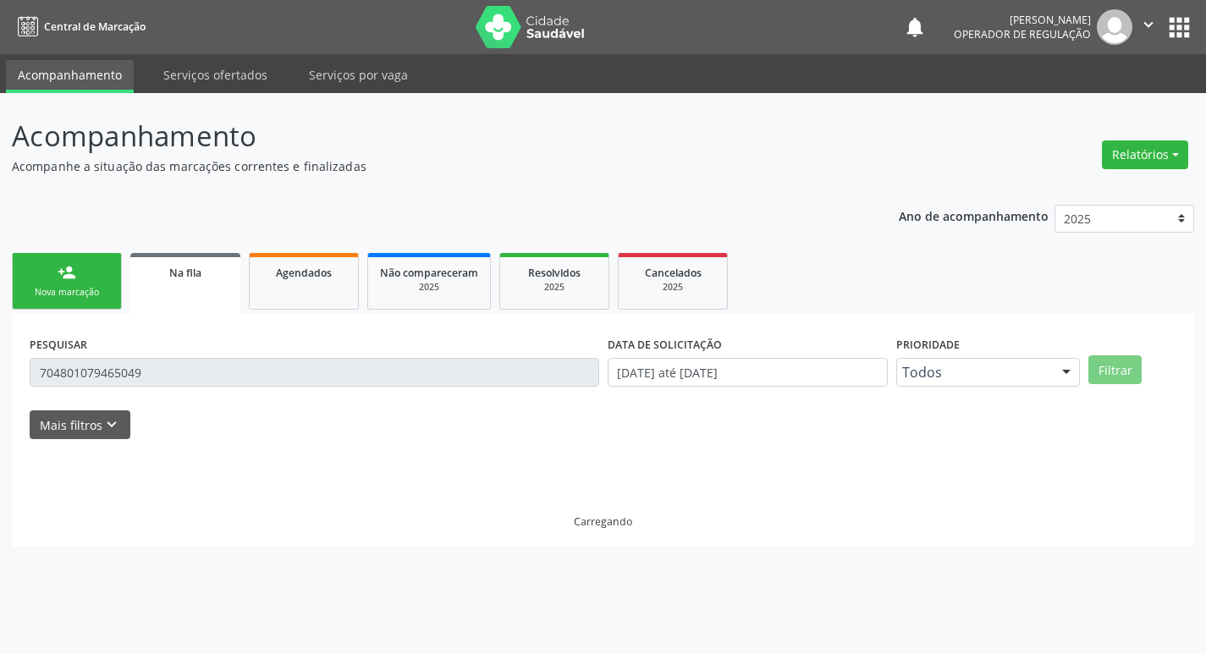
scroll to position [0, 0]
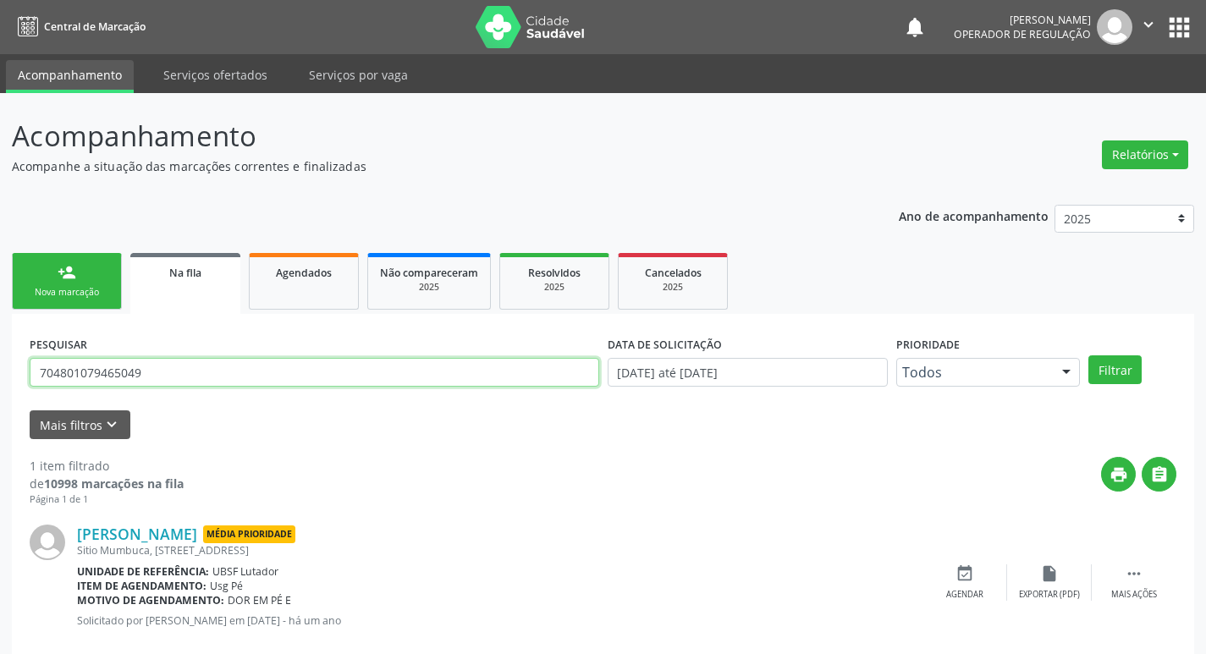
click at [251, 385] on input "704801079465049" at bounding box center [314, 372] width 569 height 29
type input "700005006838102"
click at [1088, 355] on button "Filtrar" at bounding box center [1114, 369] width 53 height 29
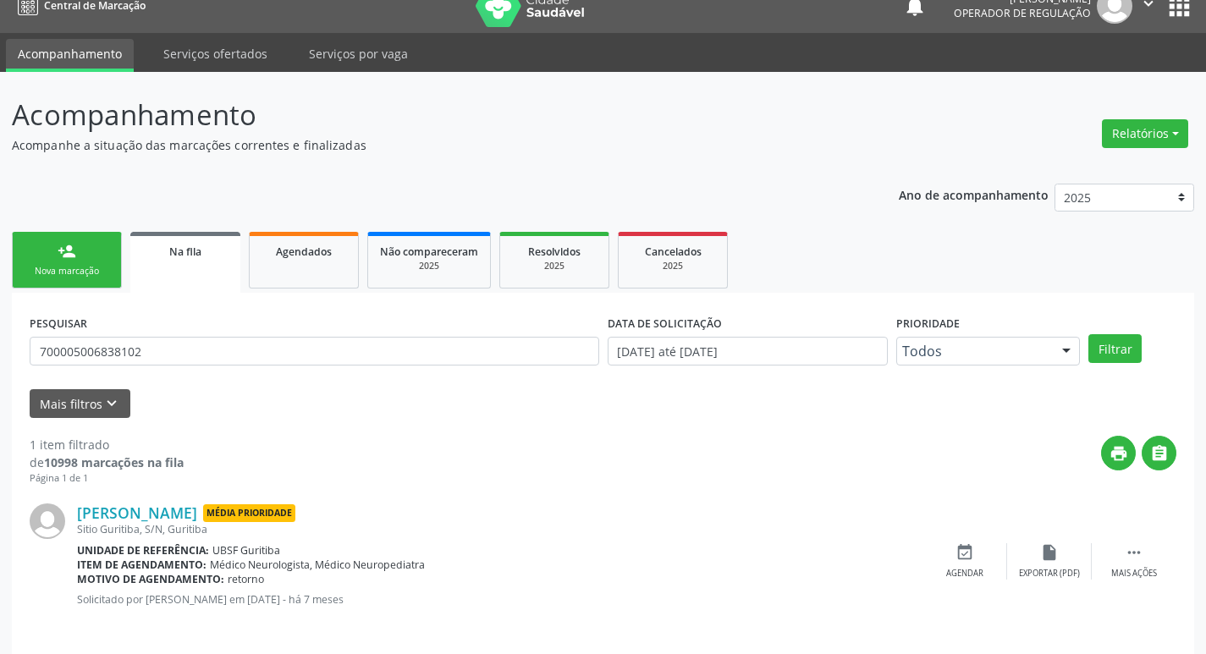
scroll to position [33, 0]
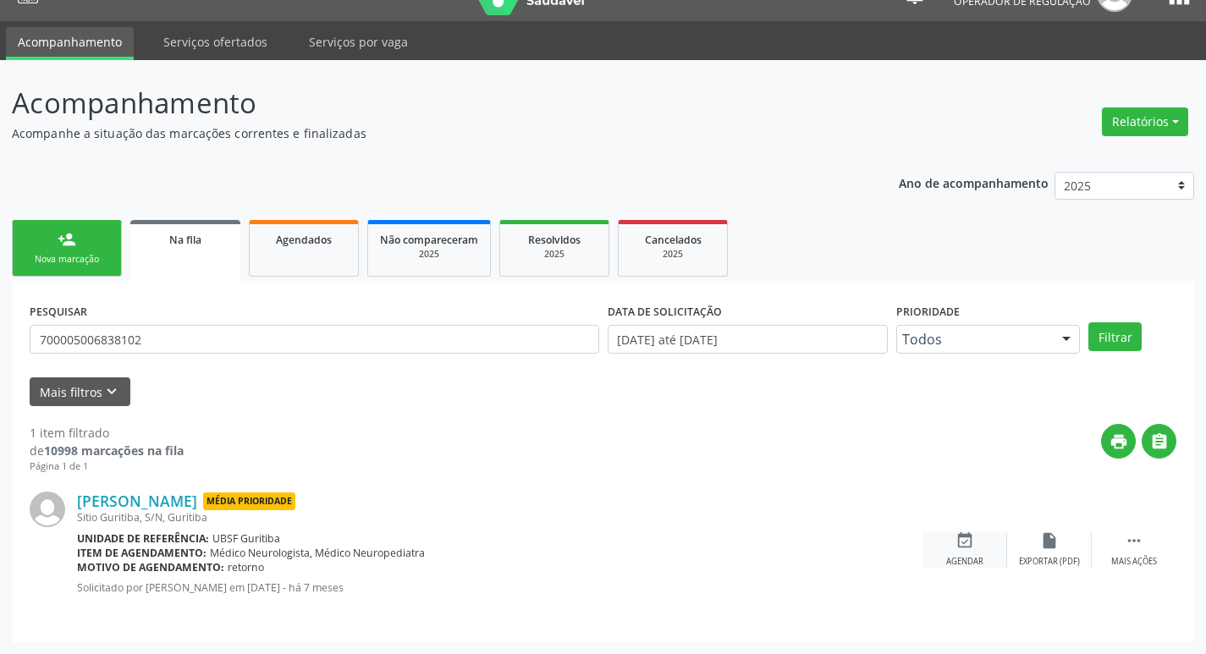
click at [986, 552] on div "event_available Agendar" at bounding box center [964, 549] width 85 height 36
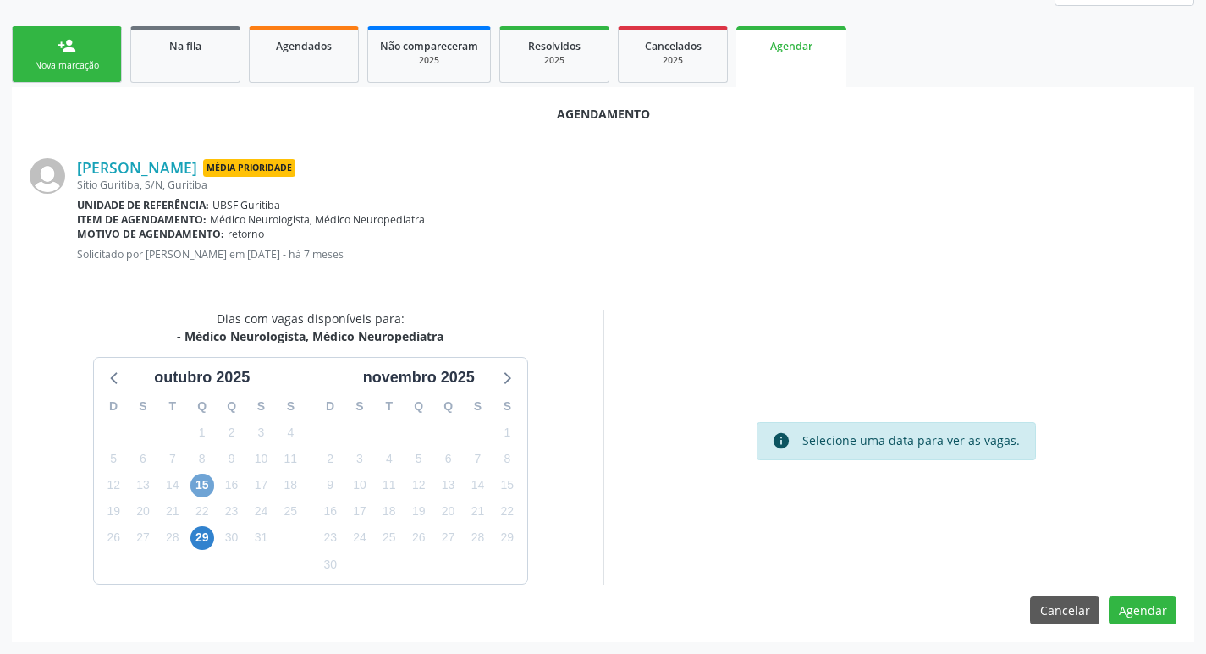
click at [209, 484] on span "15" at bounding box center [202, 486] width 24 height 24
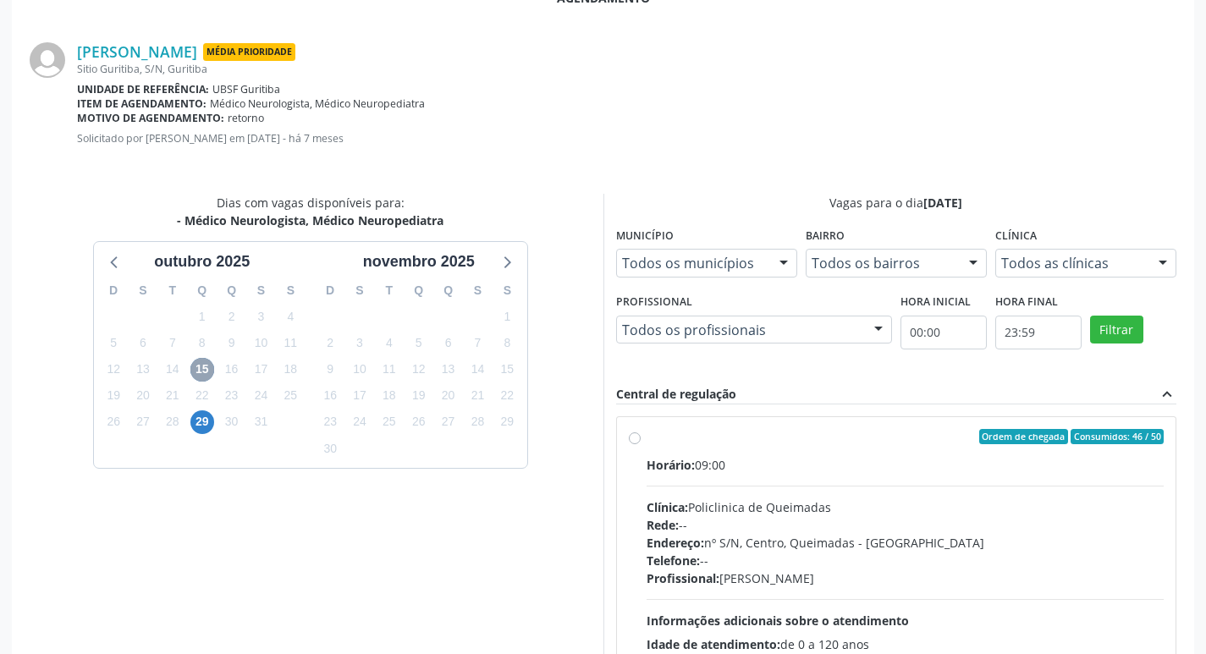
scroll to position [471, 0]
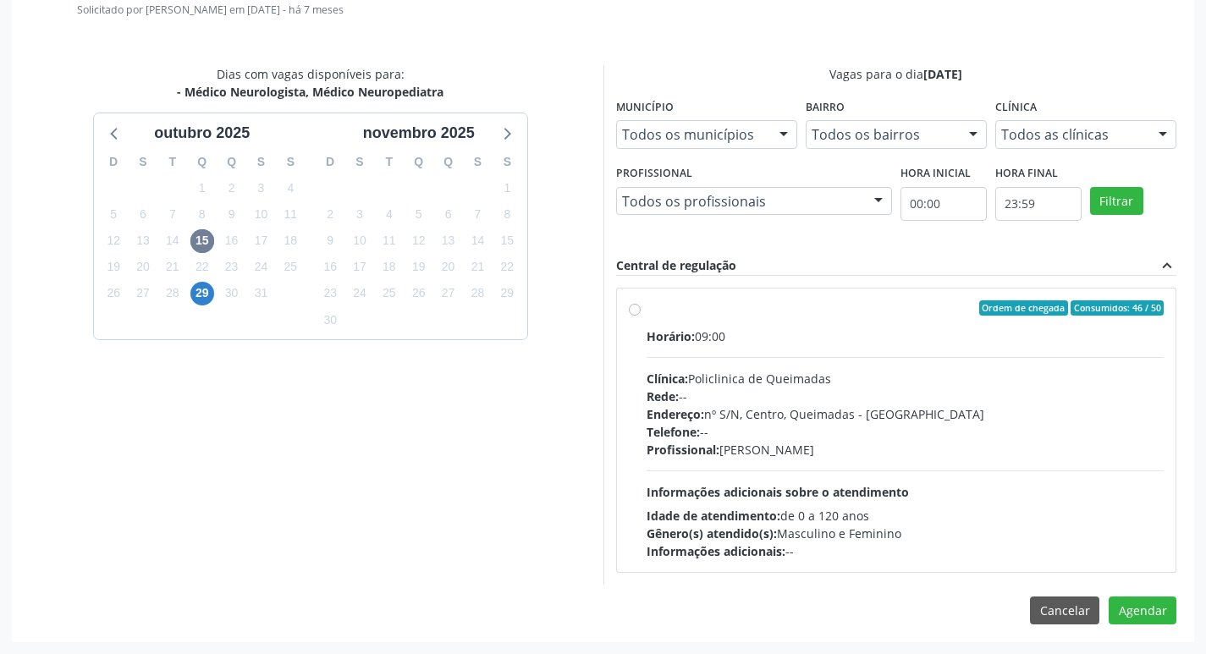
click at [929, 349] on div "Horário: 09:00 Clínica: Policlinica de Queimadas Rede: -- Endereço: nº S/N, Cen…" at bounding box center [906, 443] width 518 height 233
click at [641, 316] on input "Ordem de chegada Consumidos: 46 / 50 Horário: 09:00 Clínica: Policlinica de Que…" at bounding box center [635, 307] width 12 height 15
radio input "true"
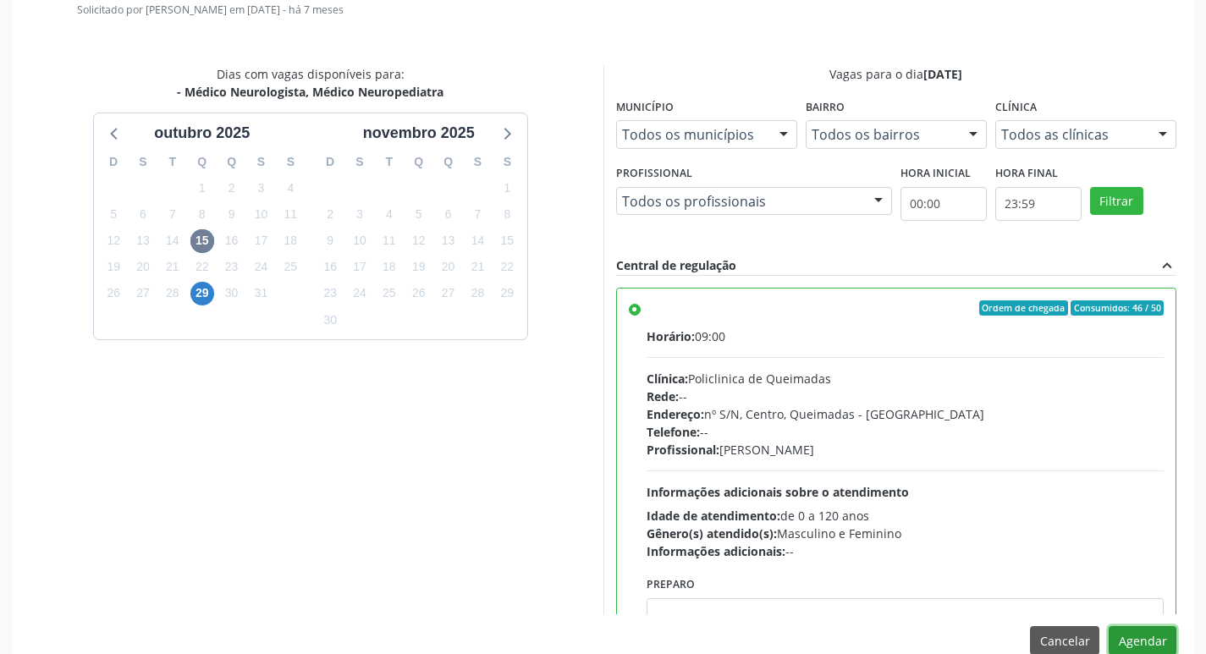
click at [1160, 643] on button "Agendar" at bounding box center [1143, 640] width 68 height 29
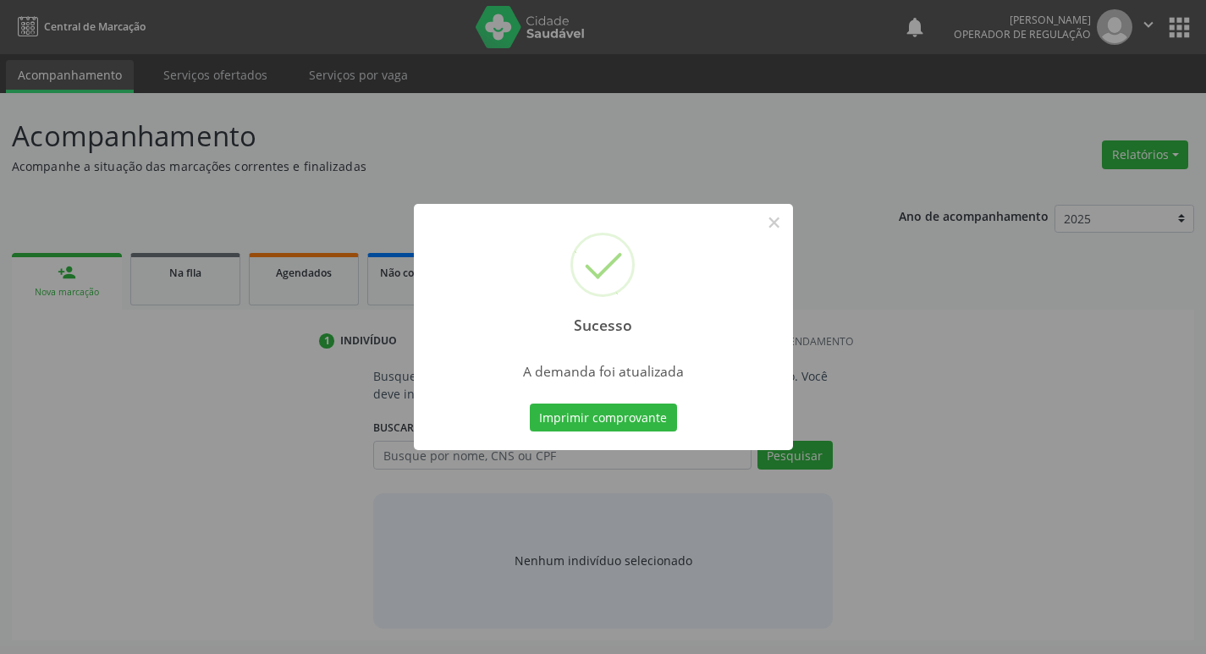
scroll to position [0, 0]
click at [636, 434] on div "Imprimir comprovante Cancel" at bounding box center [609, 418] width 155 height 36
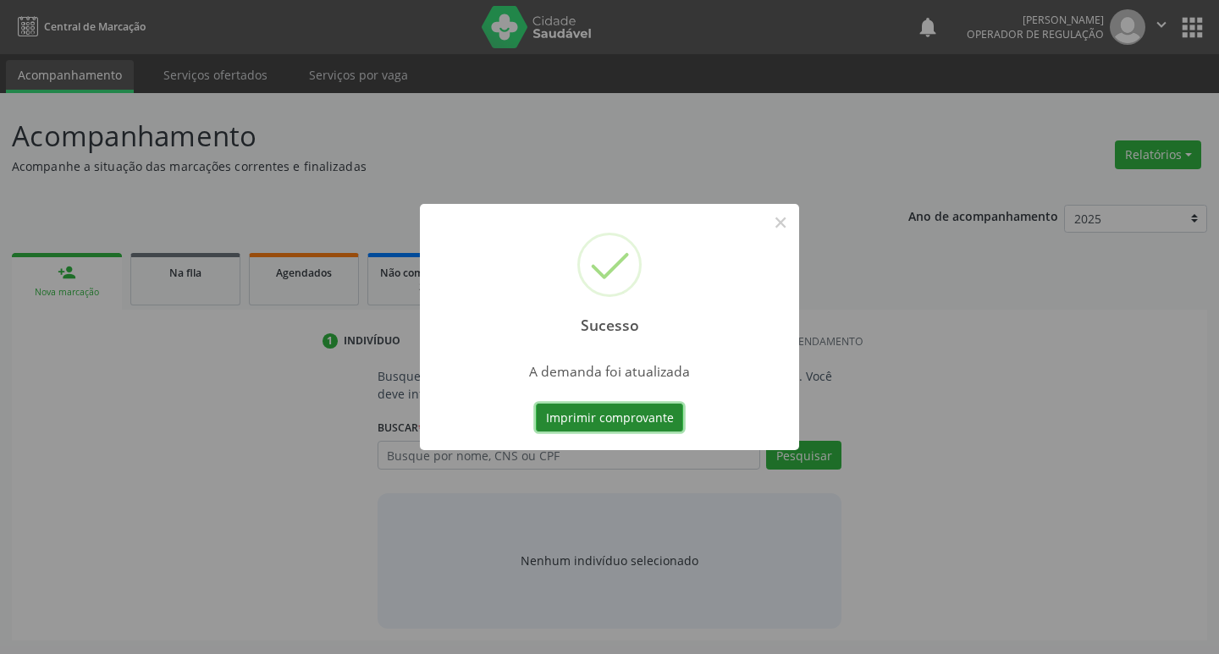
click at [638, 415] on button "Imprimir comprovante" at bounding box center [609, 418] width 147 height 29
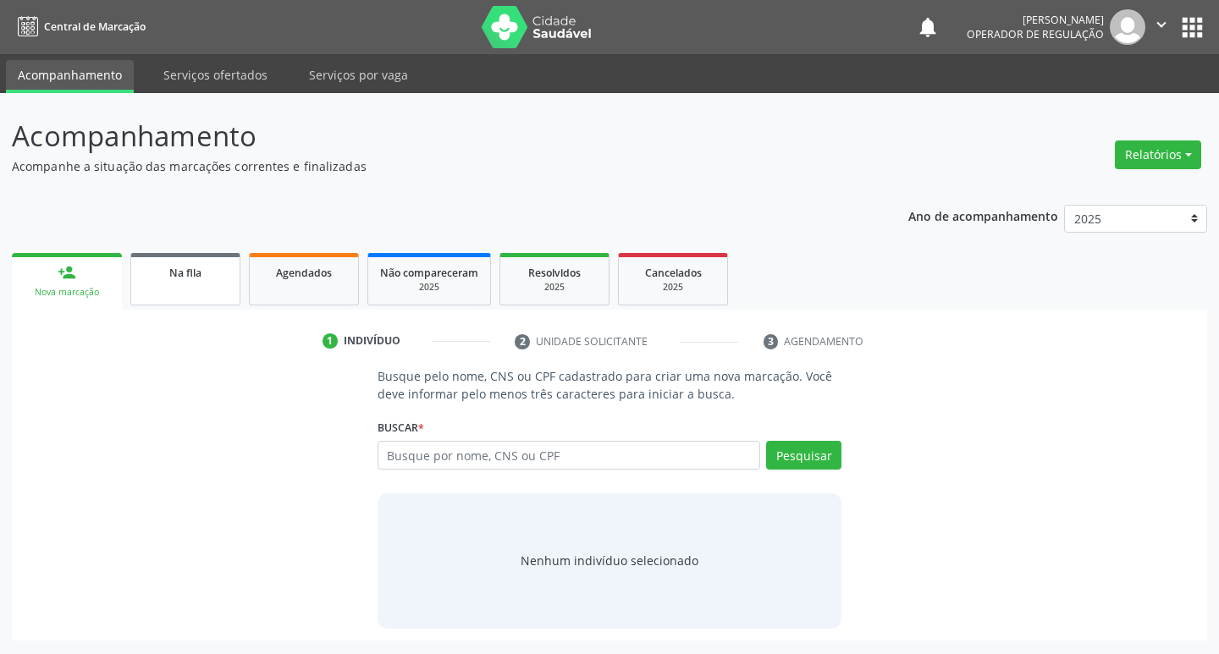
click at [208, 290] on link "Na fila" at bounding box center [185, 279] width 110 height 52
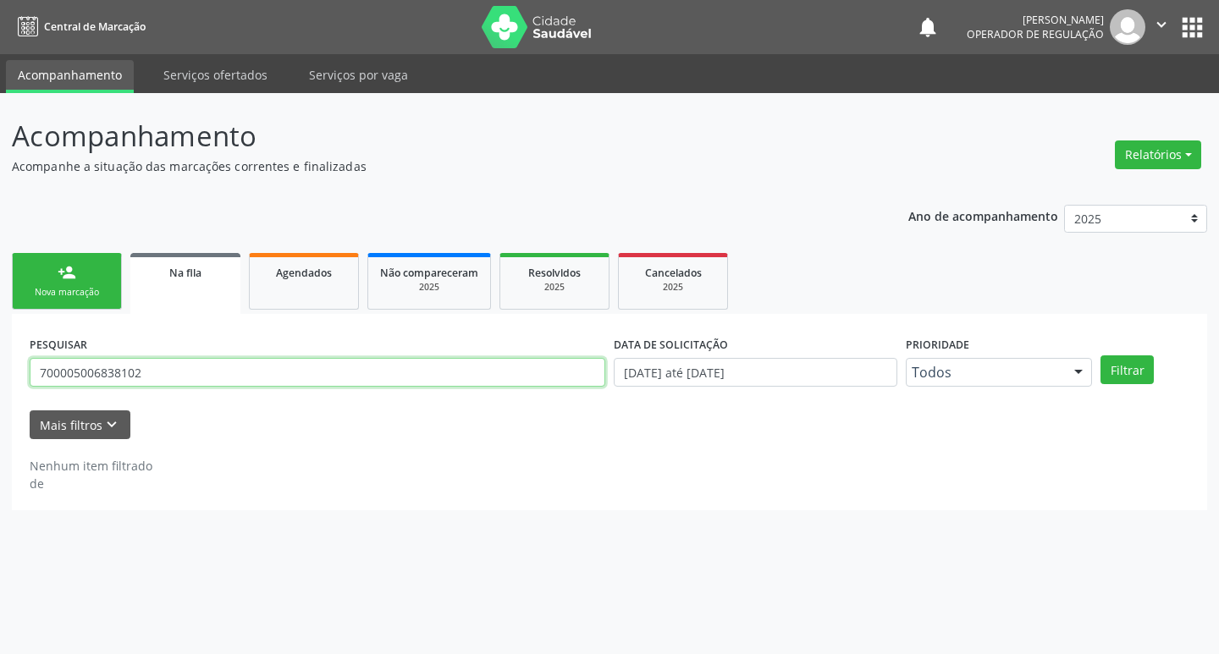
click at [375, 366] on input "700005006838102" at bounding box center [317, 372] width 575 height 29
type input "700008863191705"
click at [1100, 355] on button "Filtrar" at bounding box center [1126, 369] width 53 height 29
click at [275, 380] on input "700008863191705" at bounding box center [317, 372] width 575 height 29
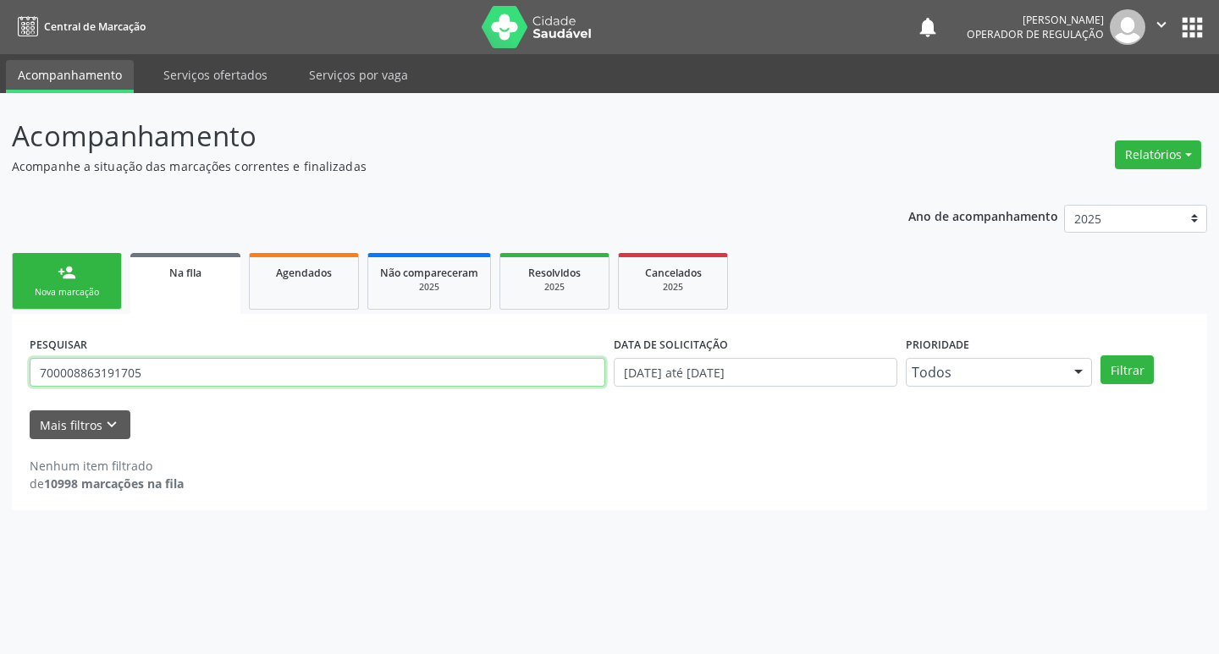
click at [275, 380] on input "700008863191705" at bounding box center [317, 372] width 575 height 29
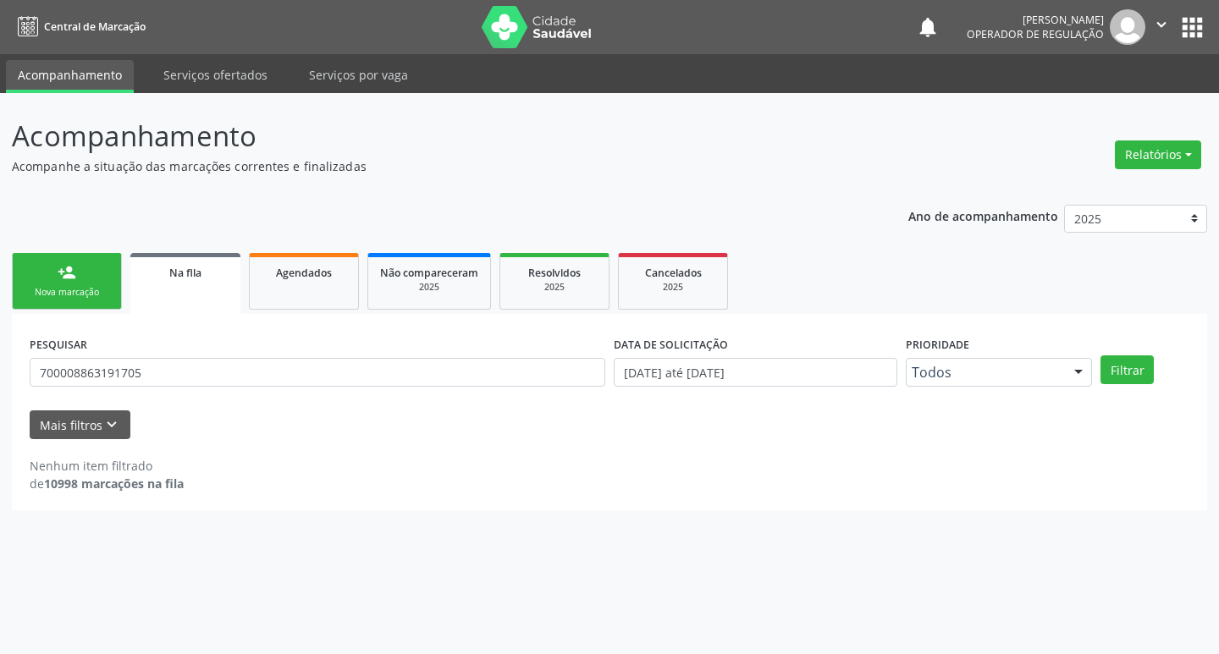
click at [89, 291] on div "Nova marcação" at bounding box center [67, 292] width 85 height 13
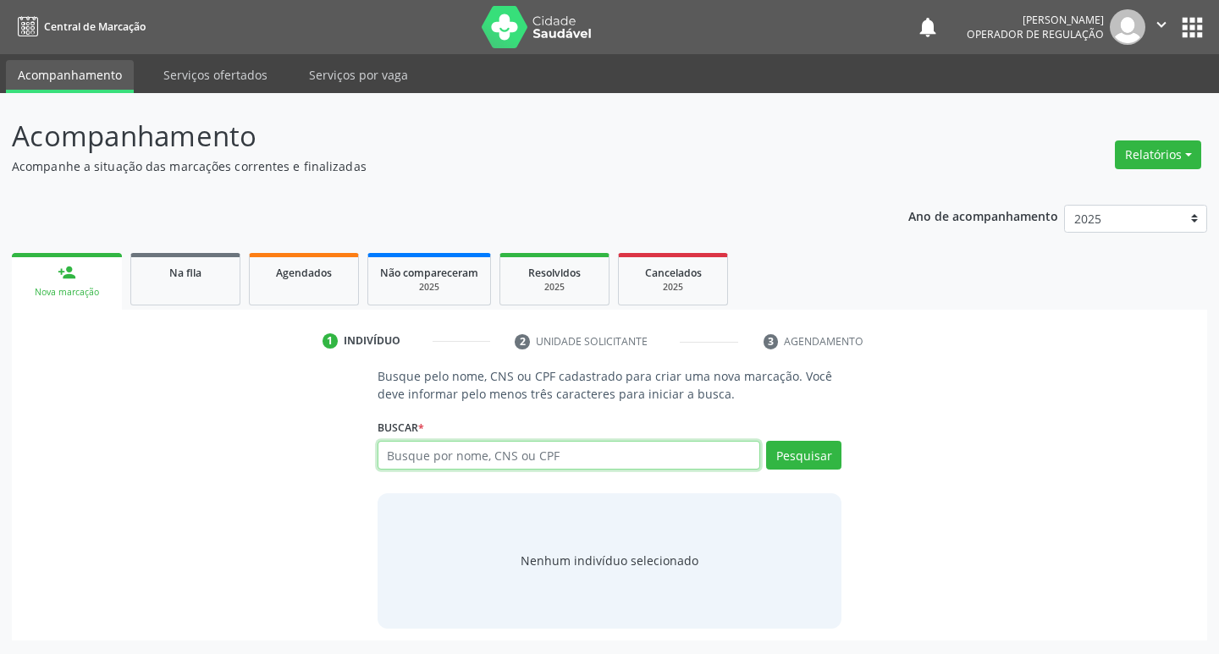
click at [432, 457] on input "text" at bounding box center [568, 455] width 383 height 29
paste input "700008863191705"
type input "700008863191705"
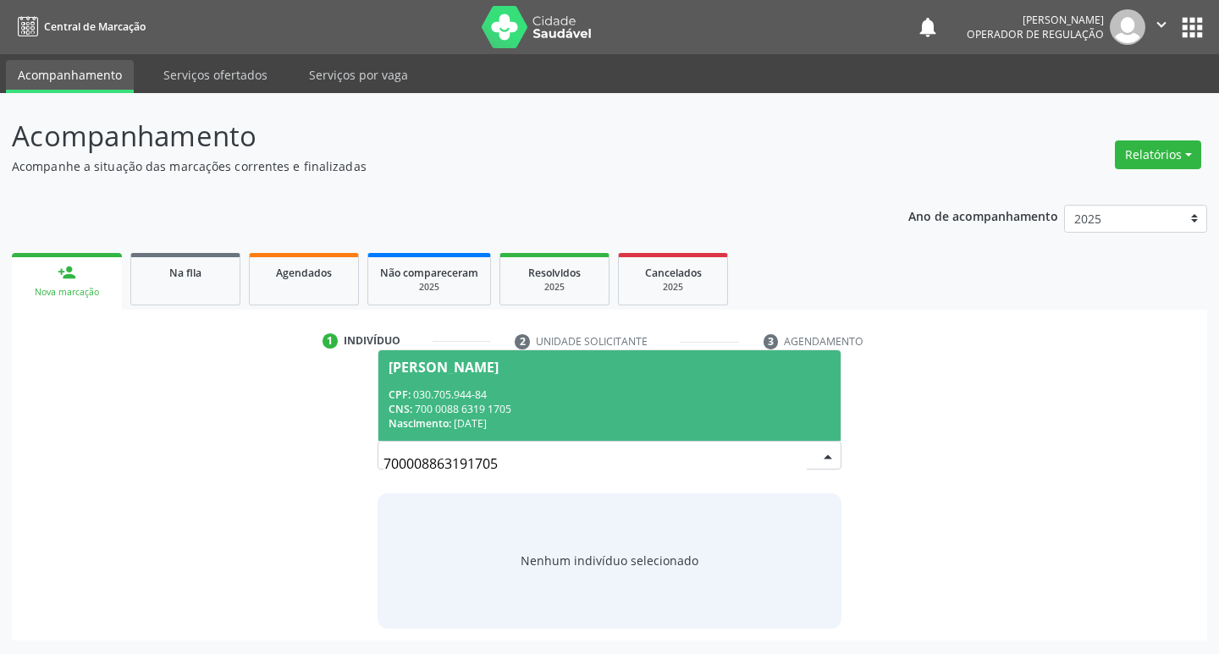
click at [734, 392] on div "CPF: 030.705.944-84" at bounding box center [609, 395] width 443 height 14
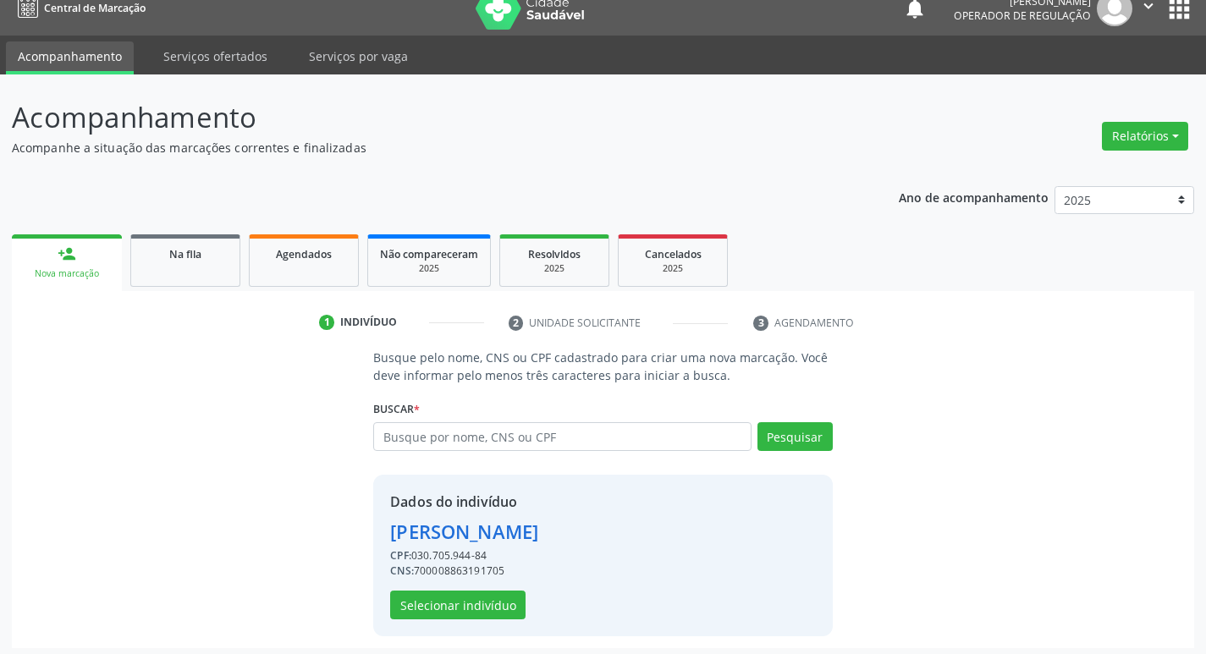
scroll to position [25, 0]
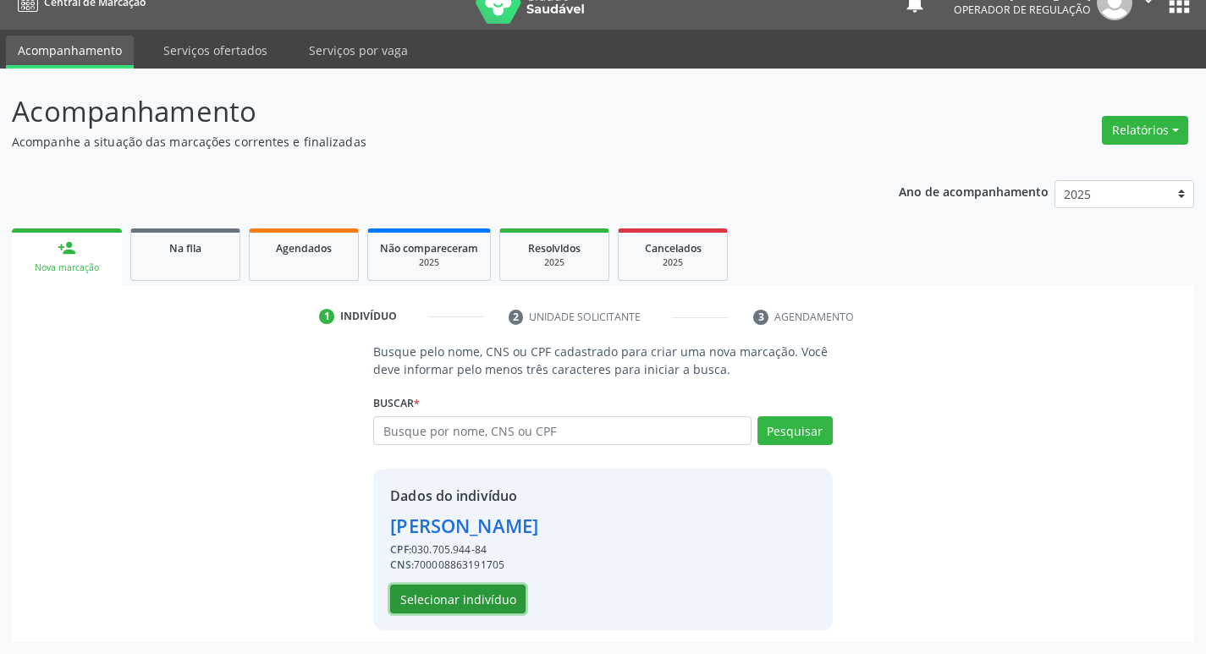
click at [463, 605] on button "Selecionar indivíduo" at bounding box center [457, 599] width 135 height 29
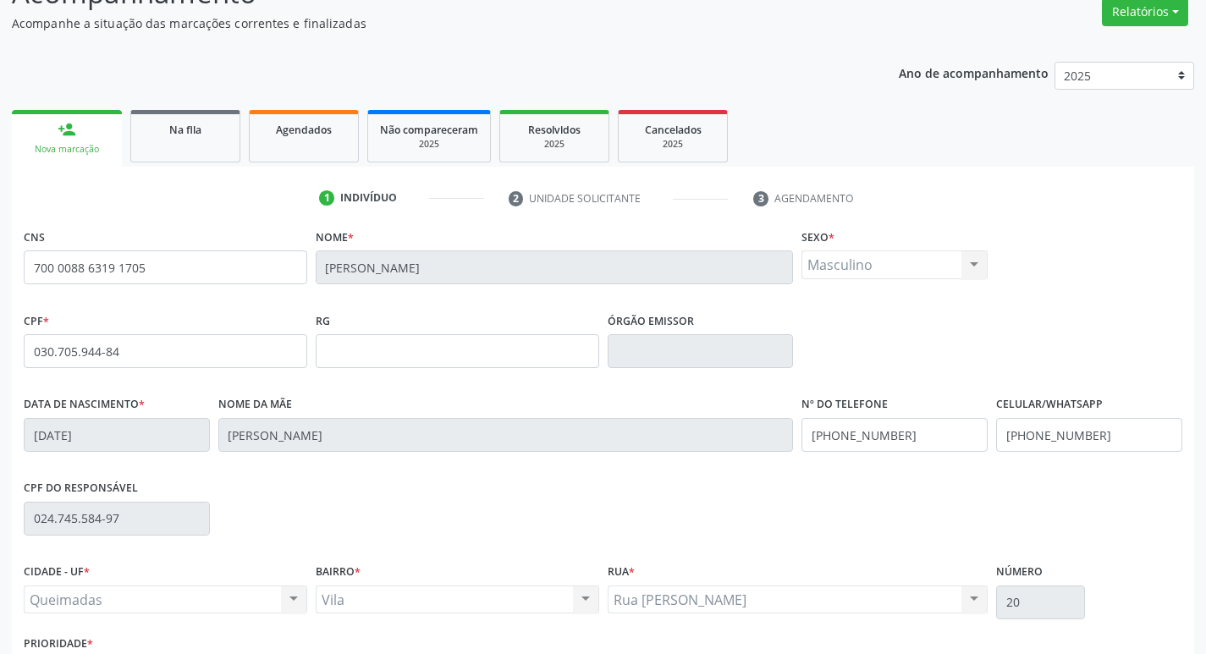
scroll to position [263, 0]
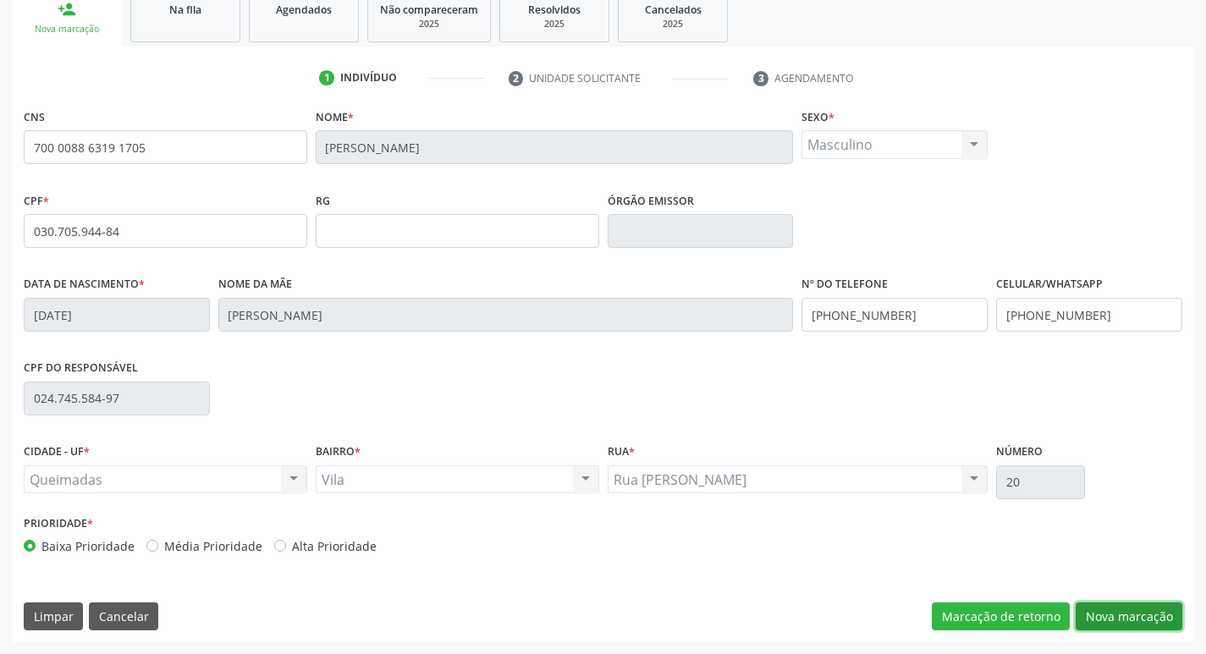
click at [1119, 611] on button "Nova marcação" at bounding box center [1129, 617] width 107 height 29
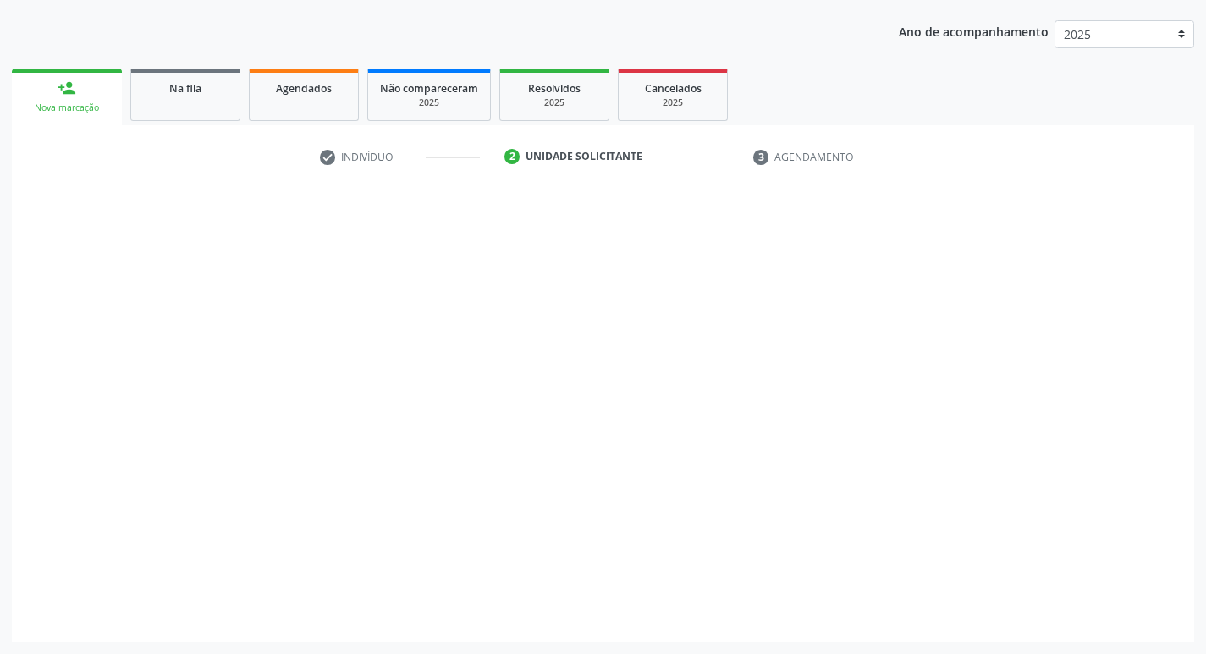
scroll to position [184, 0]
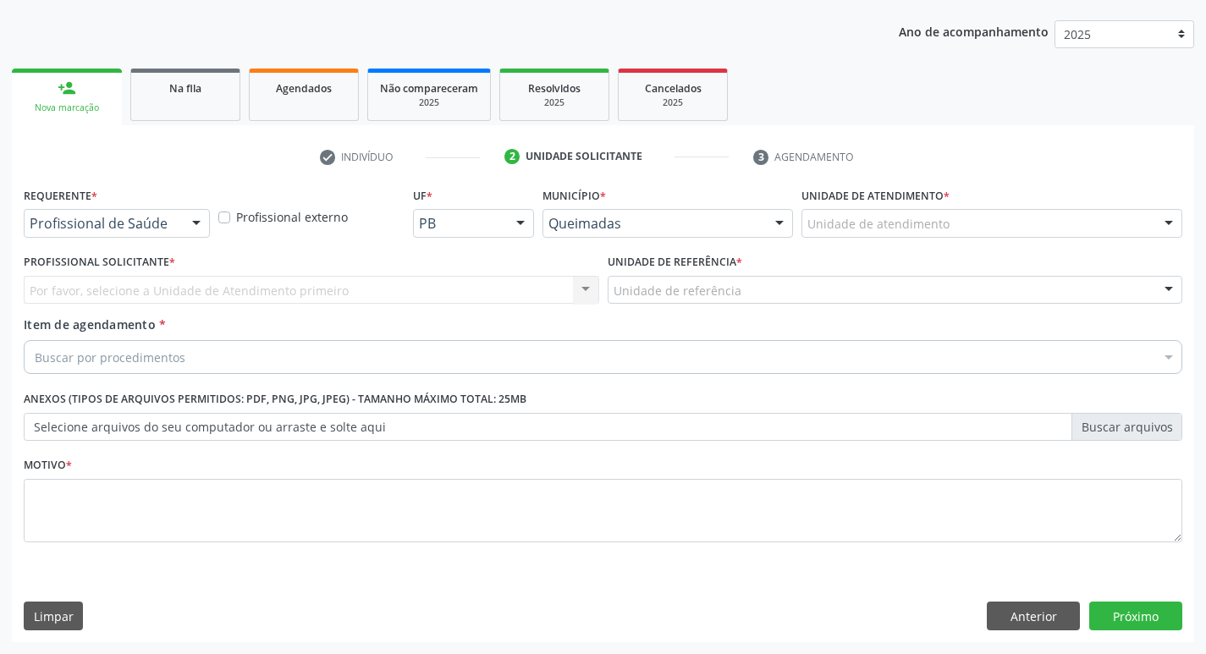
click at [184, 208] on div "Requerente * Profissional de Saúde Profissional de Saúde Paciente Nenhum result…" at bounding box center [117, 210] width 186 height 54
click at [185, 219] on div at bounding box center [196, 224] width 25 height 29
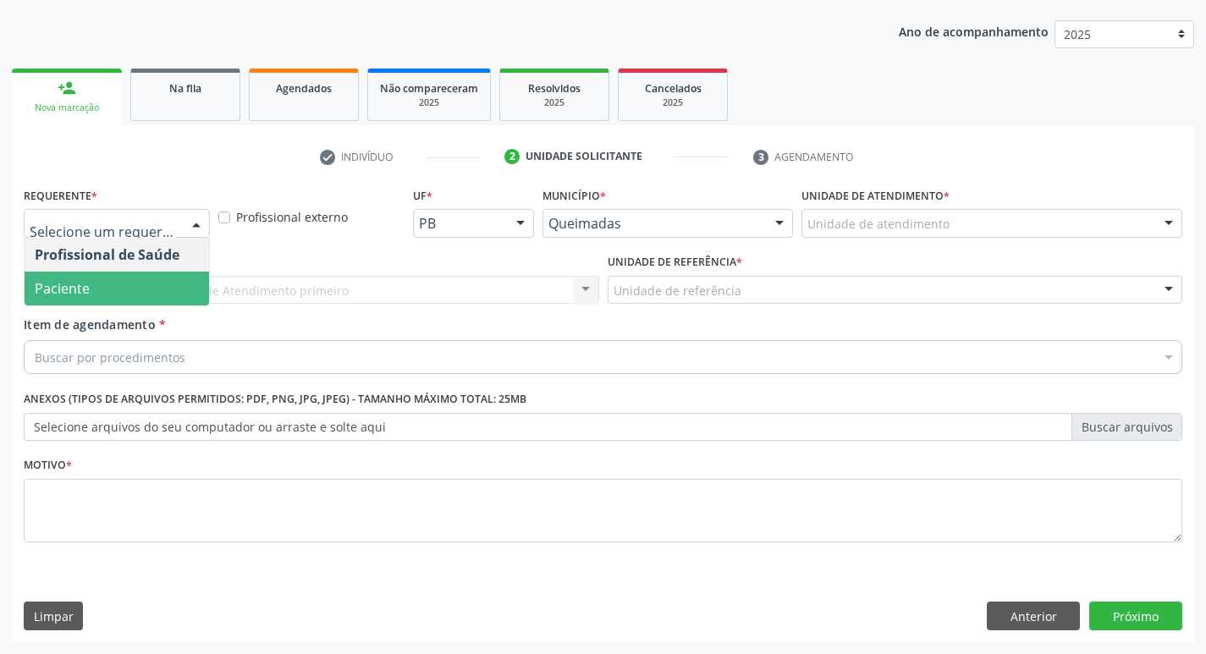
click at [154, 294] on span "Paciente" at bounding box center [117, 289] width 184 height 34
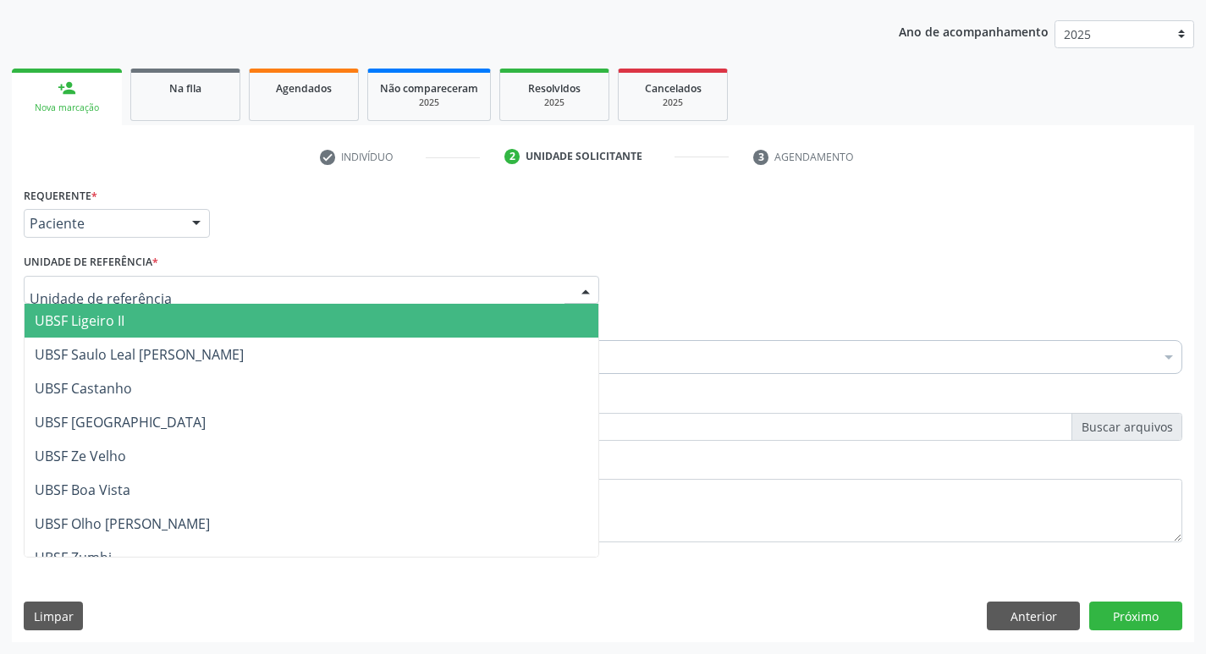
click at [154, 294] on div at bounding box center [311, 290] width 575 height 29
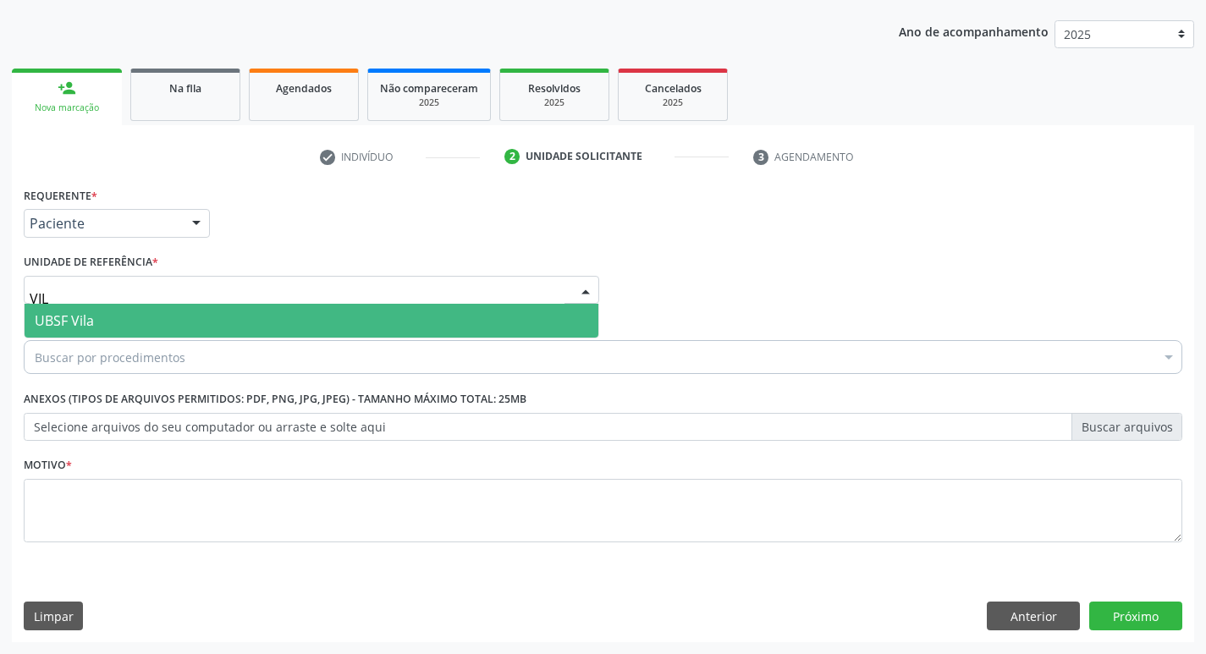
type input "VILA"
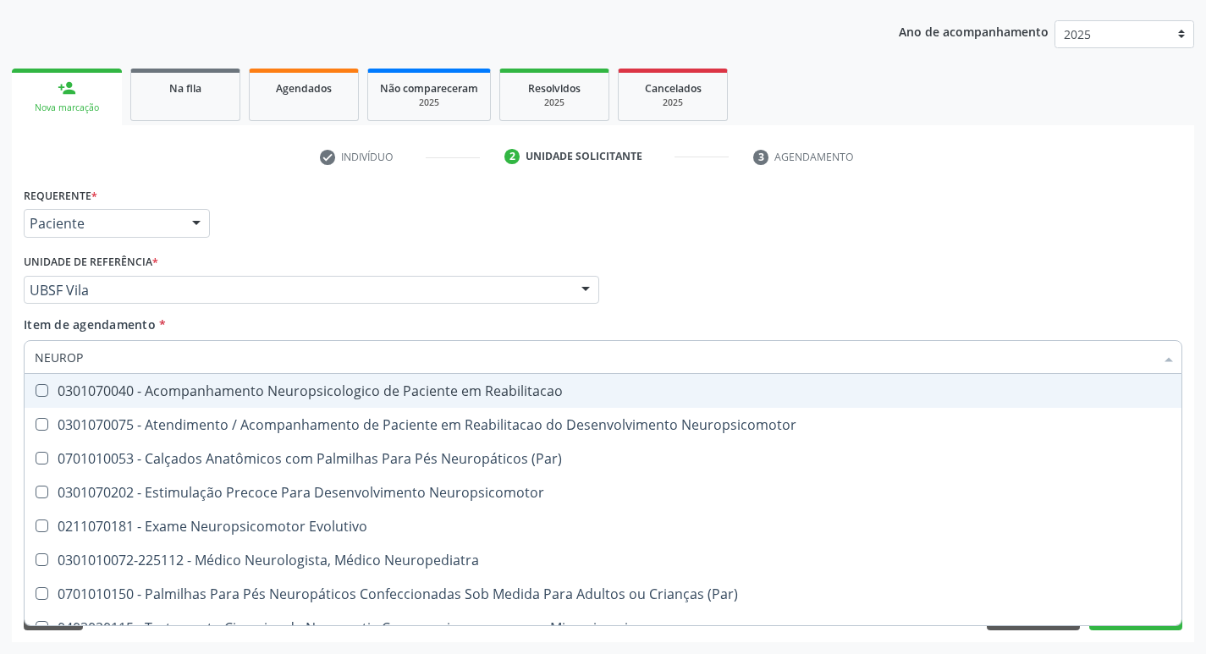
type input "NEUROPE"
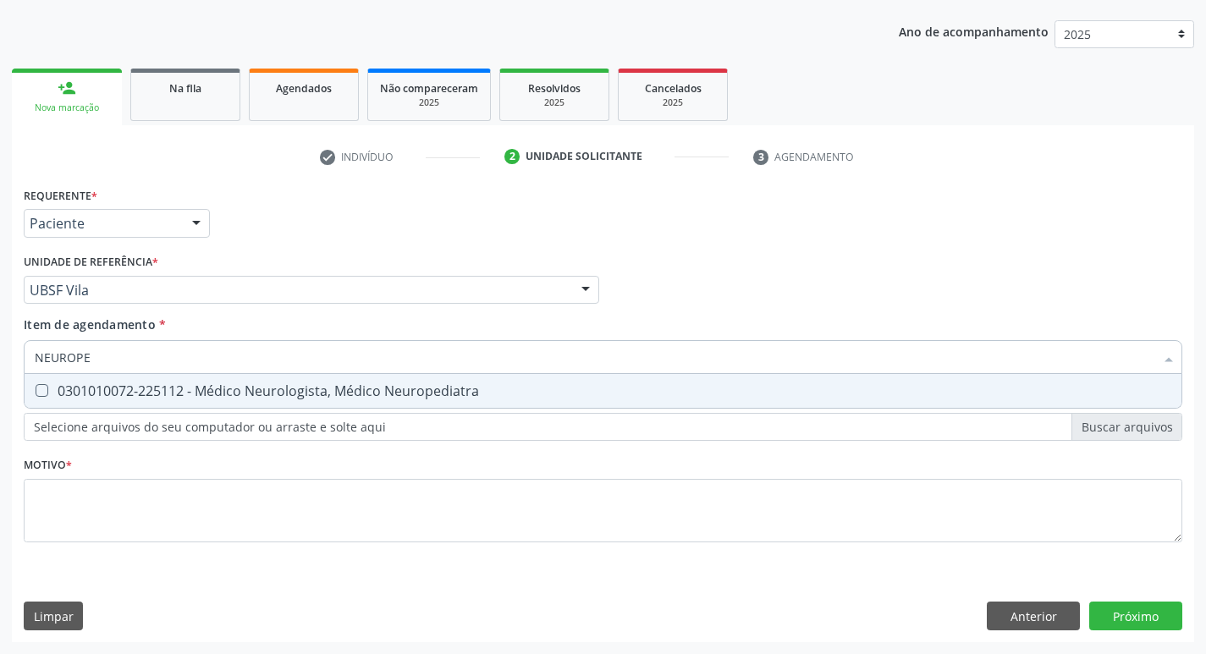
click at [169, 390] on div "0301010072-225112 - Médico Neurologista, Médico Neuropediatra" at bounding box center [603, 391] width 1136 height 14
checkbox Neuropediatra "true"
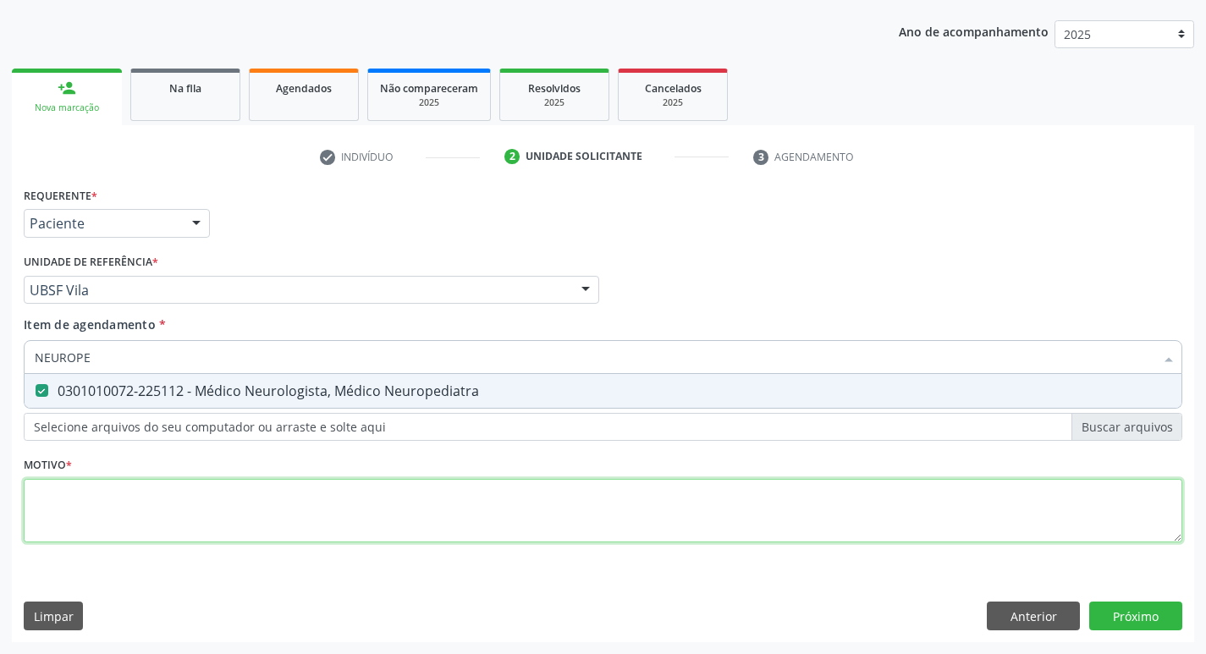
click at [153, 510] on div "Requerente * Paciente Profissional de Saúde Paciente Nenhum resultado encontrad…" at bounding box center [603, 374] width 1158 height 383
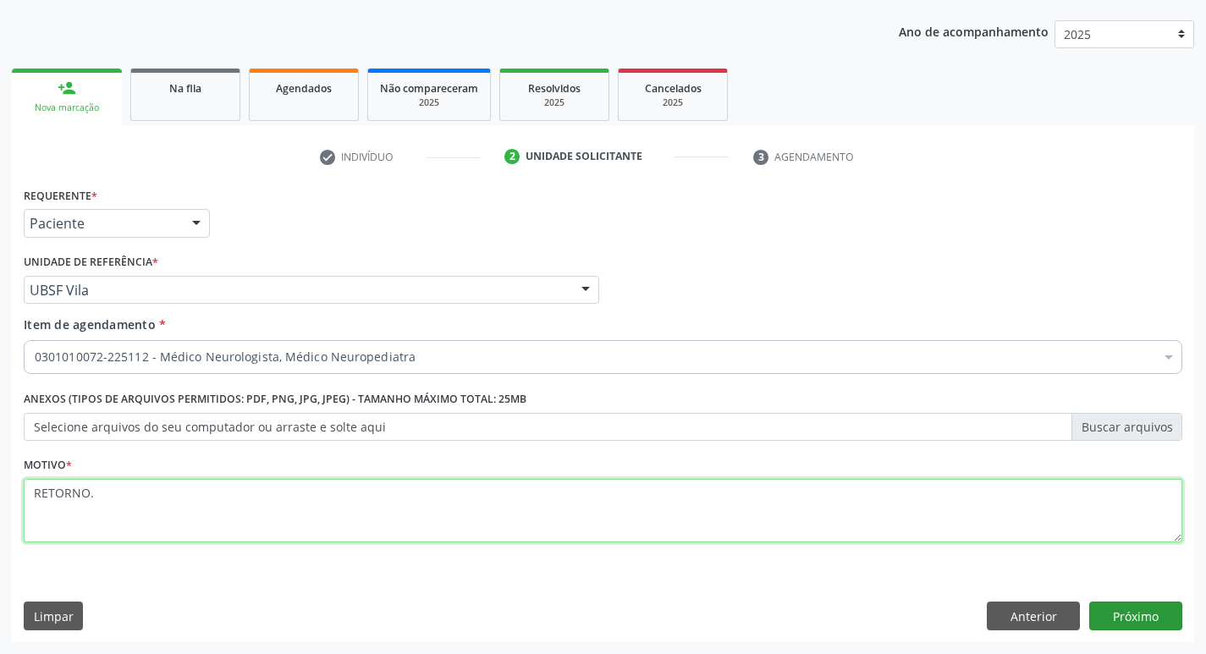
type textarea "RETORNO."
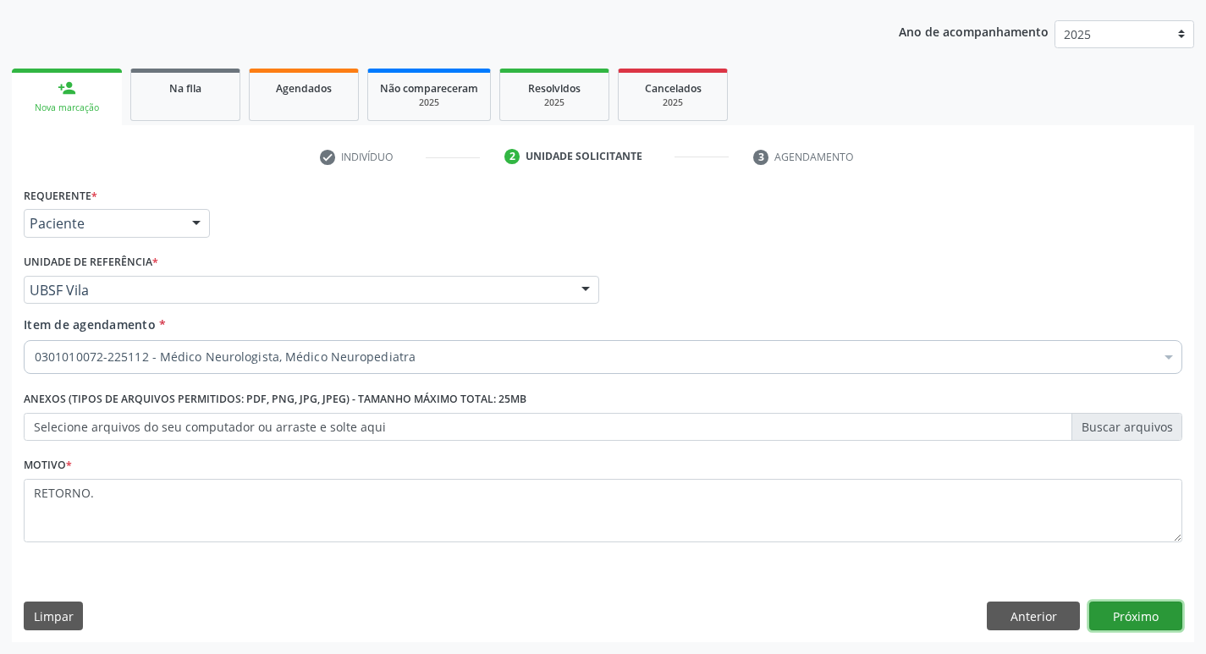
click at [1120, 619] on button "Próximo" at bounding box center [1135, 616] width 93 height 29
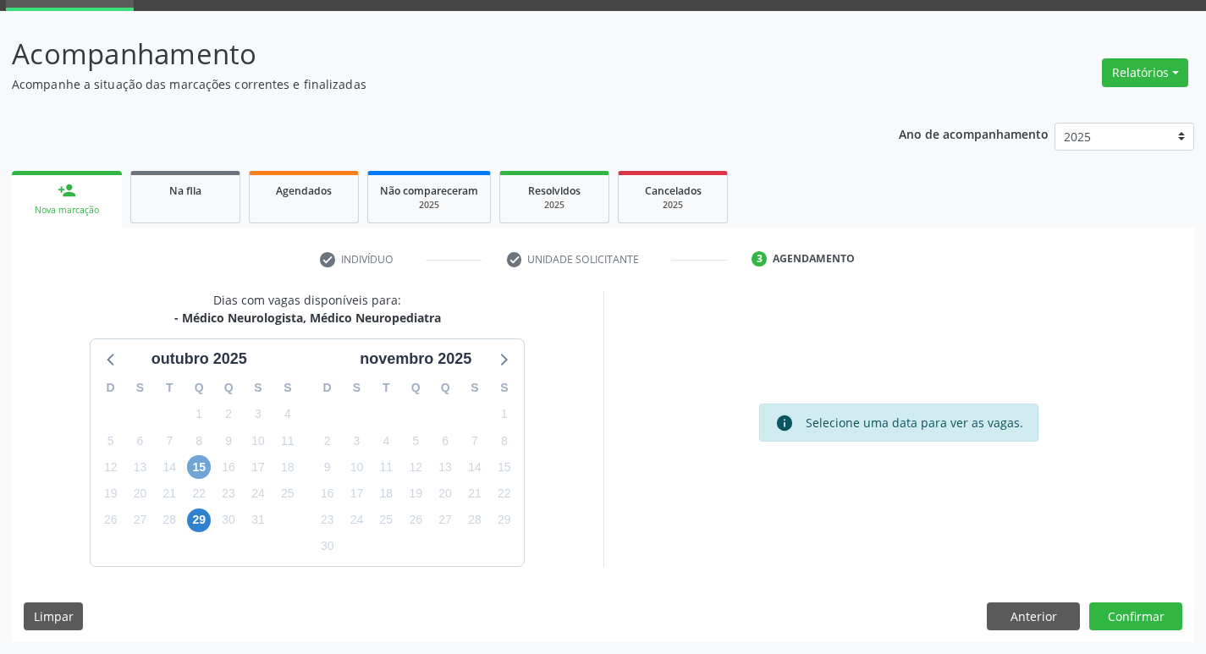
click at [193, 468] on span "15" at bounding box center [199, 467] width 24 height 24
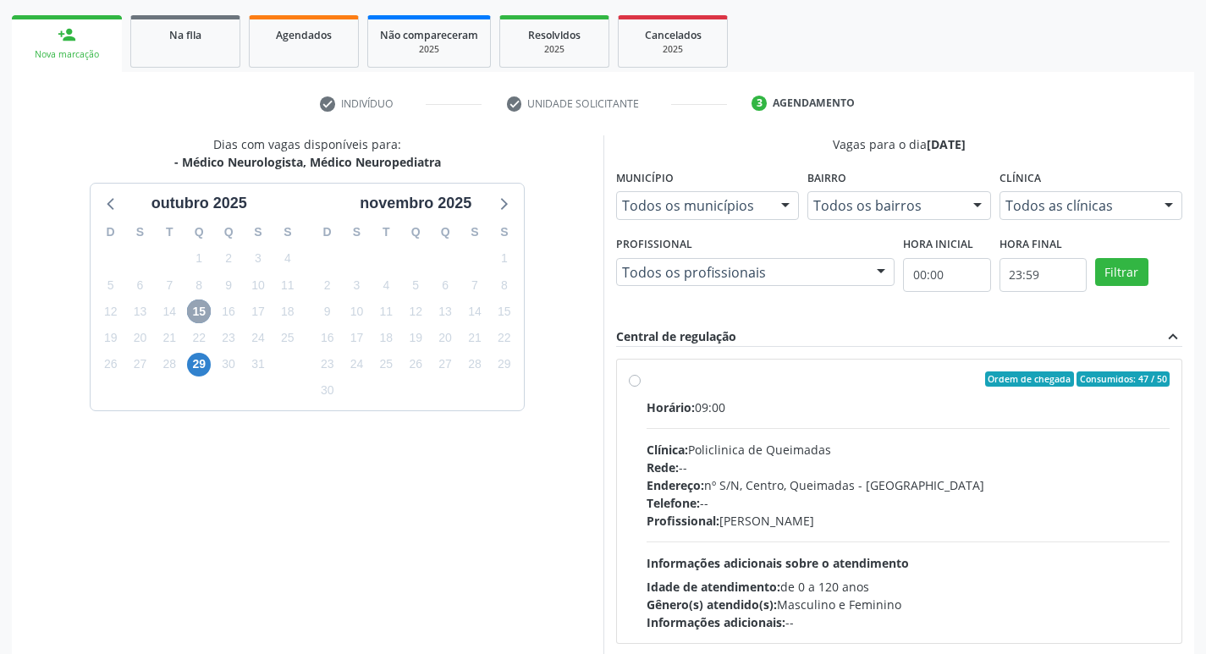
scroll to position [327, 0]
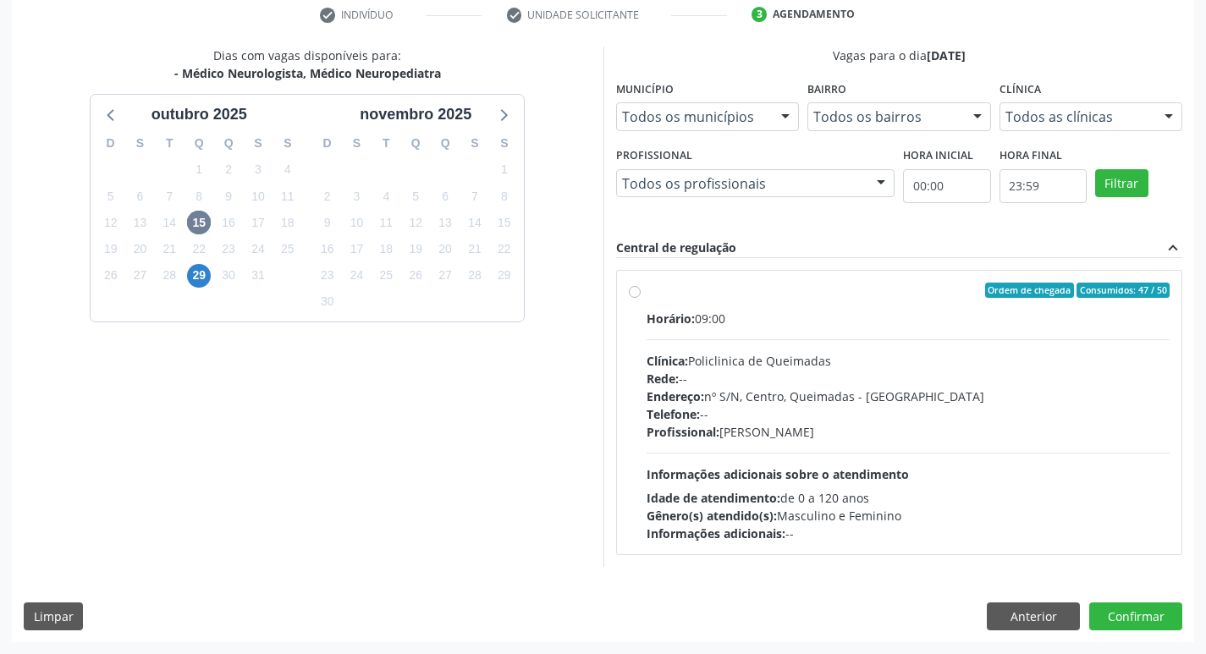
click at [1089, 271] on div "Ordem de chegada Consumidos: 47 / 50 Horário: 09:00 Clínica: Policlinica de Que…" at bounding box center [899, 412] width 565 height 283
radio input "true"
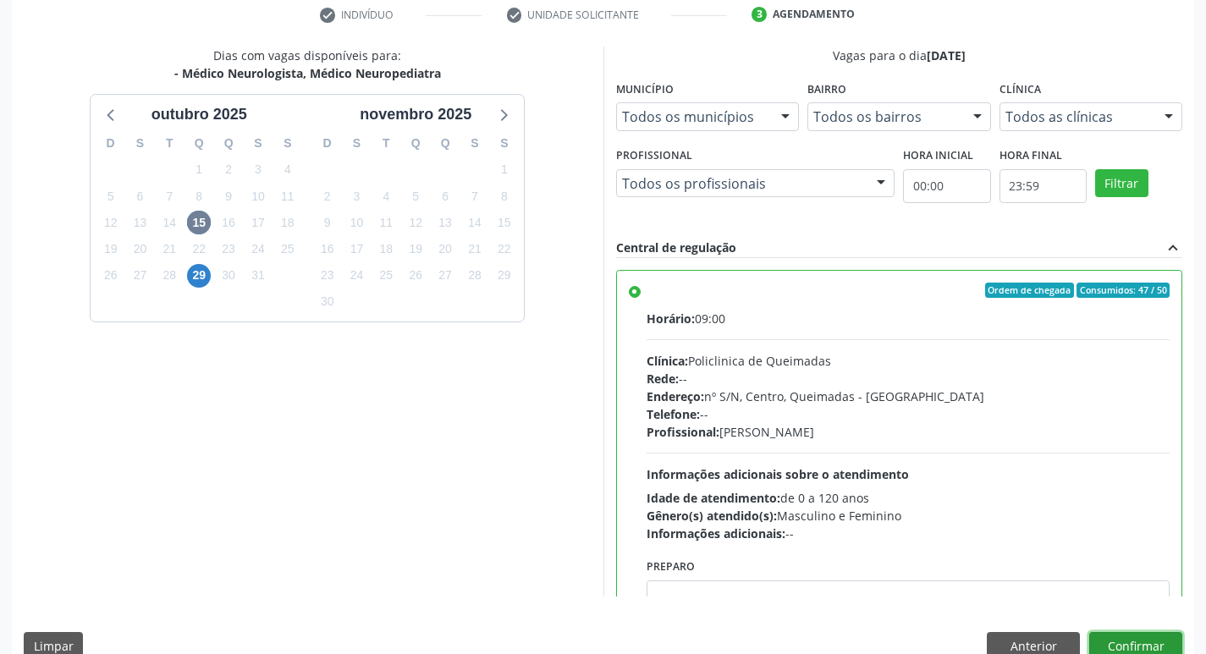
click at [1138, 646] on button "Confirmar" at bounding box center [1135, 646] width 93 height 29
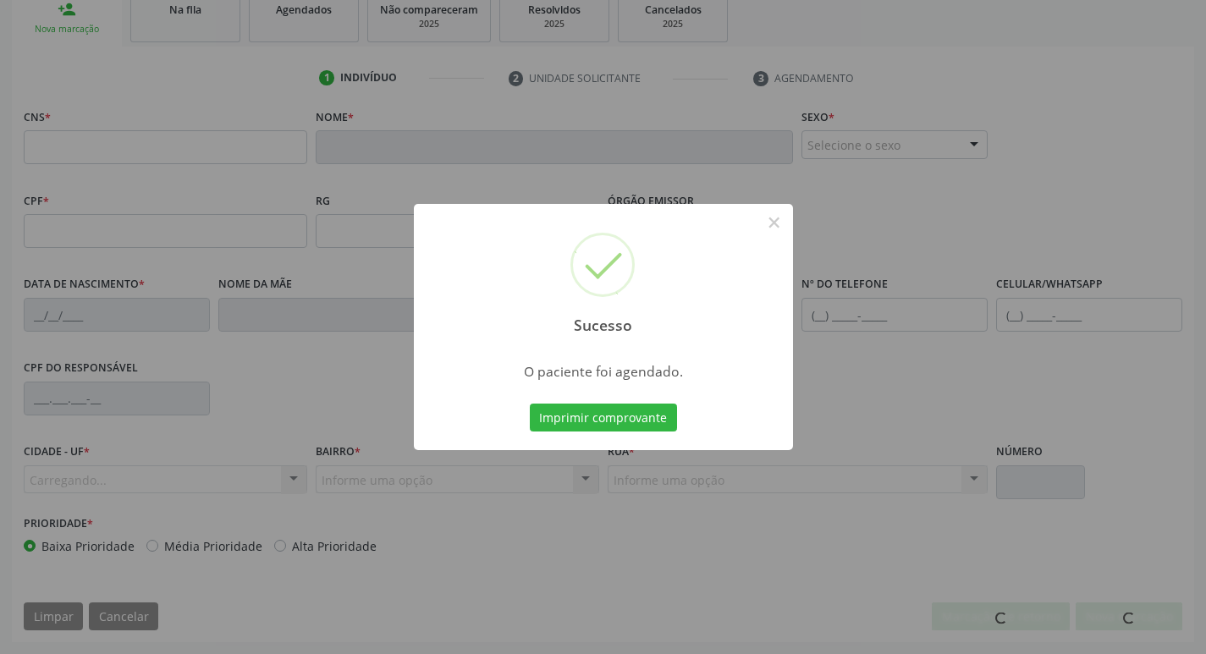
scroll to position [263, 0]
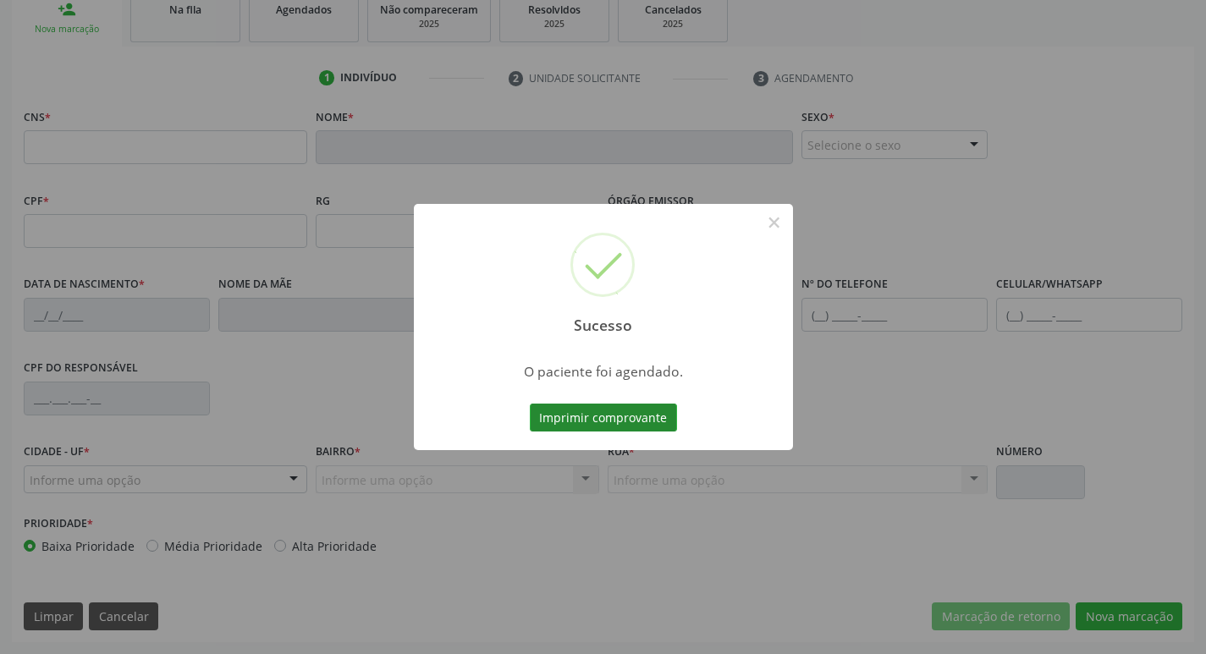
click at [608, 421] on button "Imprimir comprovante" at bounding box center [603, 418] width 147 height 29
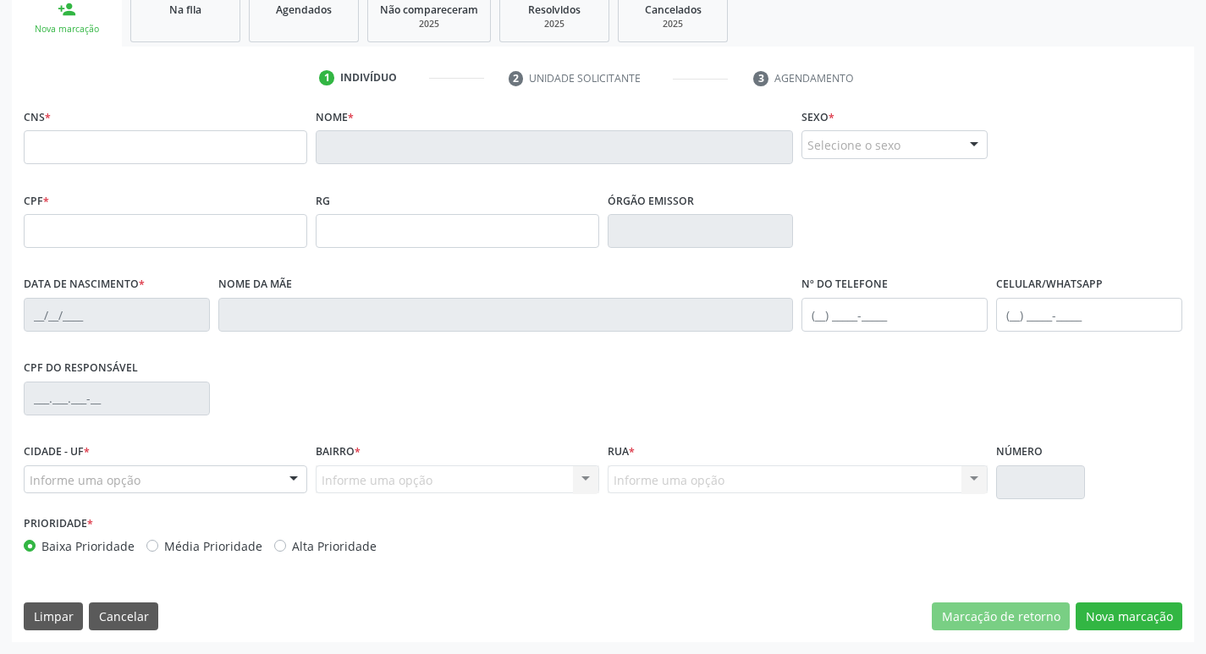
click at [255, 179] on div "Sucesso × O paciente foi agendado. Imprimir comprovante Cancel" at bounding box center [603, 327] width 1206 height 654
click at [190, 2] on div "Na fila" at bounding box center [185, 9] width 85 height 18
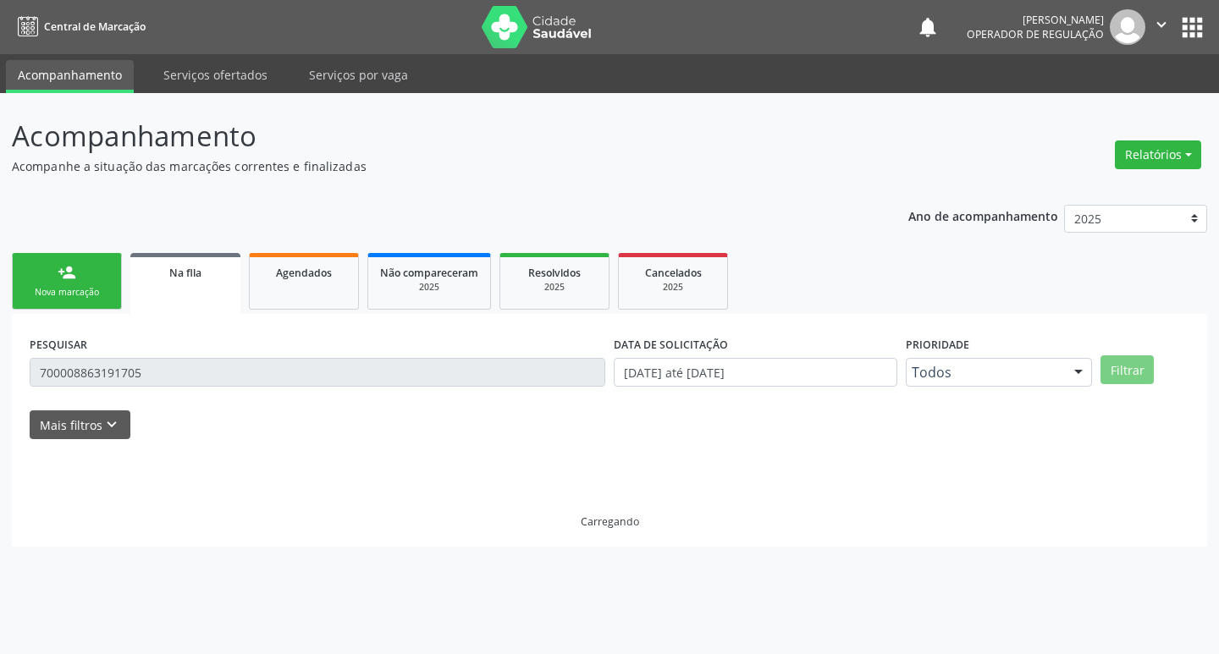
click at [184, 16] on nav "Central de Marcação notifications Isabela Tatiane Cardoso de Moura Operador de …" at bounding box center [609, 27] width 1219 height 54
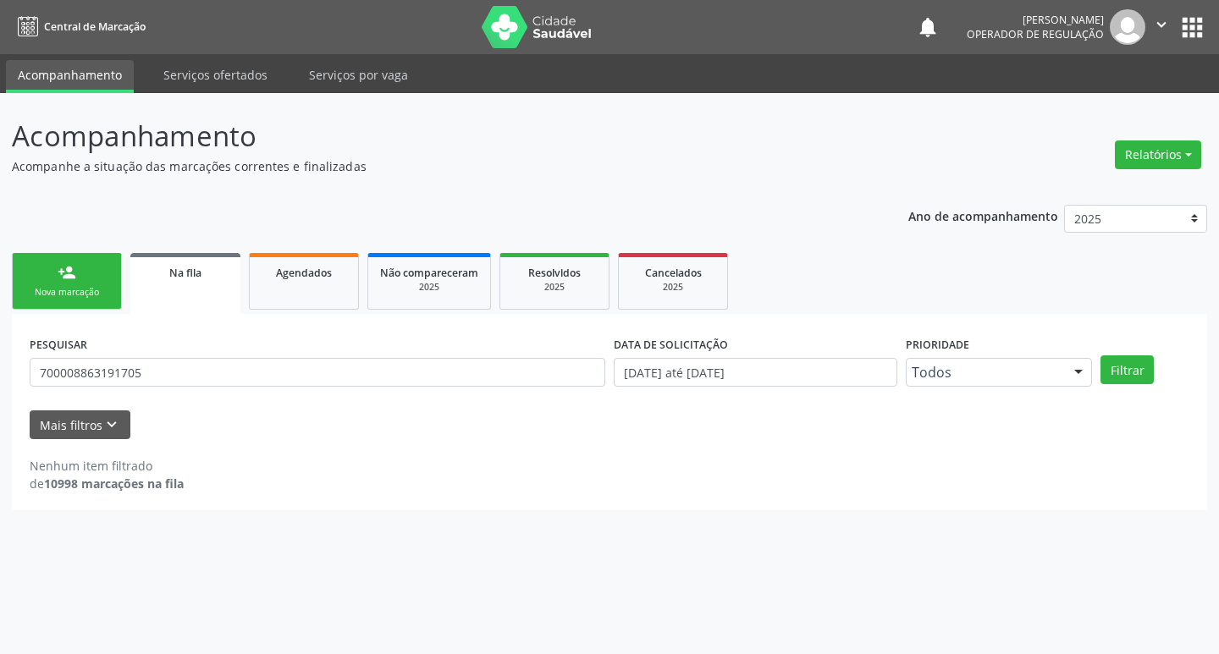
click at [261, 354] on div "PESQUISAR 700008863191705" at bounding box center [317, 365] width 584 height 66
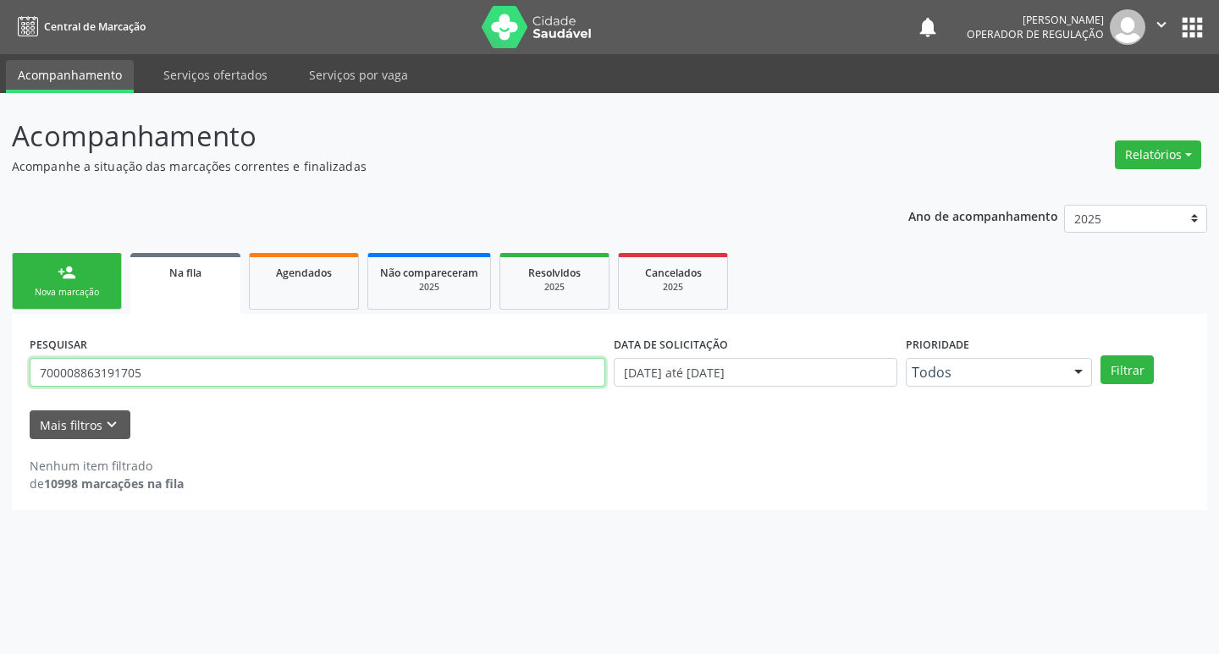
click at [261, 362] on input "700008863191705" at bounding box center [317, 372] width 575 height 29
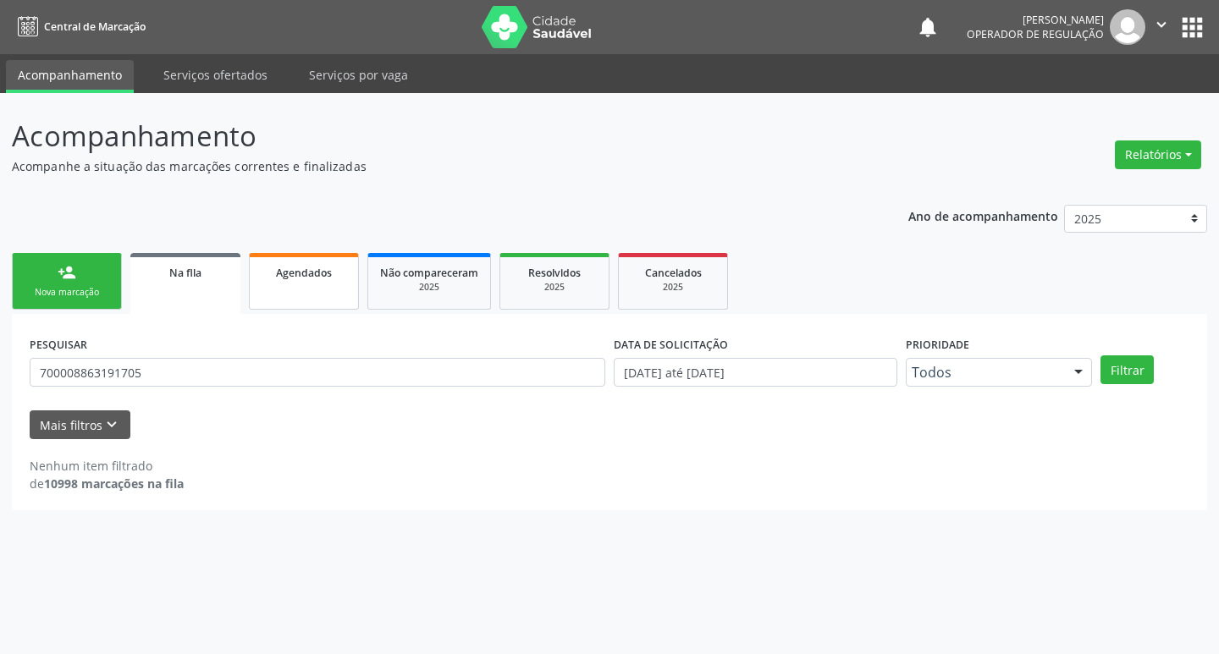
click at [303, 283] on link "Agendados" at bounding box center [304, 281] width 110 height 57
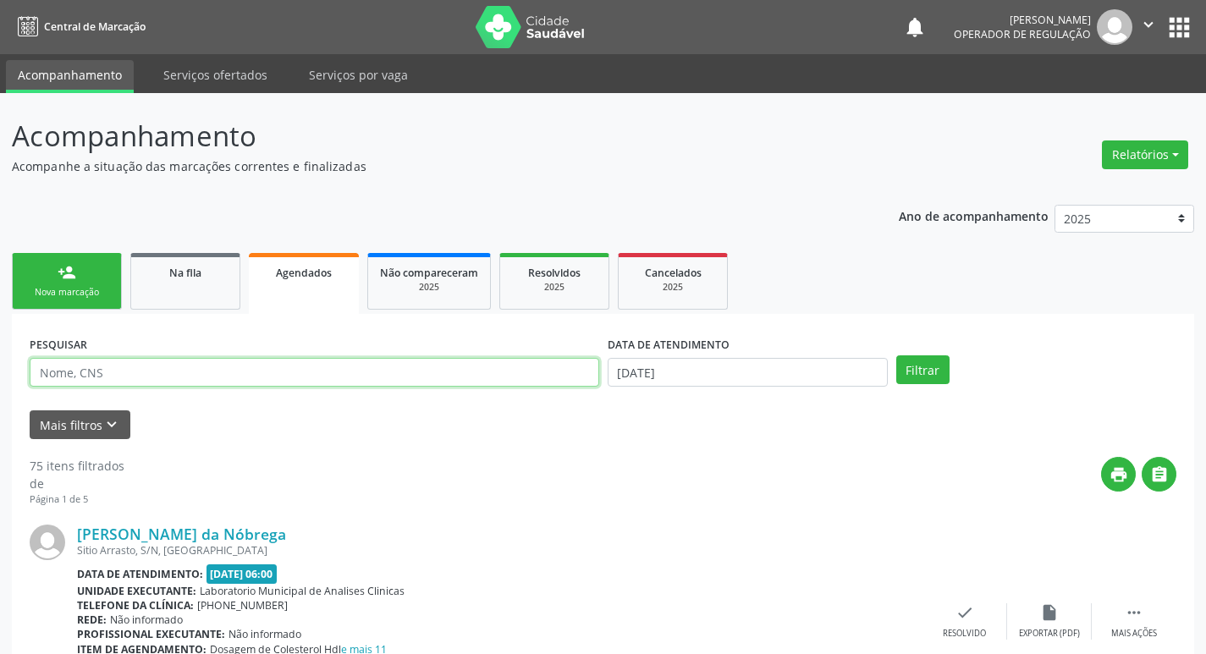
click at [212, 375] on input "text" at bounding box center [314, 372] width 569 height 29
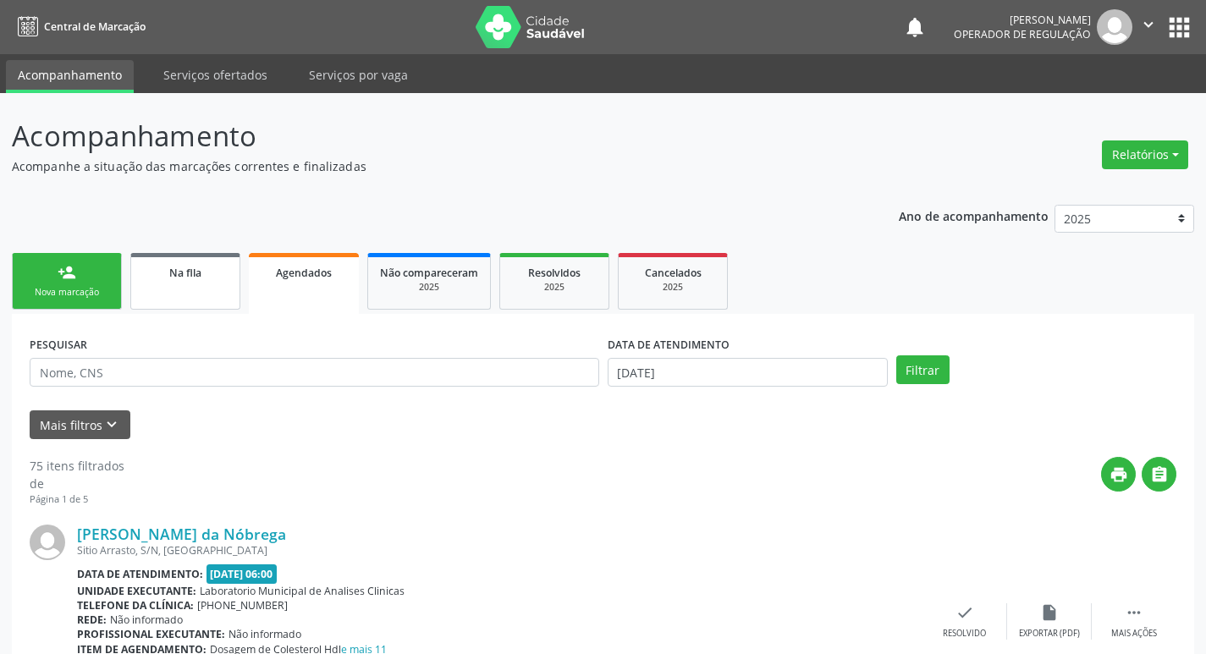
click at [187, 275] on span "Na fila" at bounding box center [185, 273] width 32 height 14
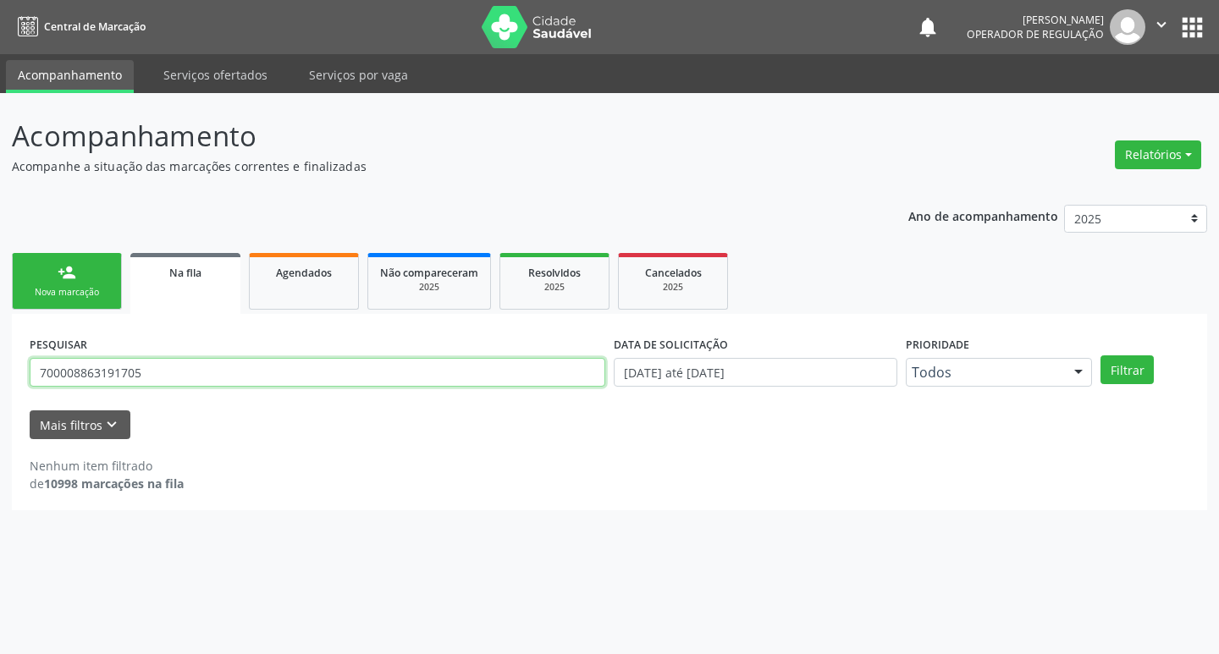
click at [258, 386] on input "700008863191705" at bounding box center [317, 372] width 575 height 29
click at [240, 380] on input "700008863191705" at bounding box center [317, 372] width 575 height 29
type input "704506392698313"
click at [1100, 355] on button "Filtrar" at bounding box center [1126, 369] width 53 height 29
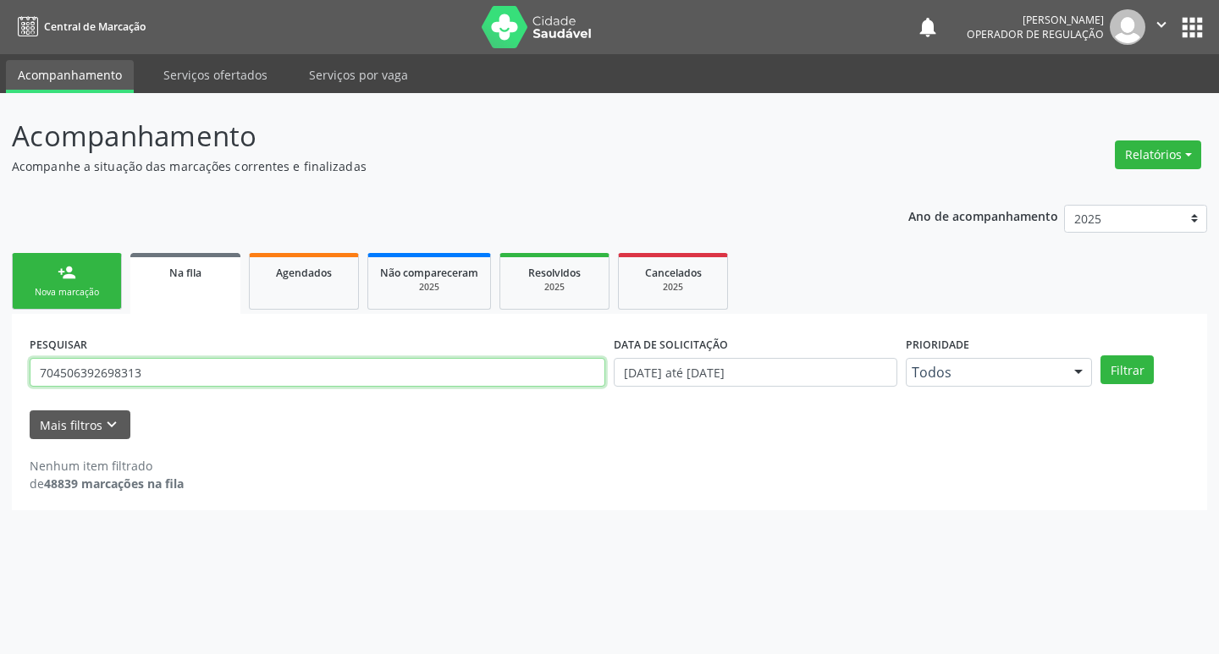
click at [307, 370] on input "704506392698313" at bounding box center [317, 372] width 575 height 29
click at [306, 370] on input "704506392698313" at bounding box center [317, 372] width 575 height 29
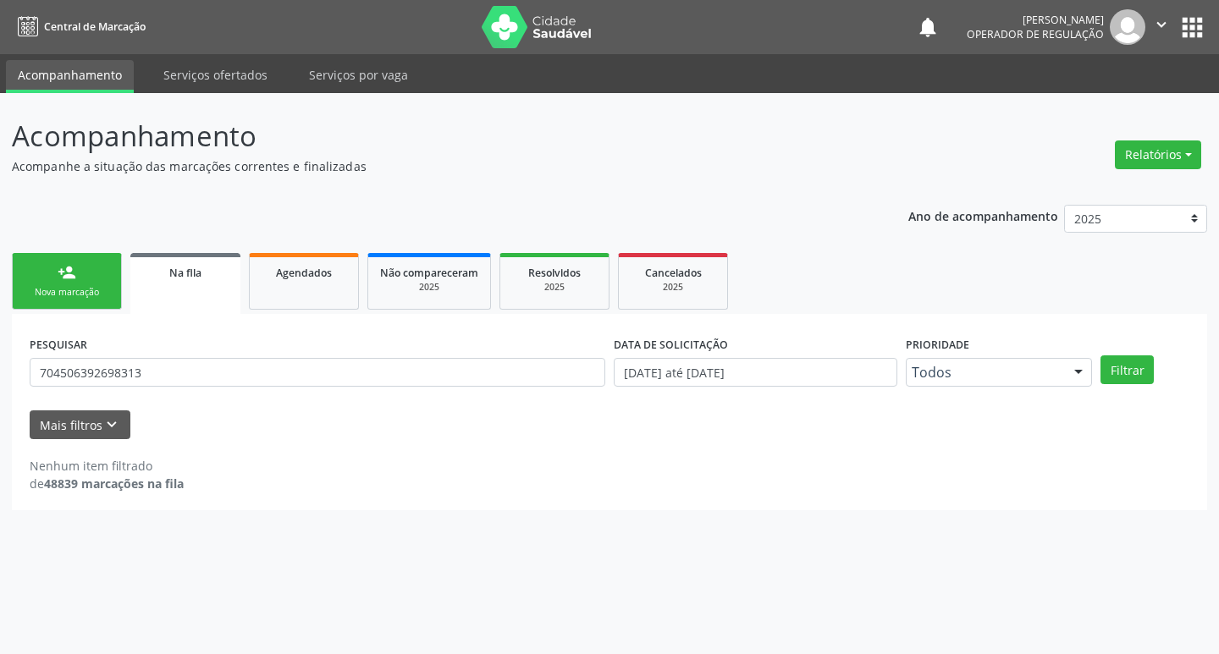
click at [63, 278] on div "person_add" at bounding box center [67, 272] width 19 height 19
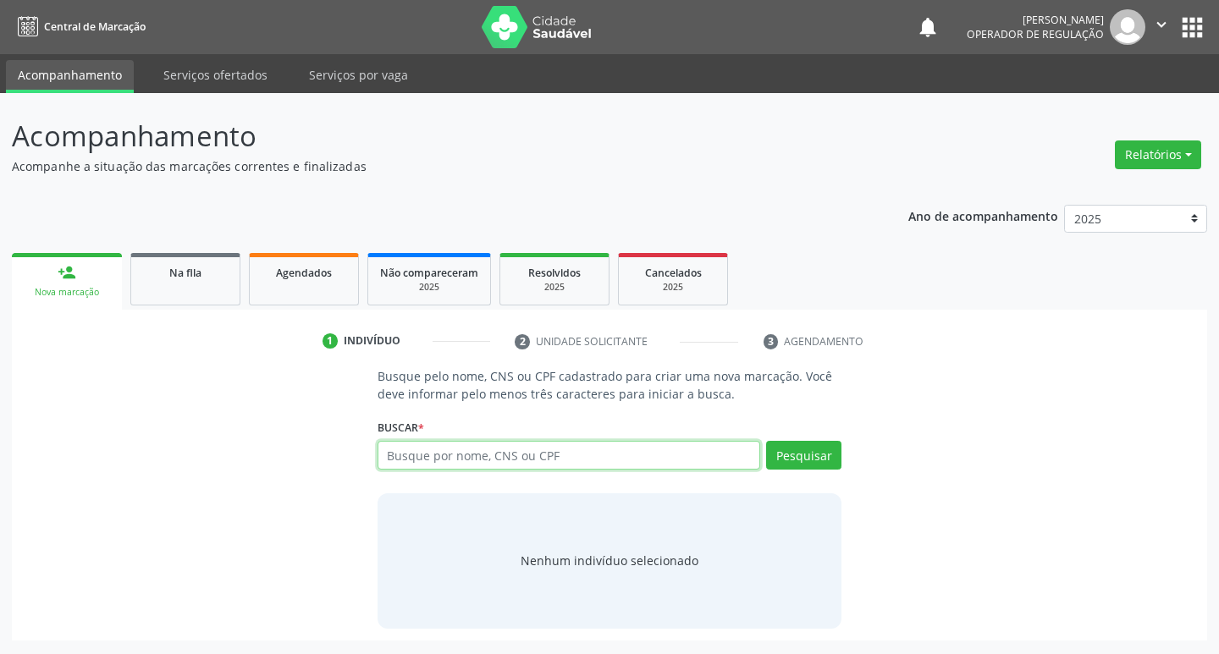
click at [451, 458] on input "text" at bounding box center [568, 455] width 383 height 29
paste input "704506392698313"
type input "704506392698313"
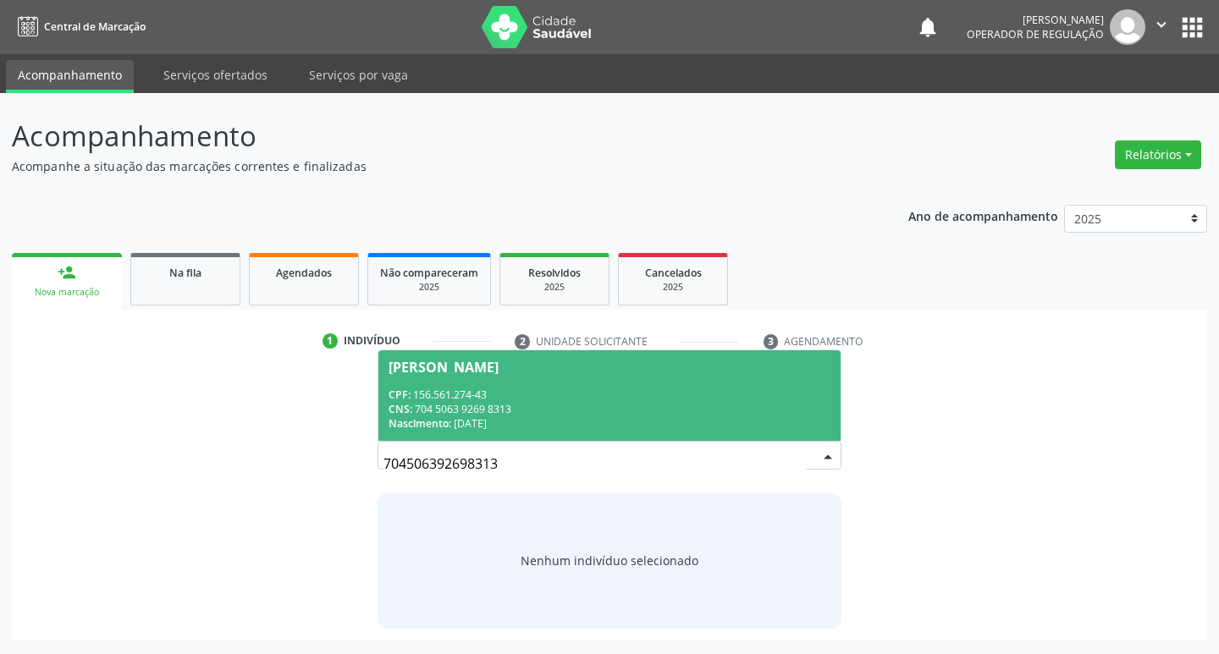
click at [480, 406] on div "CNS: 704 5063 9269 8313" at bounding box center [609, 409] width 443 height 14
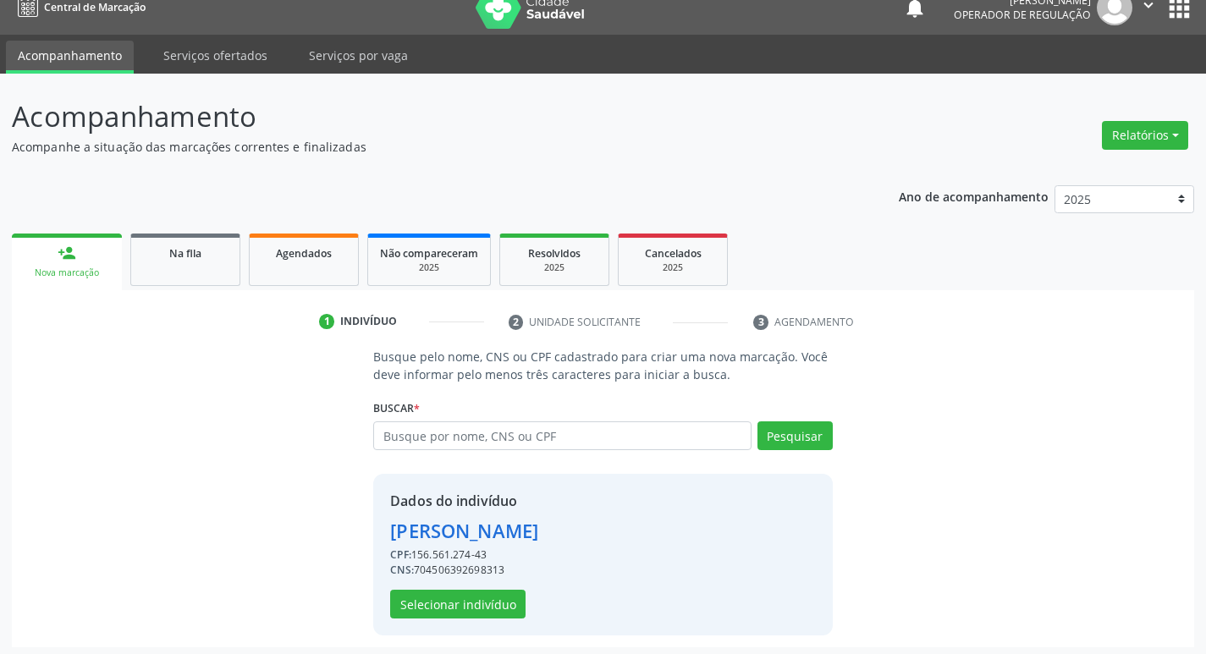
scroll to position [25, 0]
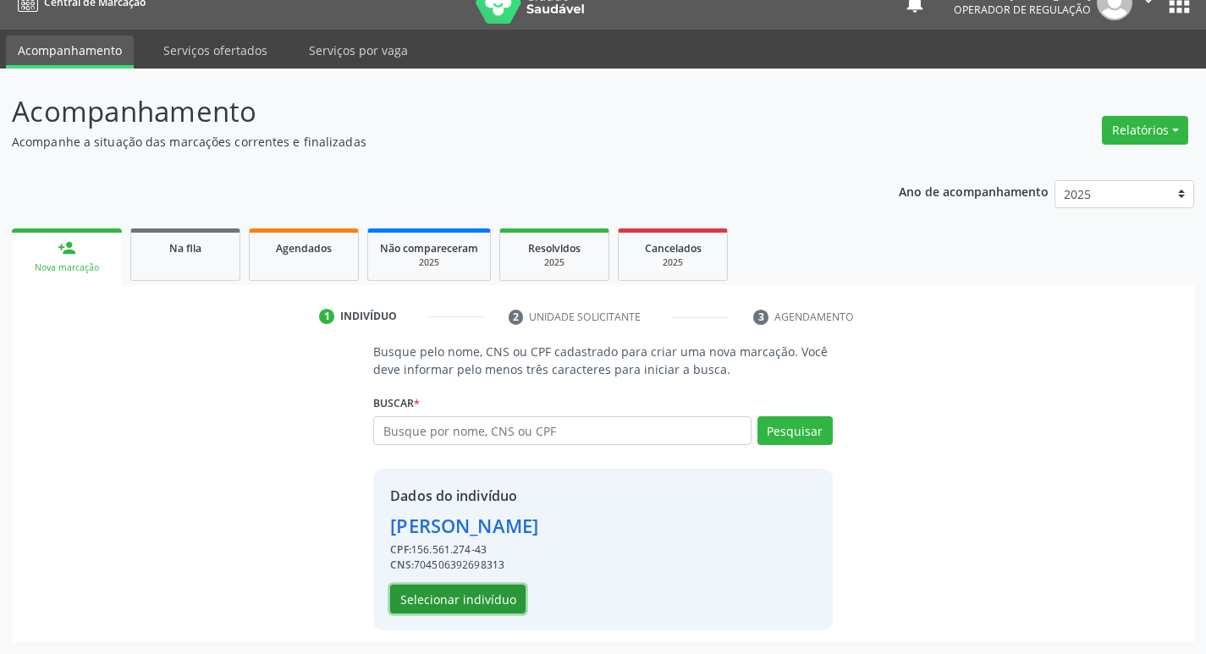
click at [461, 597] on button "Selecionar indivíduo" at bounding box center [457, 599] width 135 height 29
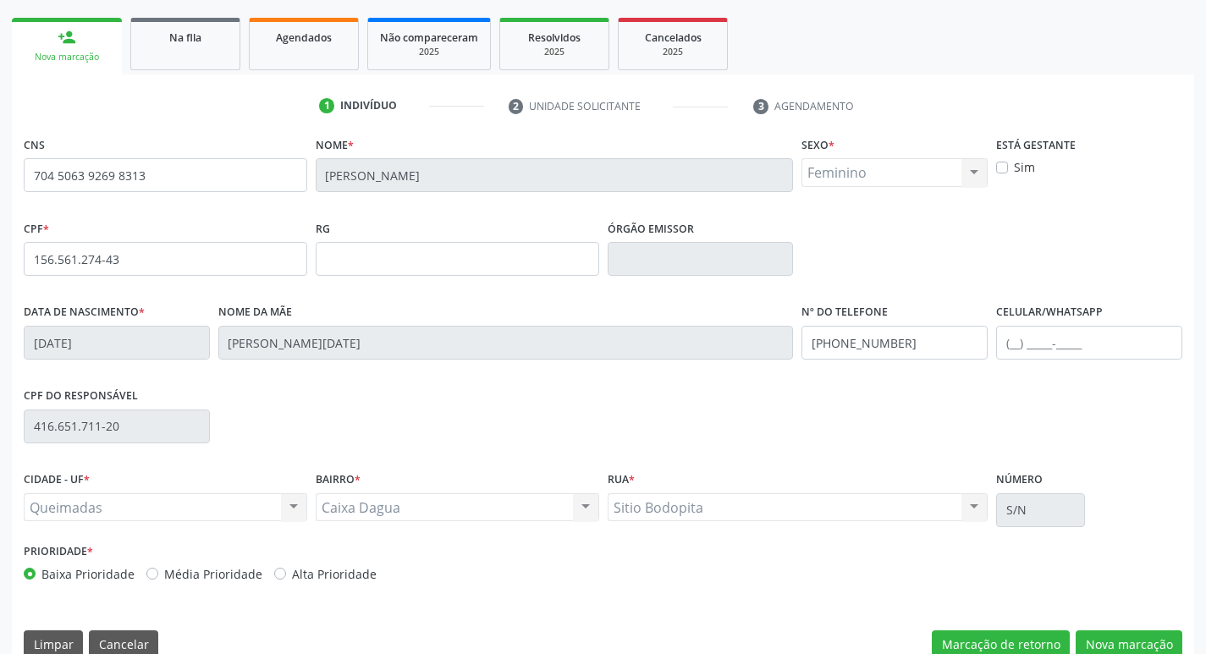
scroll to position [263, 0]
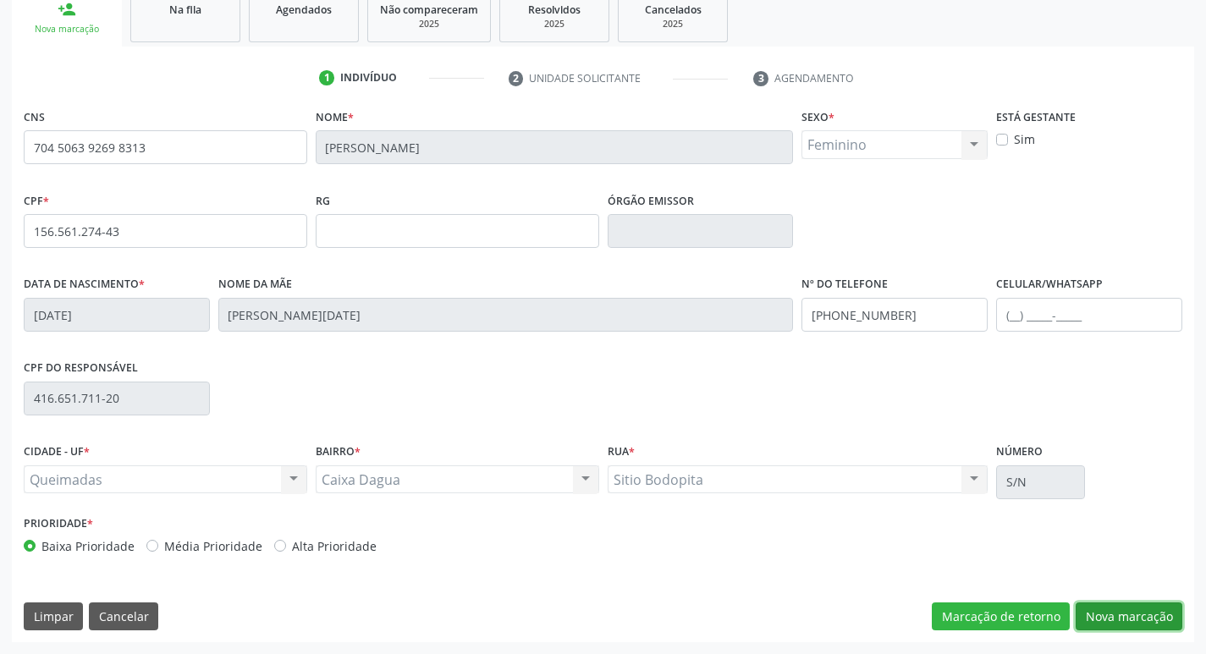
click at [1117, 608] on button "Nova marcação" at bounding box center [1129, 617] width 107 height 29
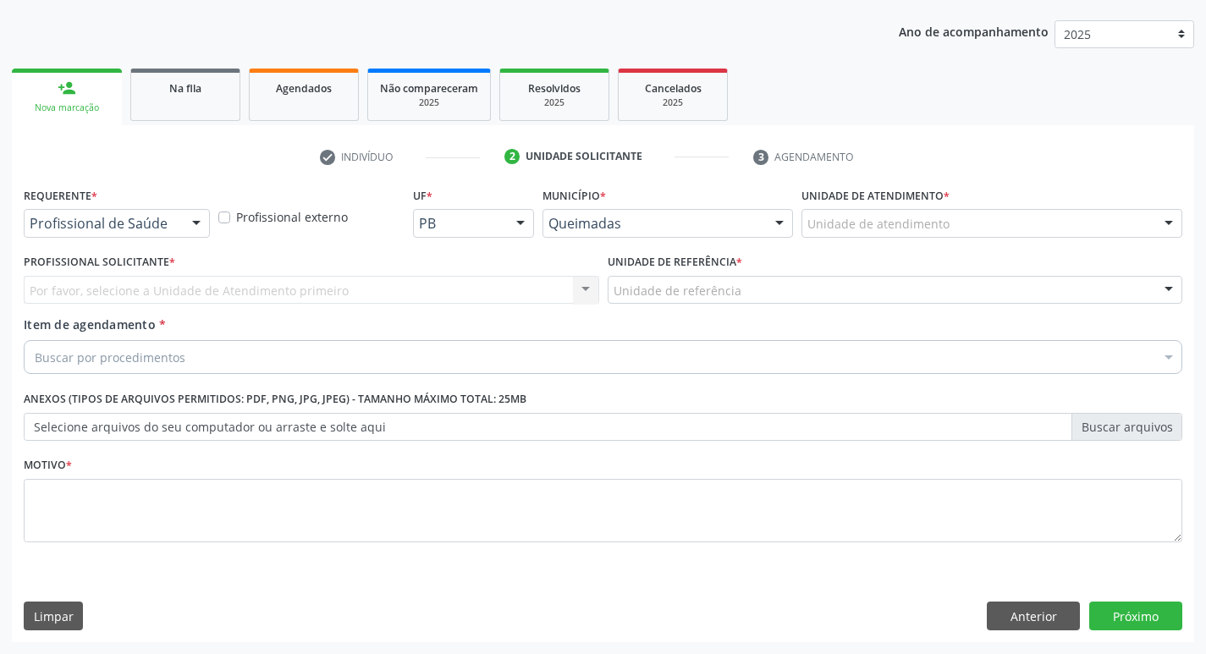
scroll to position [184, 0]
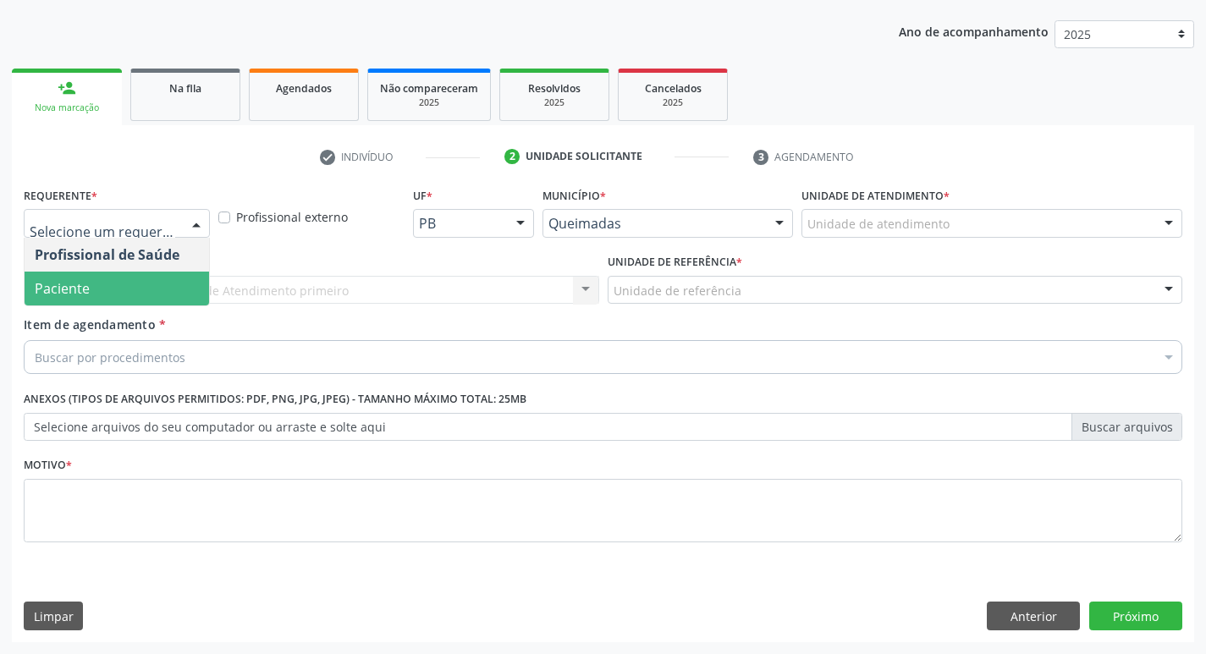
click at [153, 284] on span "Paciente" at bounding box center [117, 289] width 184 height 34
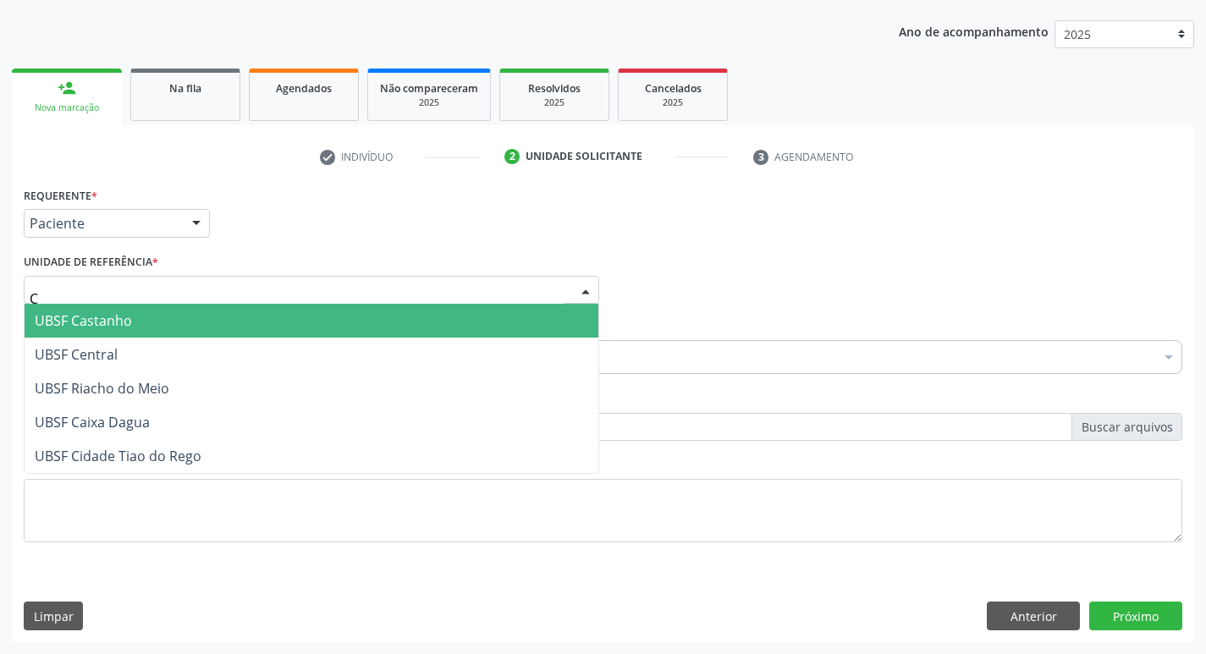
type input "CA"
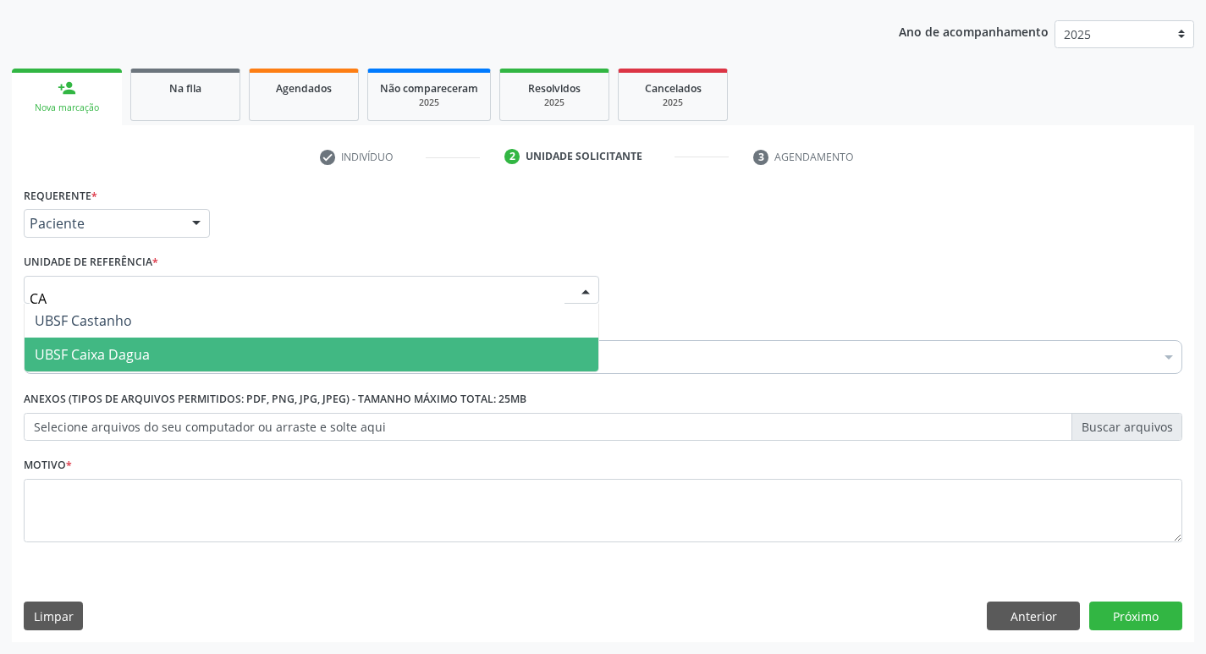
click at [140, 353] on span "UBSF Caixa Dagua" at bounding box center [92, 354] width 115 height 19
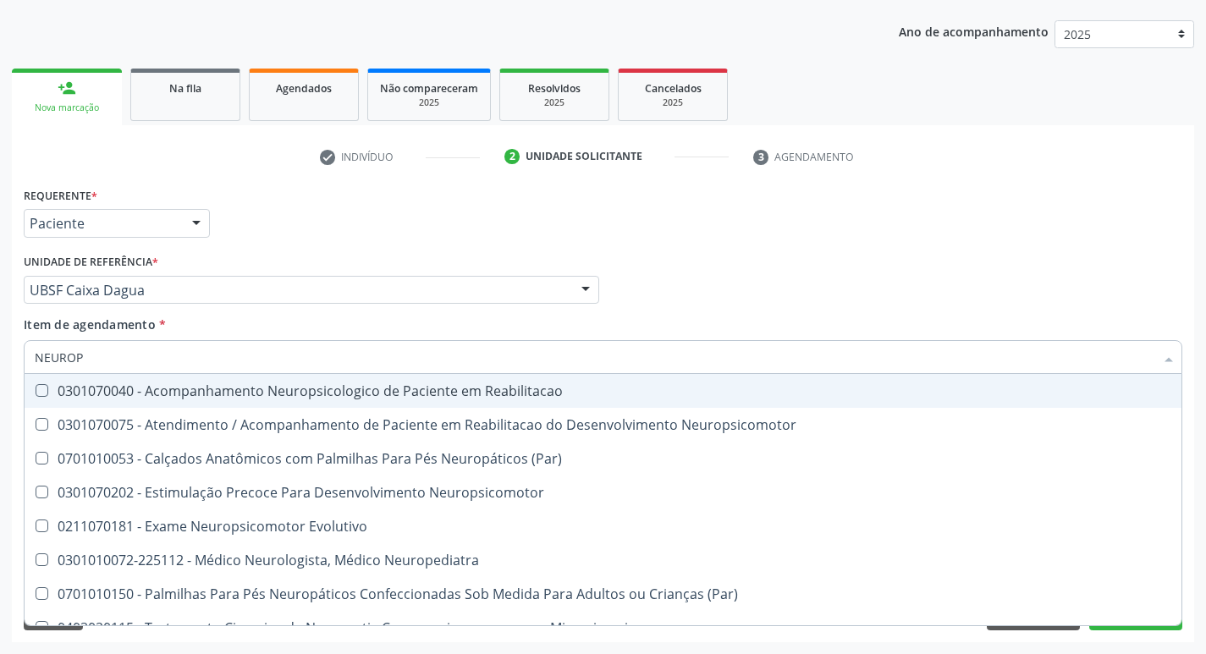
type input "NEUROPE"
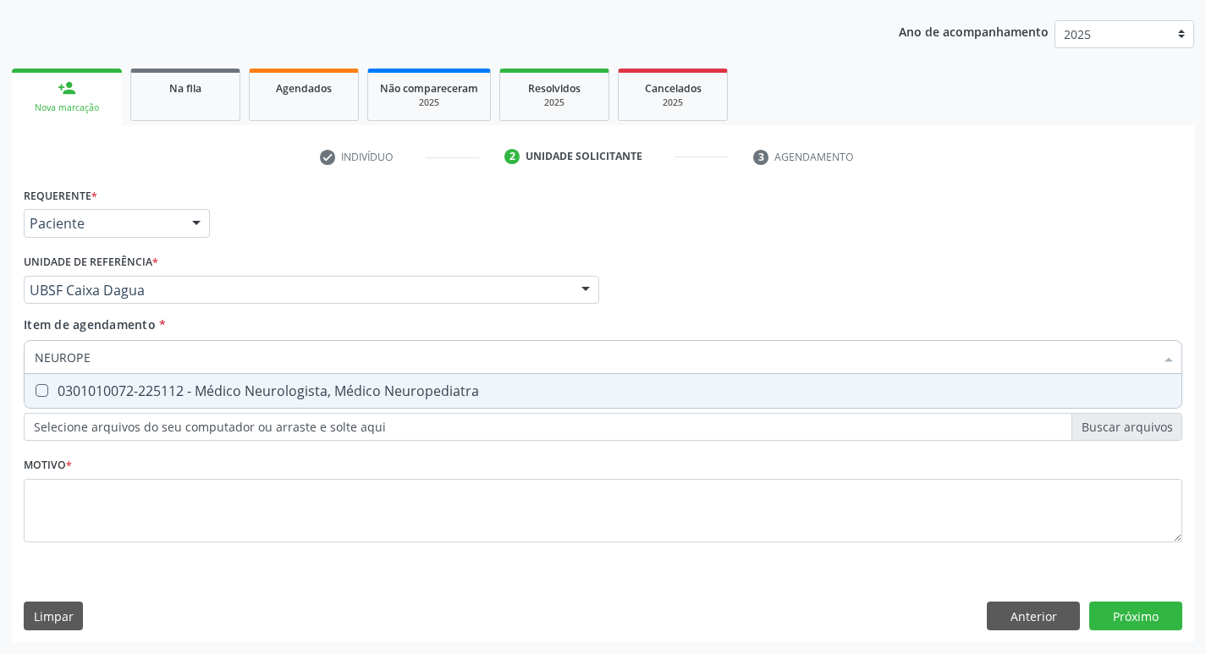
click at [151, 389] on div "0301010072-225112 - Médico Neurologista, Médico Neuropediatra" at bounding box center [603, 391] width 1136 height 14
checkbox Neuropediatra "true"
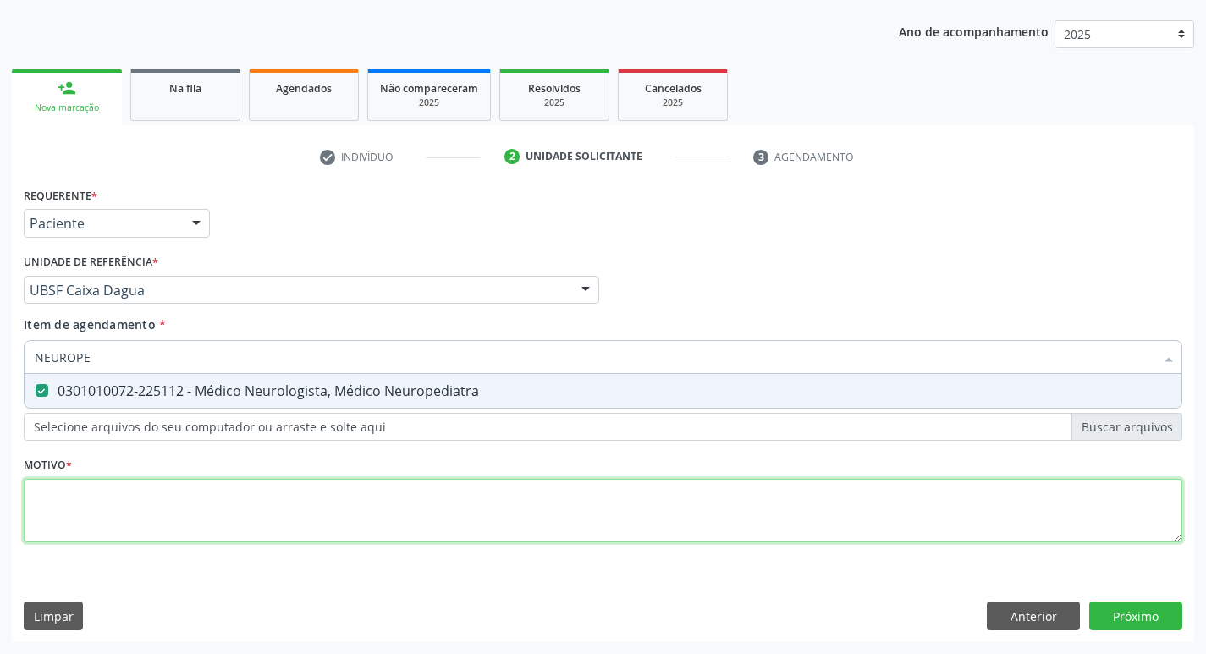
click at [99, 514] on div "Requerente * Paciente Profissional de Saúde Paciente Nenhum resultado encontrad…" at bounding box center [603, 374] width 1158 height 383
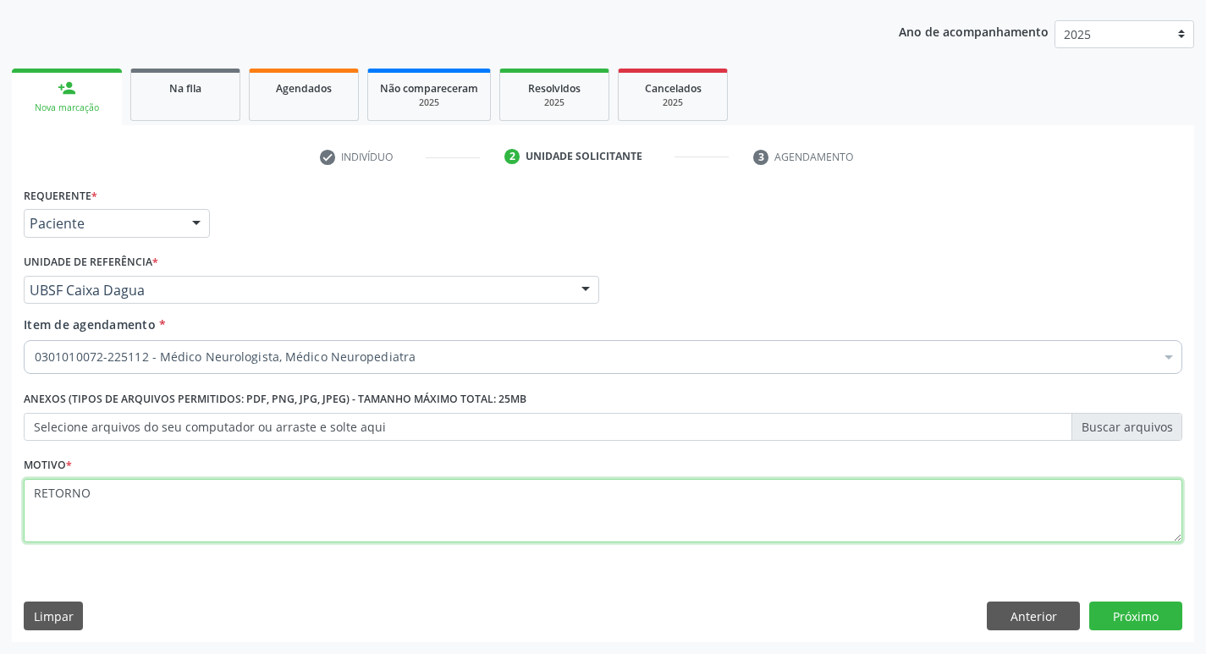
type textarea "RETORNO"
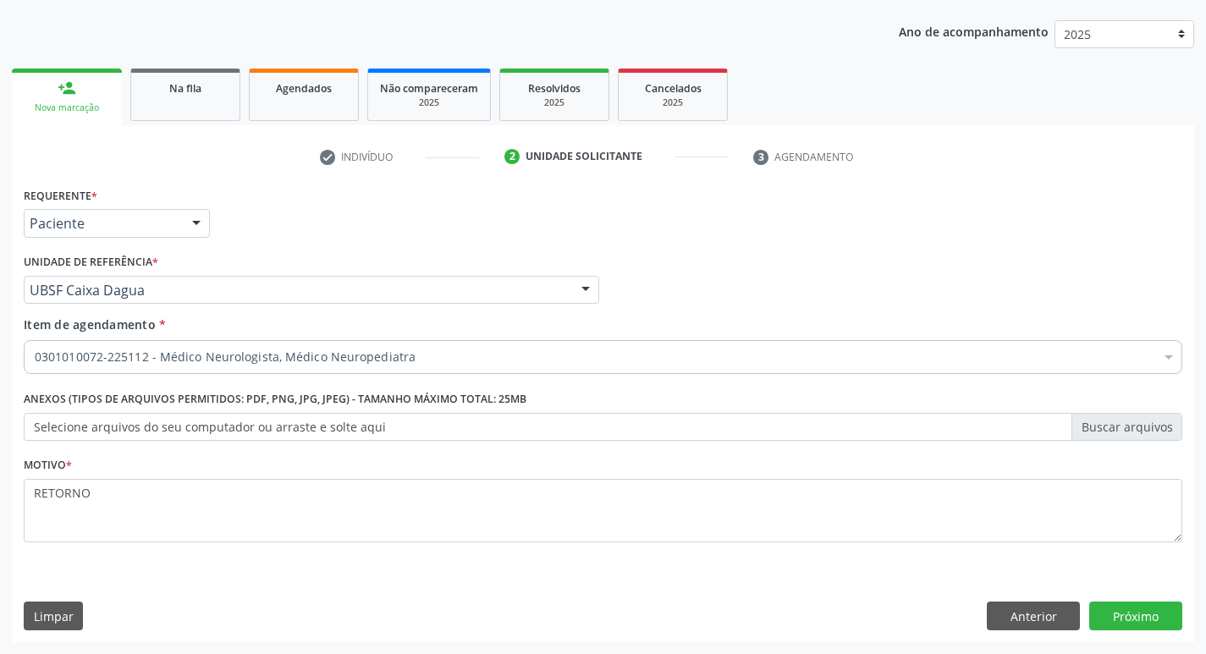
drag, startPoint x: 1153, startPoint y: 593, endPoint x: 1147, endPoint y: 611, distance: 18.5
click at [1153, 594] on div "Requerente * Paciente Profissional de Saúde Paciente Nenhum resultado encontrad…" at bounding box center [603, 412] width 1182 height 459
click at [1147, 611] on button "Próximo" at bounding box center [1135, 616] width 93 height 29
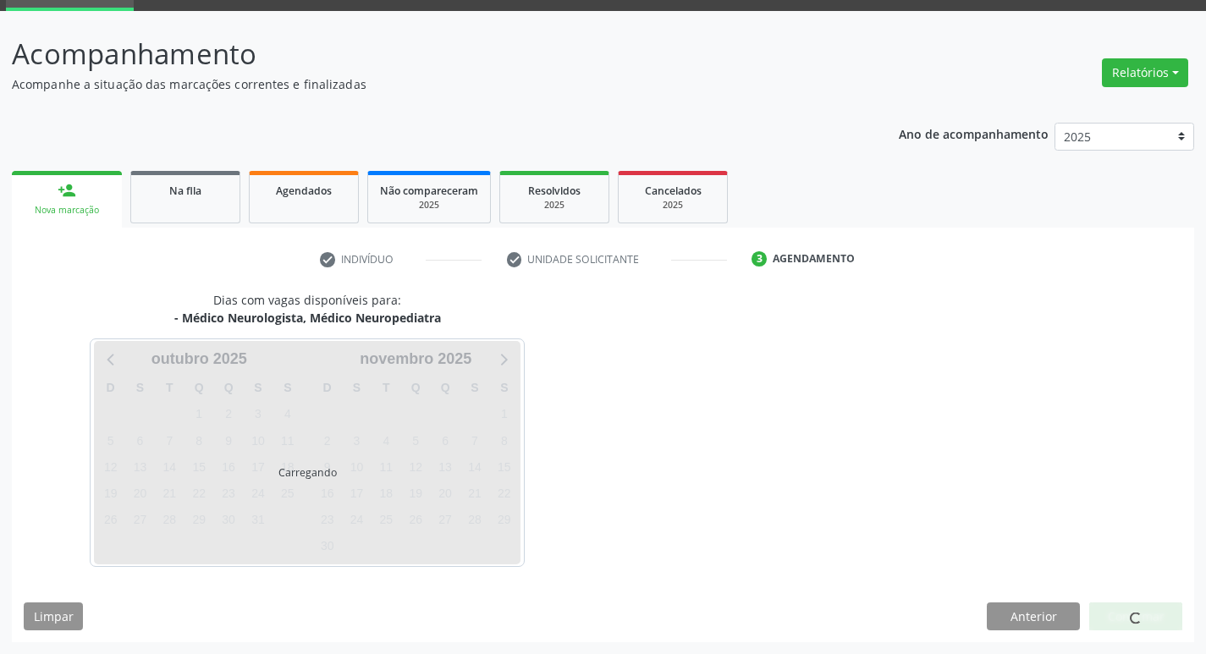
scroll to position [82, 0]
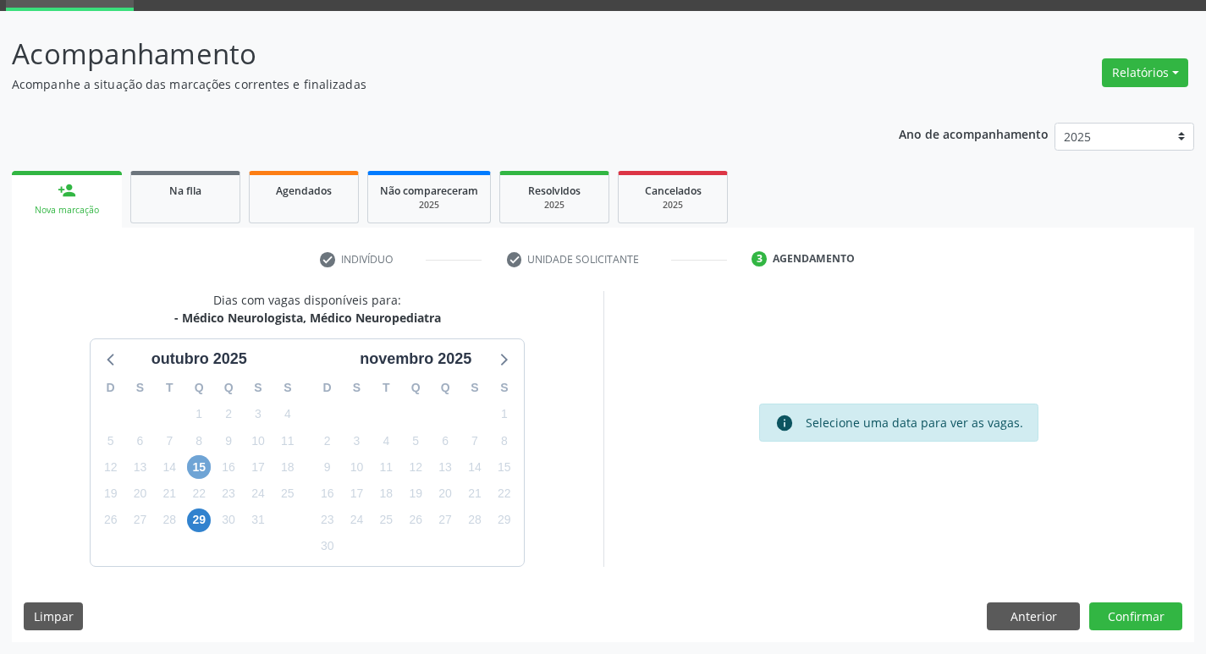
click at [205, 476] on span "15" at bounding box center [199, 467] width 24 height 24
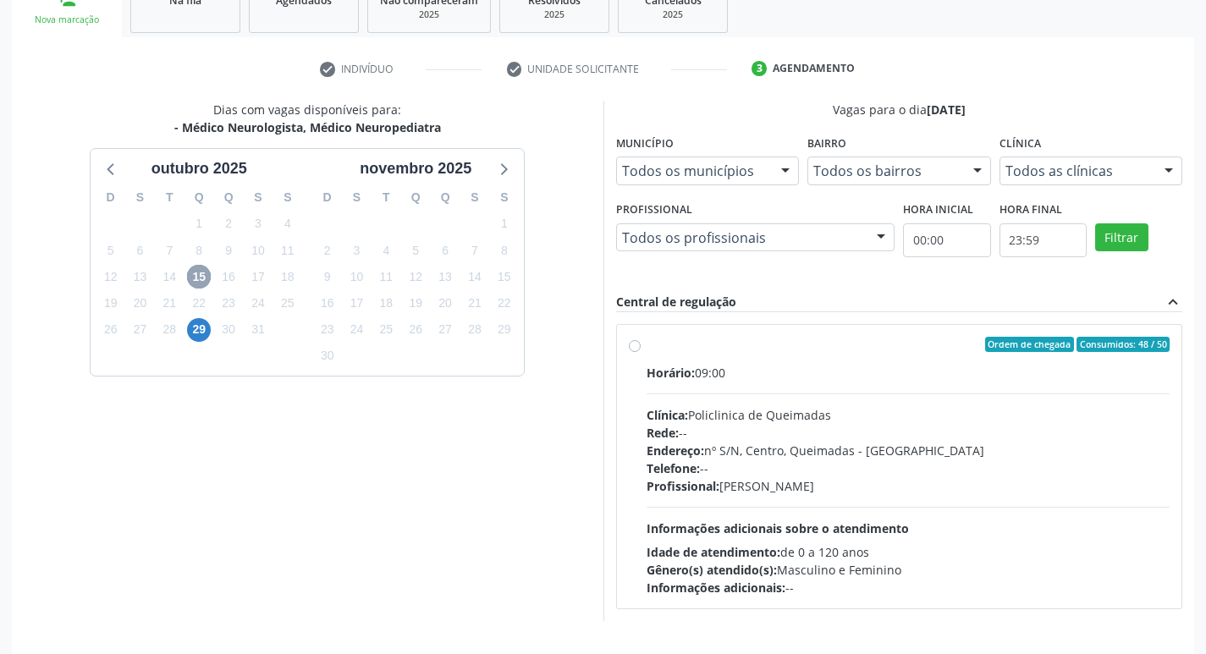
scroll to position [327, 0]
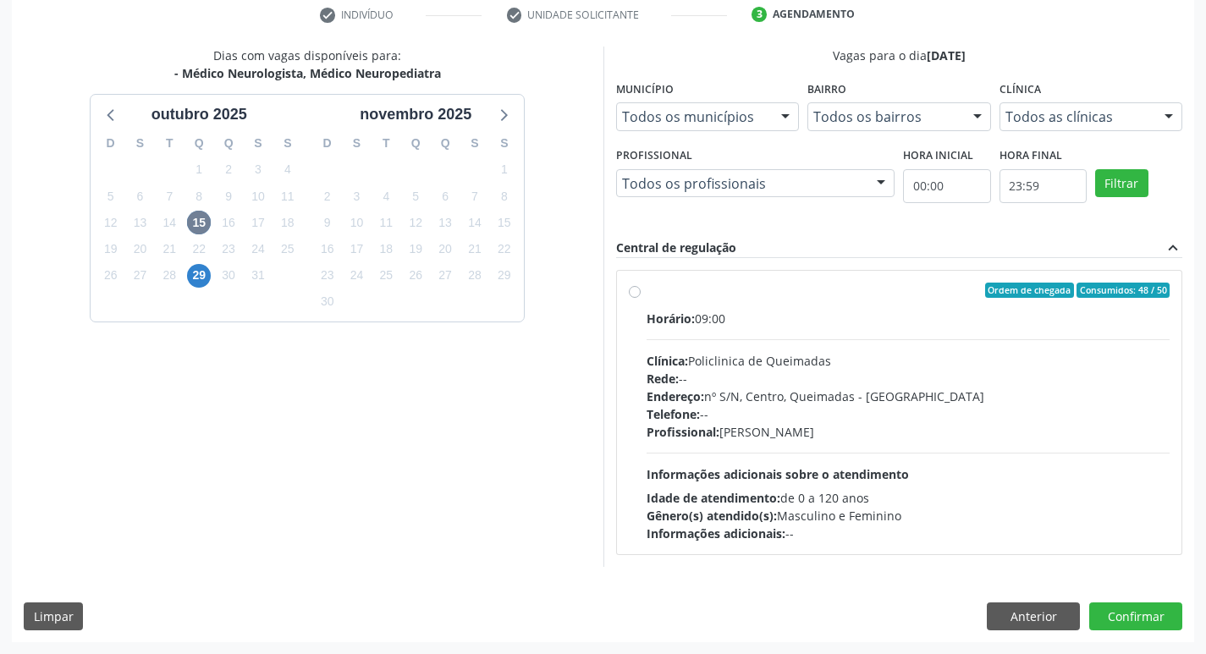
click at [972, 379] on div "Rede: --" at bounding box center [909, 379] width 524 height 18
click at [641, 298] on input "Ordem de chegada Consumidos: 48 / 50 Horário: 09:00 Clínica: Policlinica de Que…" at bounding box center [635, 290] width 12 height 15
radio input "true"
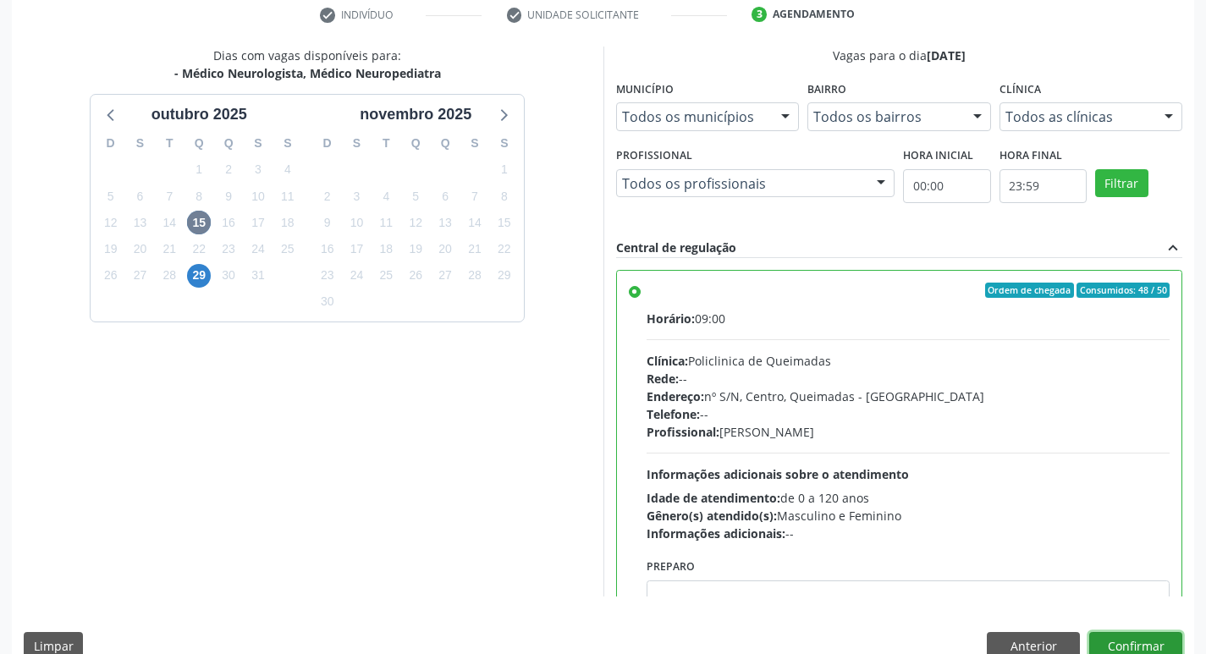
click at [1125, 648] on button "Confirmar" at bounding box center [1135, 646] width 93 height 29
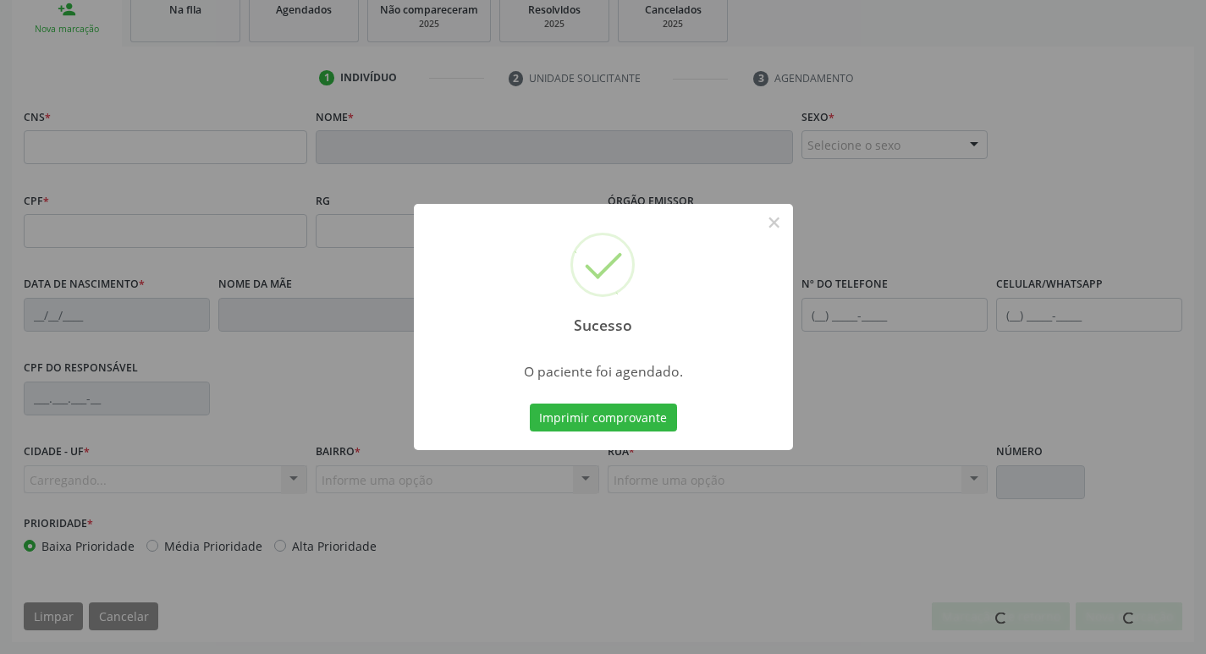
scroll to position [263, 0]
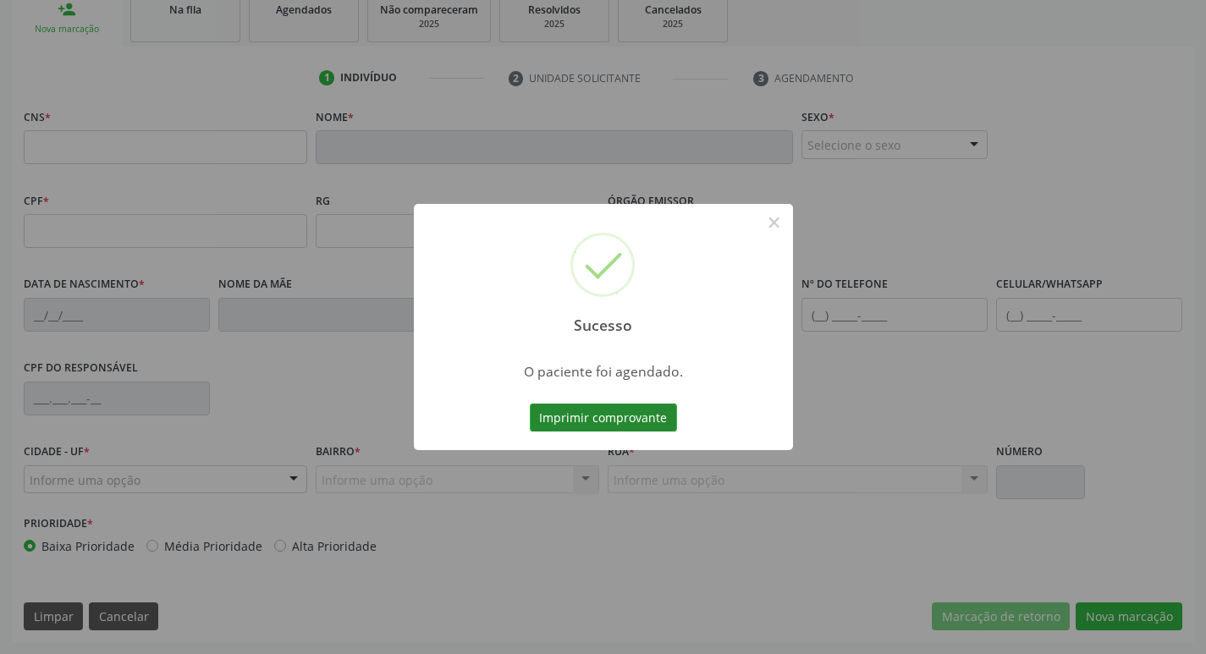
click at [636, 426] on button "Imprimir comprovante" at bounding box center [603, 418] width 147 height 29
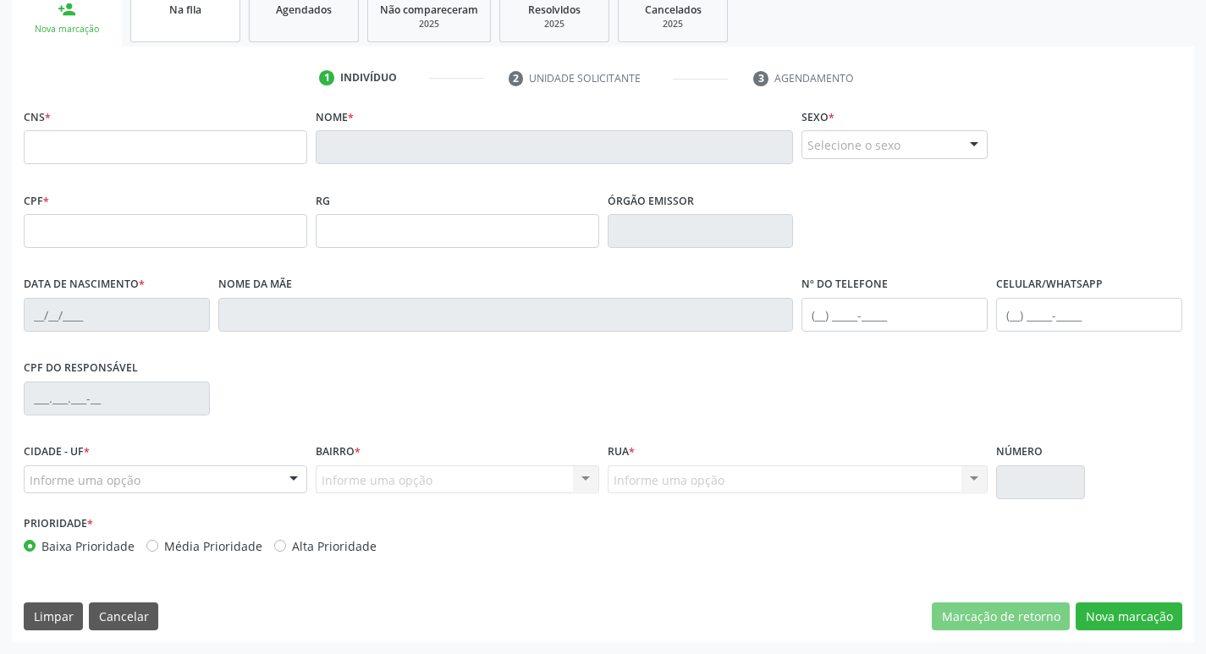
click at [201, 16] on span "Na fila" at bounding box center [185, 10] width 32 height 14
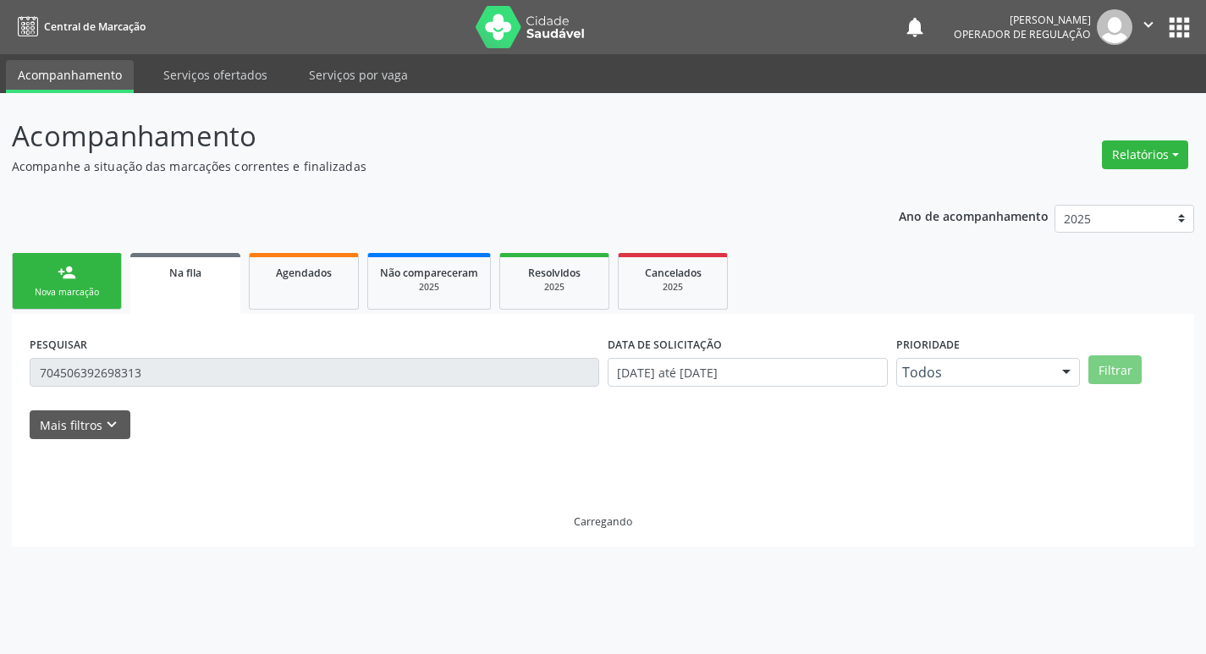
scroll to position [0, 0]
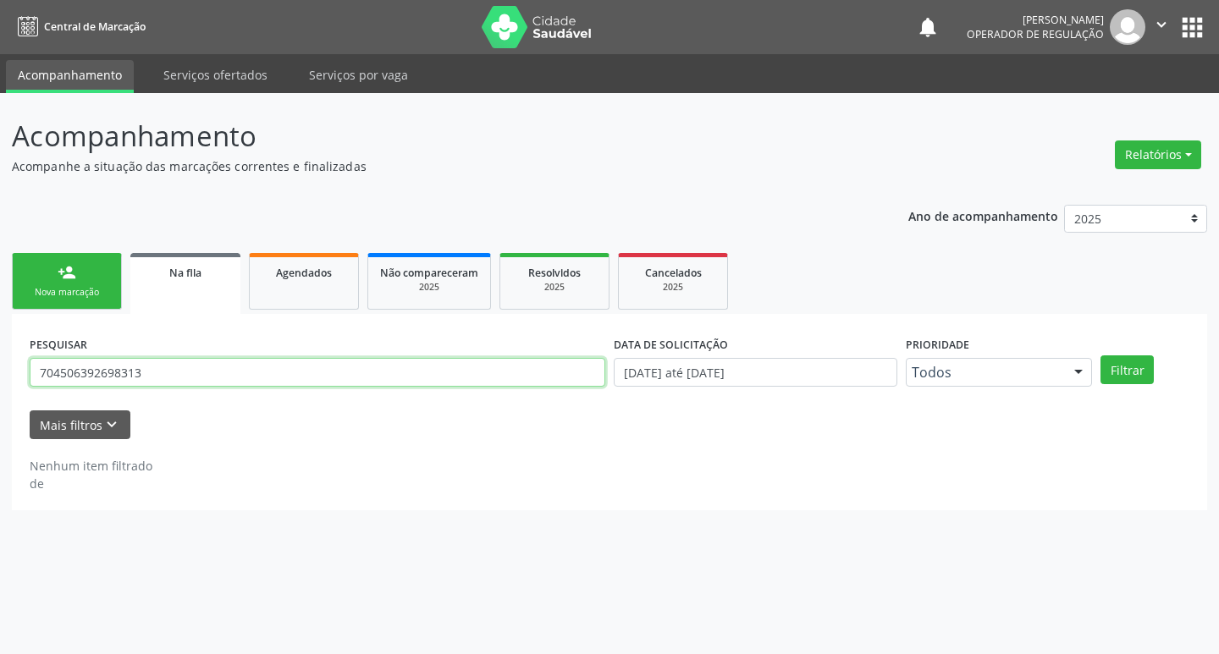
click at [249, 372] on input "704506392698313" at bounding box center [317, 372] width 575 height 29
type input "702307185778113"
click at [1100, 355] on button "Filtrar" at bounding box center [1126, 369] width 53 height 29
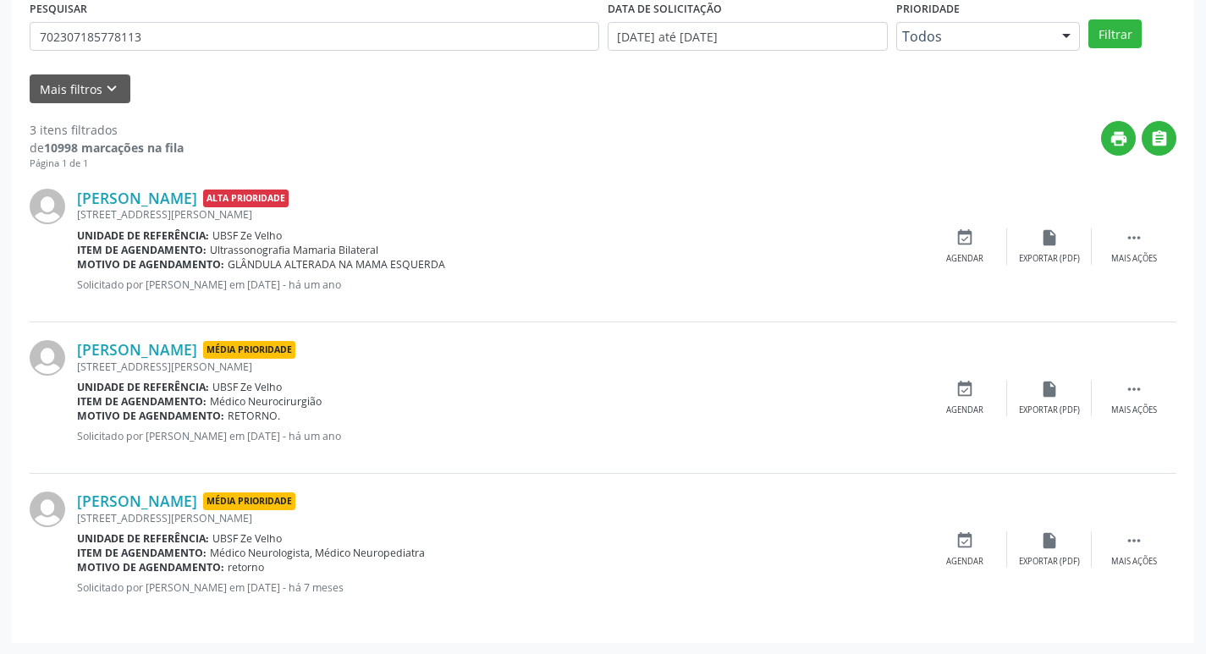
scroll to position [337, 0]
click at [977, 559] on div "Agendar" at bounding box center [964, 561] width 37 height 12
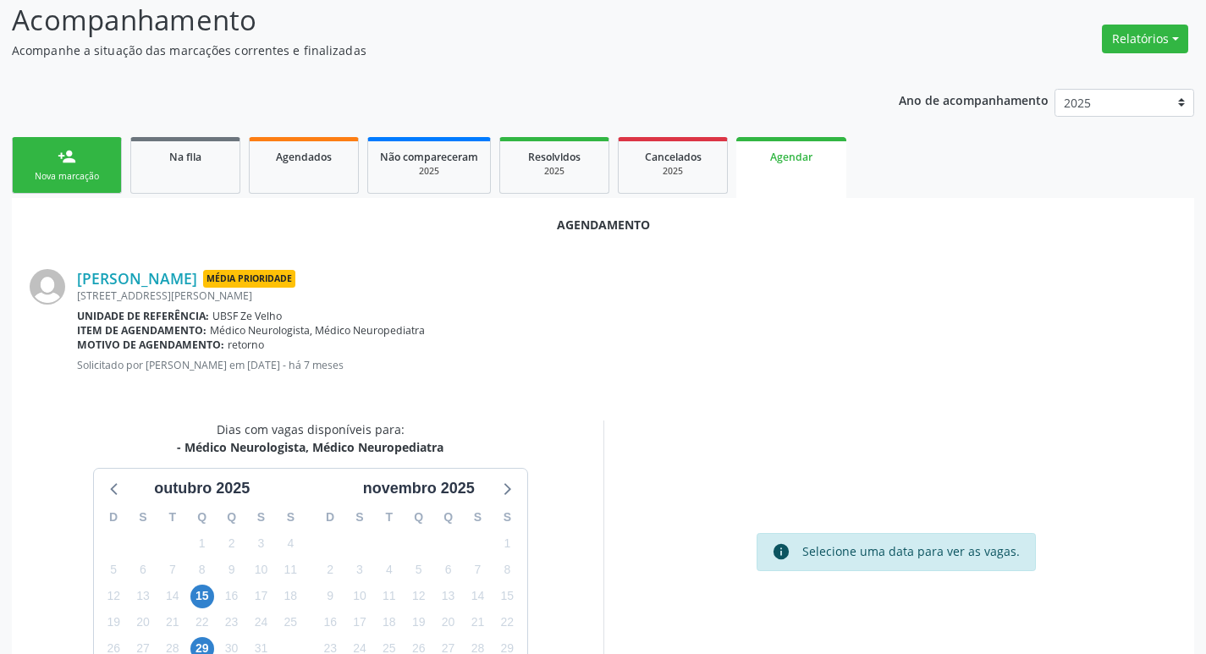
scroll to position [227, 0]
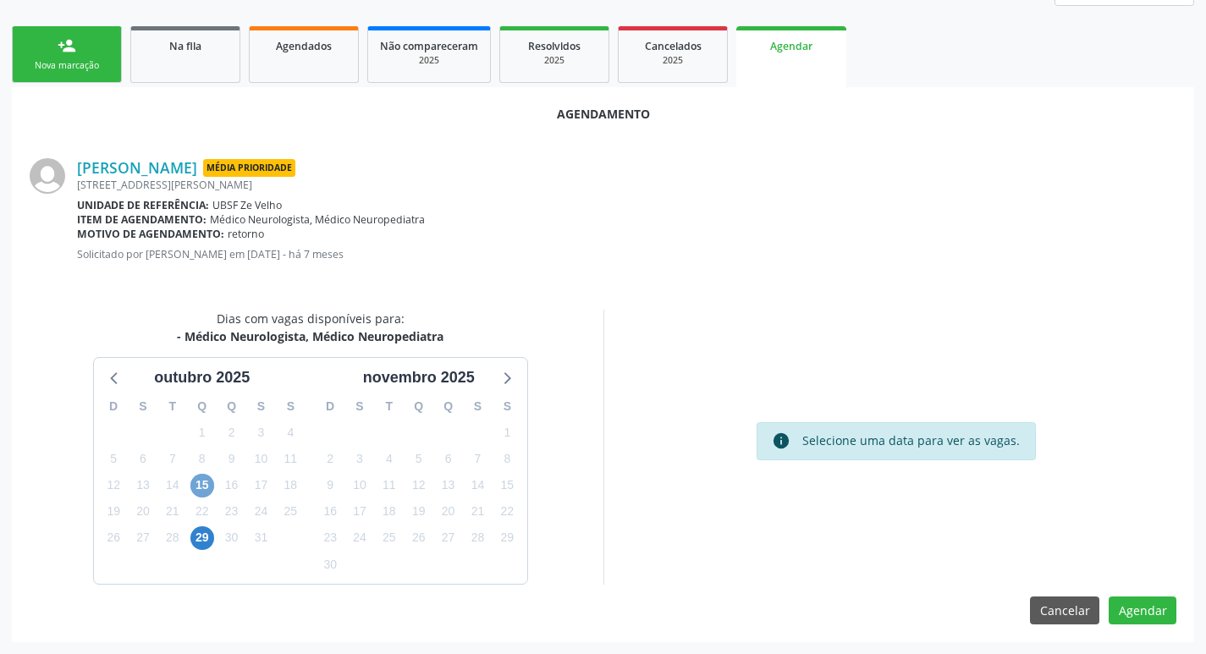
click at [195, 484] on span "15" at bounding box center [202, 486] width 24 height 24
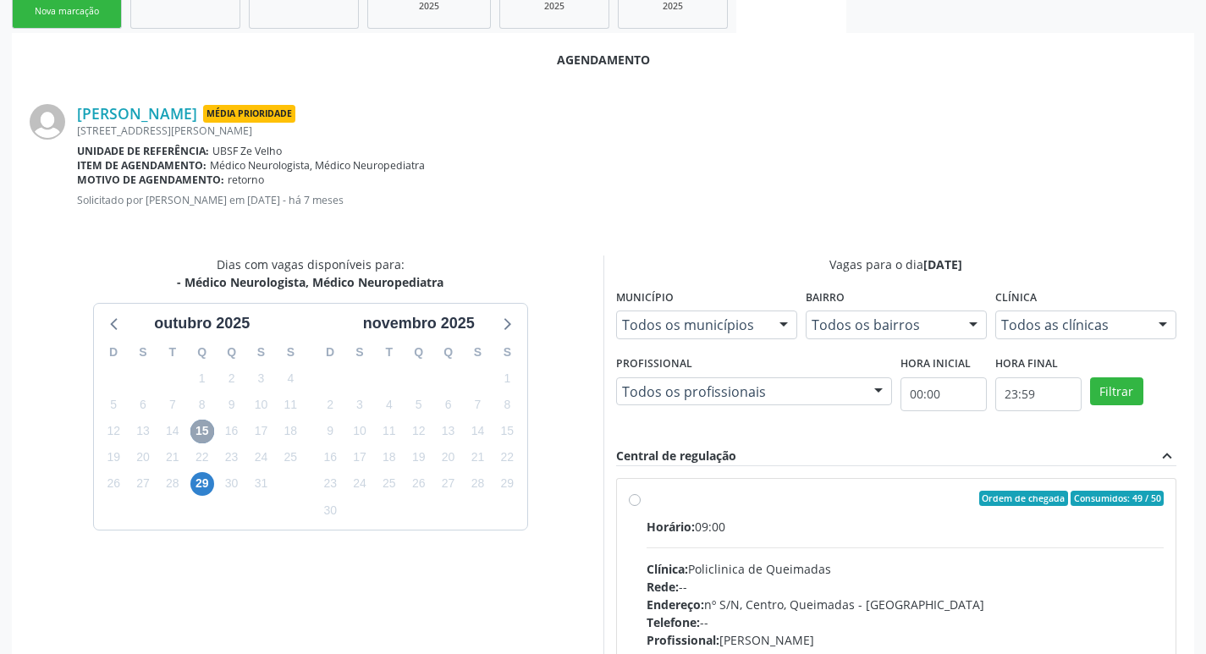
scroll to position [311, 0]
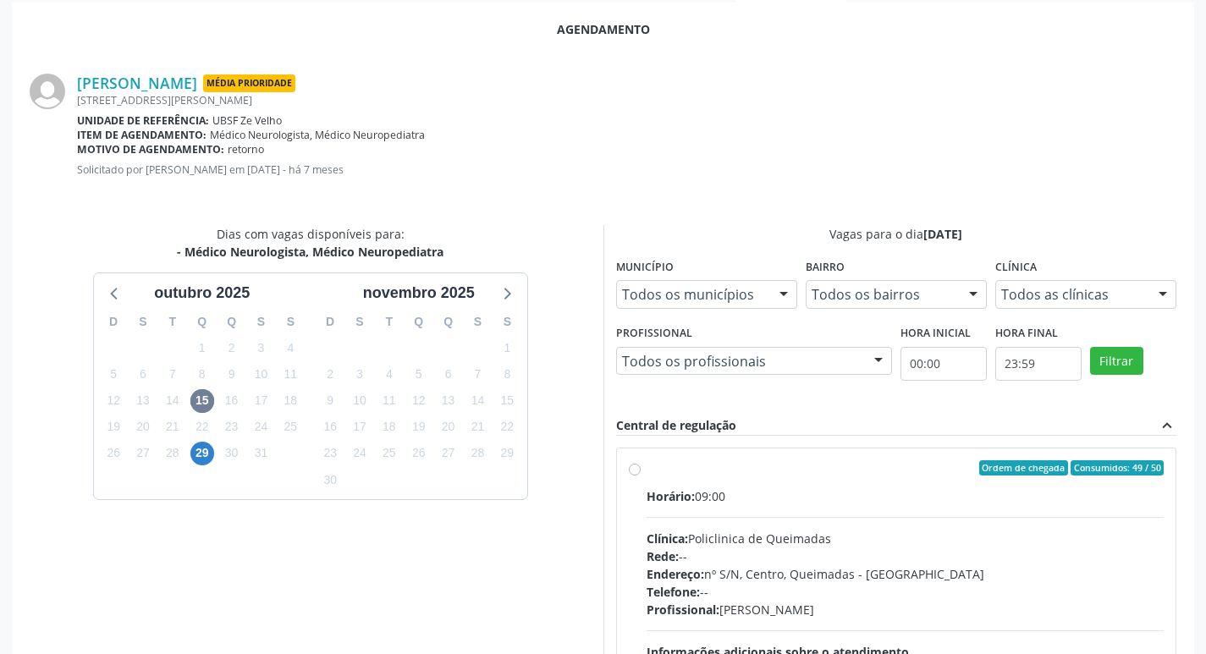
click at [900, 464] on div "Ordem de chegada Consumidos: 49 / 50" at bounding box center [906, 467] width 518 height 15
click at [641, 464] on input "Ordem de chegada Consumidos: 49 / 50 Horário: 09:00 Clínica: Policlinica de Que…" at bounding box center [635, 467] width 12 height 15
radio input "true"
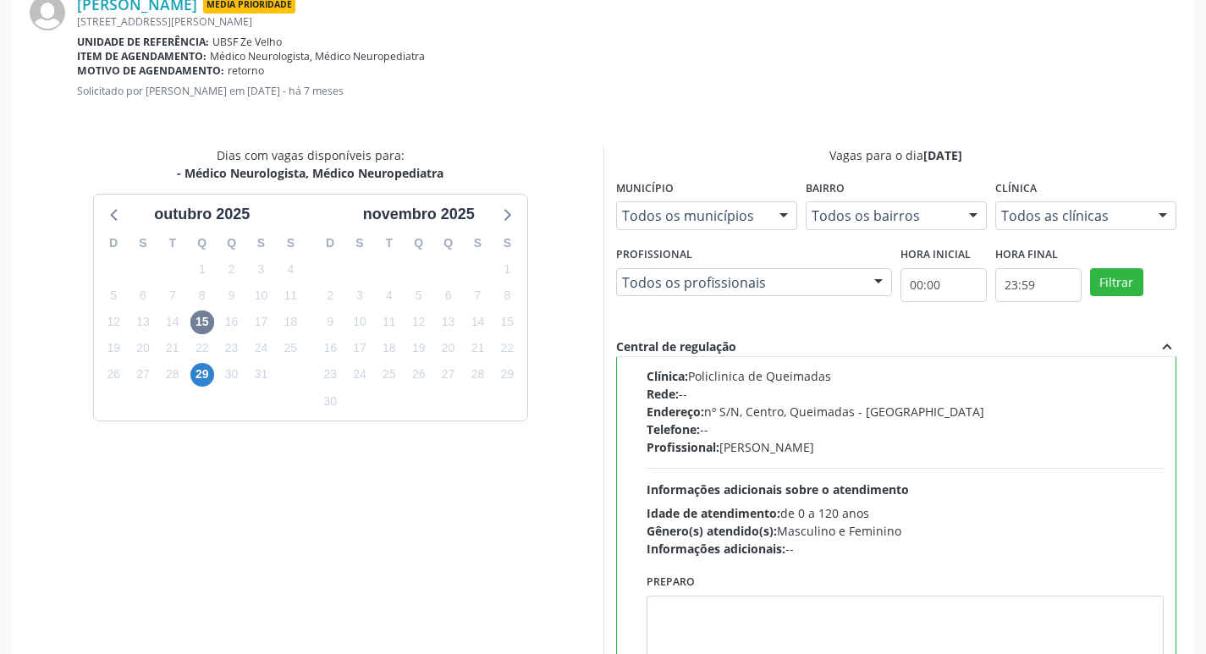
scroll to position [502, 0]
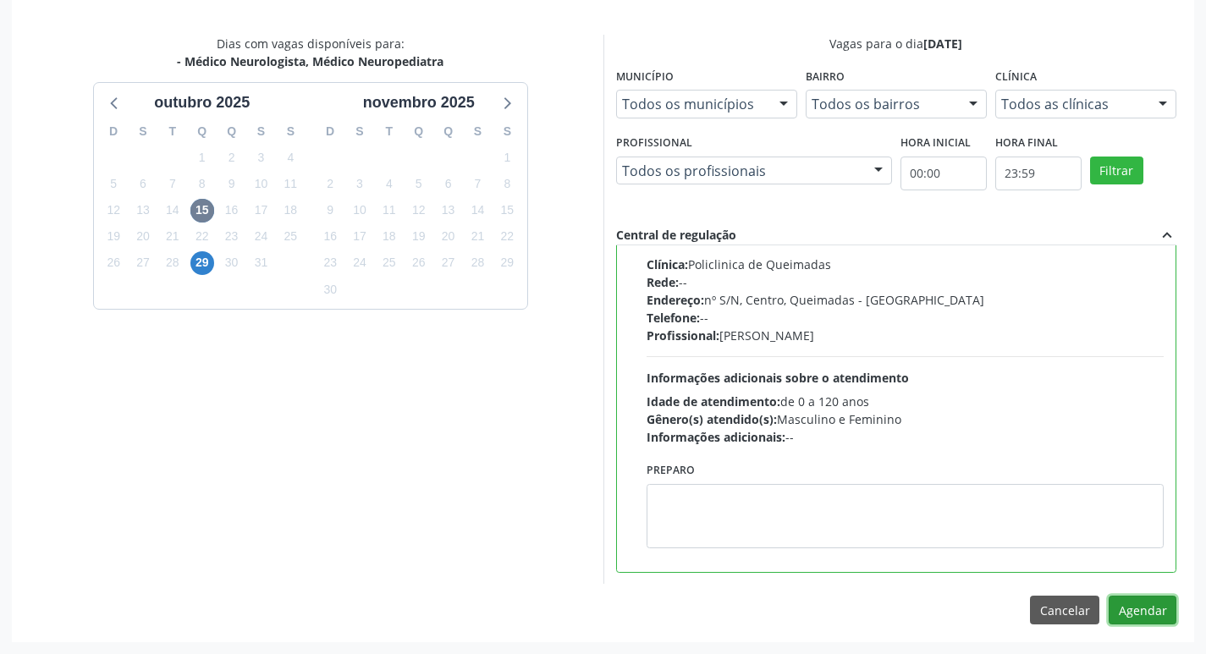
click at [1154, 614] on button "Agendar" at bounding box center [1143, 610] width 68 height 29
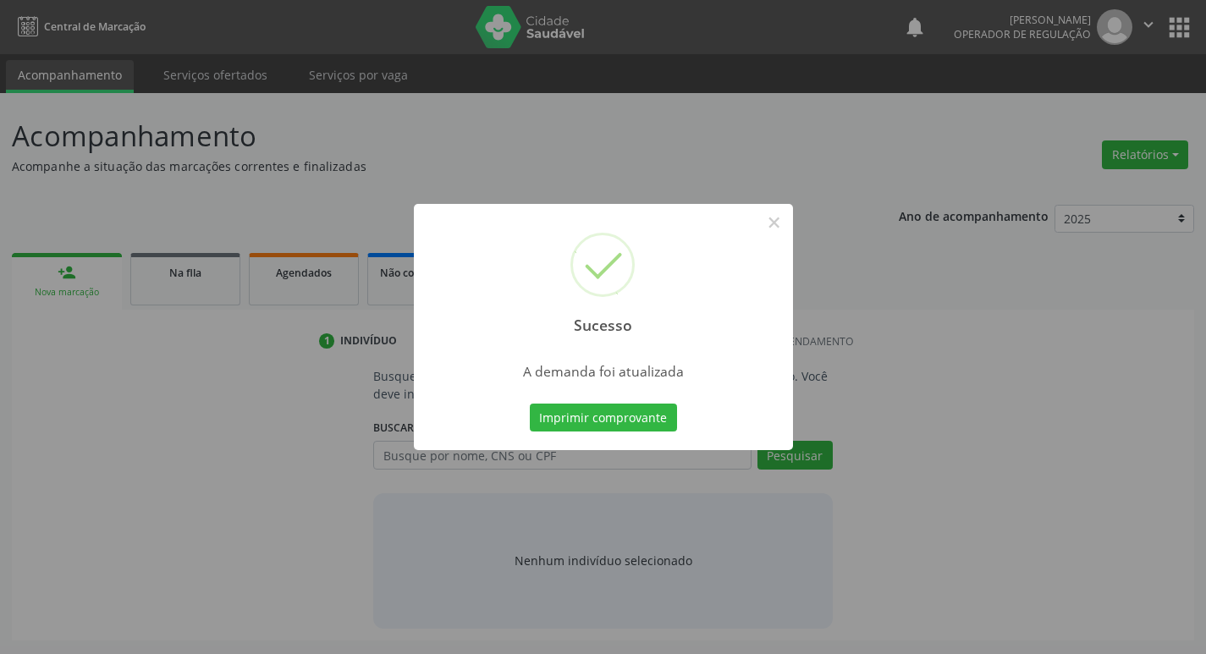
scroll to position [0, 0]
click at [557, 419] on button "Imprimir comprovante" at bounding box center [609, 418] width 147 height 29
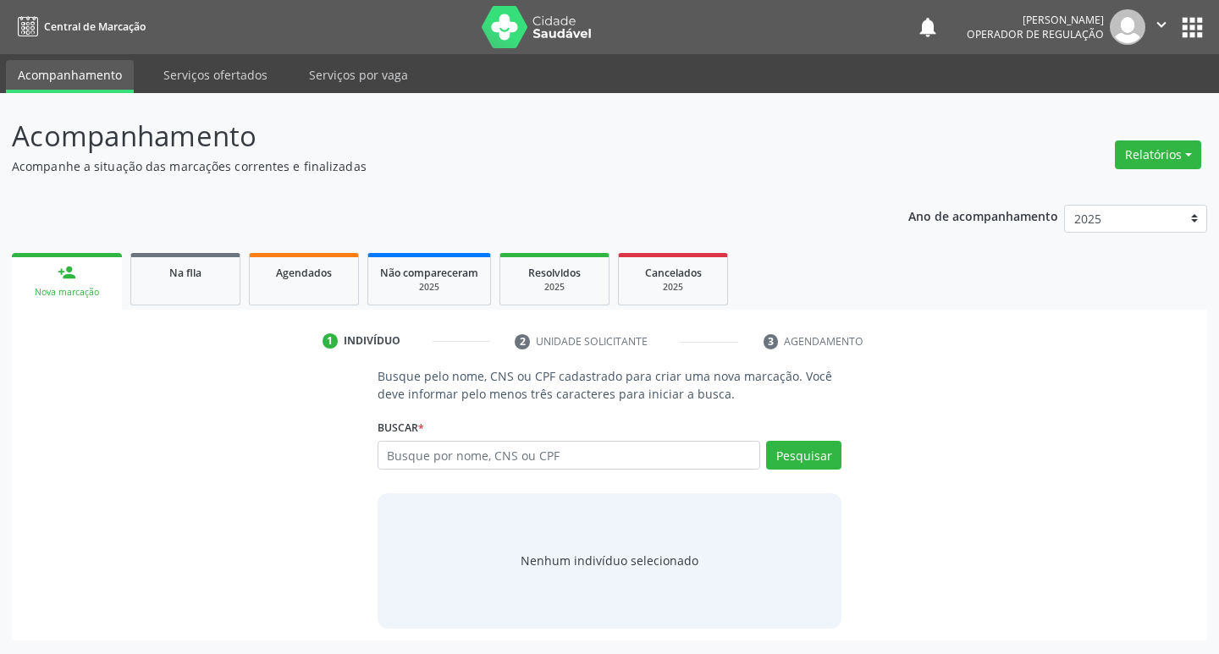
click at [195, 310] on div "1 Indivíduo 2 Unidade solicitante 3 Agendamento Busque pelo nome, CNS ou CPF ca…" at bounding box center [609, 475] width 1195 height 331
click at [192, 264] on div "Na fila" at bounding box center [185, 272] width 85 height 18
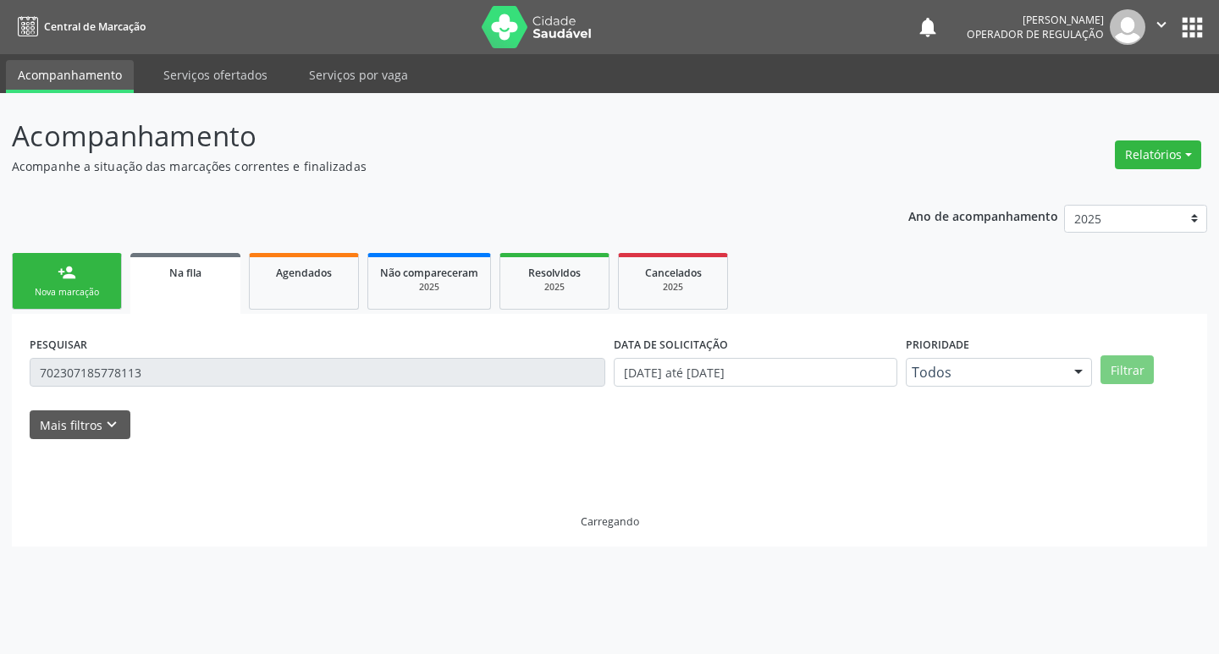
click at [172, 370] on input "702307185778113" at bounding box center [317, 372] width 575 height 29
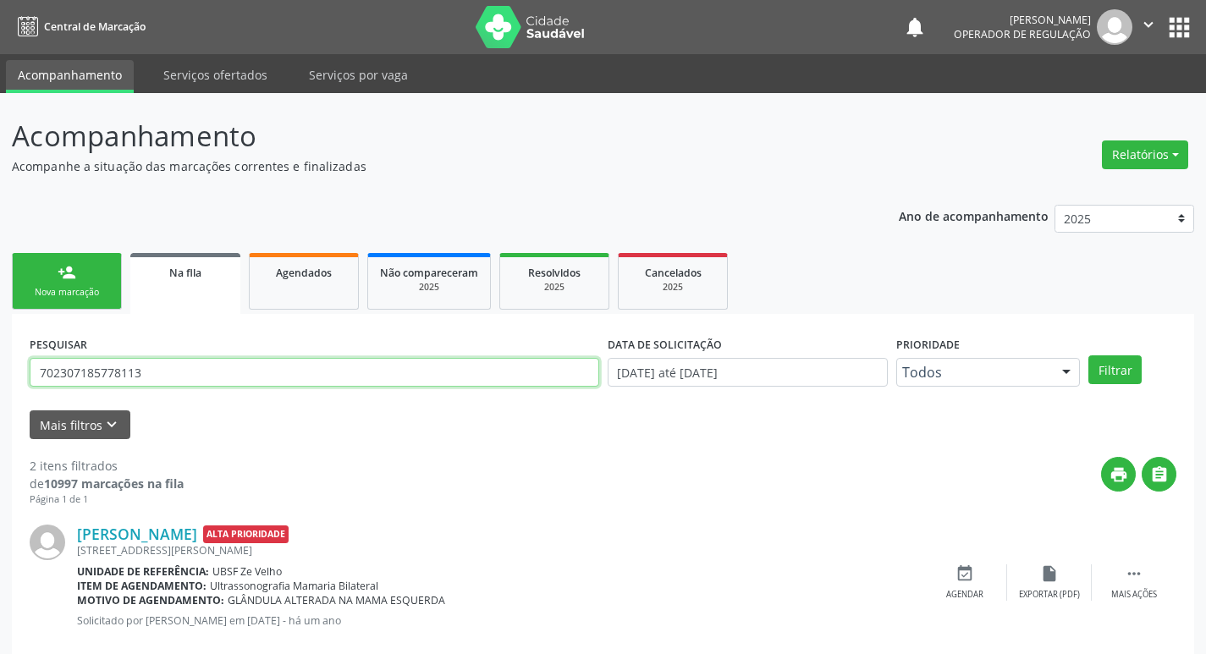
click at [172, 370] on input "702307185778113" at bounding box center [314, 372] width 569 height 29
click at [172, 369] on input "702307185778113" at bounding box center [314, 372] width 569 height 29
type input "700004006111406"
click at [1088, 355] on button "Filtrar" at bounding box center [1114, 369] width 53 height 29
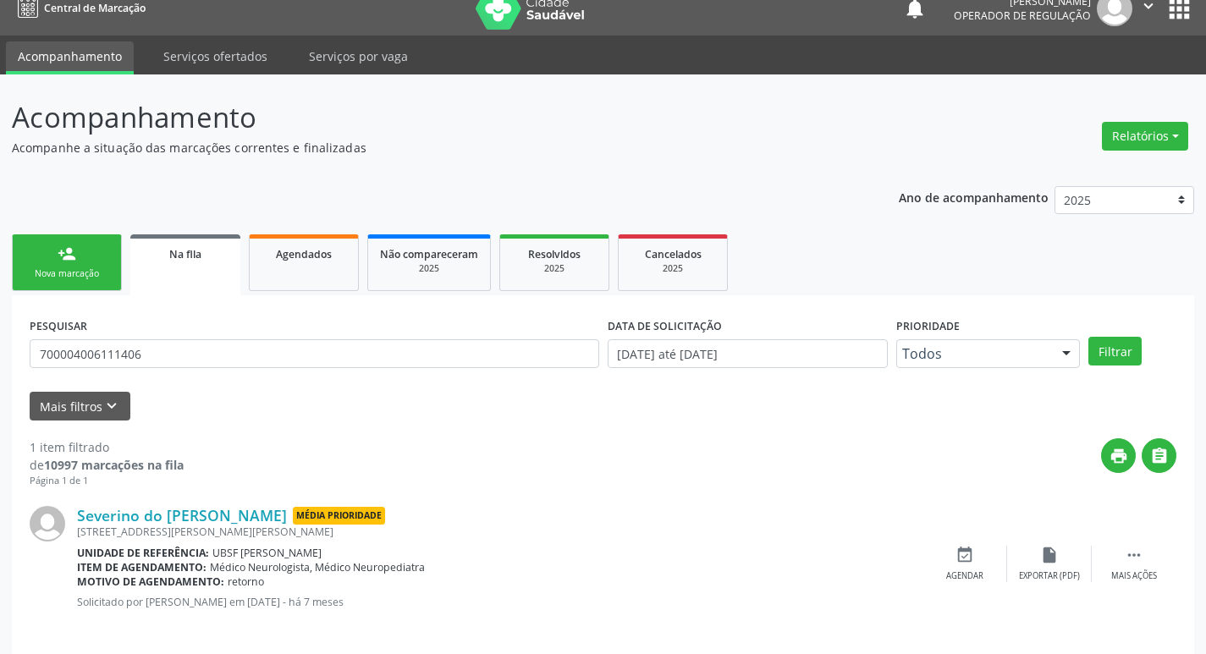
scroll to position [33, 0]
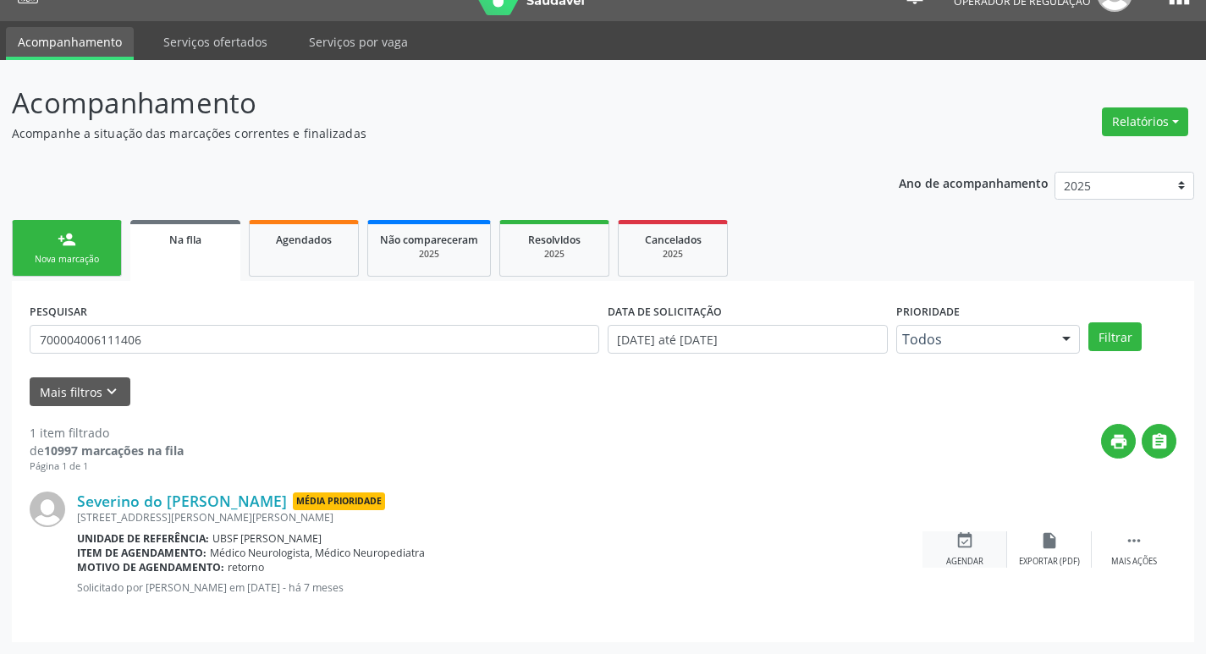
click at [972, 552] on div "event_available Agendar" at bounding box center [964, 549] width 85 height 36
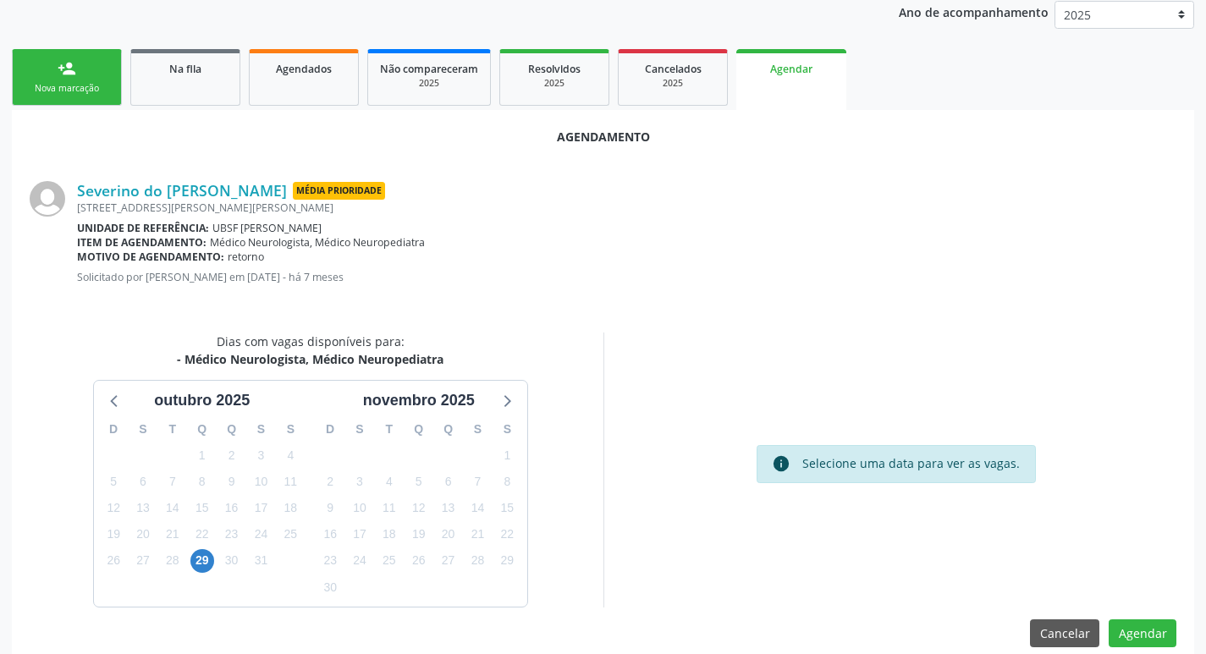
scroll to position [227, 0]
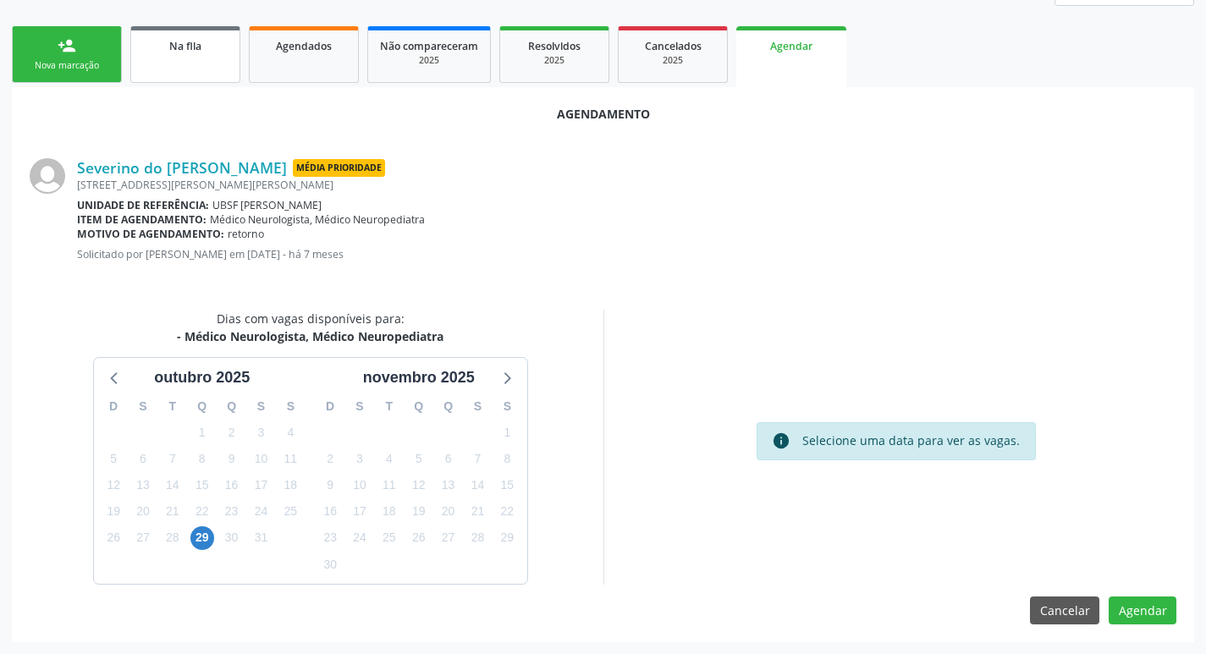
click at [210, 51] on div "Na fila" at bounding box center [185, 45] width 85 height 18
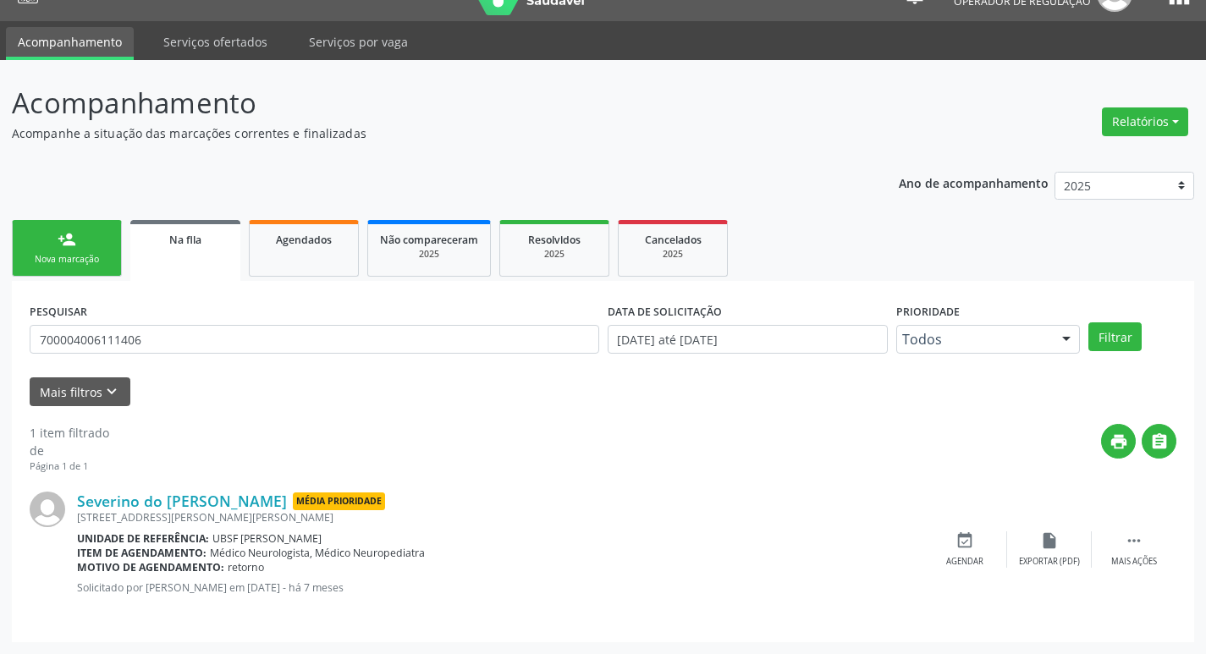
scroll to position [0, 0]
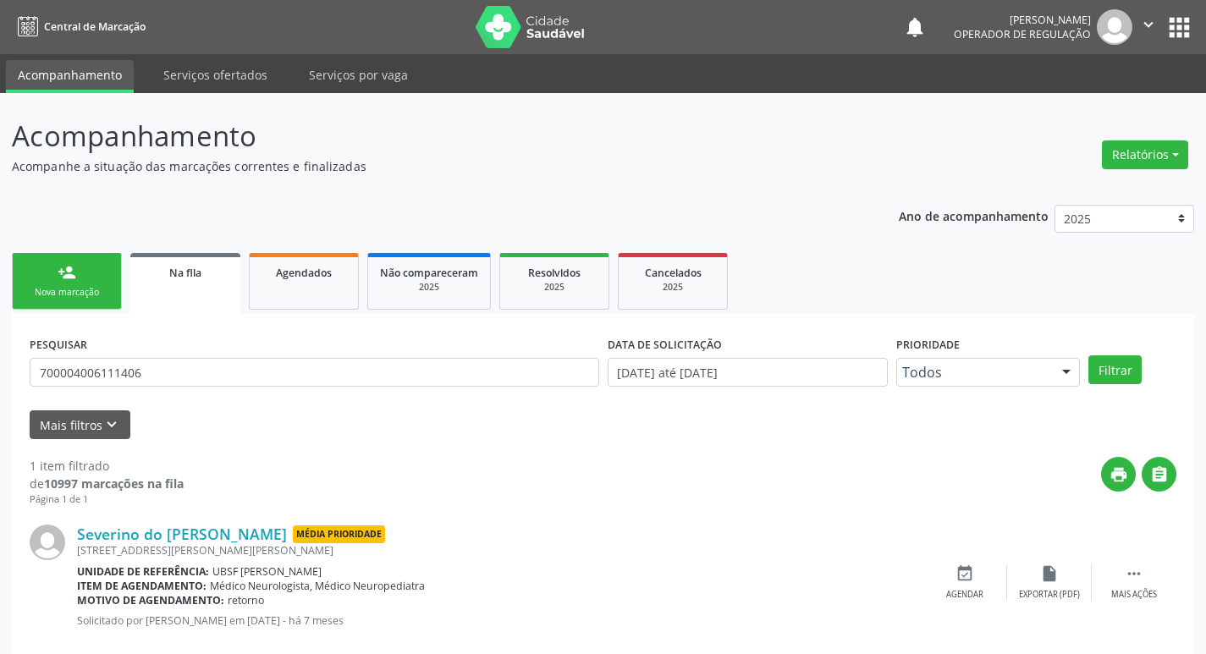
click at [1180, 25] on button "apps" at bounding box center [1179, 28] width 30 height 30
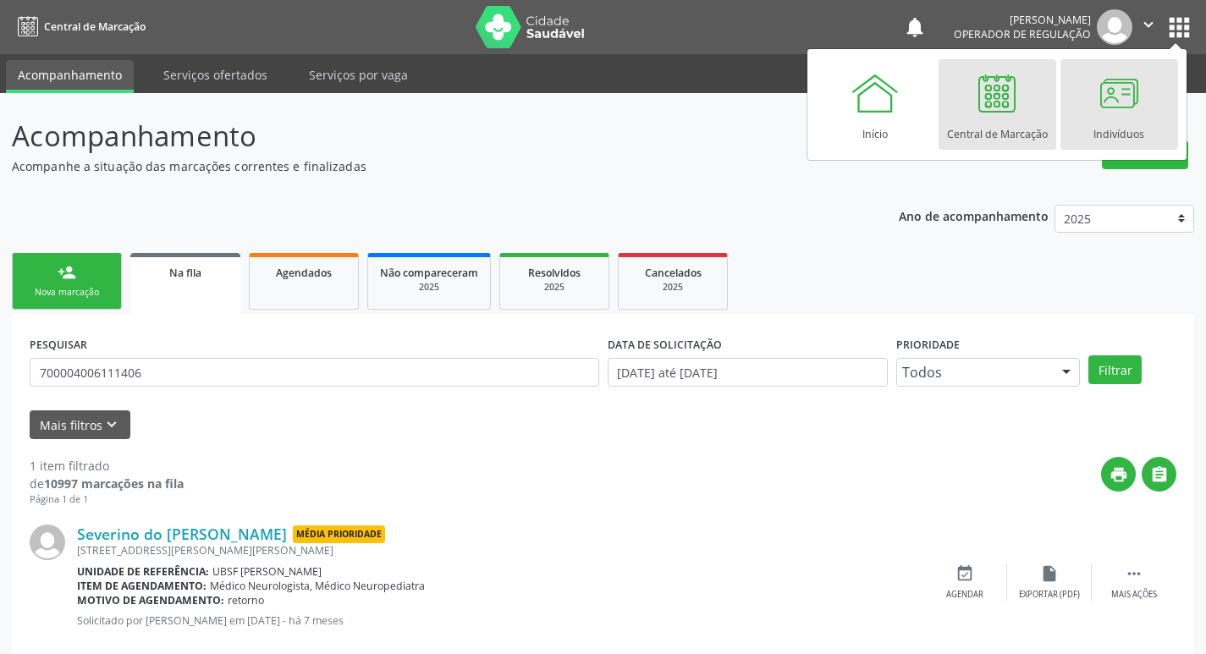
click at [1125, 125] on div "Indivíduos" at bounding box center [1118, 129] width 51 height 23
